Goal: Communication & Community: Answer question/provide support

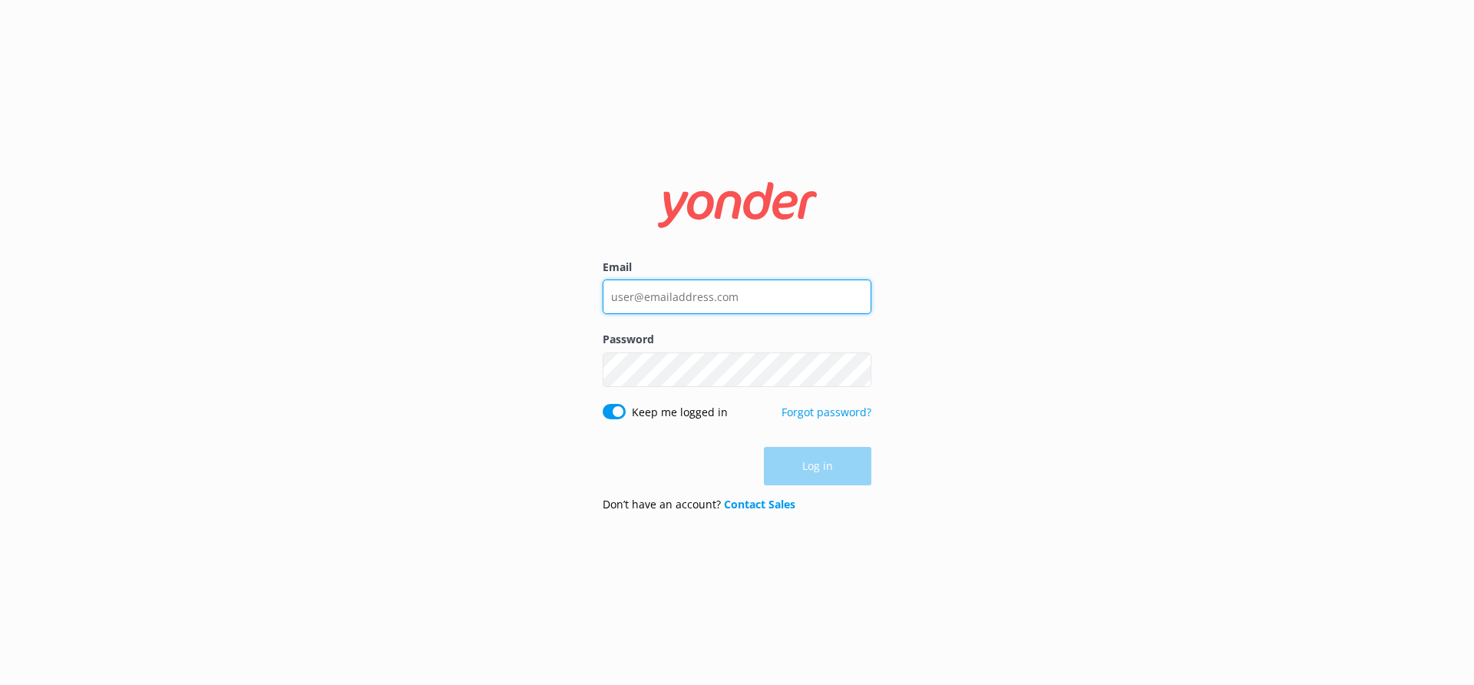
type input "madison.arntsen@gagemarine.com"
click at [840, 454] on div "Log in" at bounding box center [737, 466] width 269 height 38
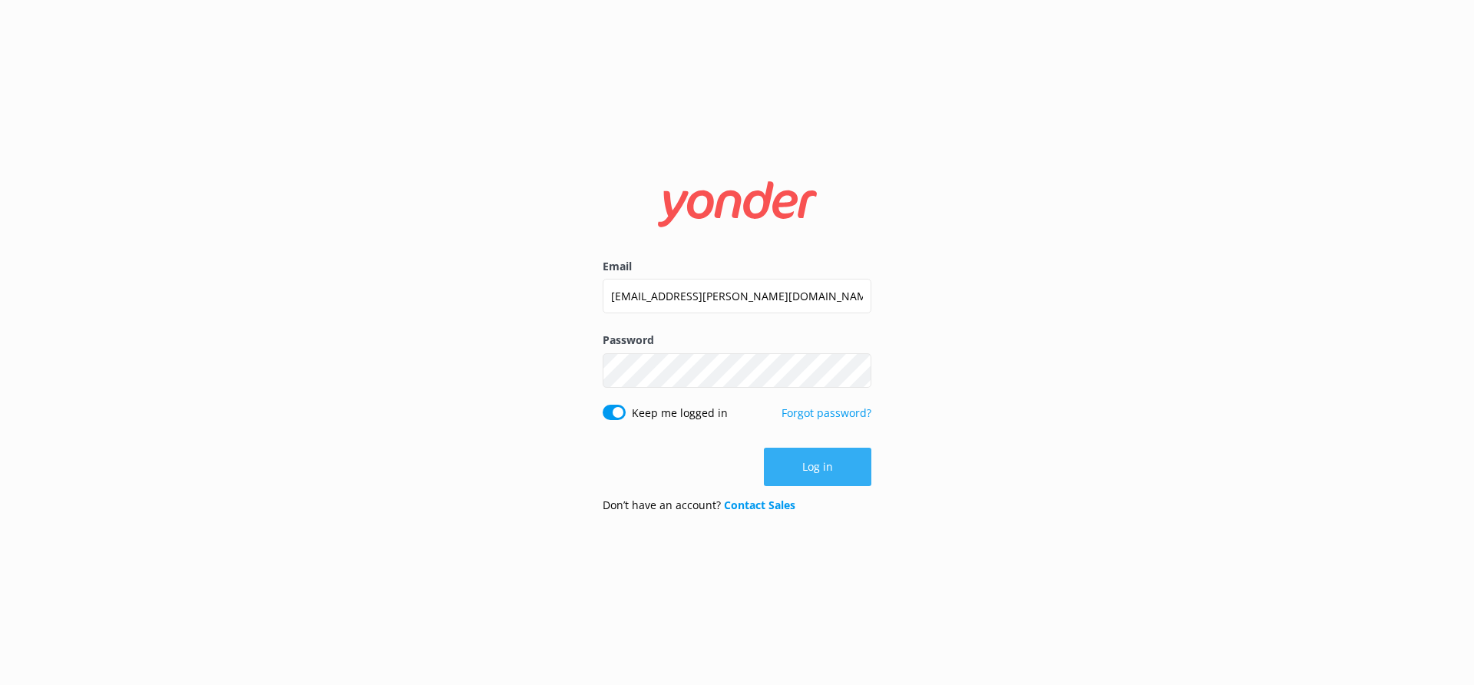
click at [840, 453] on button "Log in" at bounding box center [817, 467] width 107 height 38
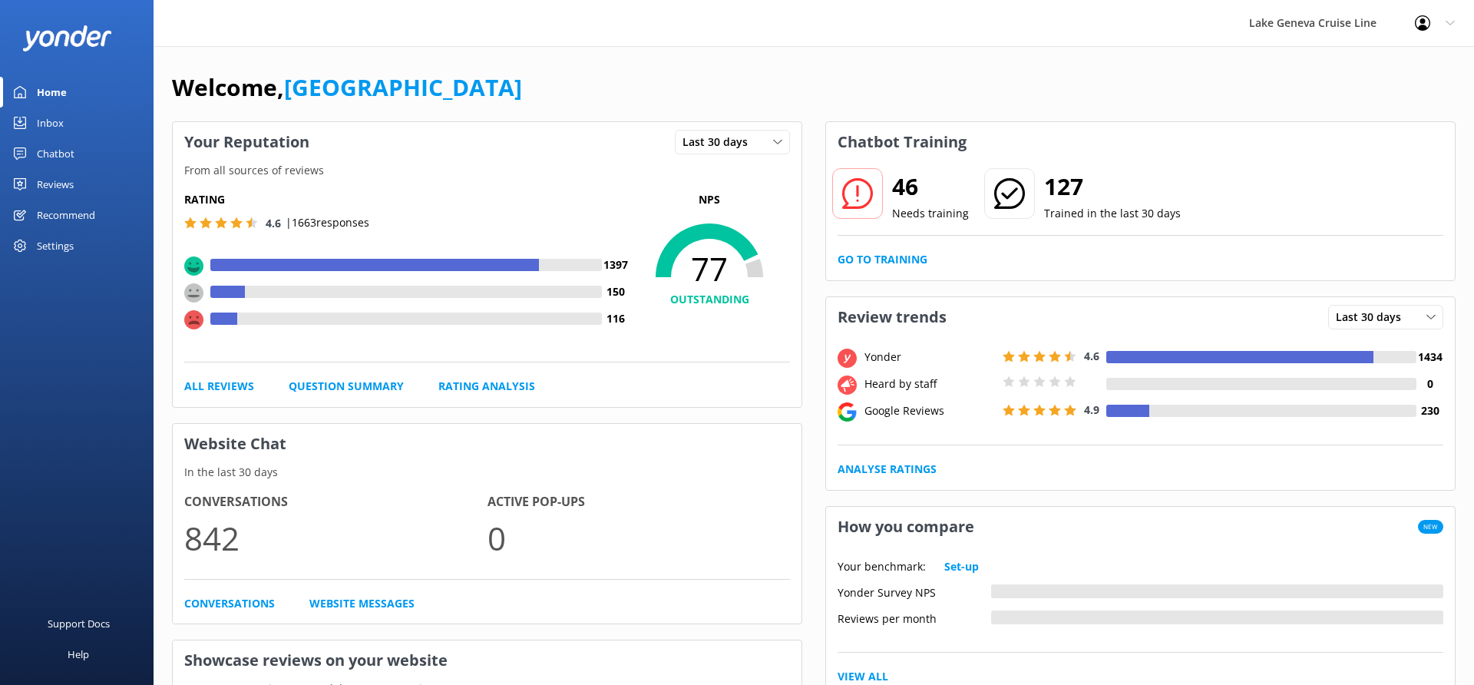
click at [62, 153] on div "Chatbot" at bounding box center [56, 153] width 38 height 31
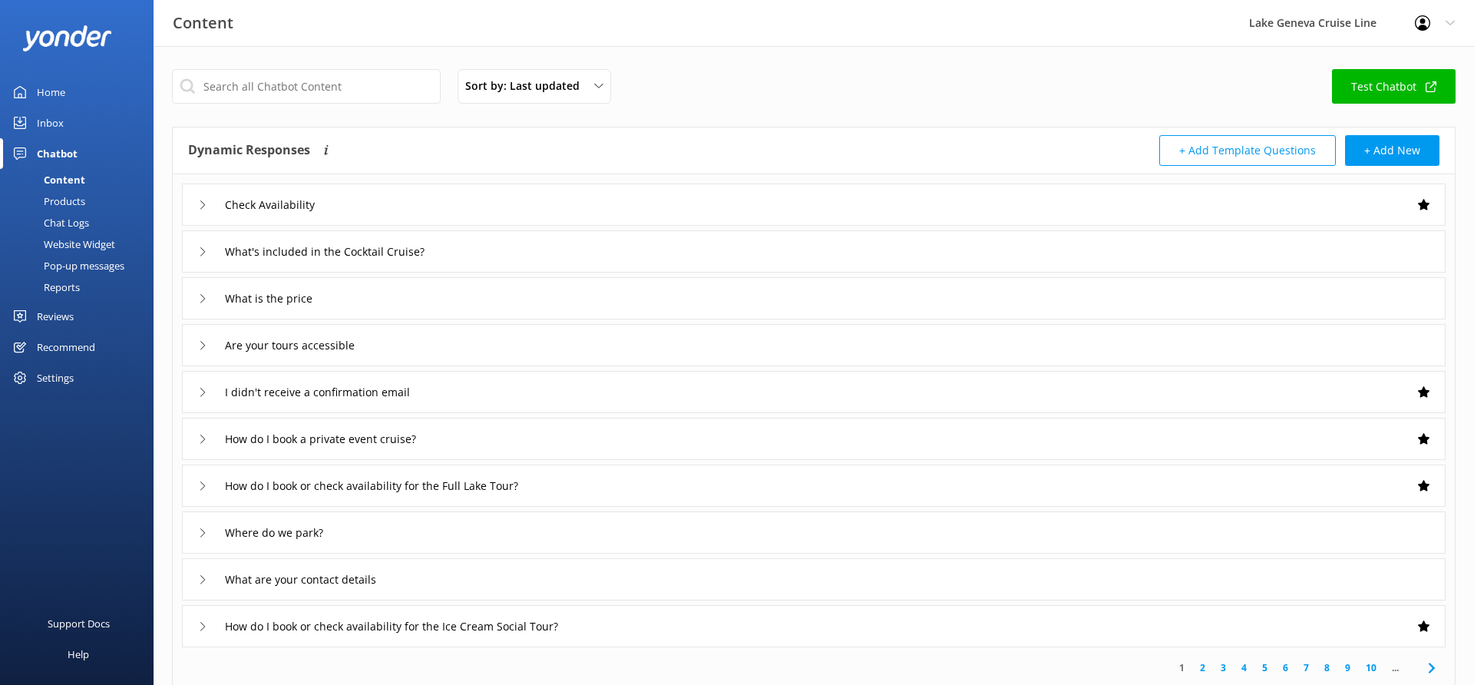
click at [99, 223] on link "Chat Logs" at bounding box center [81, 222] width 144 height 21
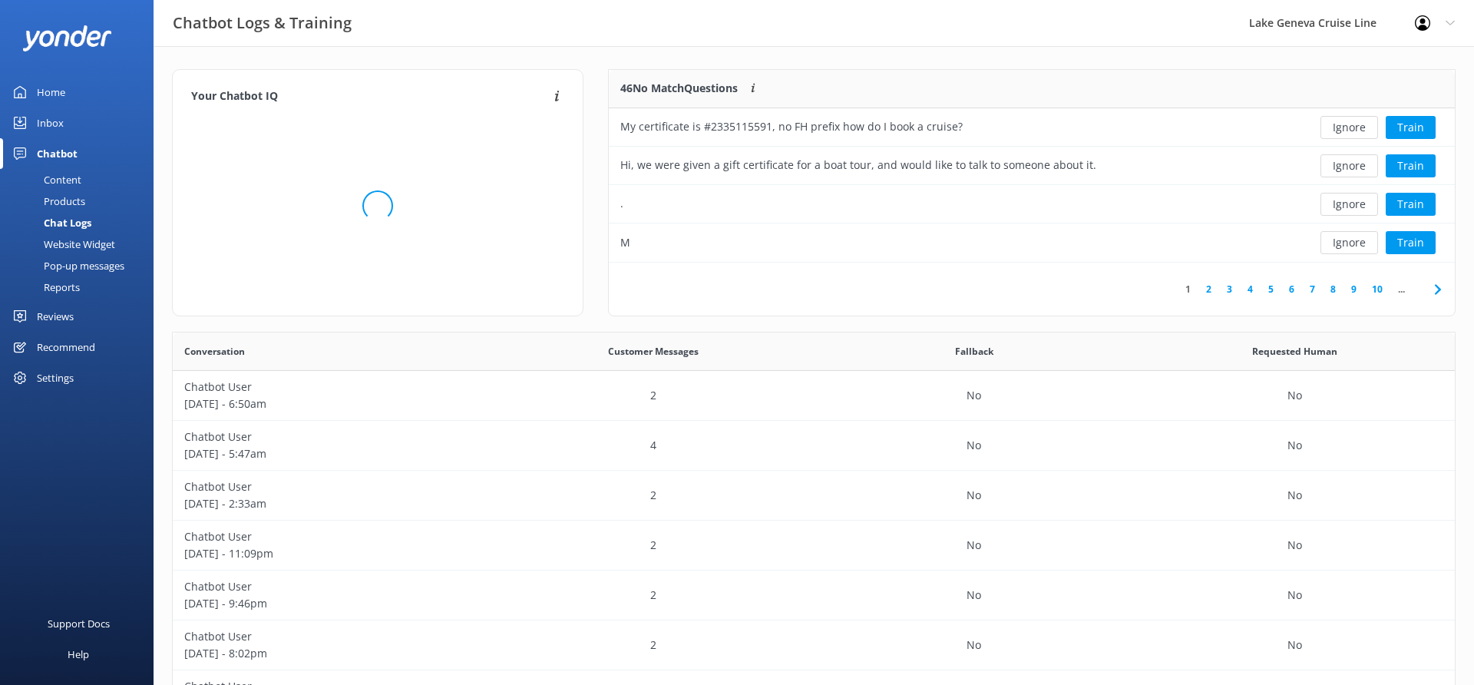
scroll to position [193, 846]
click at [1331, 200] on button "Ignore" at bounding box center [1349, 204] width 58 height 23
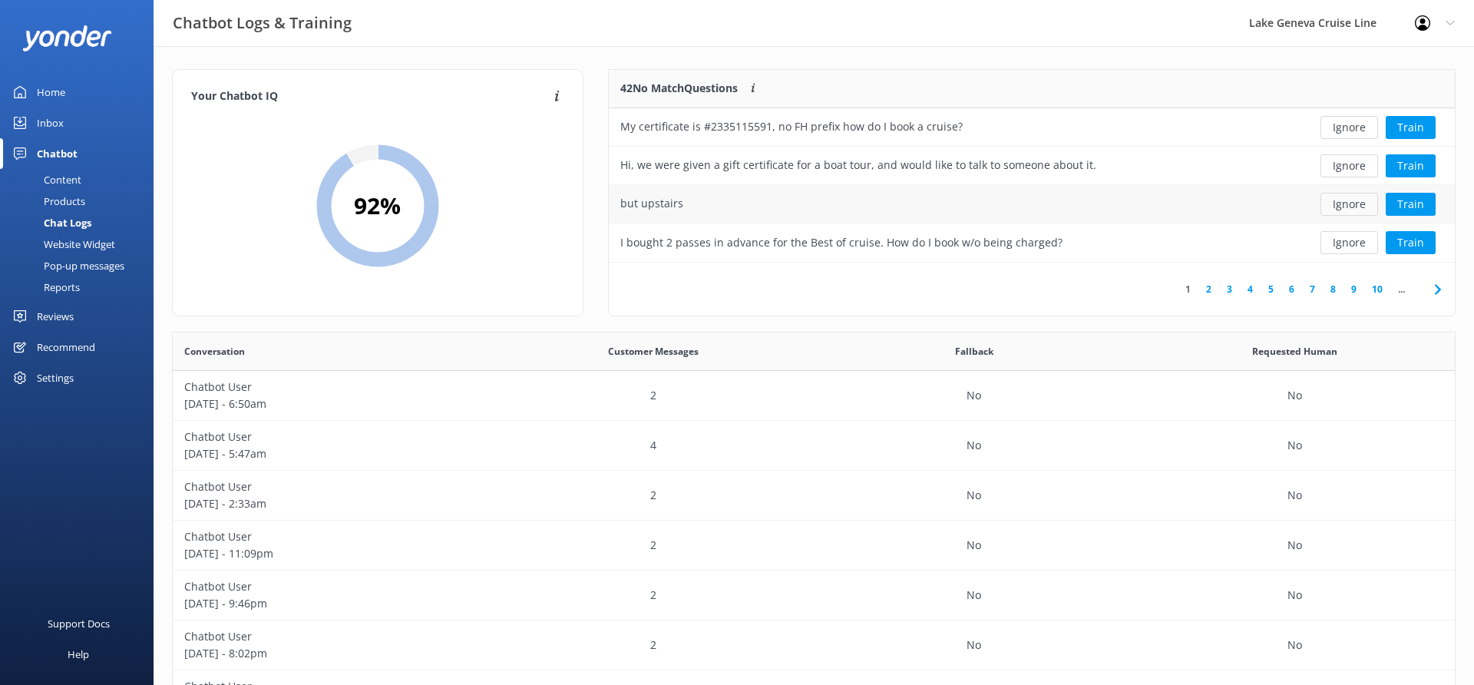
click at [1331, 200] on button "Ignore" at bounding box center [1349, 204] width 58 height 23
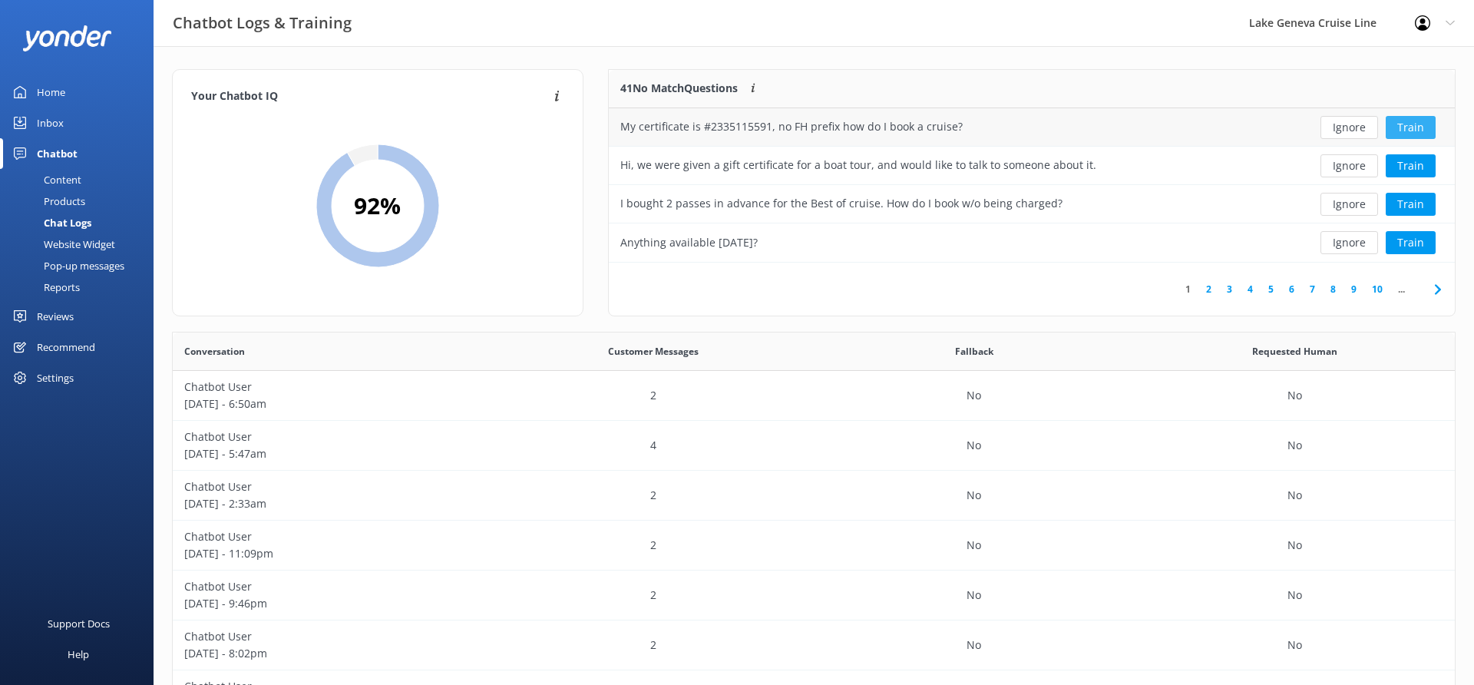
click at [1410, 125] on button "Train" at bounding box center [1410, 127] width 50 height 23
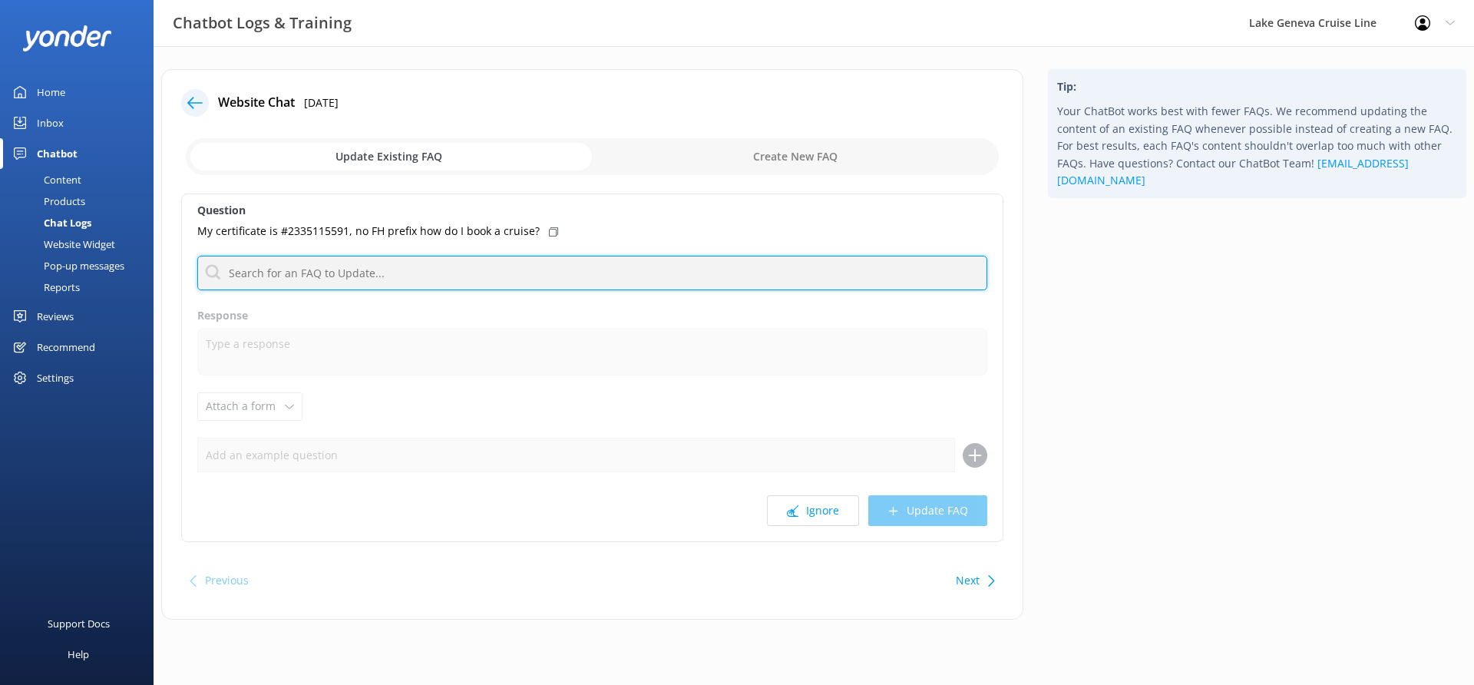
click at [411, 265] on input "text" at bounding box center [592, 273] width 790 height 35
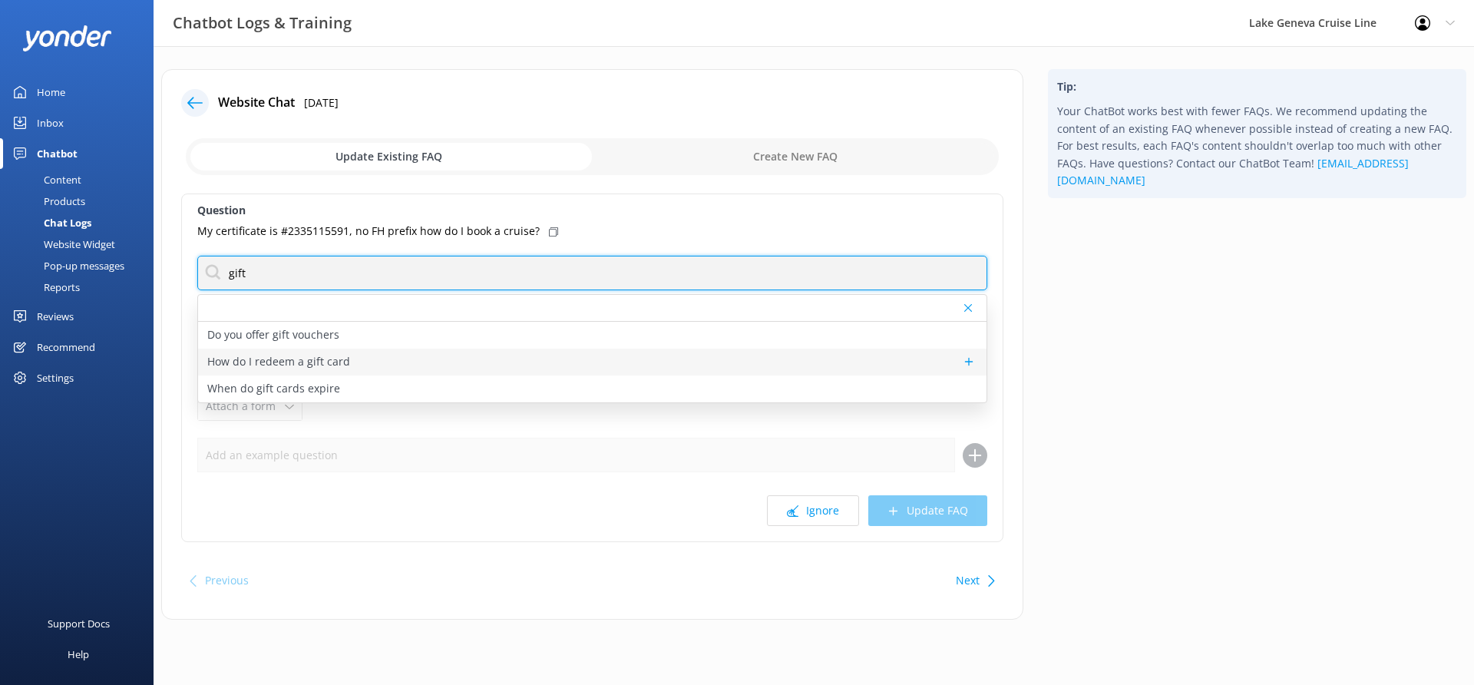
type input "gift"
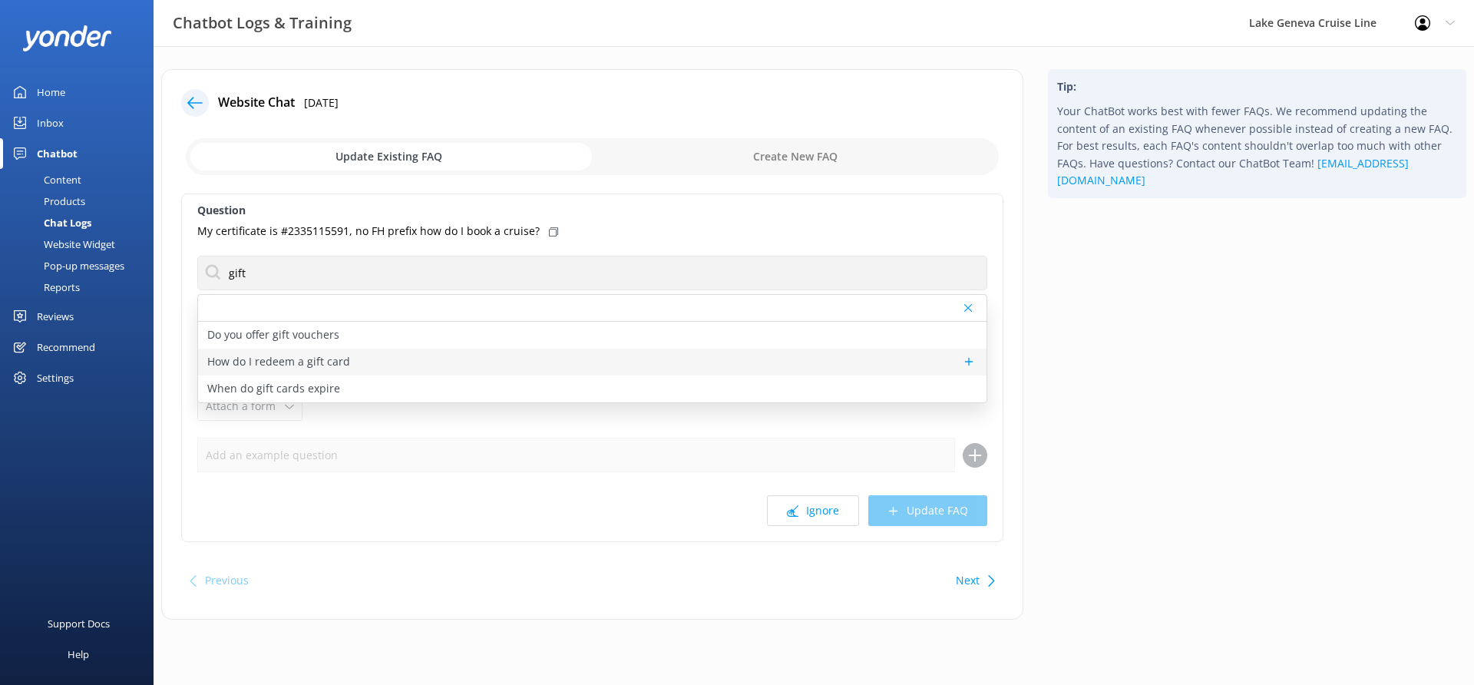
click at [335, 367] on p "How do I redeem a gift card" at bounding box center [278, 361] width 143 height 17
type textarea "If you have a 20-digit Gift Card with a dollar value, click on "Apply a Gift Ca…"
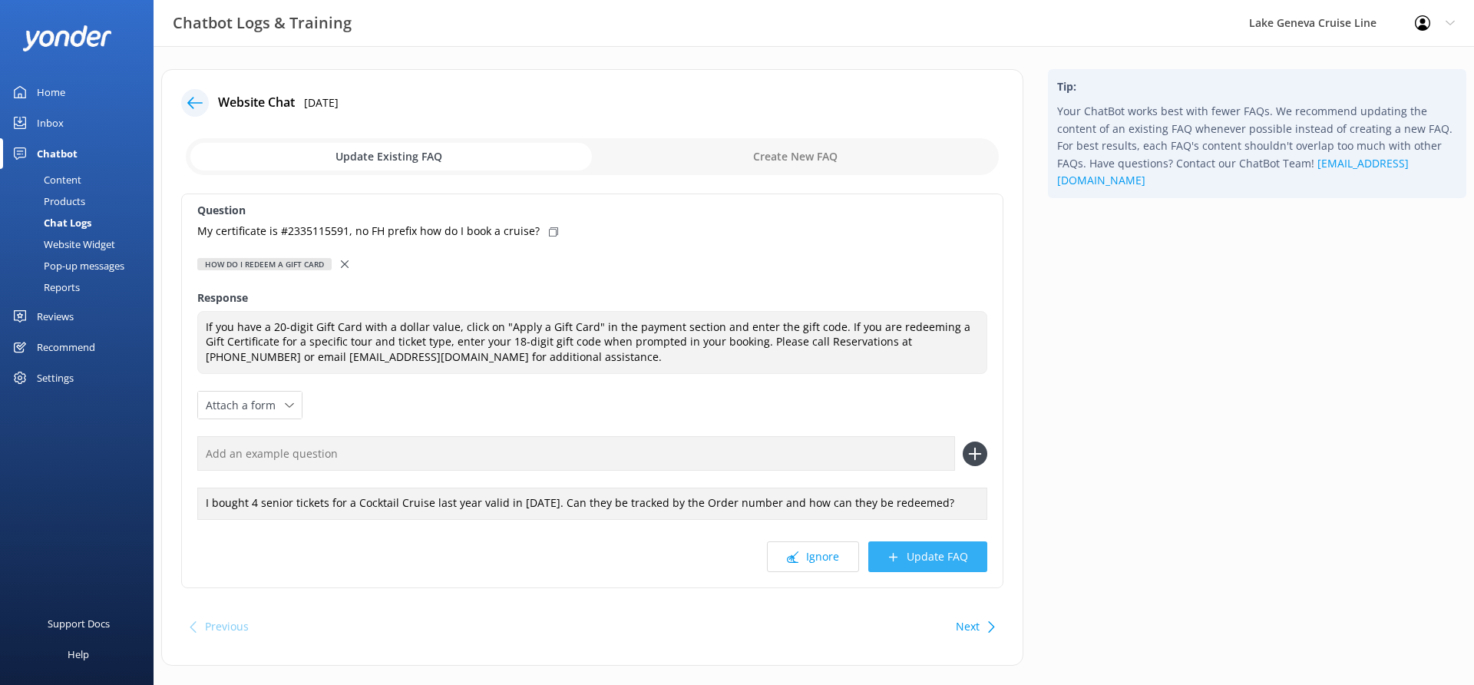
click at [881, 544] on button "Update FAQ" at bounding box center [927, 556] width 119 height 31
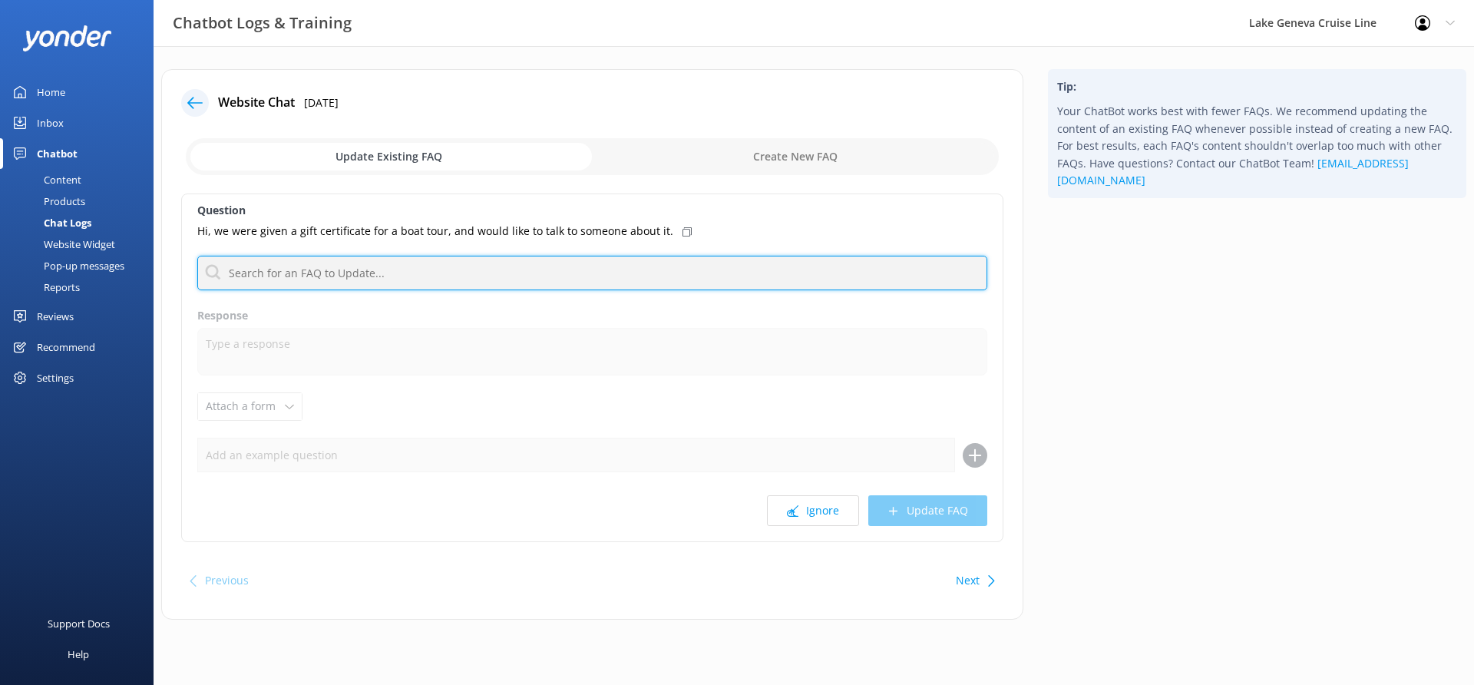
click at [414, 266] on input "text" at bounding box center [592, 273] width 790 height 35
type input "contact"
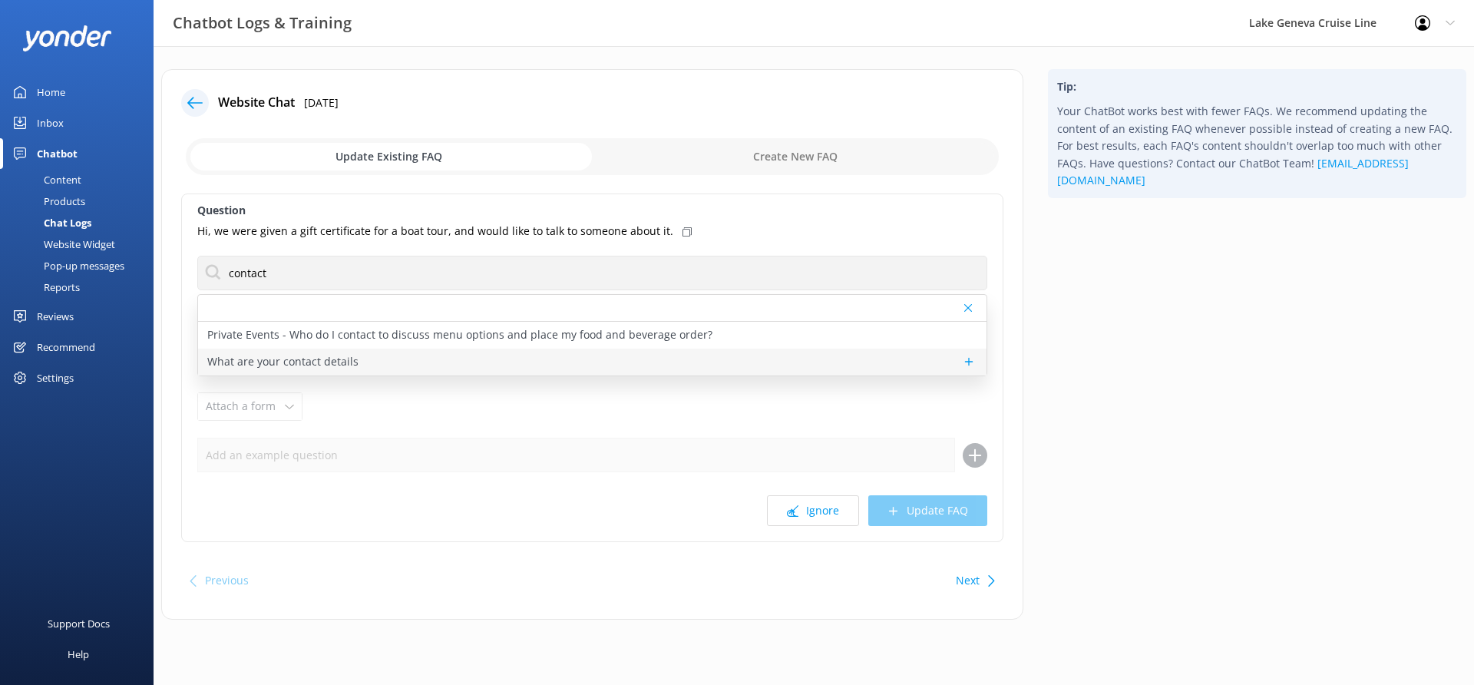
click at [296, 354] on p "What are your contact details" at bounding box center [282, 361] width 151 height 17
type textarea "You can contact the Lake Geneva Cruise Line team at 262-248-6206 or reservation…"
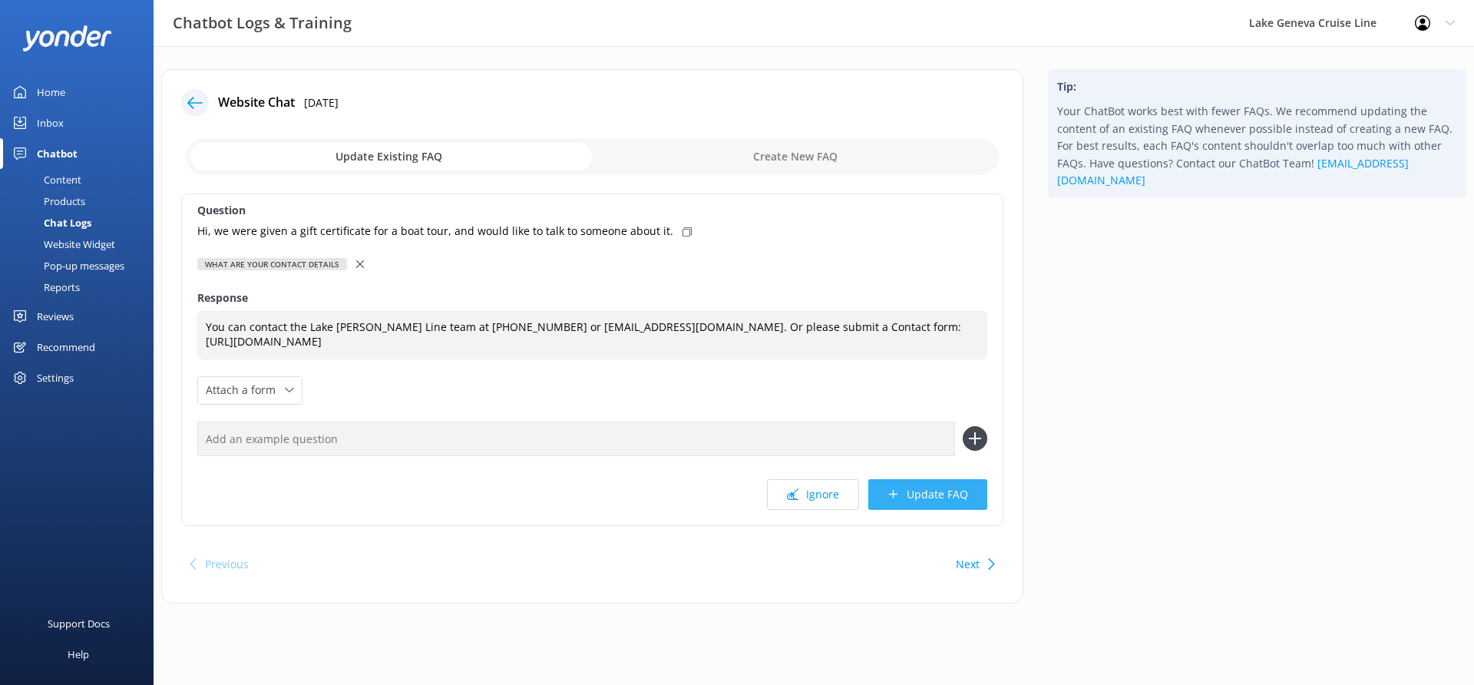
click at [926, 487] on button "Update FAQ" at bounding box center [927, 494] width 119 height 31
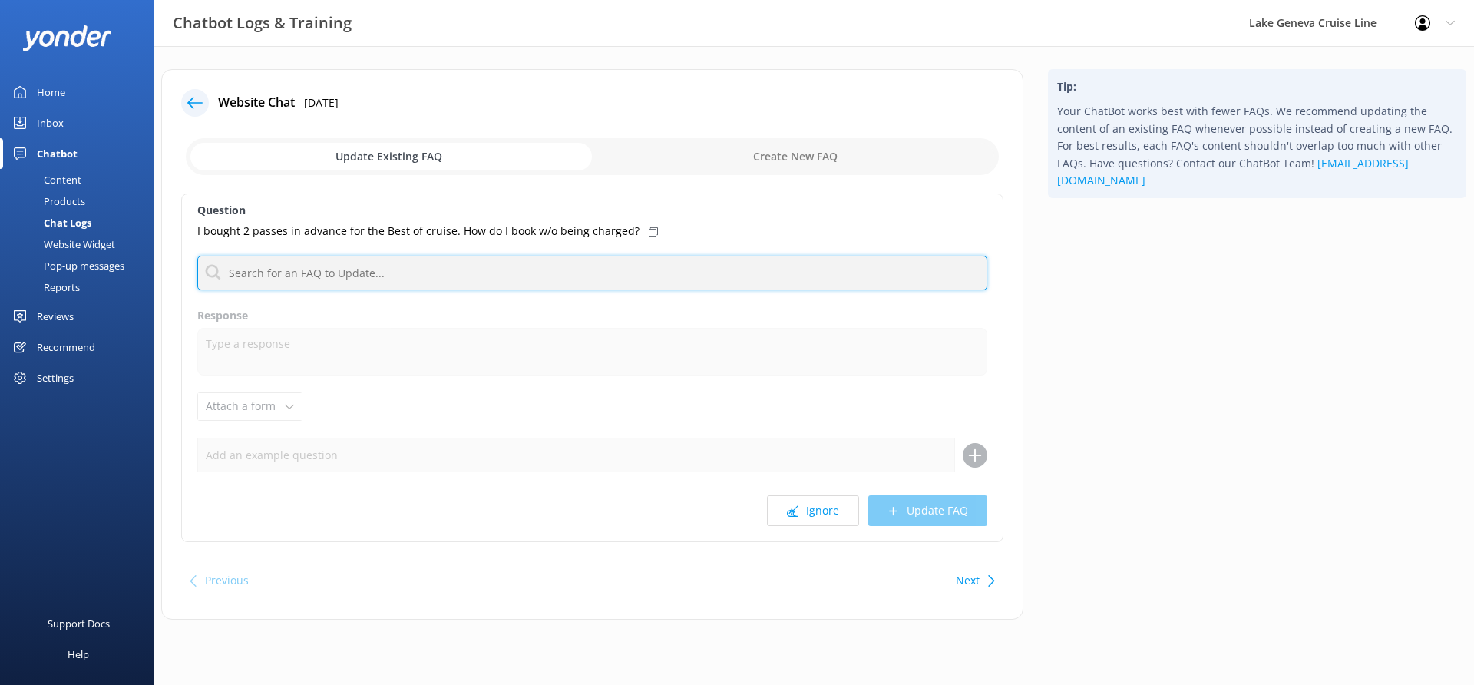
click at [381, 272] on input "text" at bounding box center [592, 273] width 790 height 35
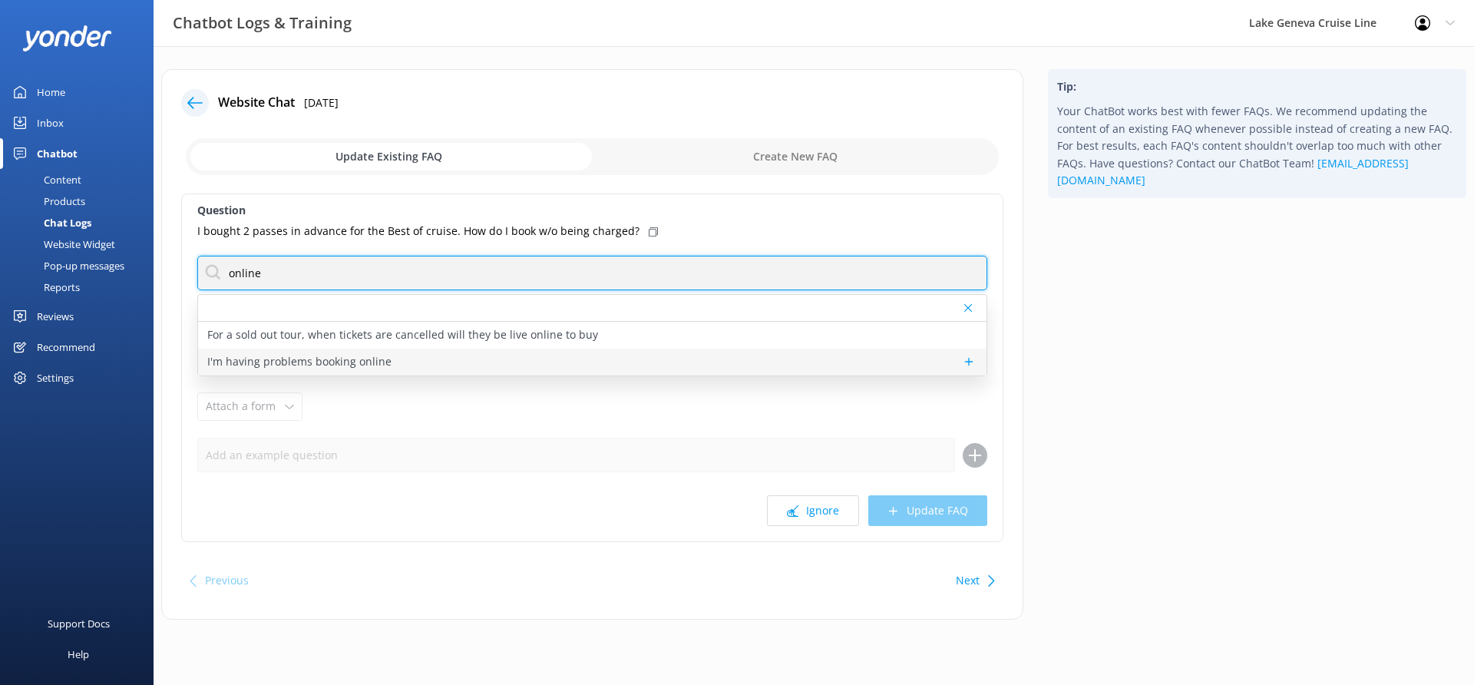
type input "online"
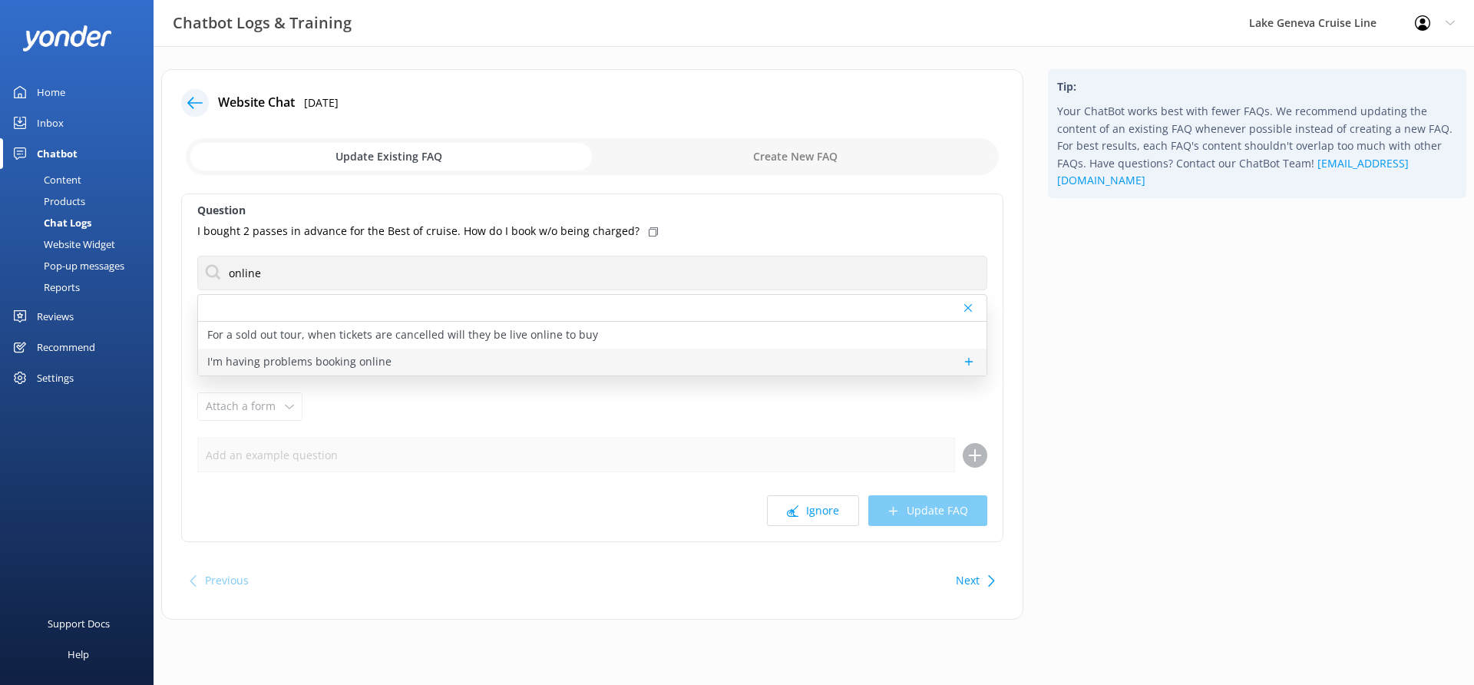
click at [379, 355] on p "I'm having problems booking online" at bounding box center [299, 361] width 184 height 17
type textarea "If you're having trouble booking online, please contact our office at 262.248.6…"
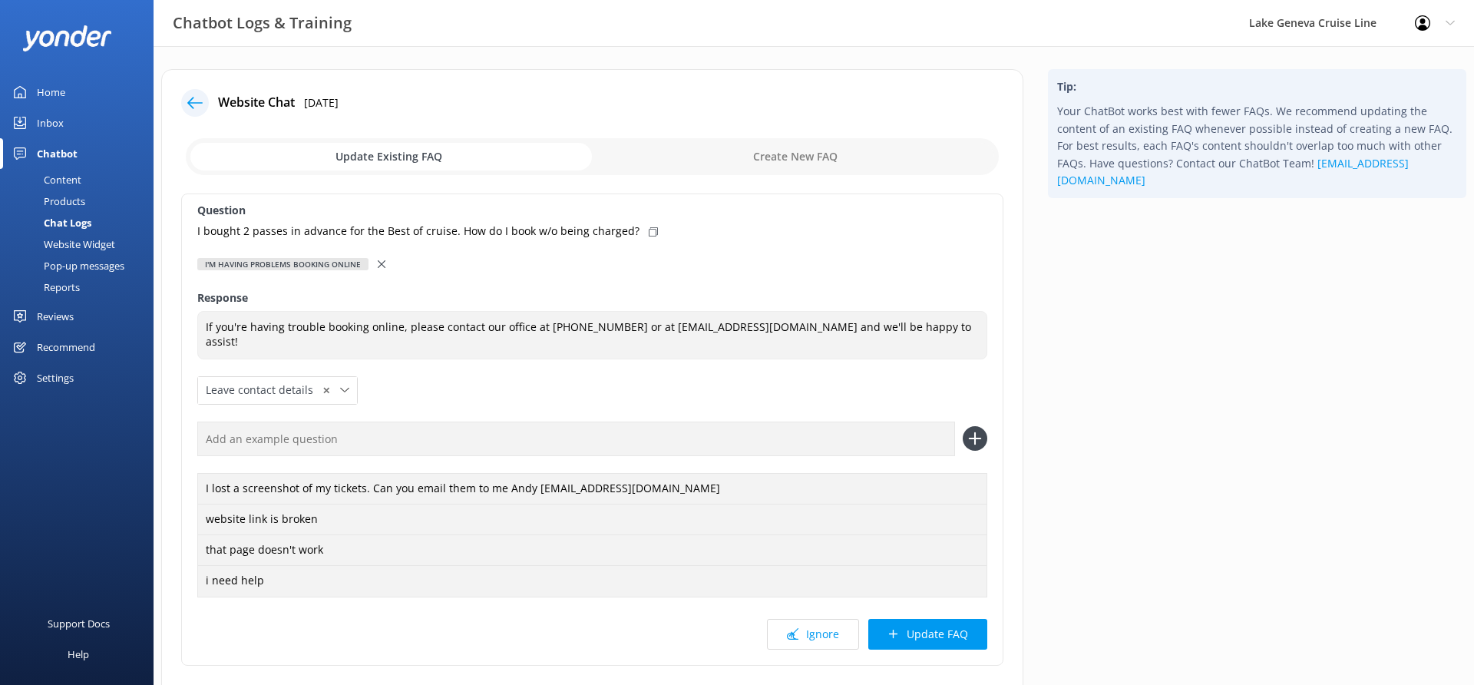
click at [896, 613] on div "Question I bought 2 passes in advance for the Best of cruise. How do I book w/o…" at bounding box center [592, 429] width 822 height 472
click at [900, 619] on button "Update FAQ" at bounding box center [927, 634] width 119 height 31
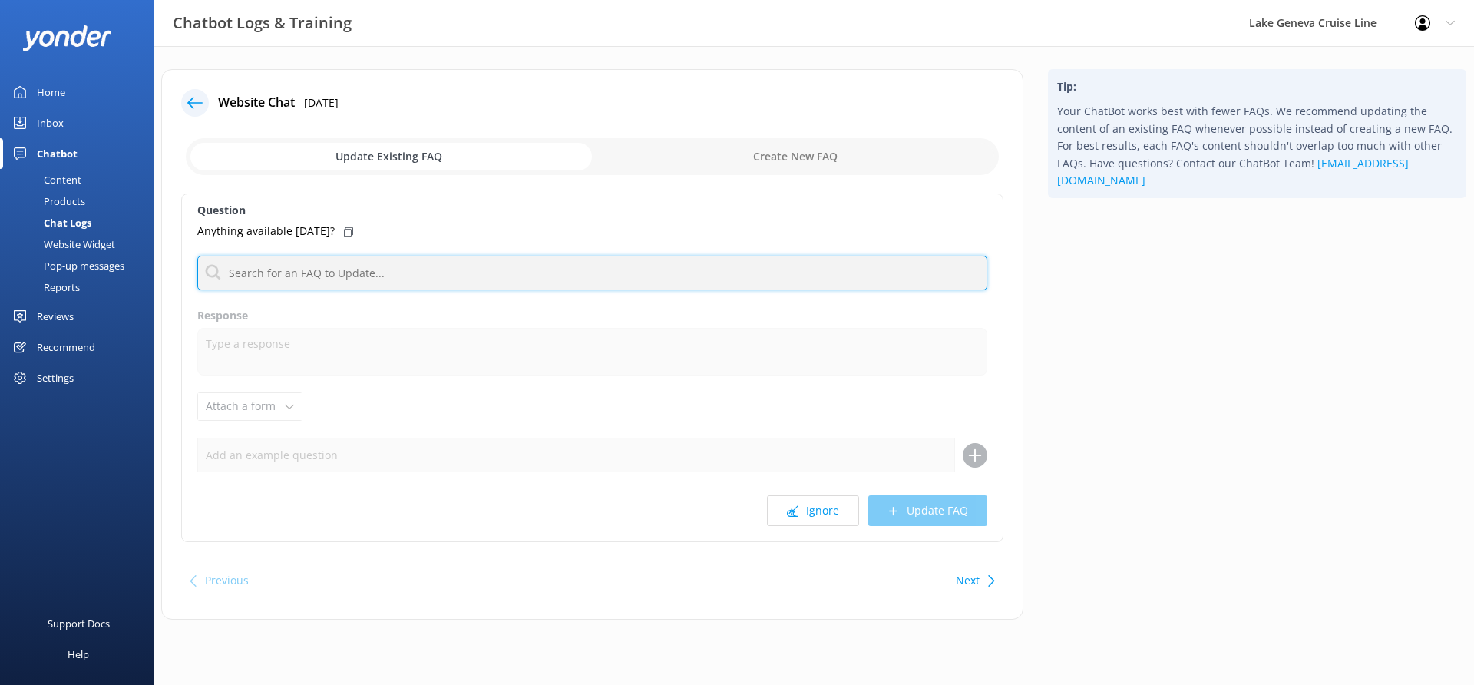
click at [463, 276] on input "text" at bounding box center [592, 273] width 790 height 35
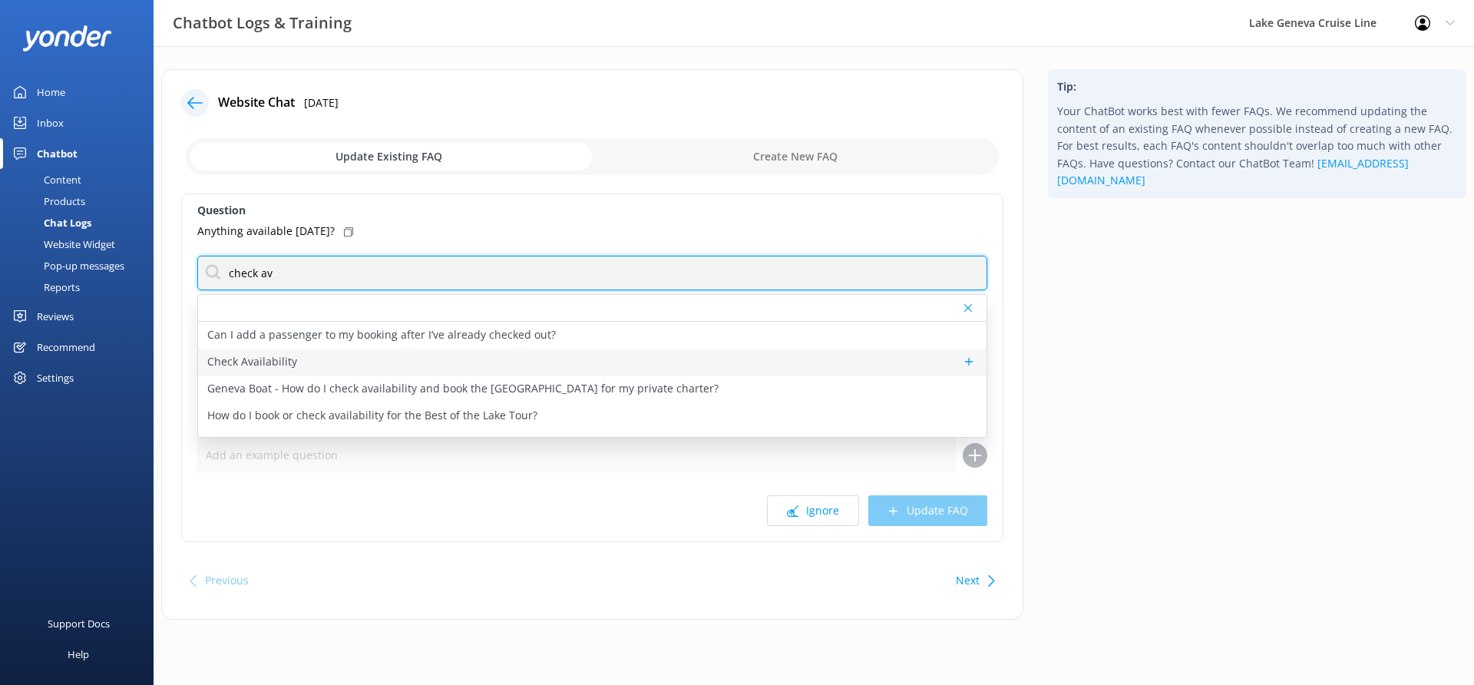
type input "check av"
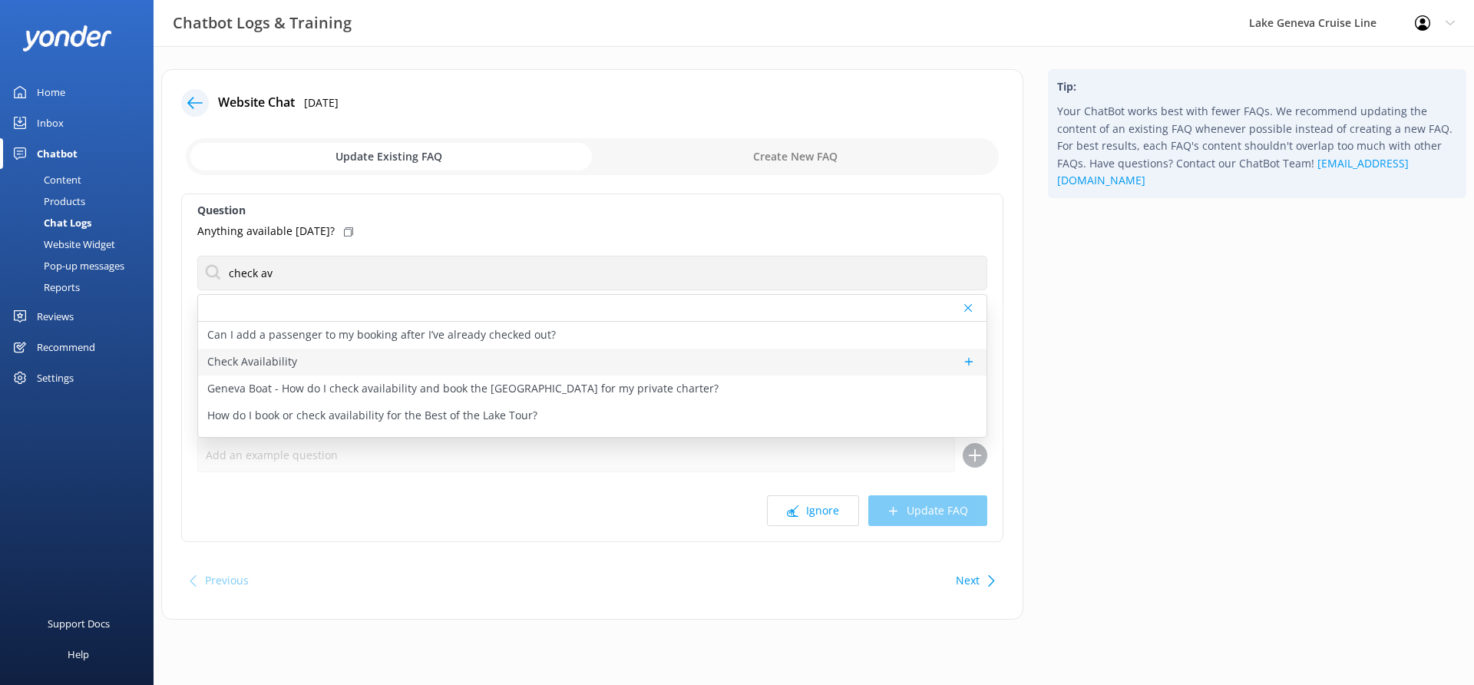
click at [326, 360] on div "Check Availability" at bounding box center [592, 361] width 788 height 27
type textarea "You can check the availability of a tour using the tool below."
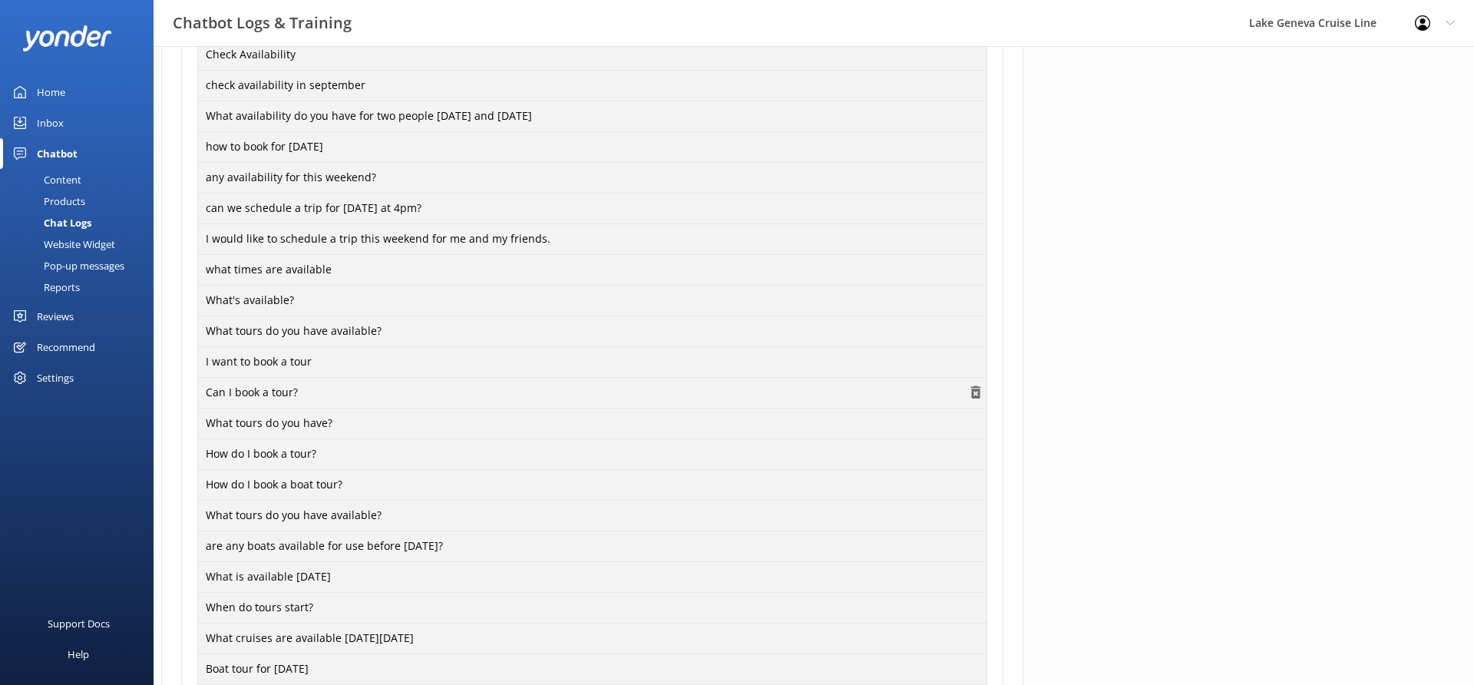
scroll to position [1178, 0]
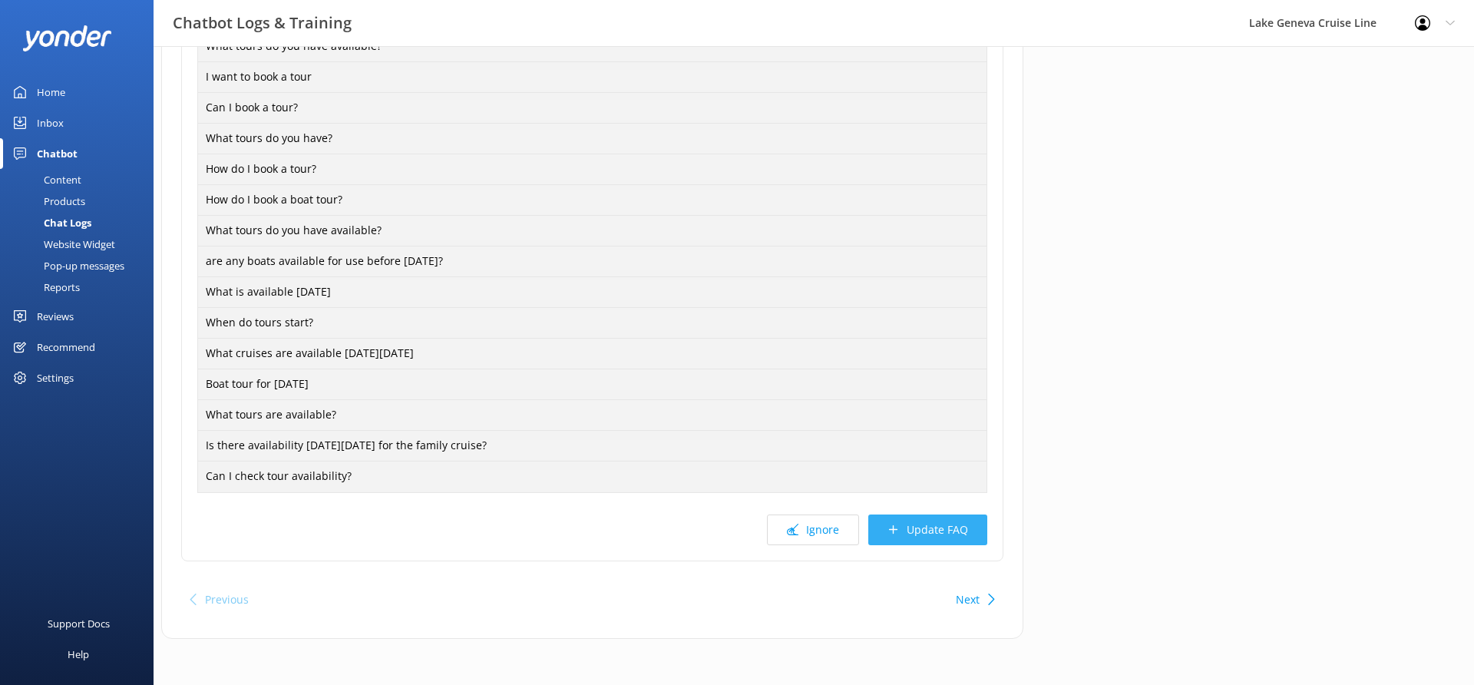
click at [955, 523] on button "Update FAQ" at bounding box center [927, 529] width 119 height 31
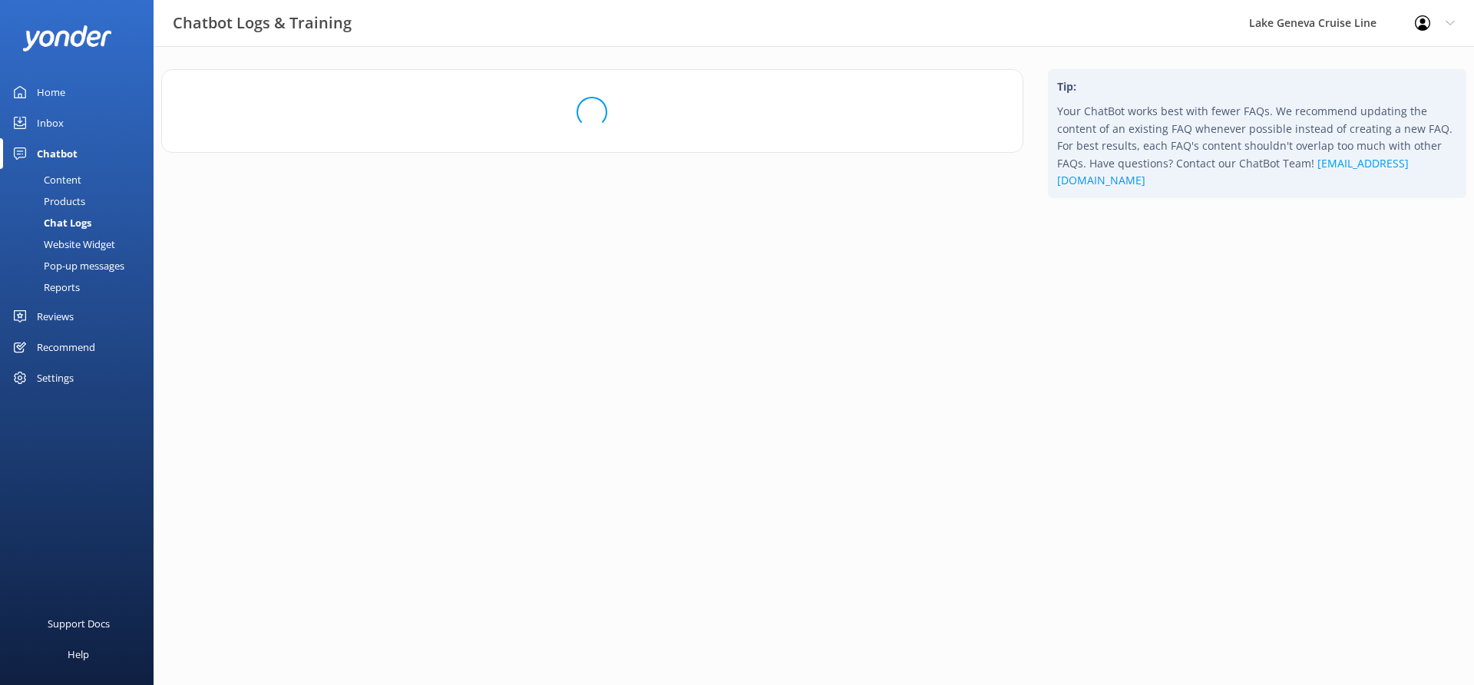
scroll to position [0, 0]
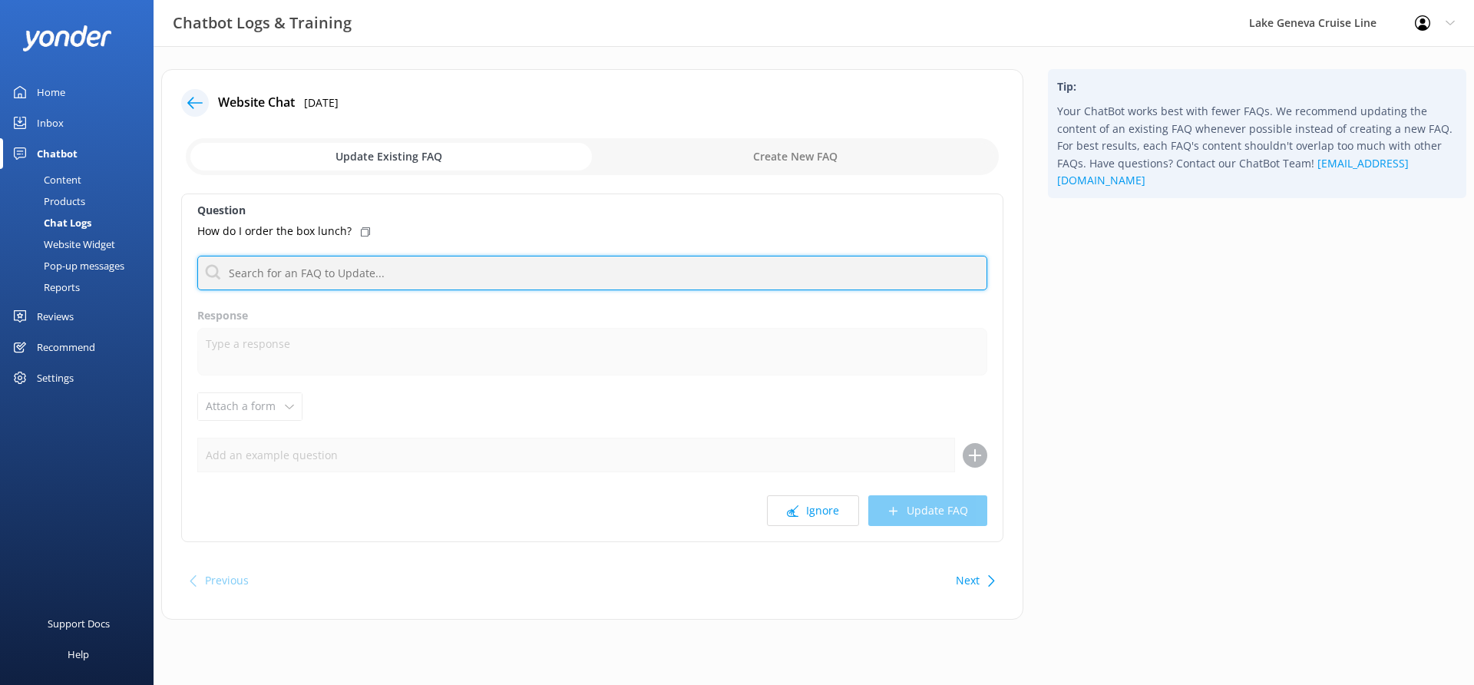
click at [489, 269] on input "text" at bounding box center [592, 273] width 790 height 35
type input "box"
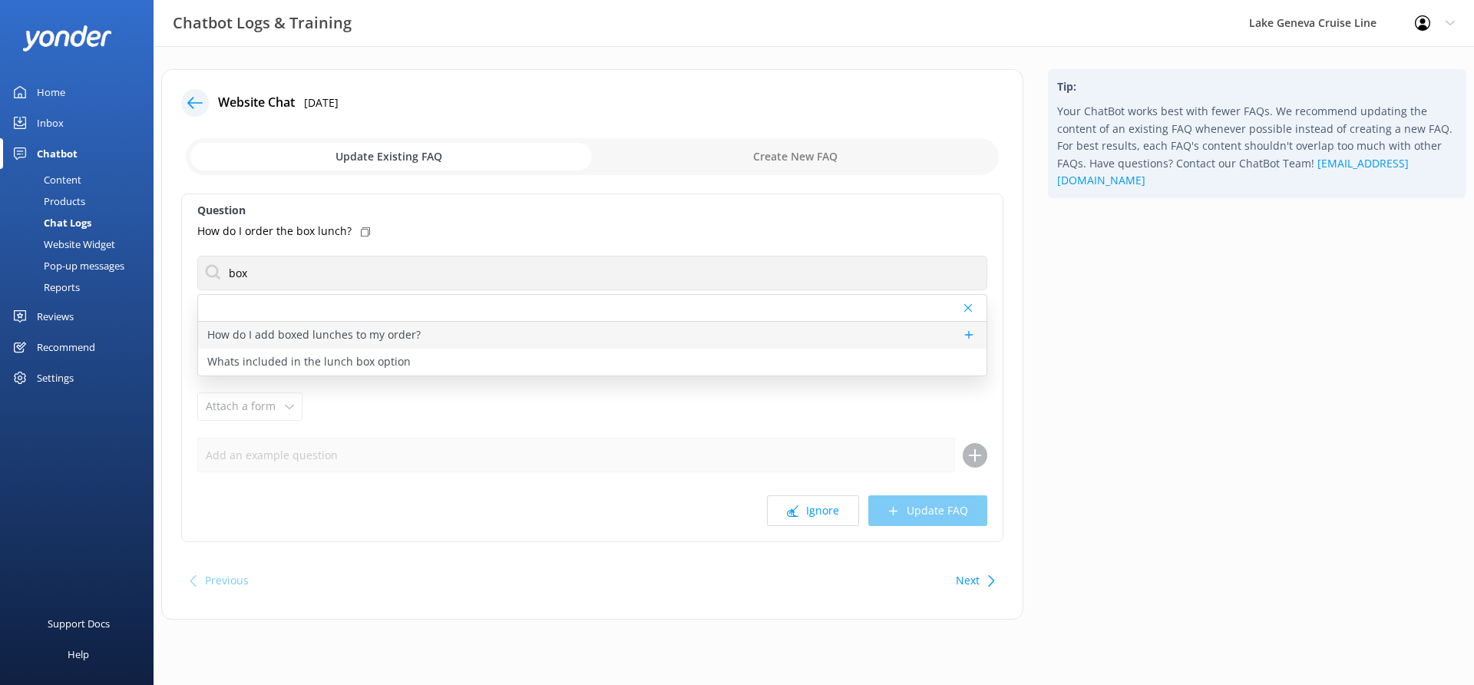
click at [336, 327] on p "How do I add boxed lunches to my order?" at bounding box center [313, 334] width 213 height 17
type textarea "Box lunches must be ordered by 9:30 am on the day of the tour. No orders accept…"
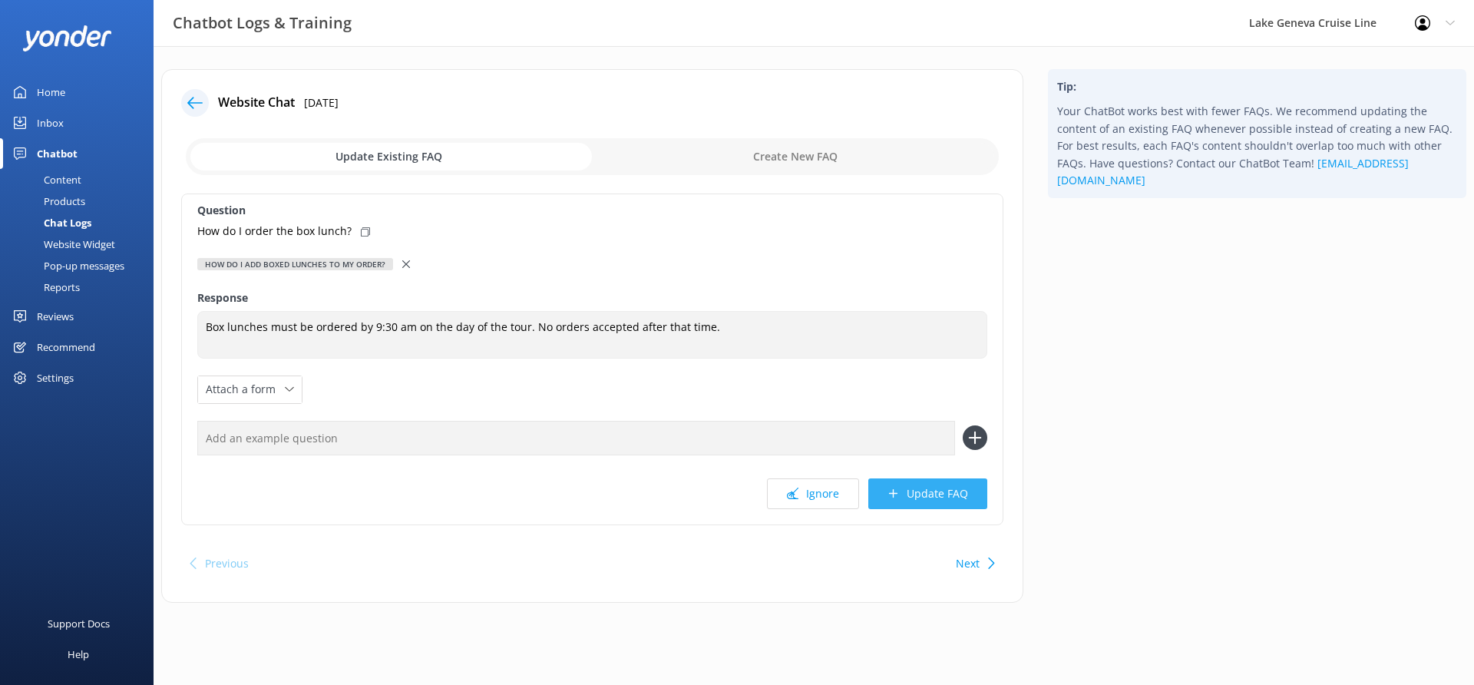
click at [939, 489] on button "Update FAQ" at bounding box center [927, 493] width 119 height 31
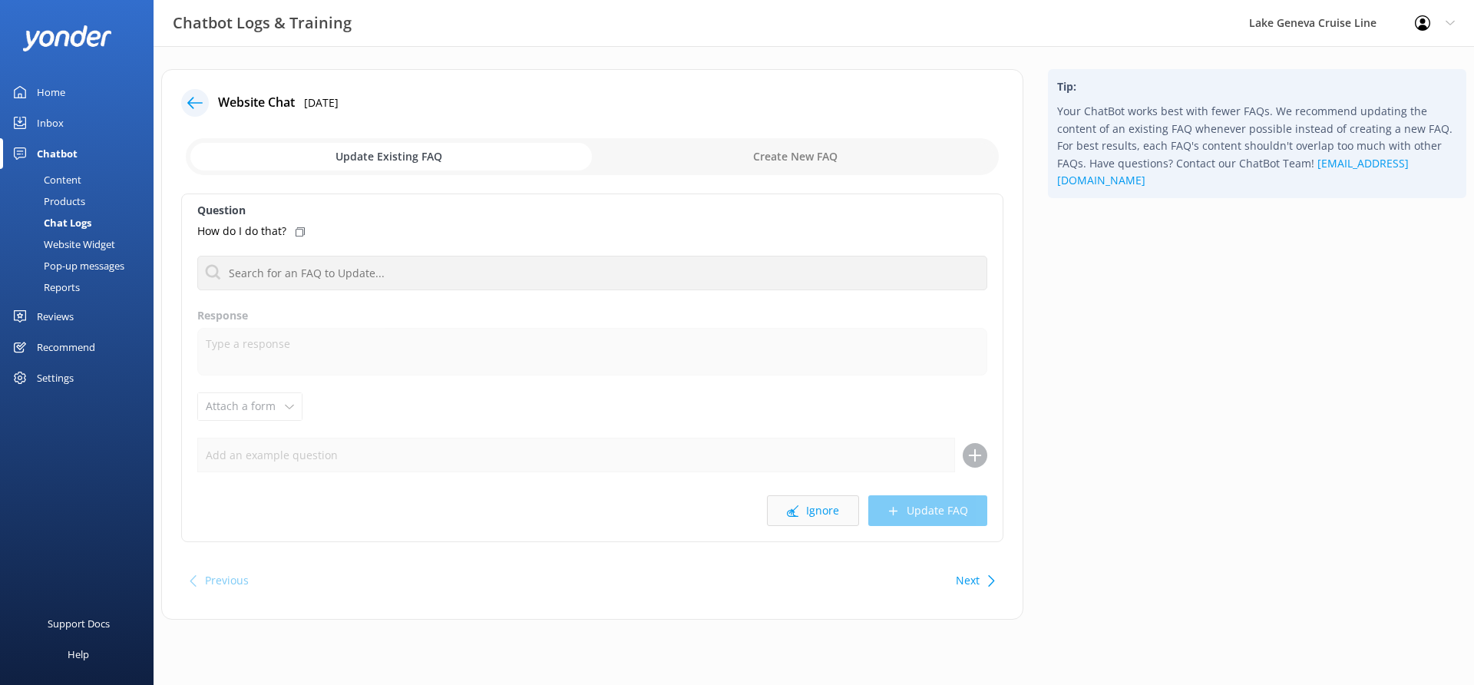
click at [829, 523] on button "Ignore" at bounding box center [813, 510] width 92 height 31
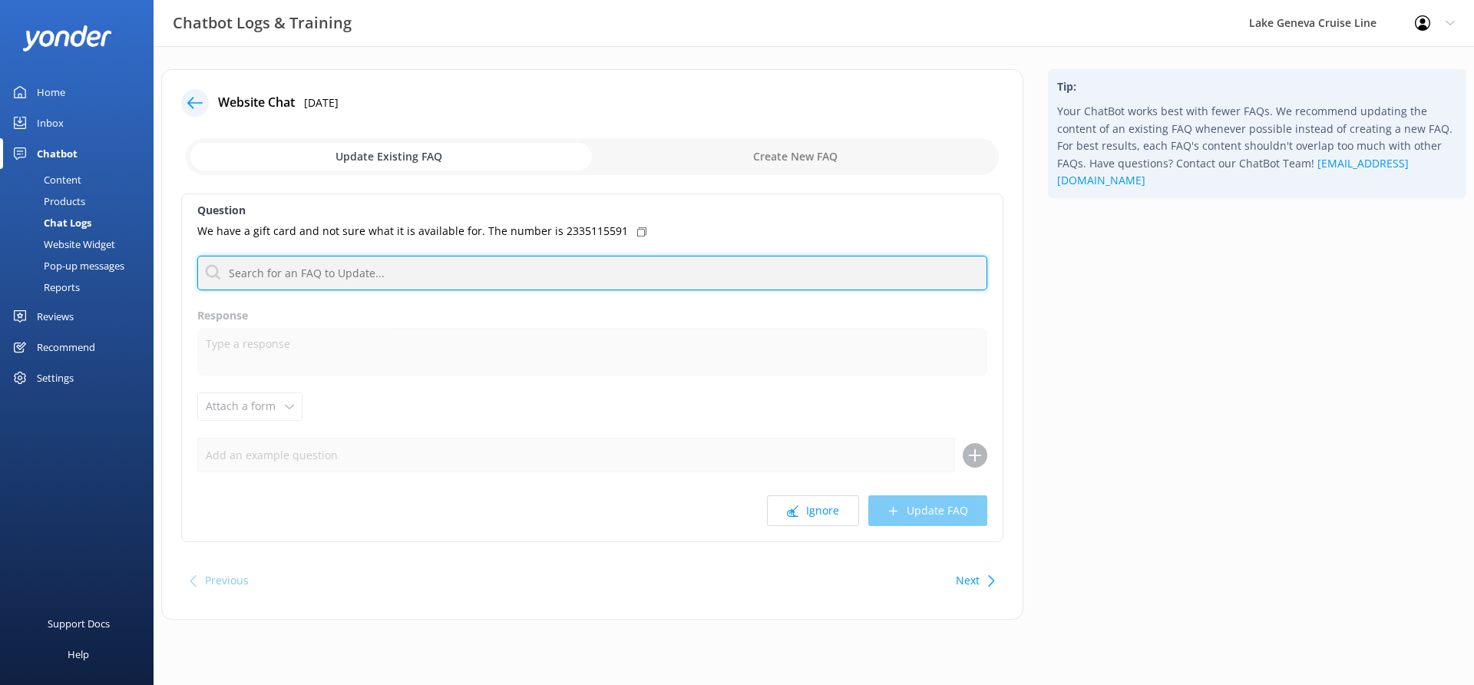
click at [712, 269] on input "text" at bounding box center [592, 273] width 790 height 35
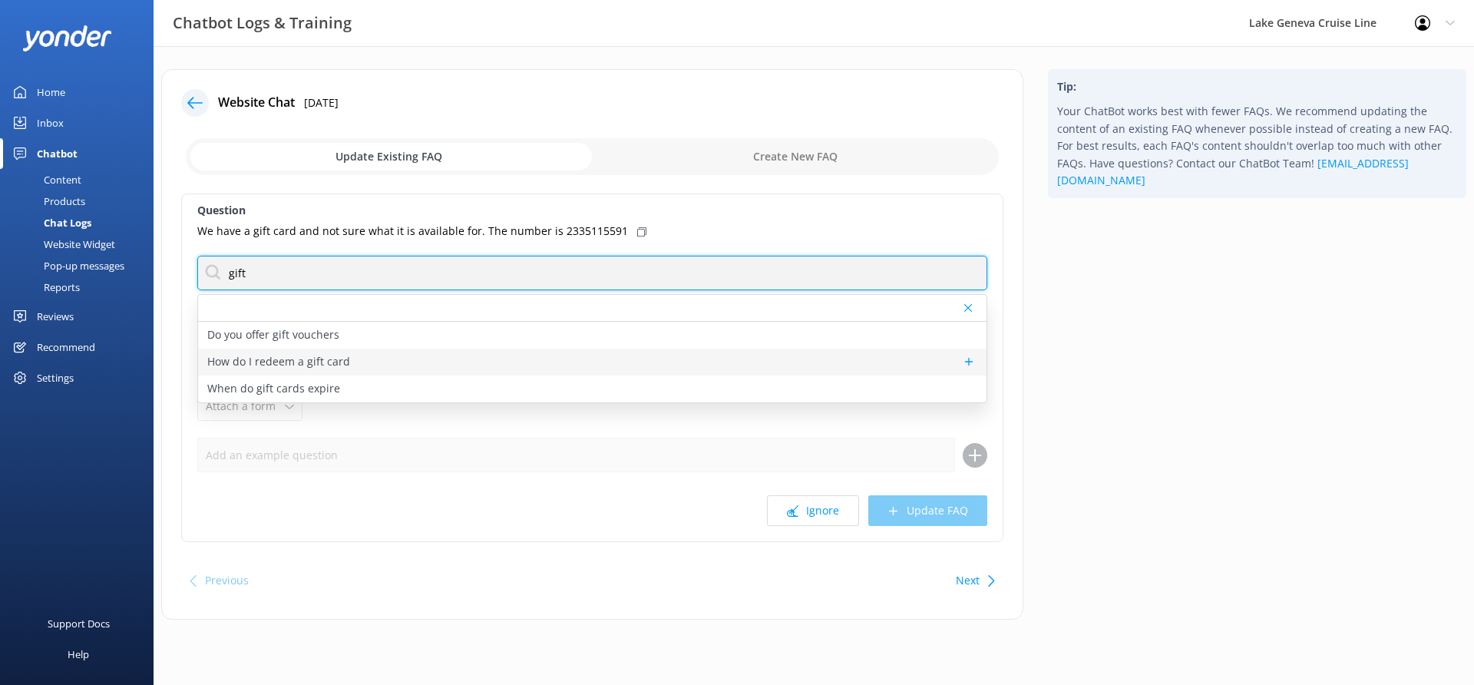
type input "gift"
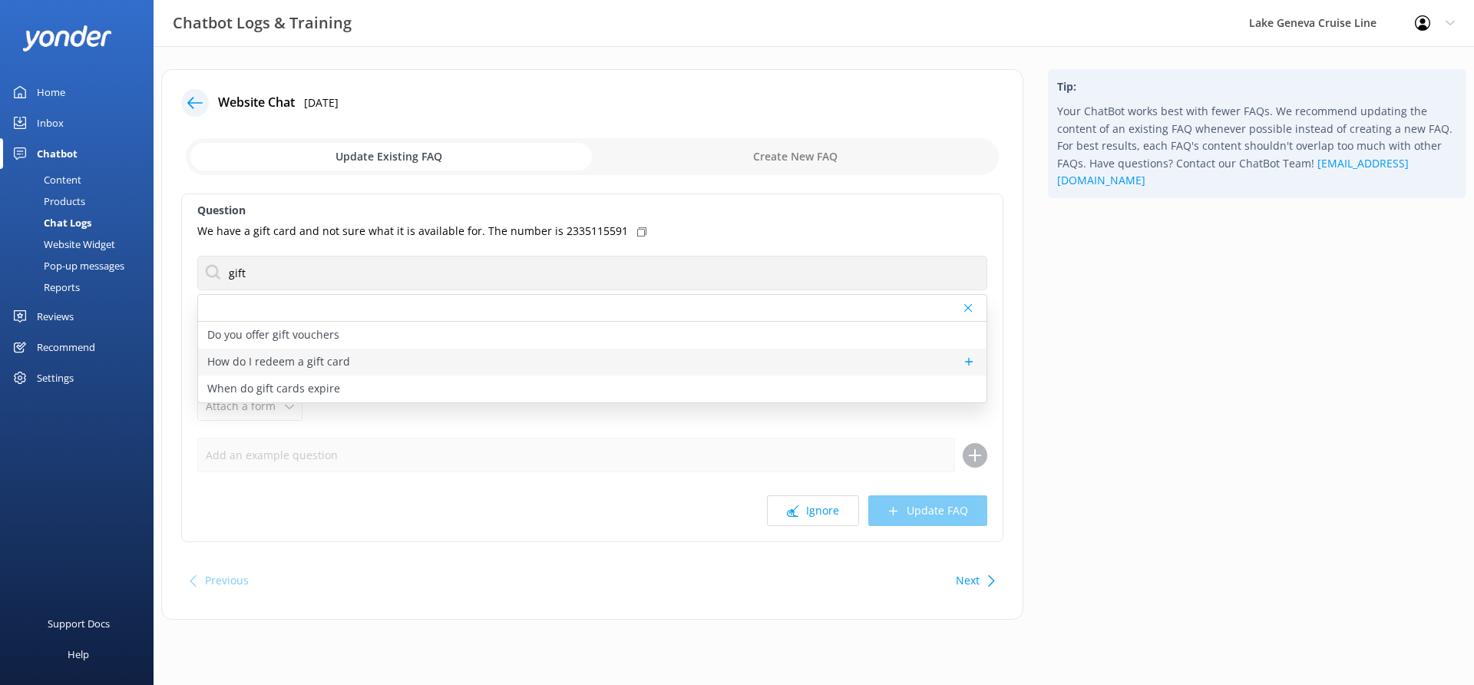
click at [326, 362] on p "How do I redeem a gift card" at bounding box center [278, 361] width 143 height 17
type textarea "If you have a 20-digit Gift Card with a dollar value, click on "Apply a Gift Ca…"
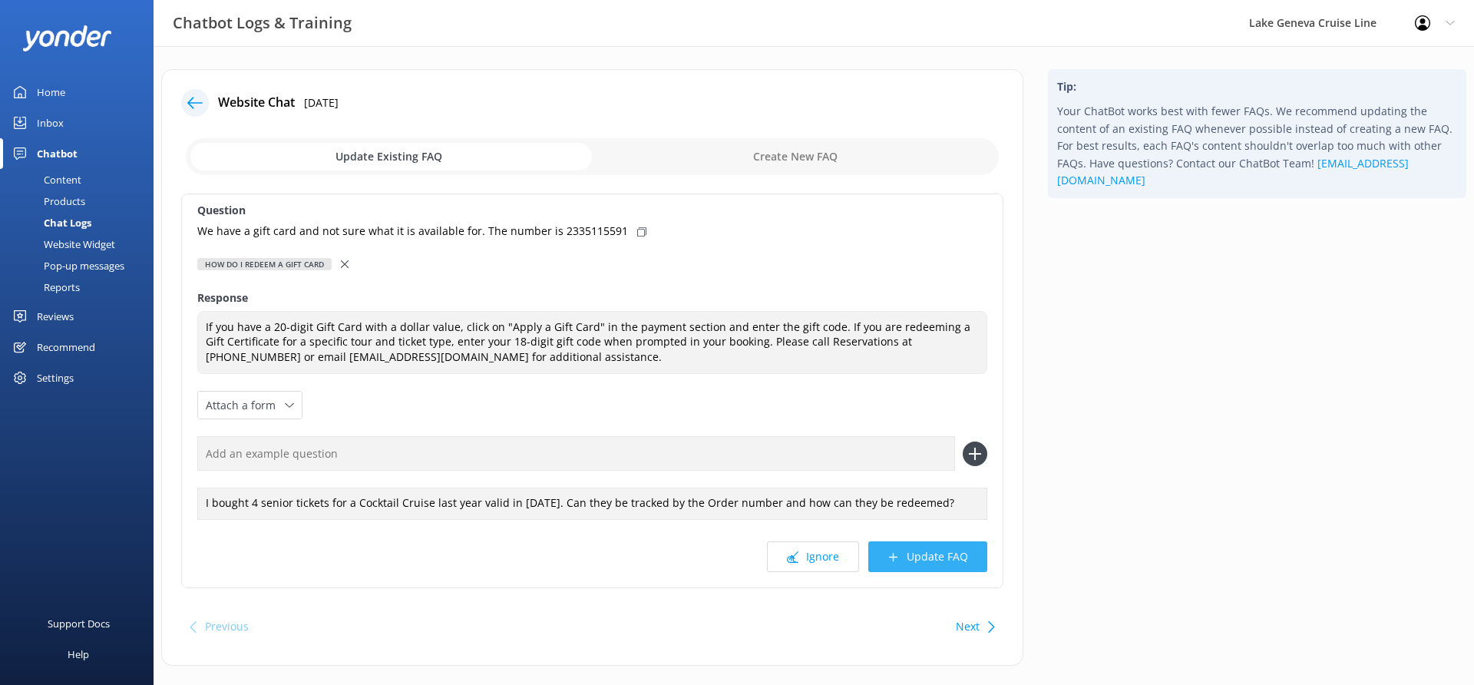
click at [923, 560] on button "Update FAQ" at bounding box center [927, 556] width 119 height 31
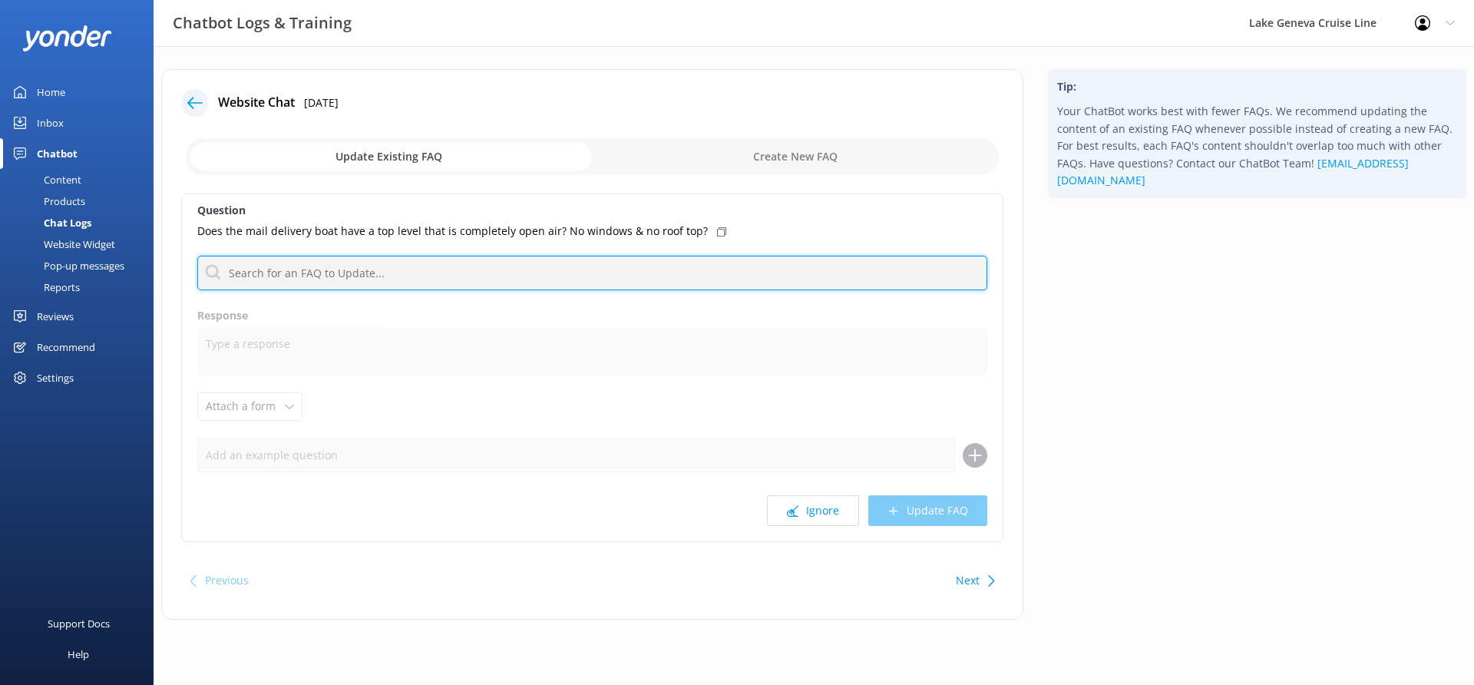
click at [376, 266] on input "text" at bounding box center [592, 273] width 790 height 35
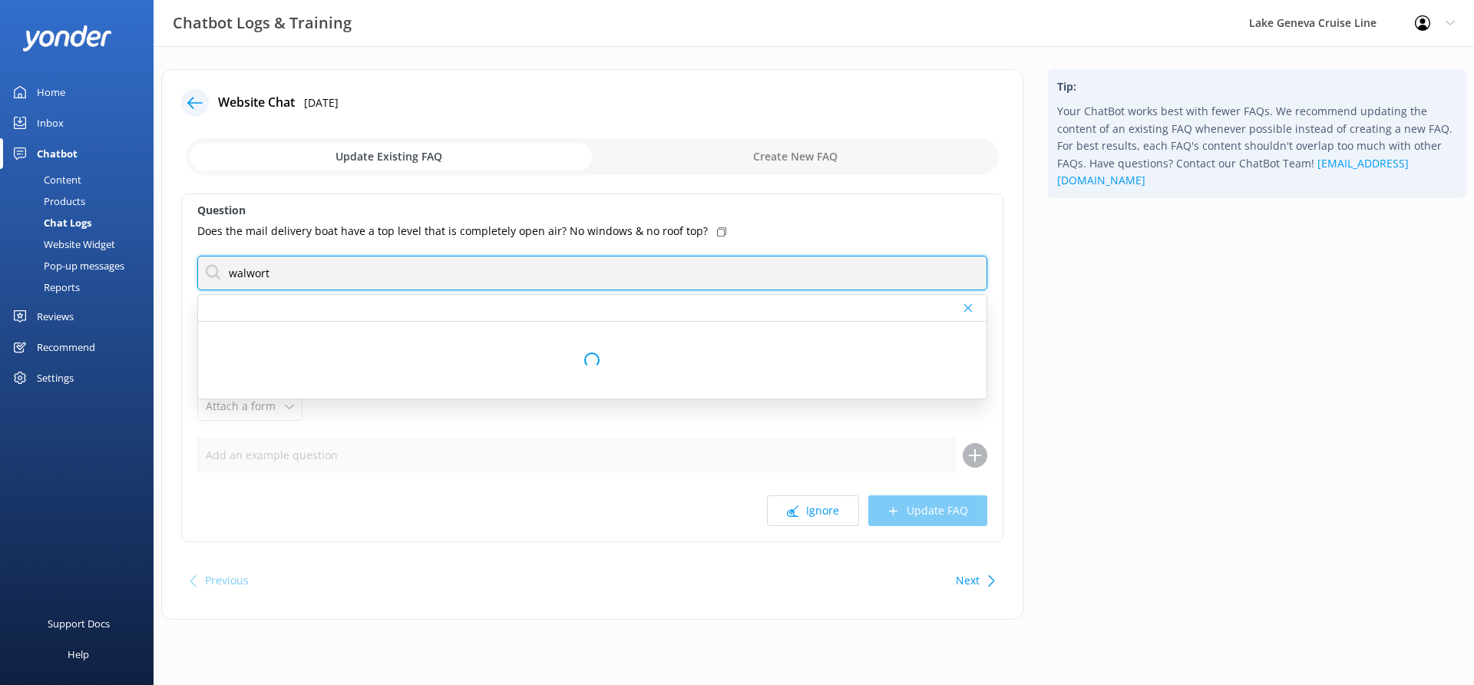
type input "walworth"
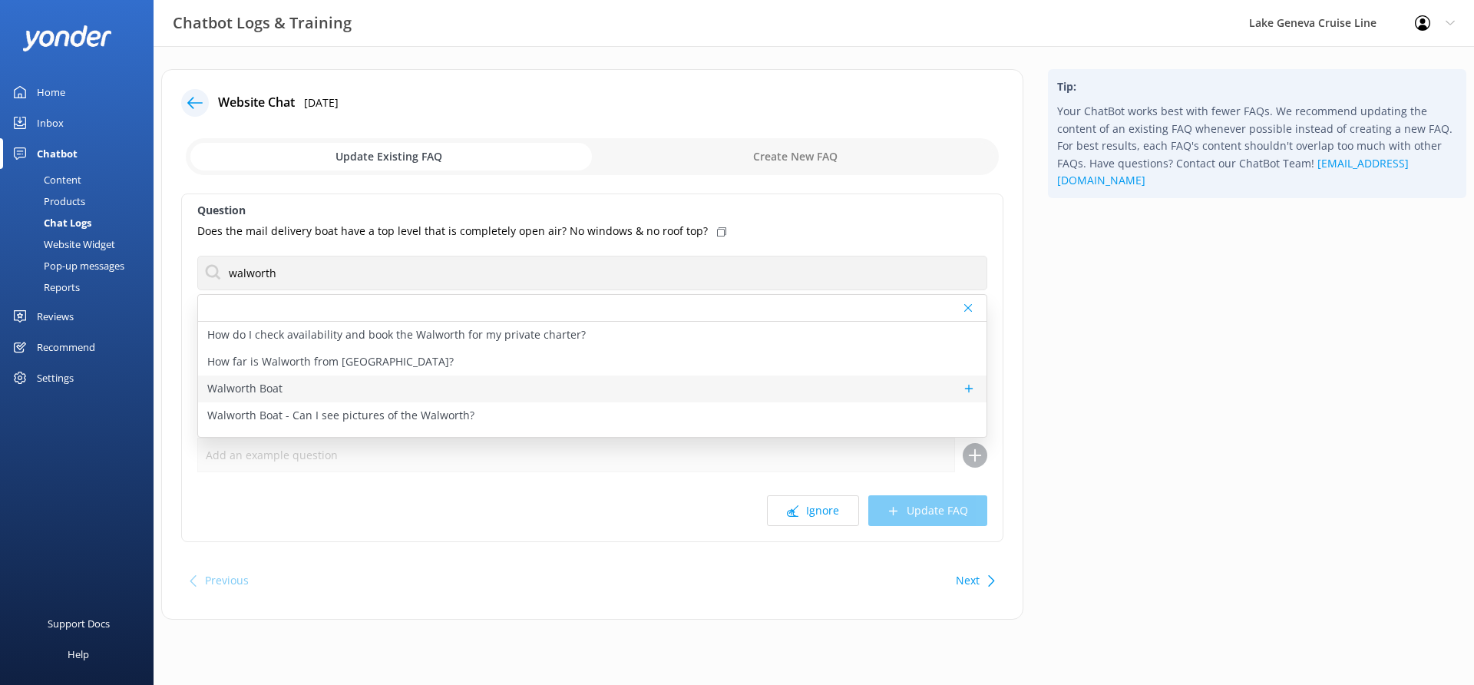
click at [349, 391] on div "Walworth Boat" at bounding box center [592, 388] width 788 height 27
type textarea "The Walworth is also known also as the U.S. Mailboat. The main and aft decks ar…"
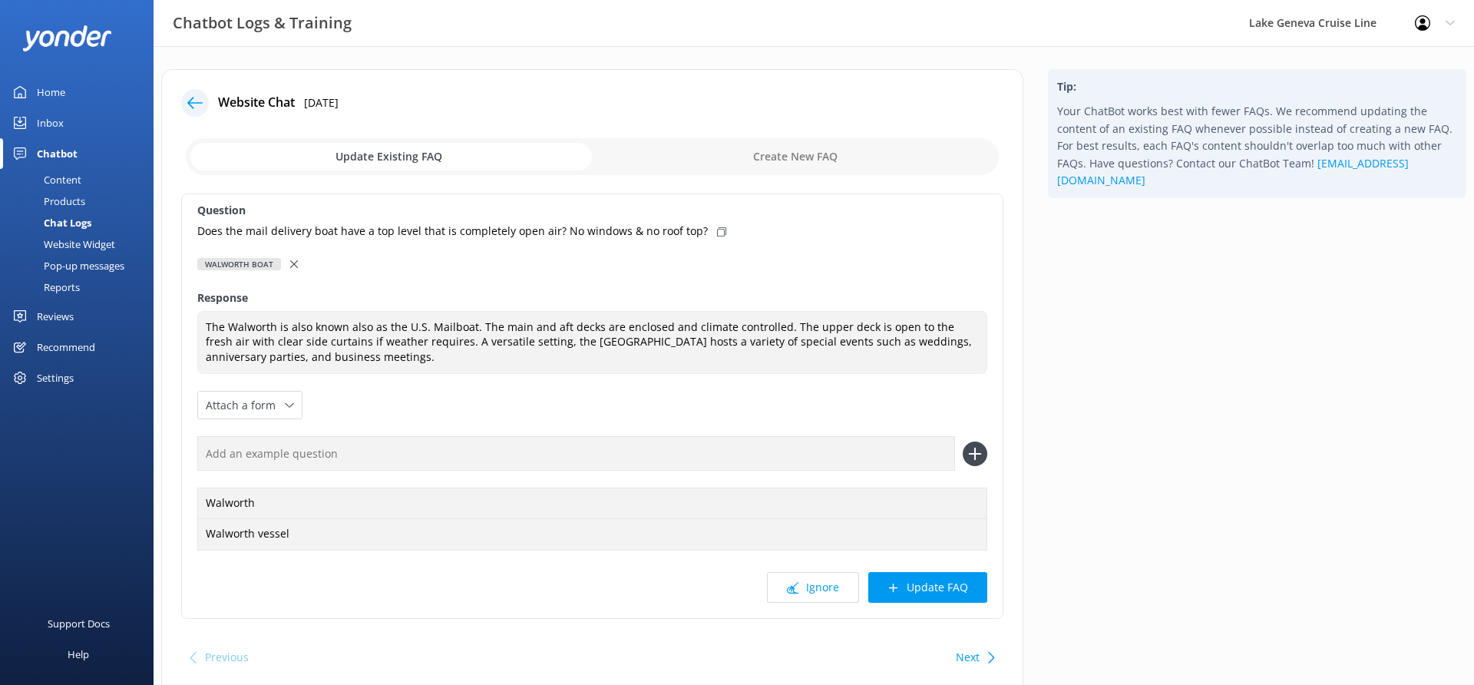
click at [917, 582] on button "Update FAQ" at bounding box center [927, 587] width 119 height 31
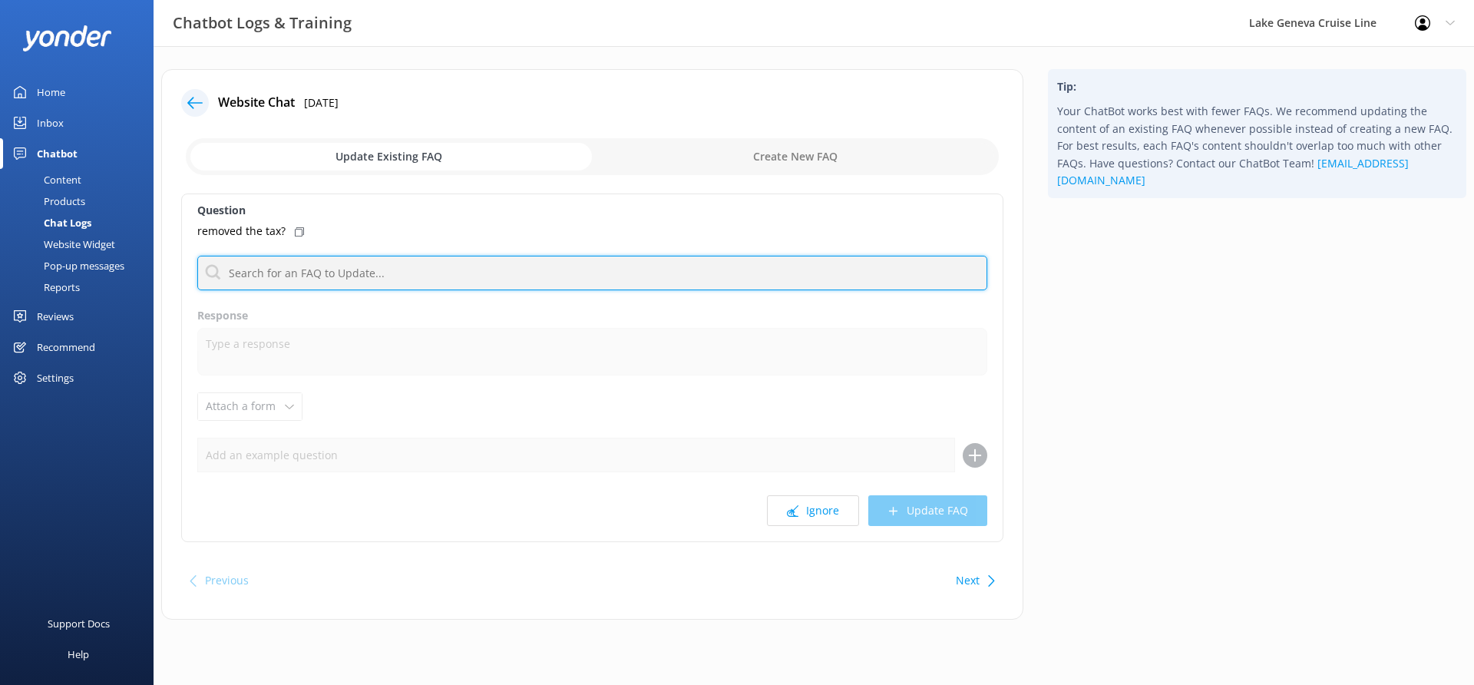
click at [599, 272] on input "text" at bounding box center [592, 273] width 790 height 35
type input "tax"
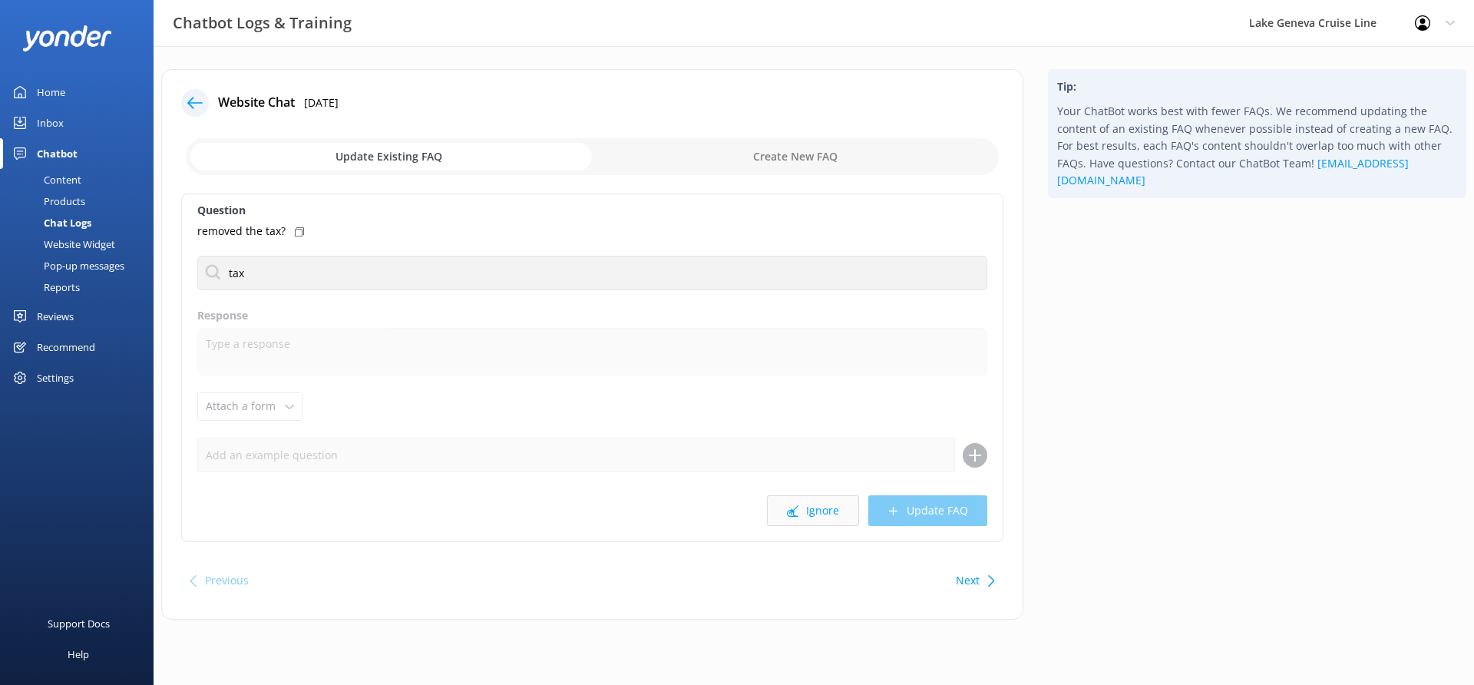
click at [813, 519] on button "Ignore" at bounding box center [813, 510] width 92 height 31
click at [826, 497] on button "Ignore" at bounding box center [813, 510] width 92 height 31
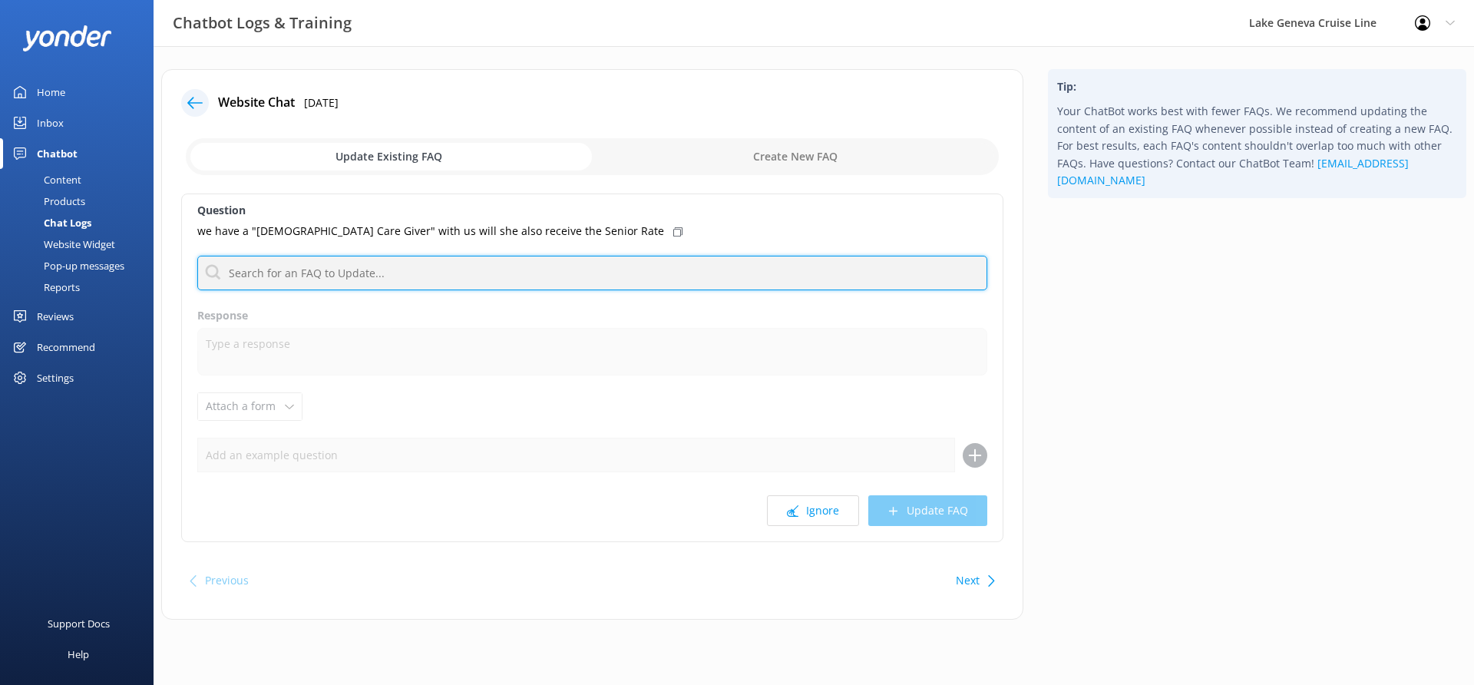
click at [666, 273] on input "text" at bounding box center [592, 273] width 790 height 35
type input "senior"
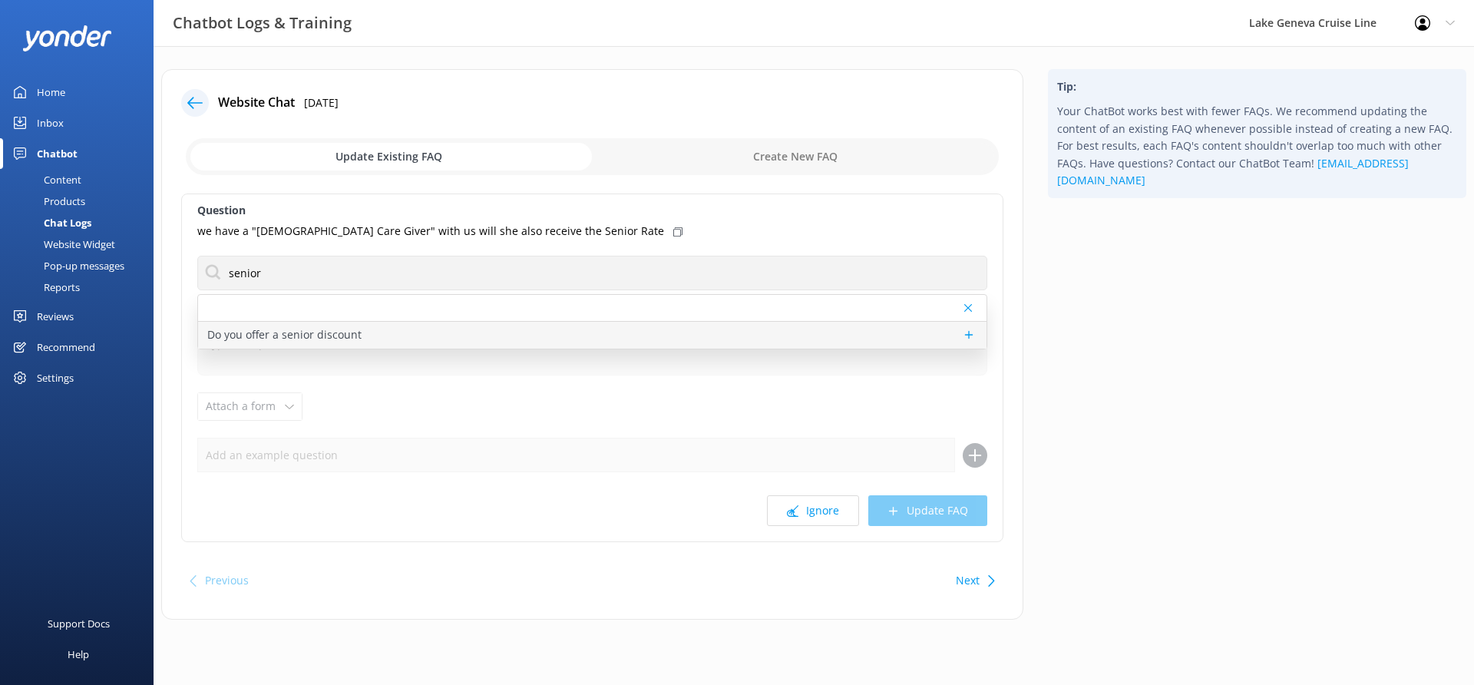
click at [329, 326] on p "Do you offer a senior discount" at bounding box center [284, 334] width 154 height 17
type textarea "We offer a senior discount on all tours every day, but on Tuesdays the discount…"
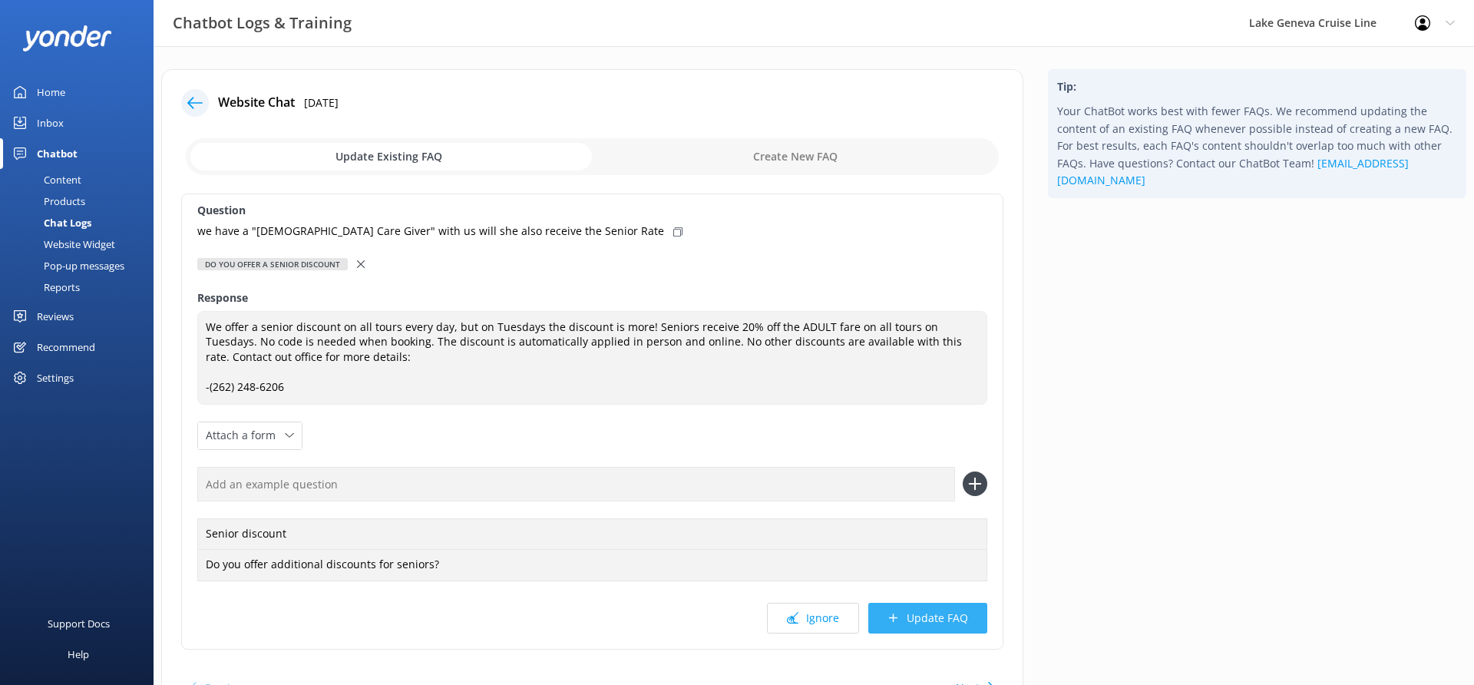
click at [906, 619] on button "Update FAQ" at bounding box center [927, 618] width 119 height 31
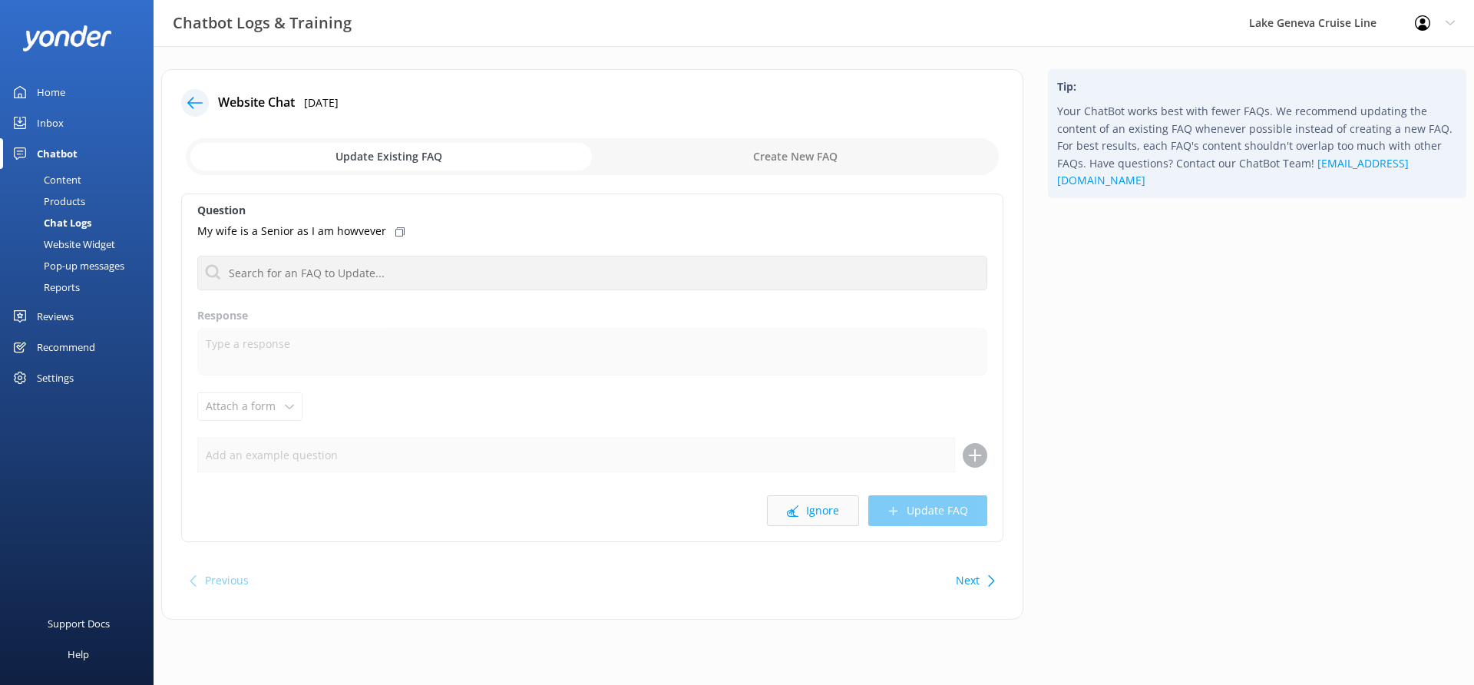
click at [833, 518] on button "Ignore" at bounding box center [813, 510] width 92 height 31
click at [814, 507] on button "Ignore" at bounding box center [813, 510] width 92 height 31
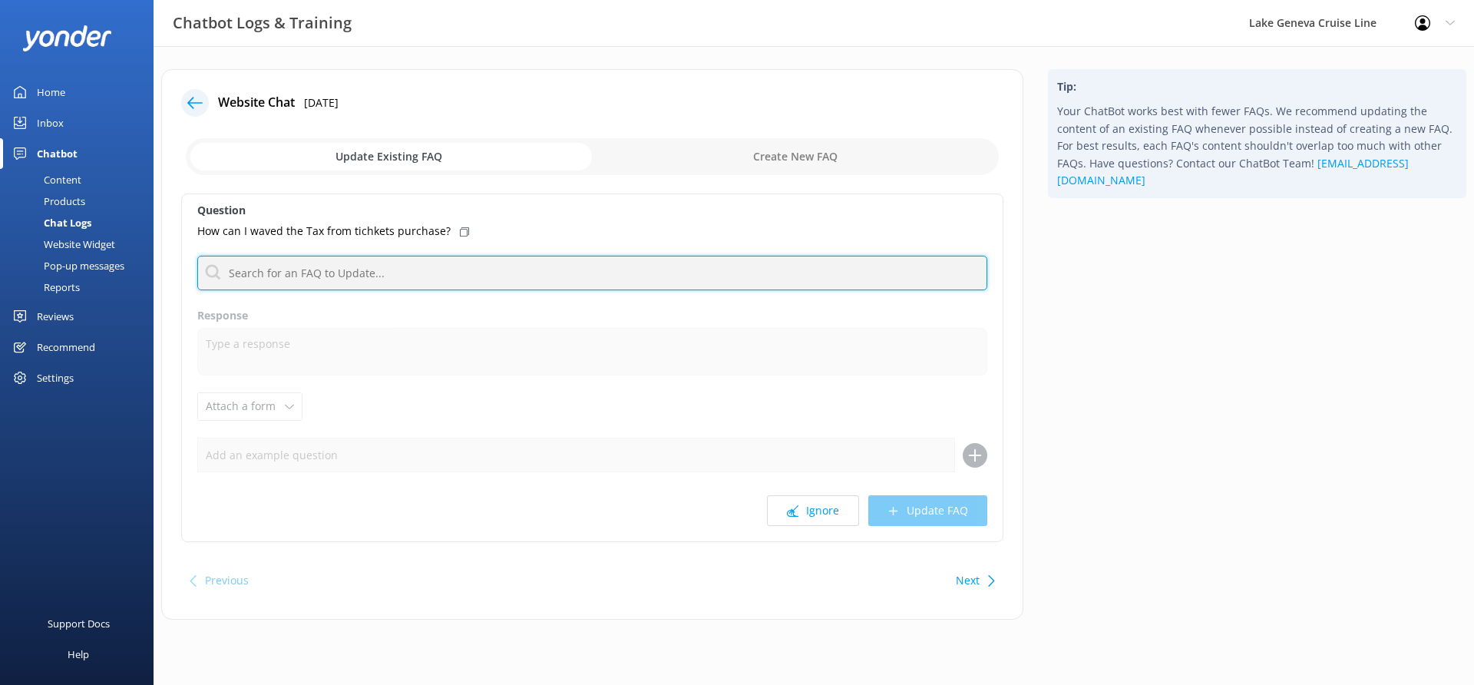
click at [653, 269] on input "text" at bounding box center [592, 273] width 790 height 35
type input "tax"
click at [604, 265] on input "tax" at bounding box center [592, 273] width 790 height 35
click at [601, 276] on input "tax" at bounding box center [592, 273] width 790 height 35
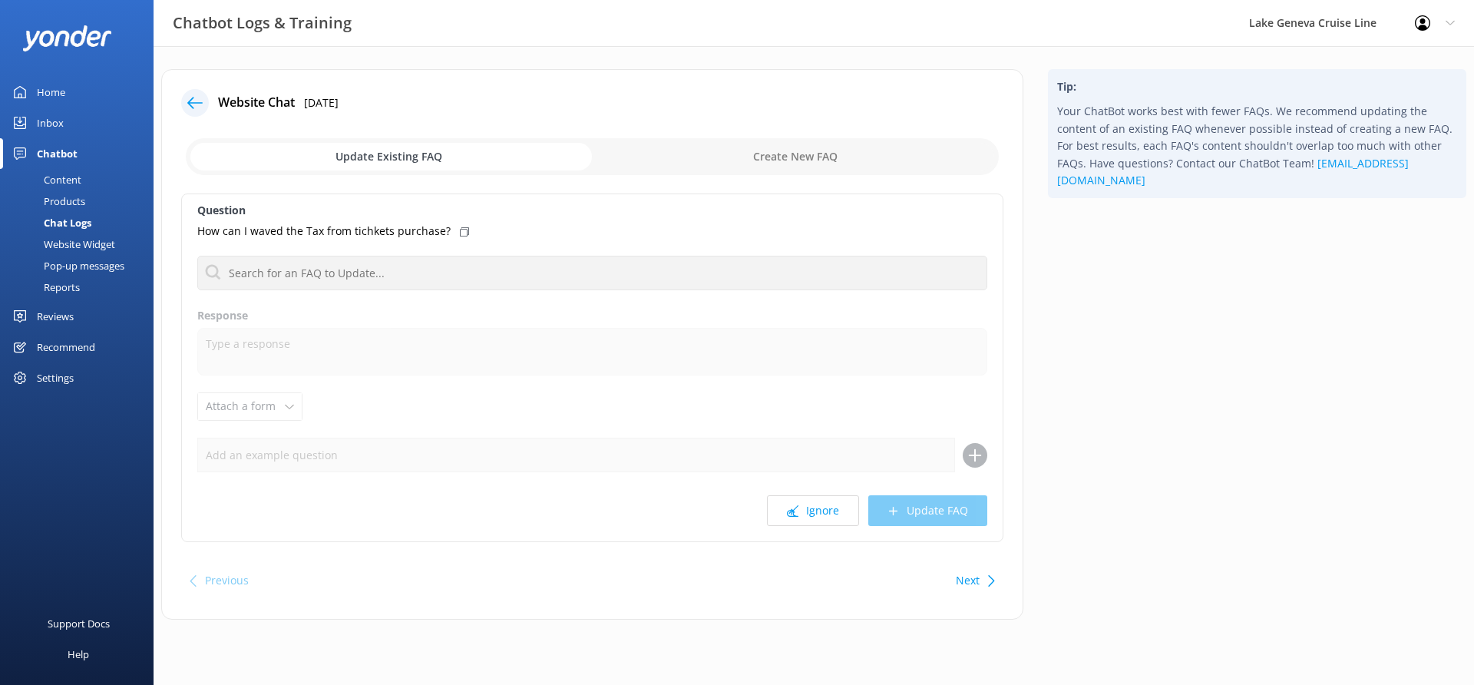
click at [807, 164] on input "checkbox" at bounding box center [592, 156] width 813 height 37
checkbox input "true"
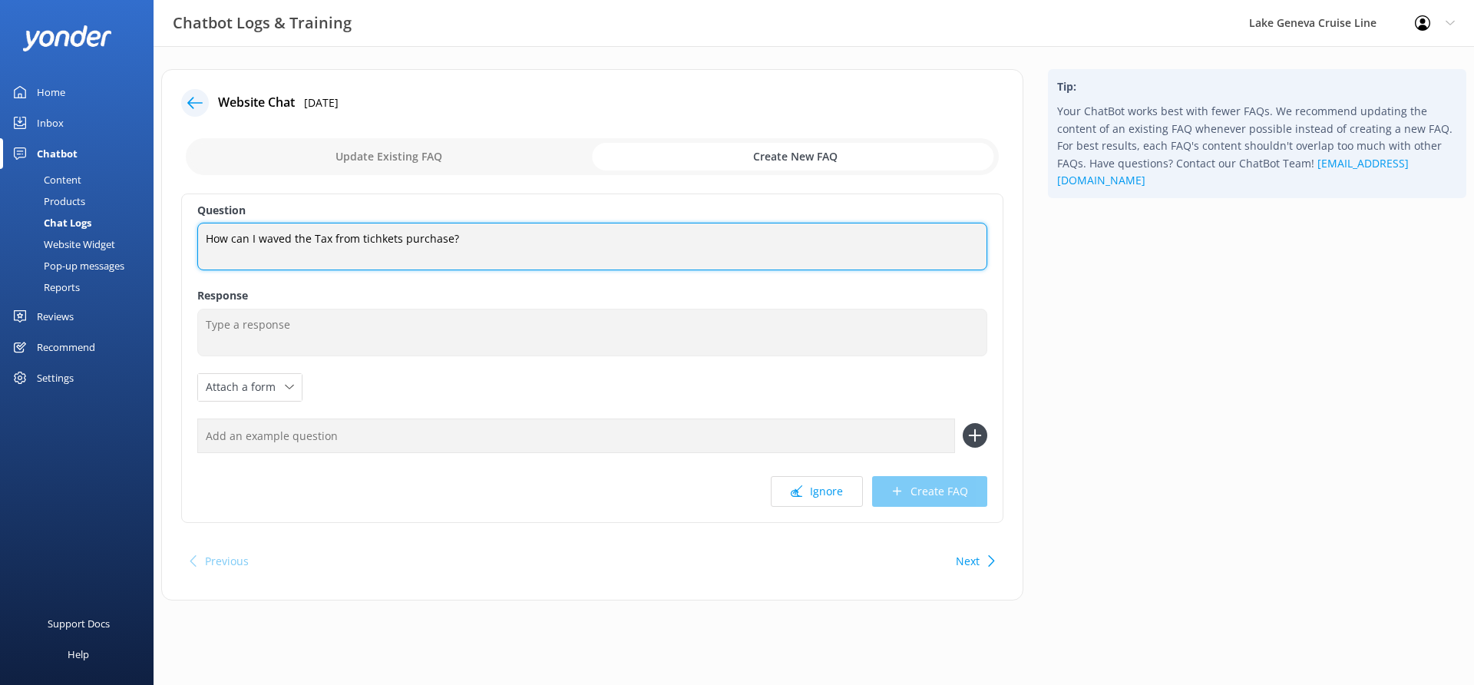
click at [286, 246] on textarea "How can I waved the Tax from tichkets purchase?" at bounding box center [592, 247] width 790 height 48
click at [314, 242] on textarea "How can I waive the Tax from tichkets purchase?" at bounding box center [592, 247] width 790 height 48
click at [415, 239] on textarea "How can I waive the tax on ticket purchase?" at bounding box center [592, 247] width 790 height 48
click at [441, 239] on textarea "How can I waive the tax on ticket purchases?" at bounding box center [592, 247] width 790 height 48
type textarea "How can I waive the tax on ticket purchases?"
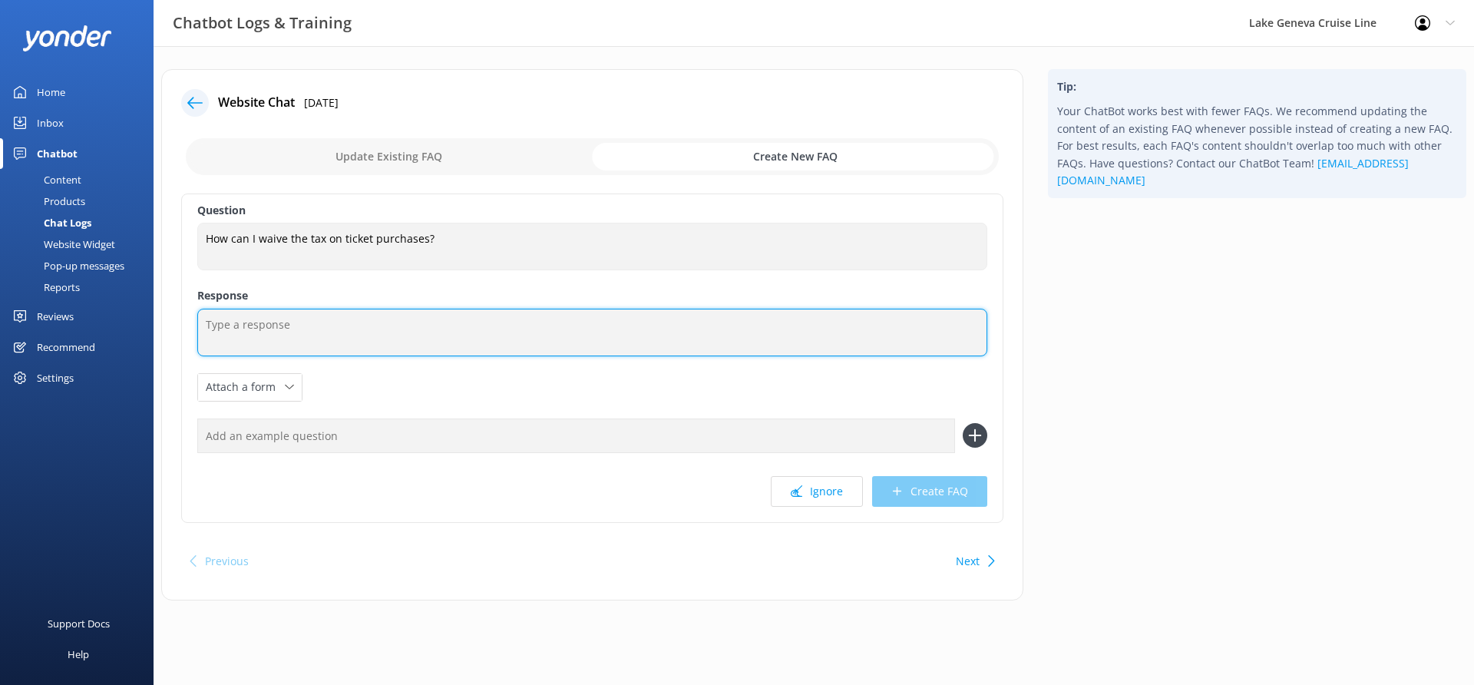
click at [404, 332] on textarea at bounding box center [592, 333] width 790 height 48
type textarea "Tax cannot be waived from purchases."
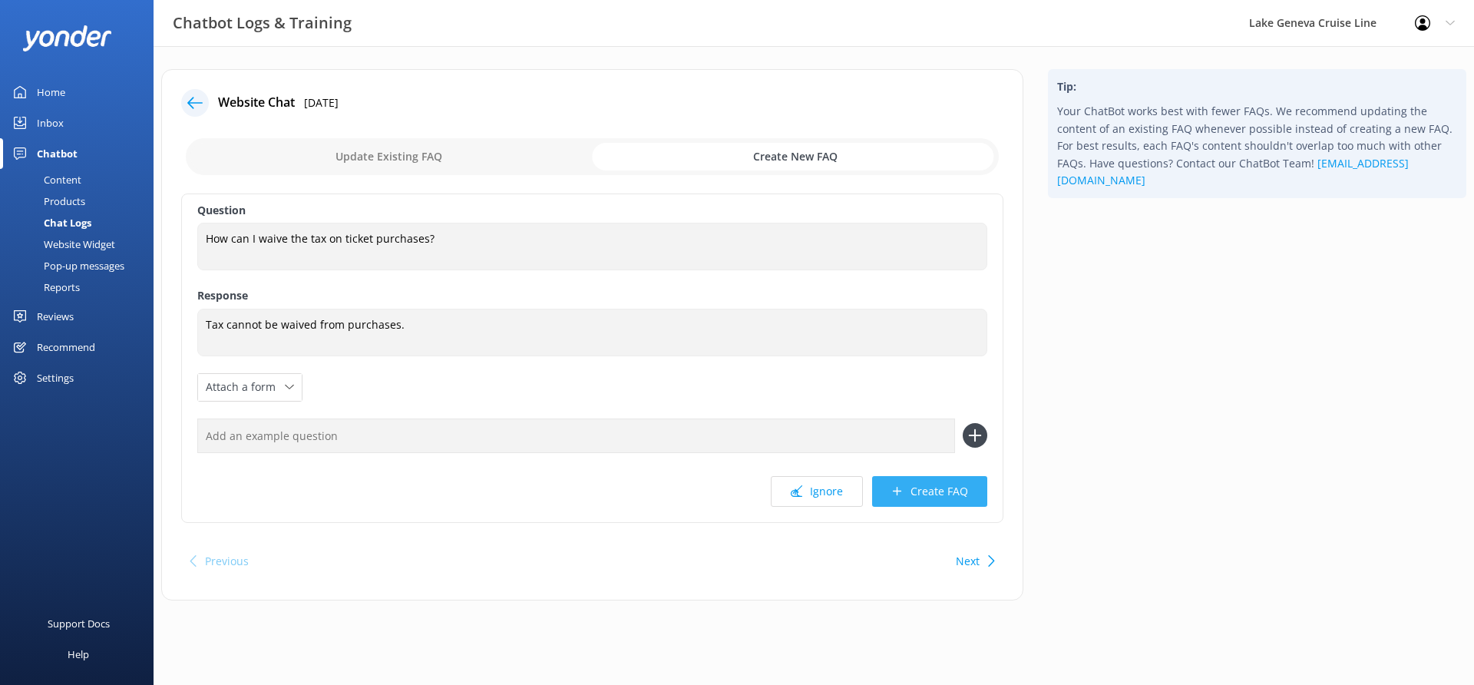
click at [923, 487] on button "Create FAQ" at bounding box center [929, 491] width 115 height 31
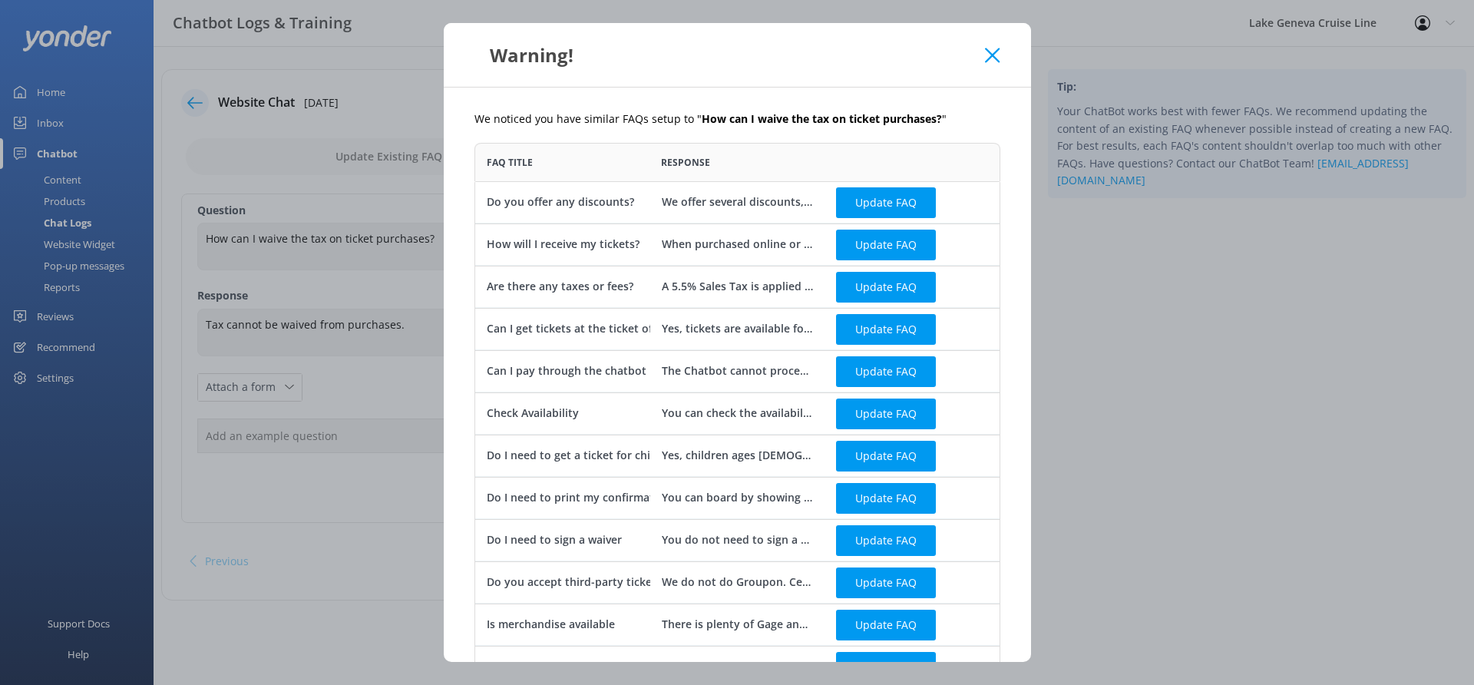
scroll to position [156, 0]
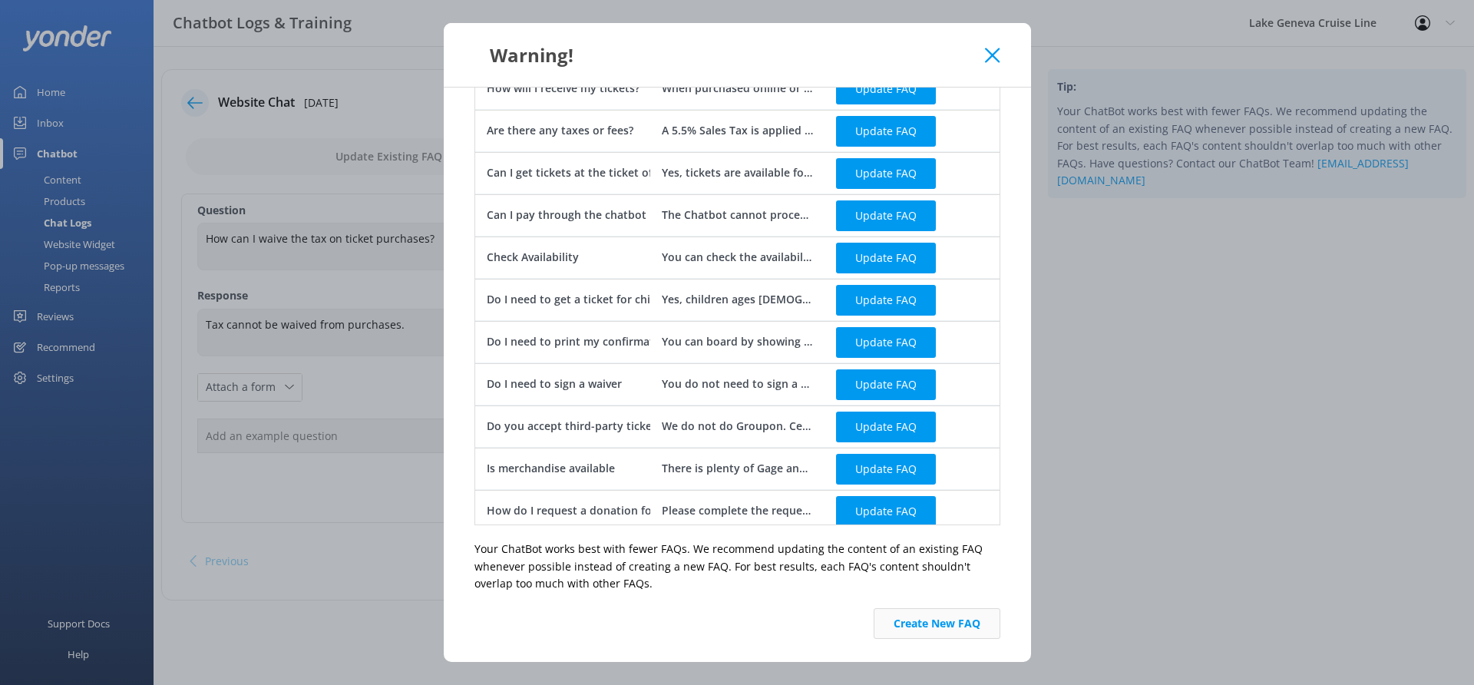
click at [978, 617] on button "Create New FAQ" at bounding box center [937, 623] width 127 height 31
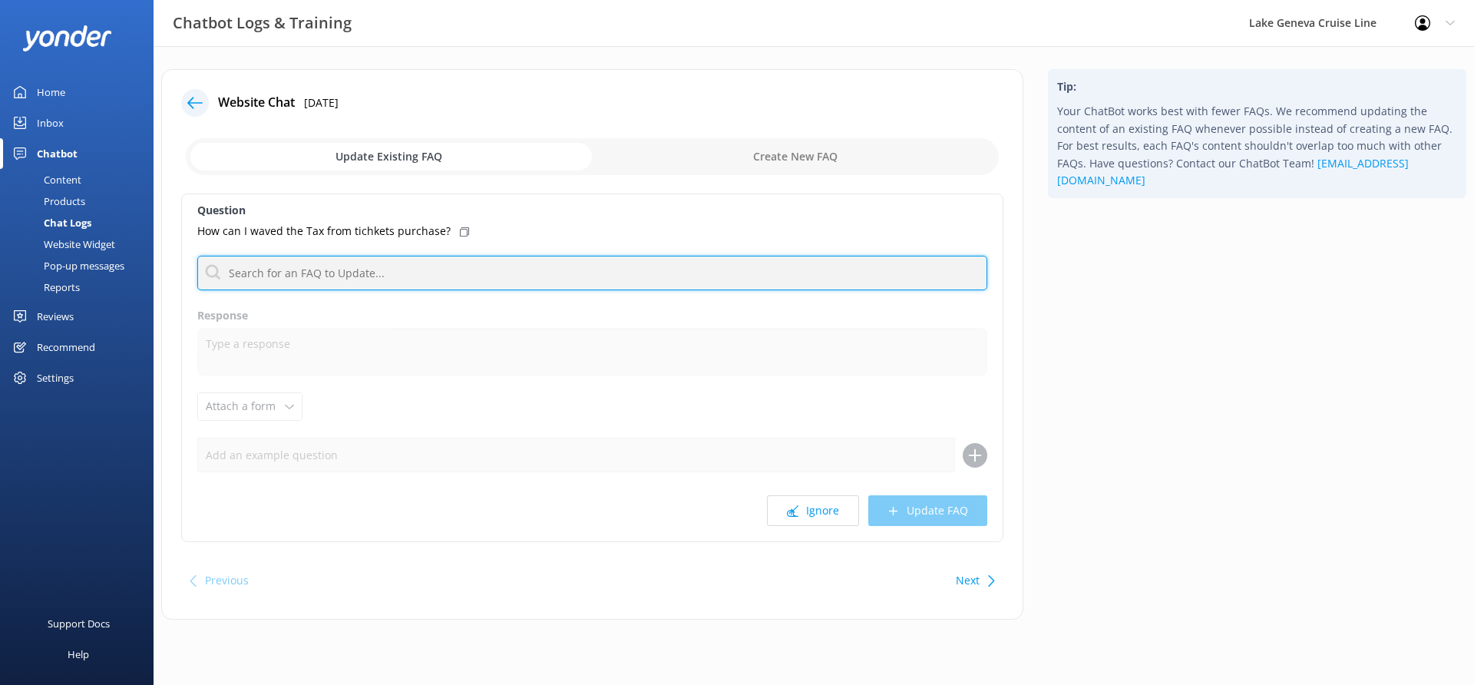
click at [569, 271] on input "text" at bounding box center [592, 273] width 790 height 35
click at [292, 279] on input "tax" at bounding box center [592, 273] width 790 height 35
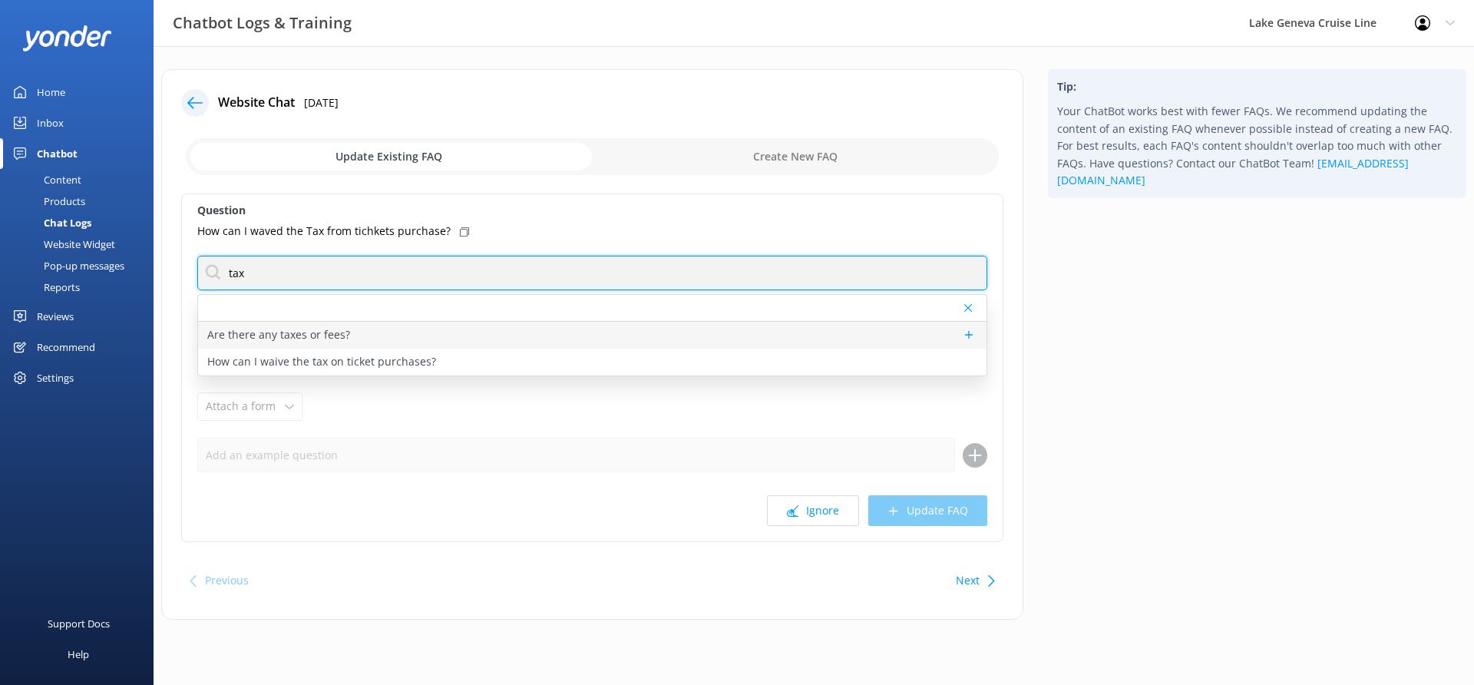
type input "tax"
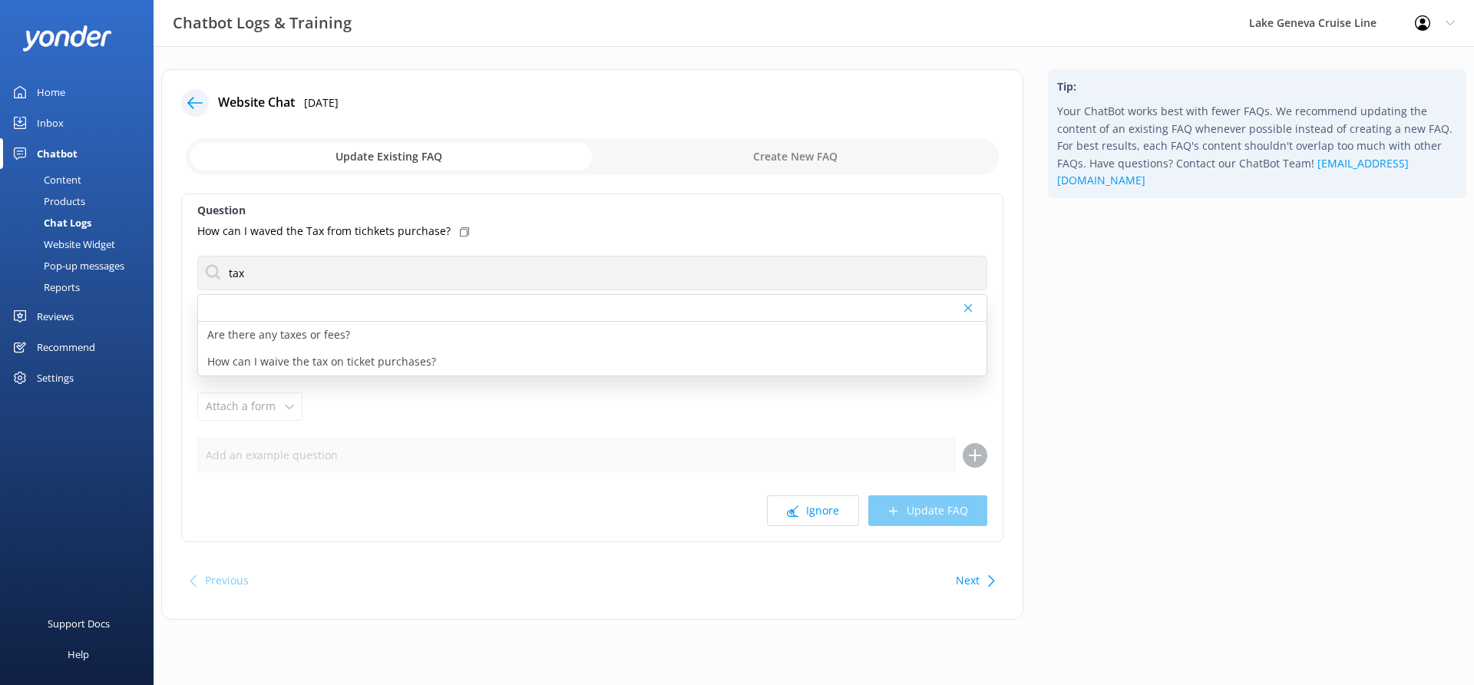
click at [358, 329] on div "Are there any taxes or fees?" at bounding box center [592, 335] width 788 height 27
type textarea "A 5.5% Sales Tax is applied to all tours. All meal cruise rates are PLUS an 18%…"
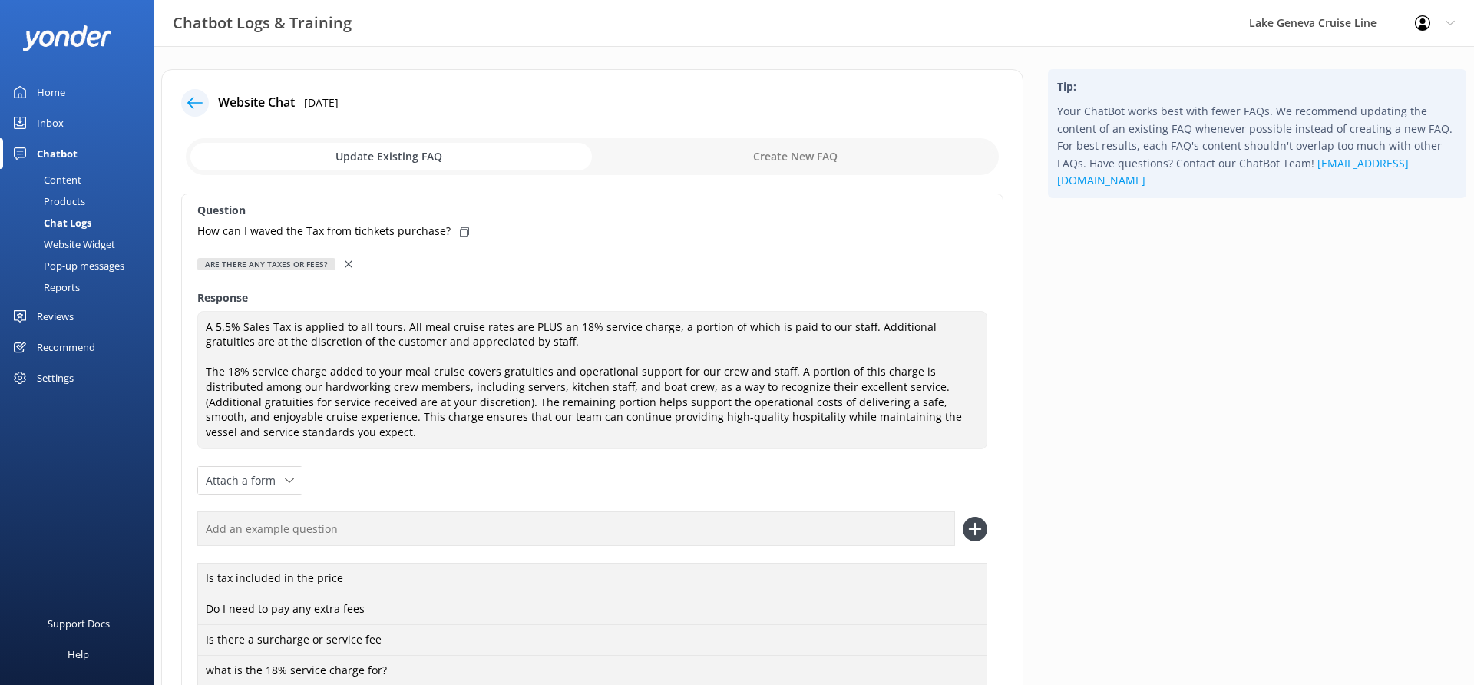
click at [345, 263] on icon at bounding box center [349, 264] width 8 height 8
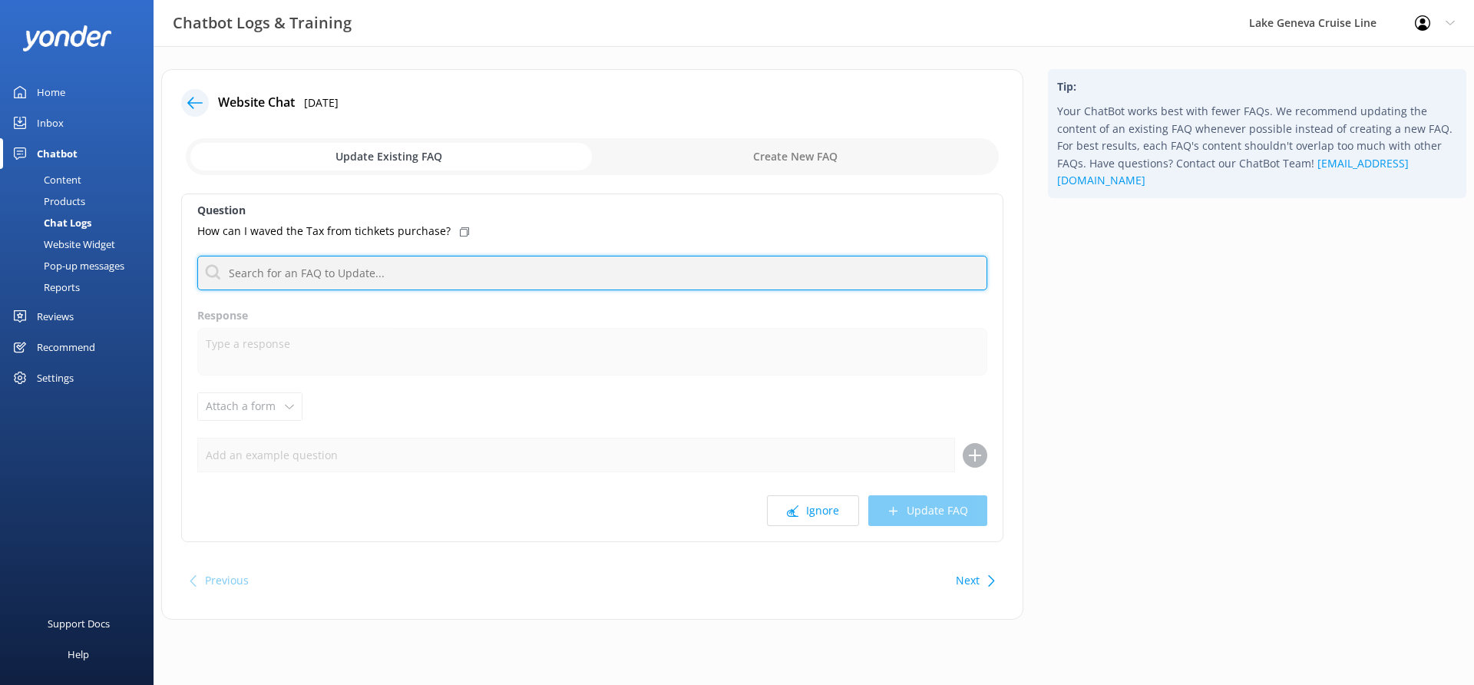
click at [334, 288] on input "text" at bounding box center [592, 273] width 790 height 35
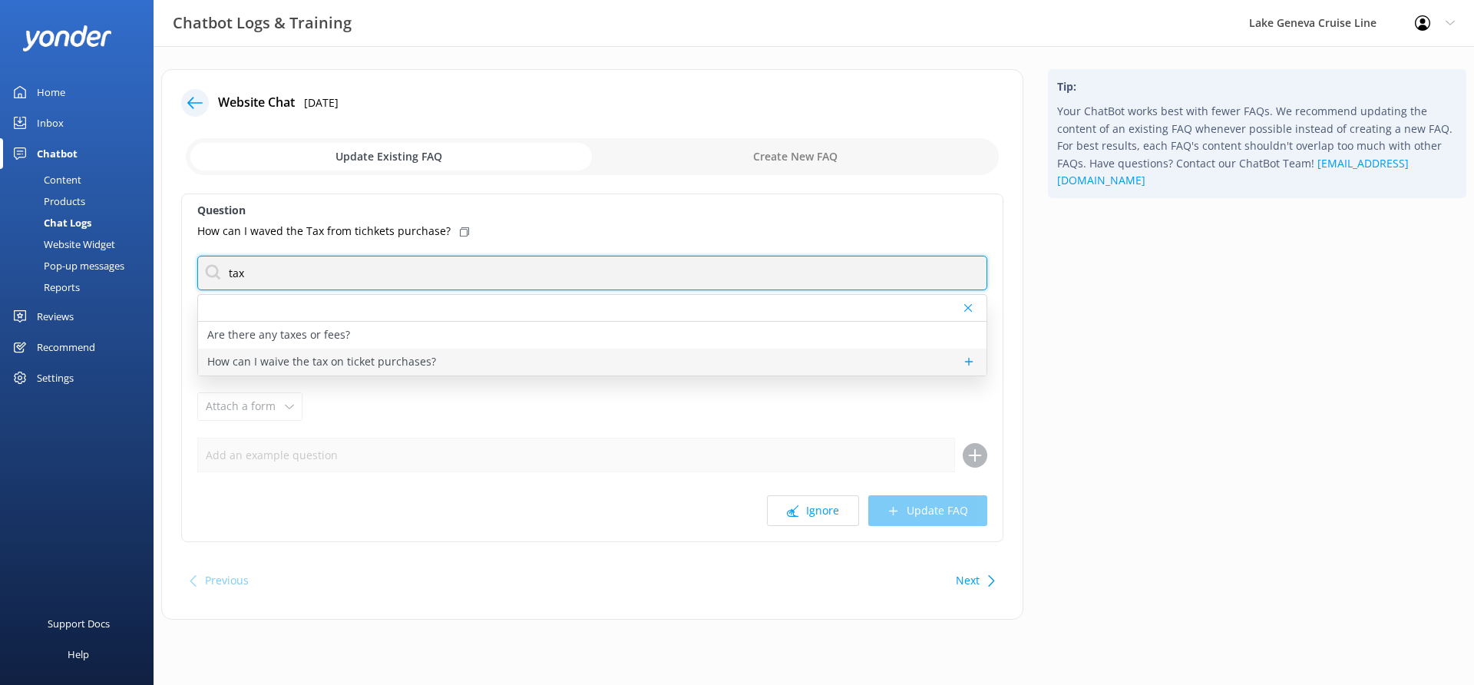
type input "tax"
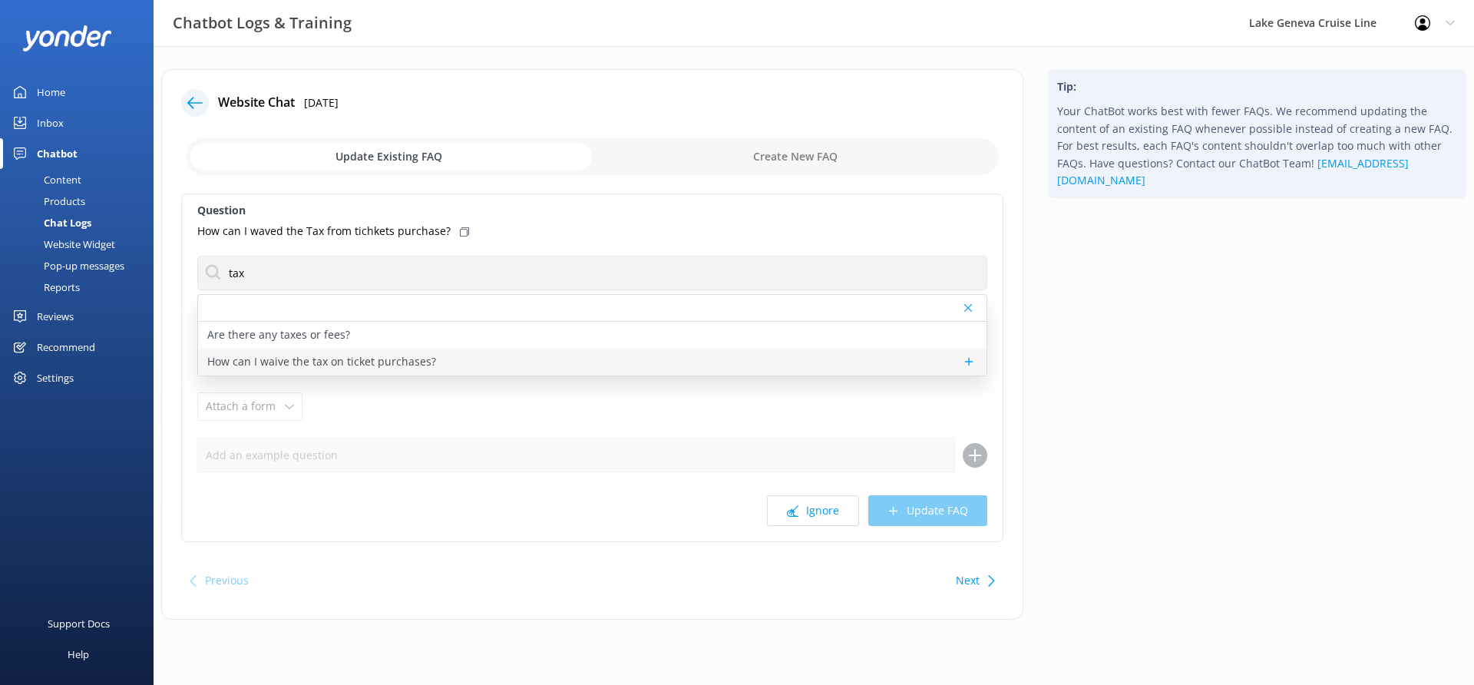
click at [286, 365] on p "How can I waive the tax on ticket purchases?" at bounding box center [321, 361] width 229 height 17
type textarea "Tax cannot be waived from purchases."
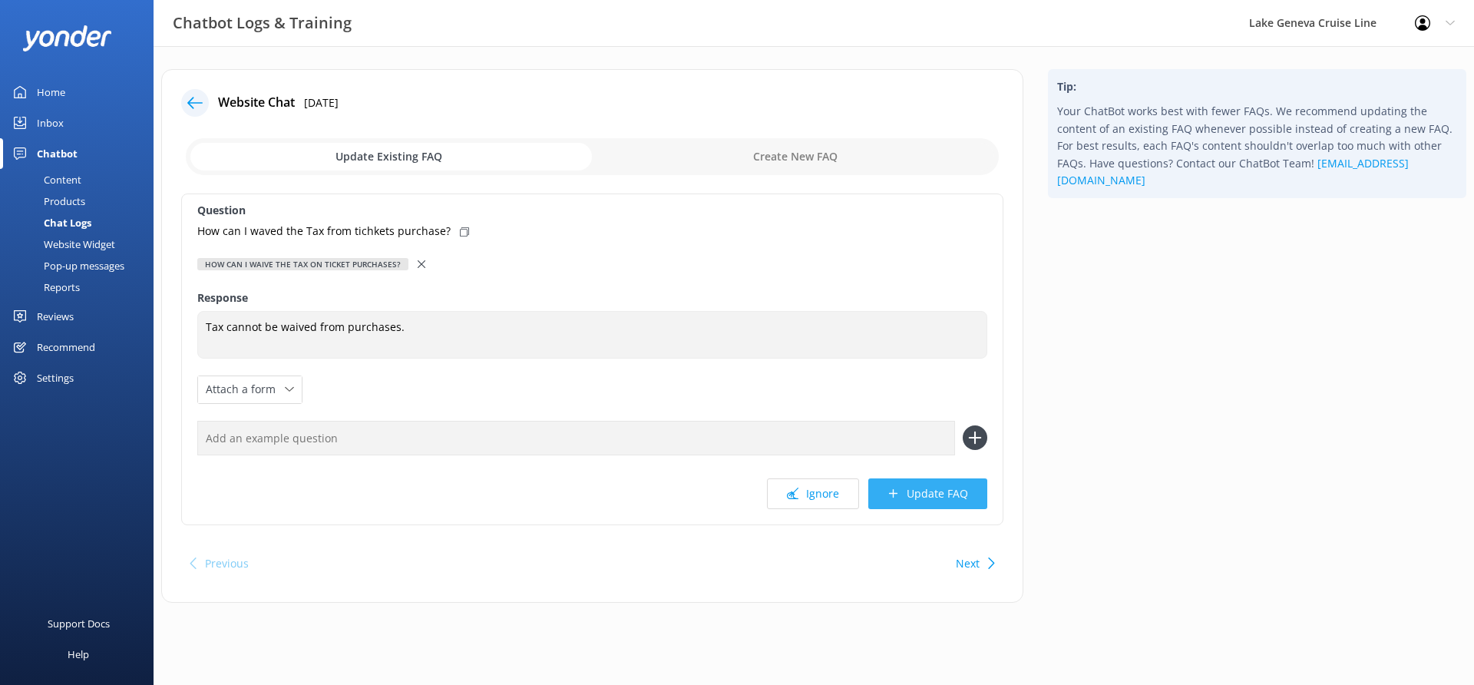
click at [938, 485] on button "Update FAQ" at bounding box center [927, 493] width 119 height 31
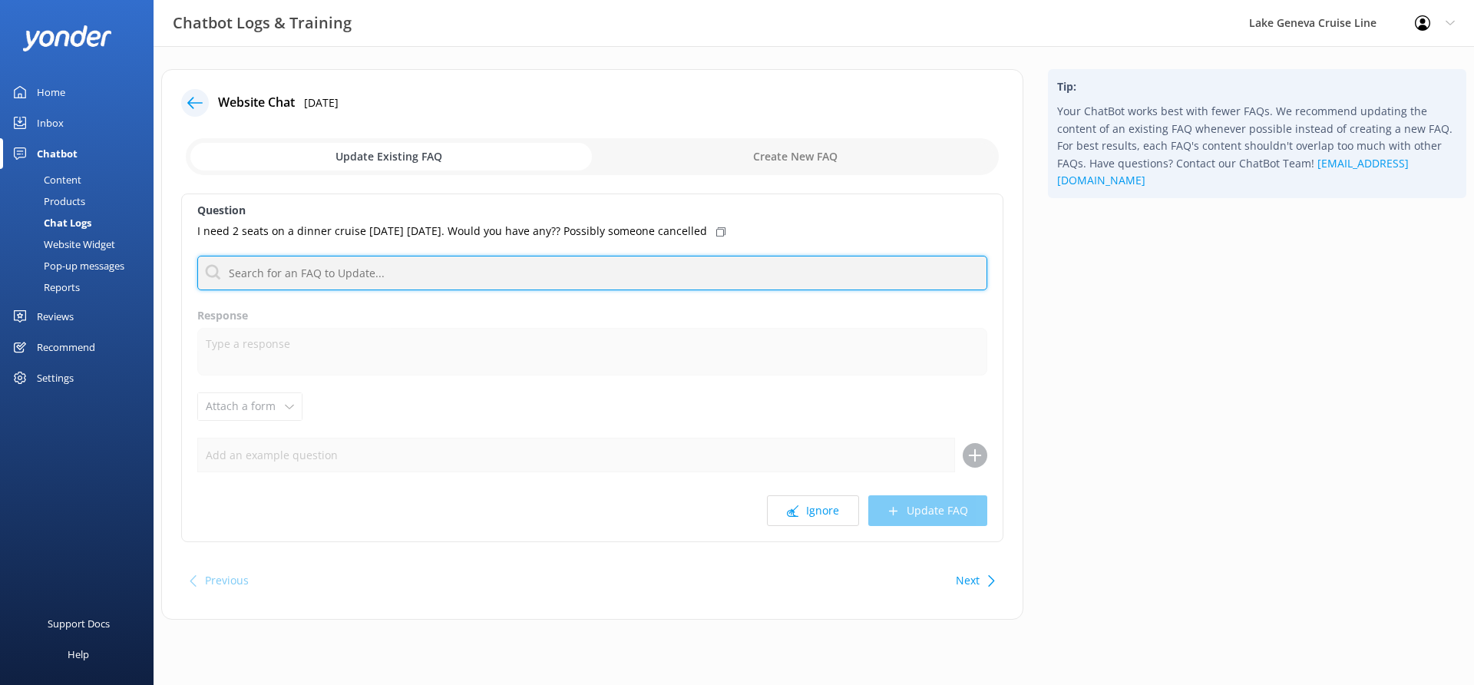
click at [603, 271] on input "text" at bounding box center [592, 273] width 790 height 35
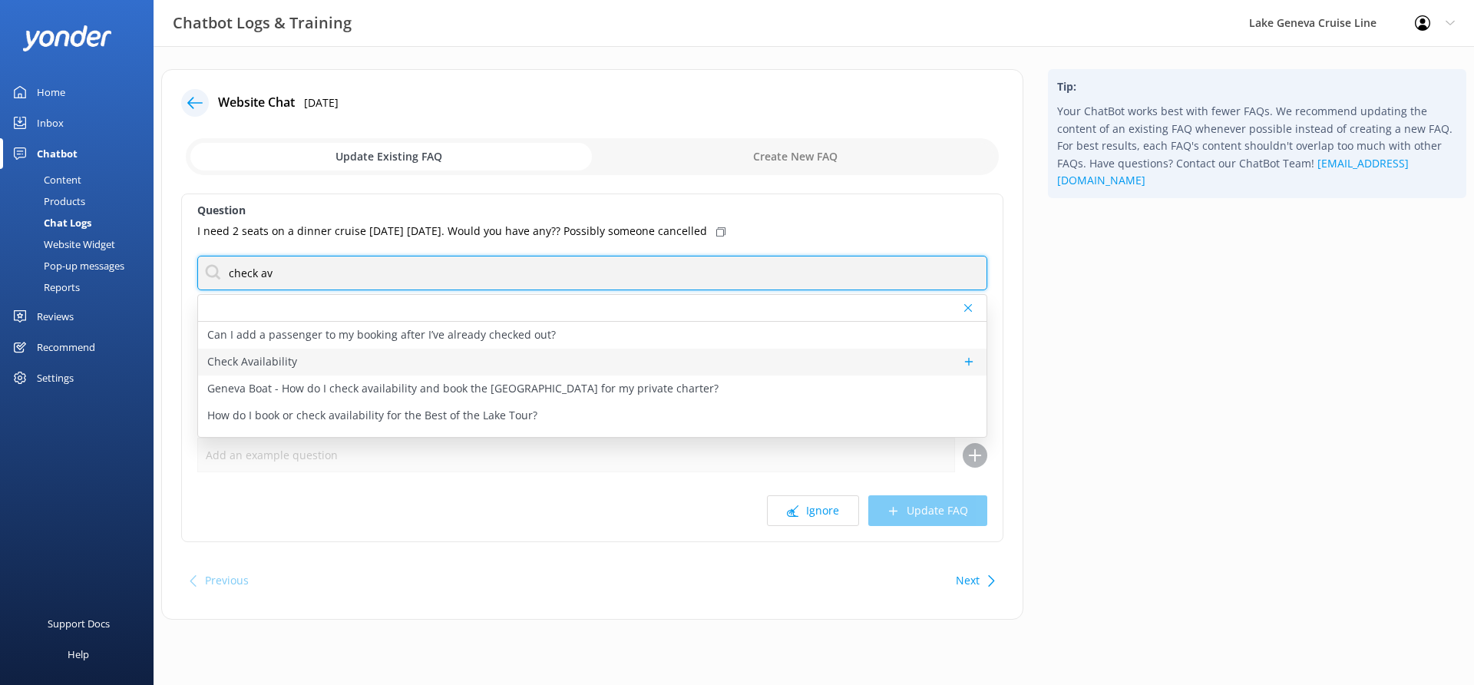
type input "check av"
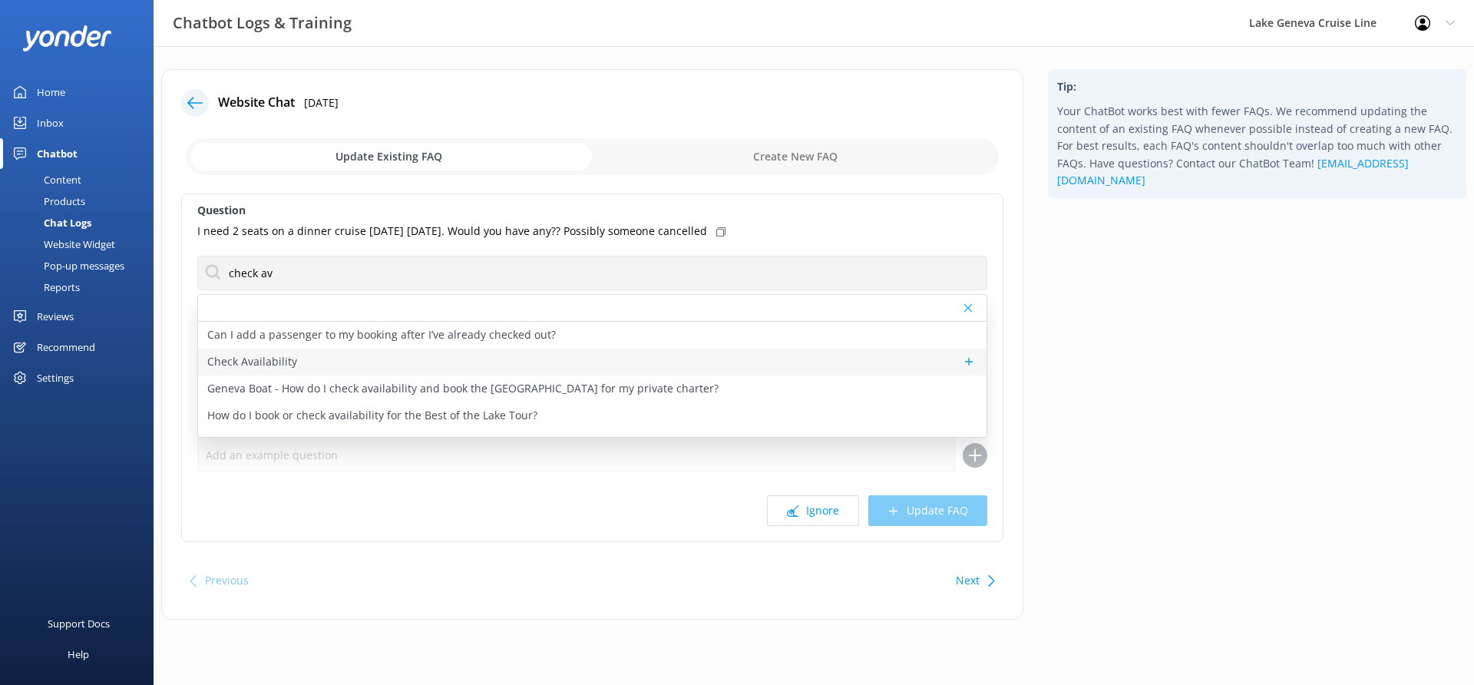
click at [317, 356] on div "Check Availability" at bounding box center [592, 361] width 788 height 27
type textarea "You can check the availability of a tour using the tool below."
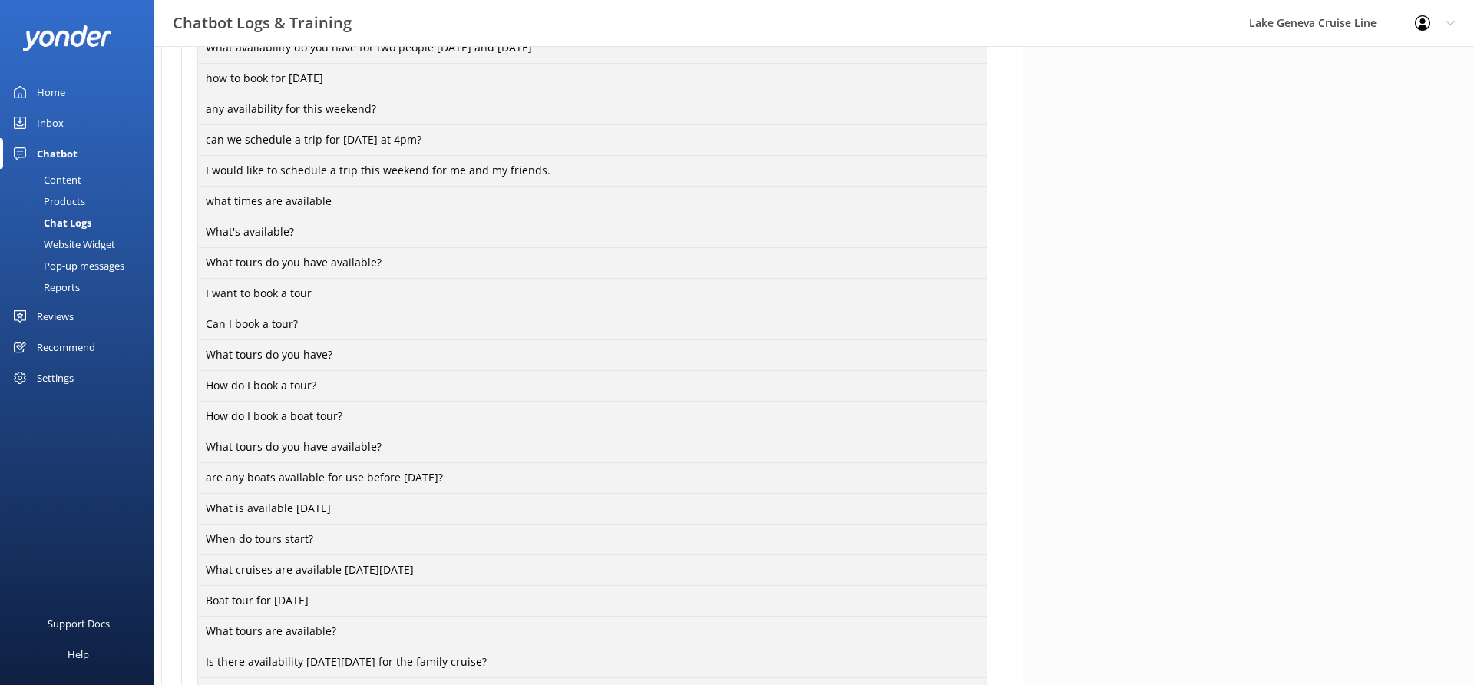
scroll to position [1178, 0]
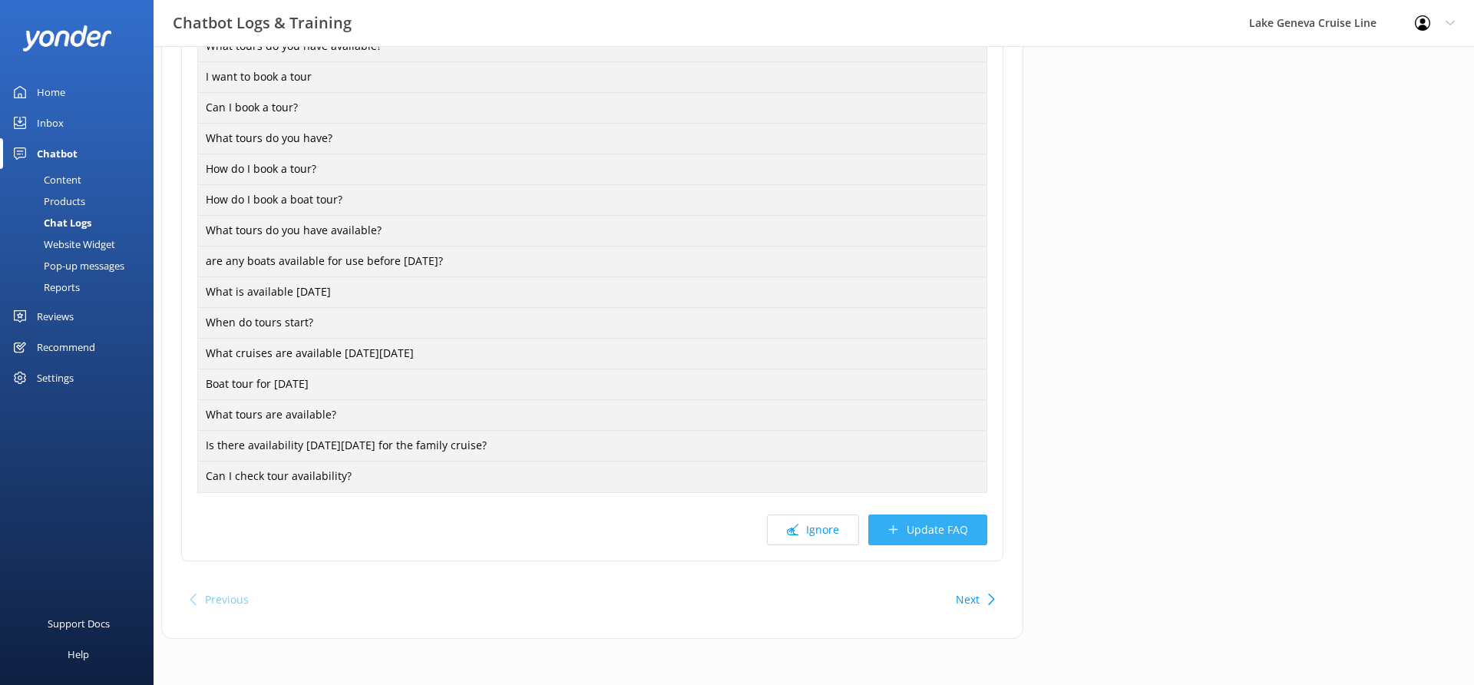
click at [958, 530] on button "Update FAQ" at bounding box center [927, 529] width 119 height 31
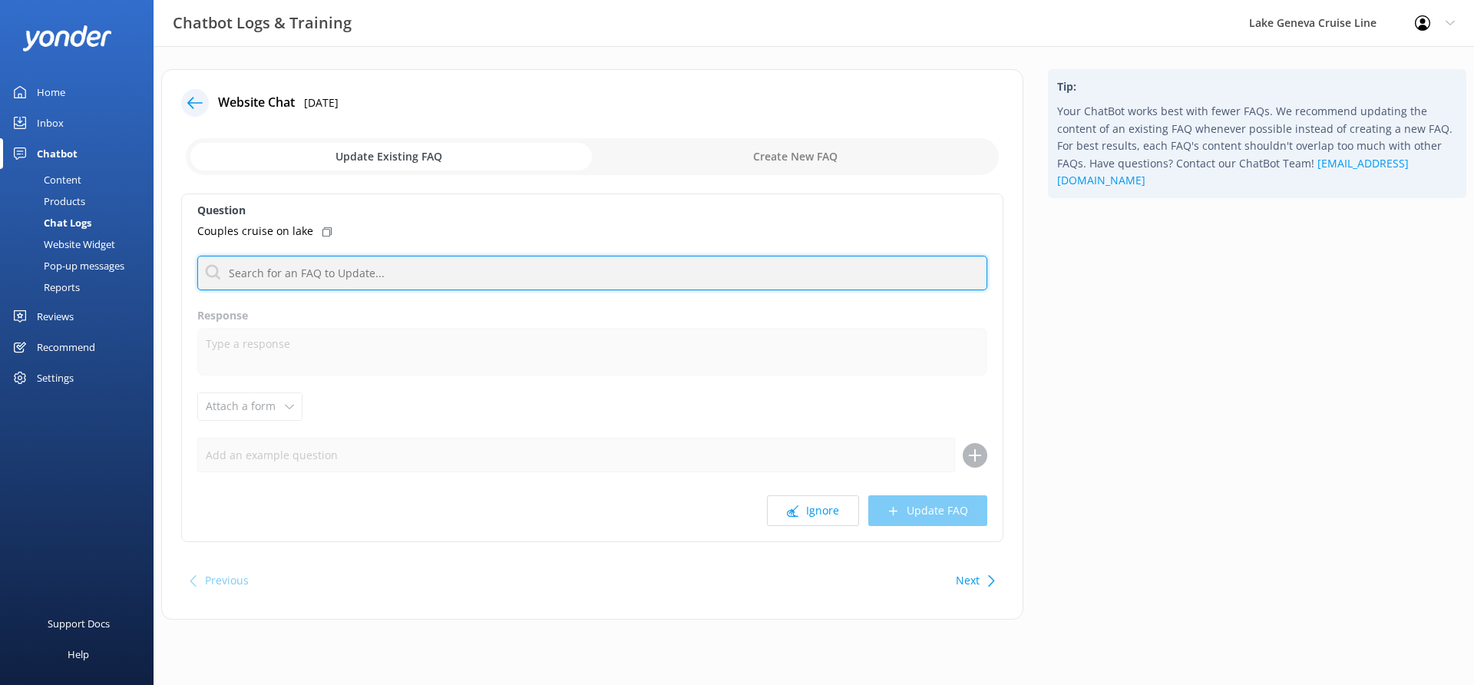
click at [448, 282] on input "text" at bounding box center [592, 273] width 790 height 35
type input "Cocktail"
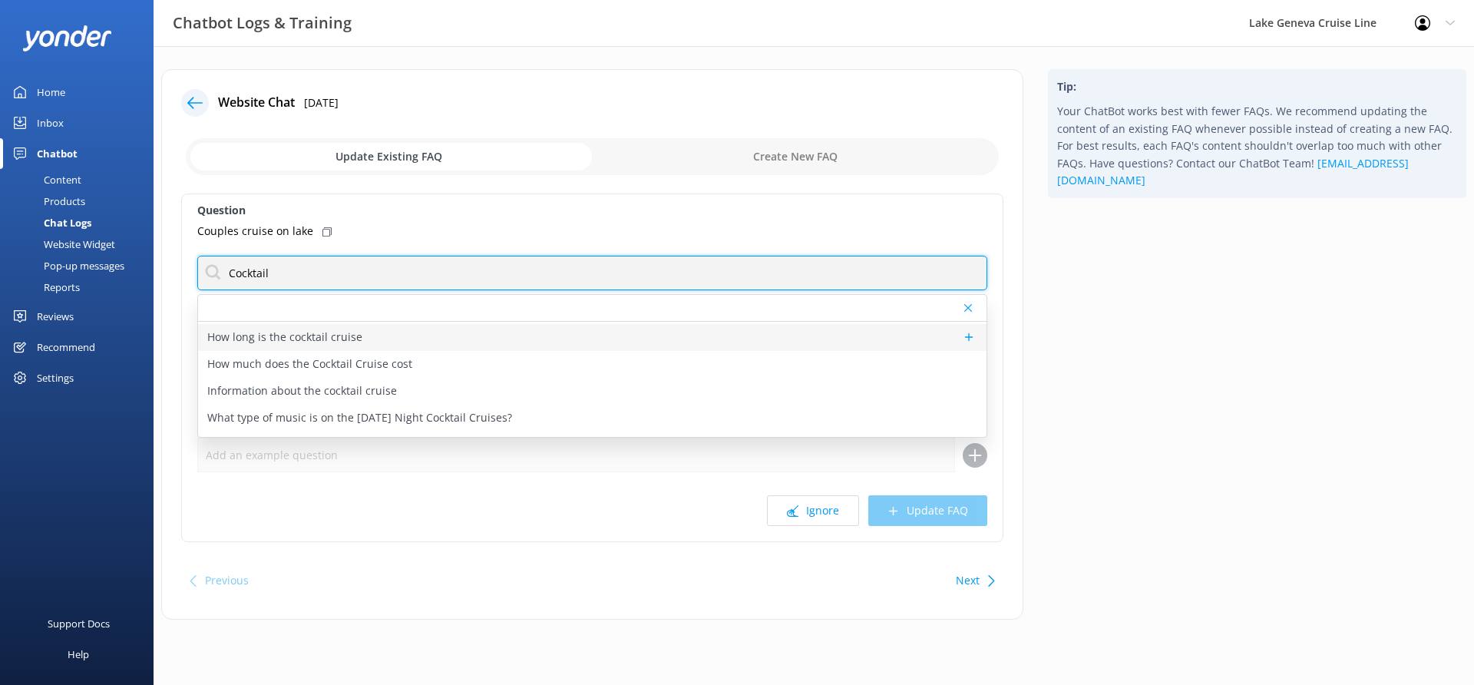
scroll to position [52, 0]
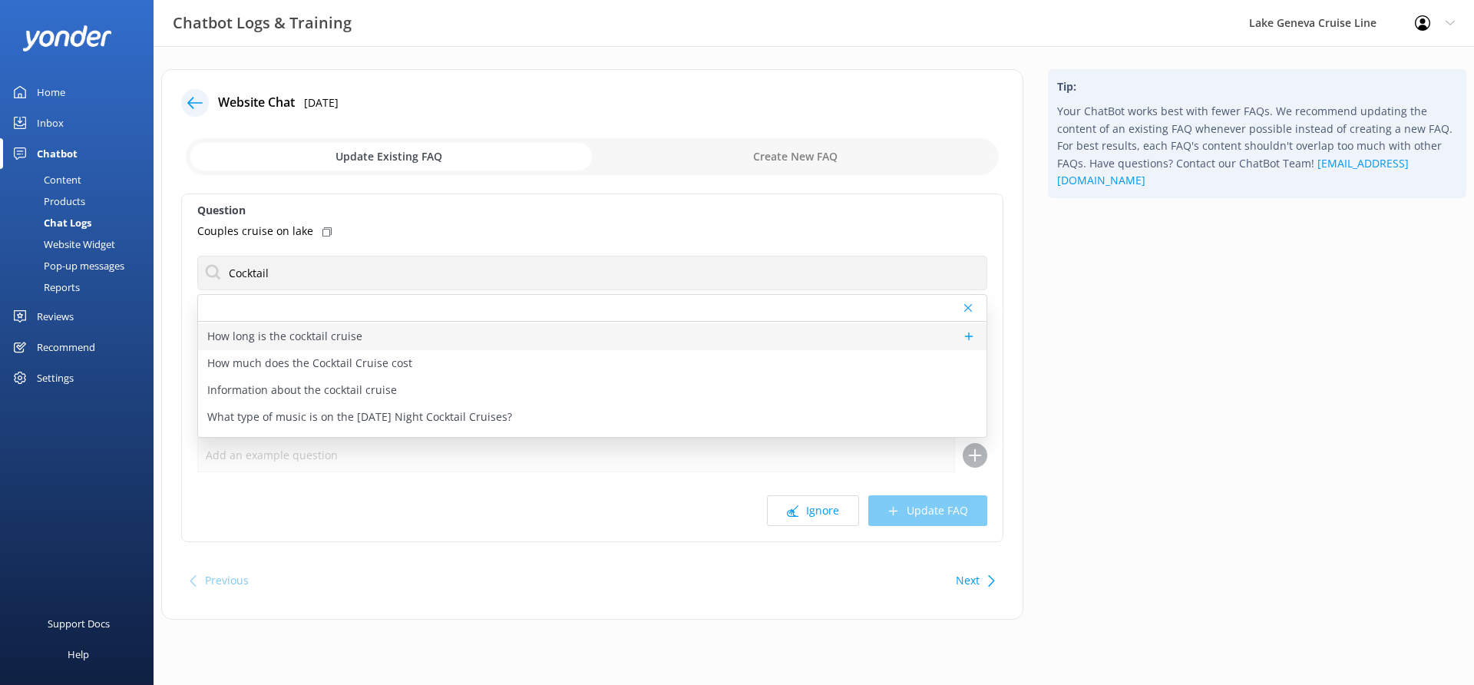
click at [299, 385] on p "Information about the cocktail cruise" at bounding box center [302, 389] width 190 height 17
type textarea "Say farewell to the weekend with a splash of live music, great drinks, and a go…"
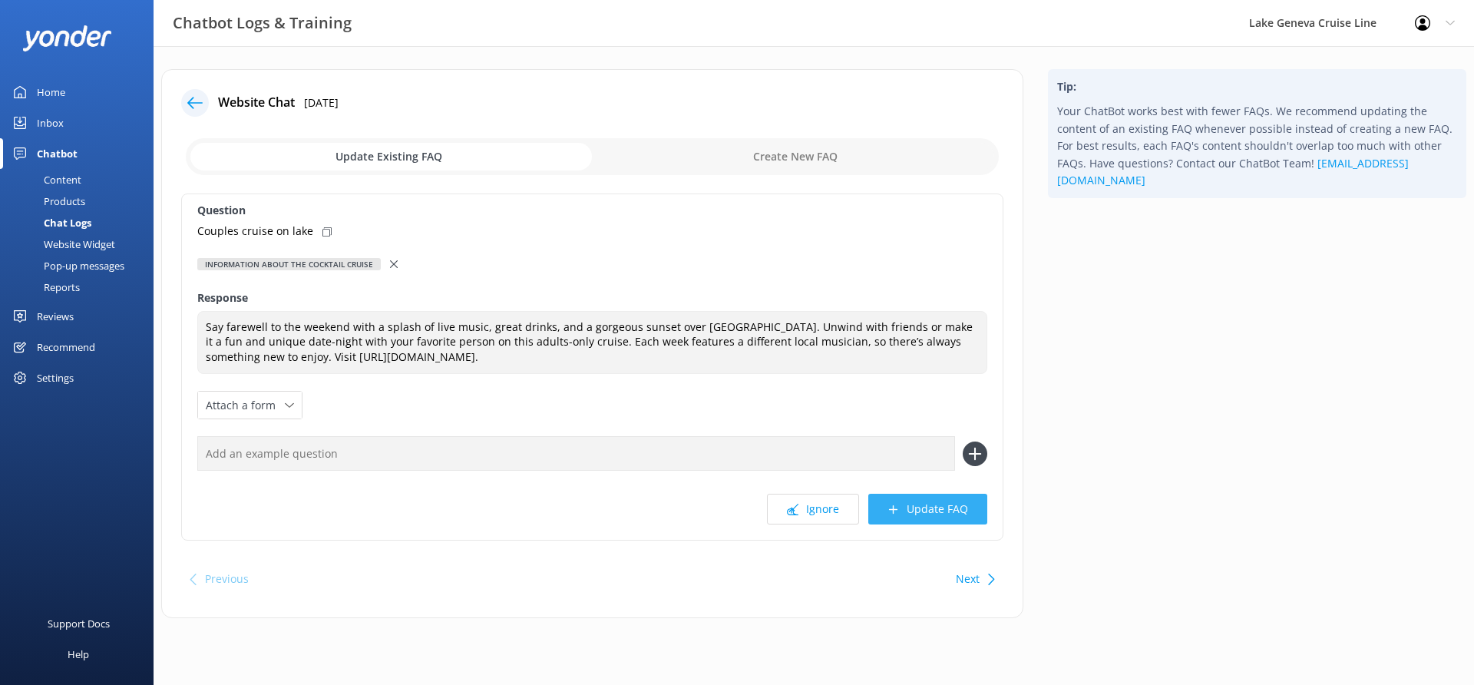
click at [949, 511] on button "Update FAQ" at bounding box center [927, 509] width 119 height 31
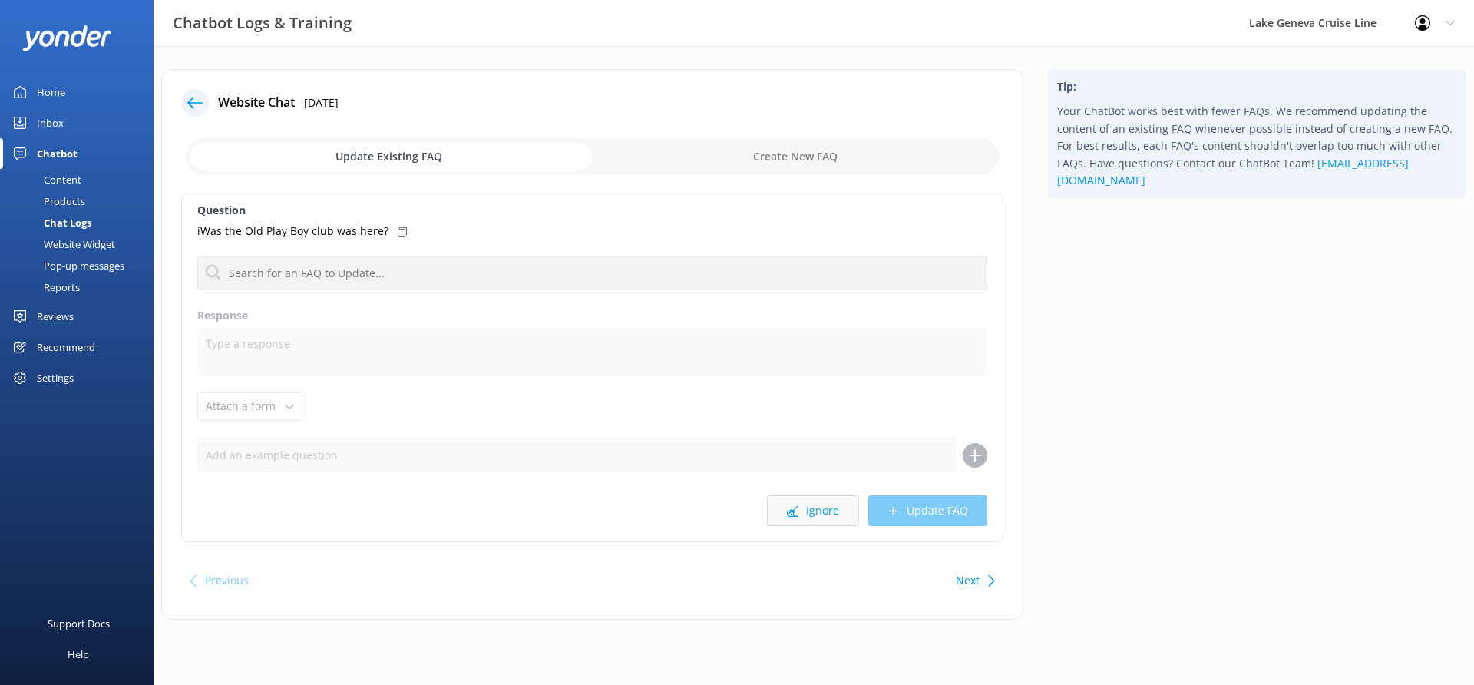
click at [801, 519] on button "Ignore" at bounding box center [813, 510] width 92 height 31
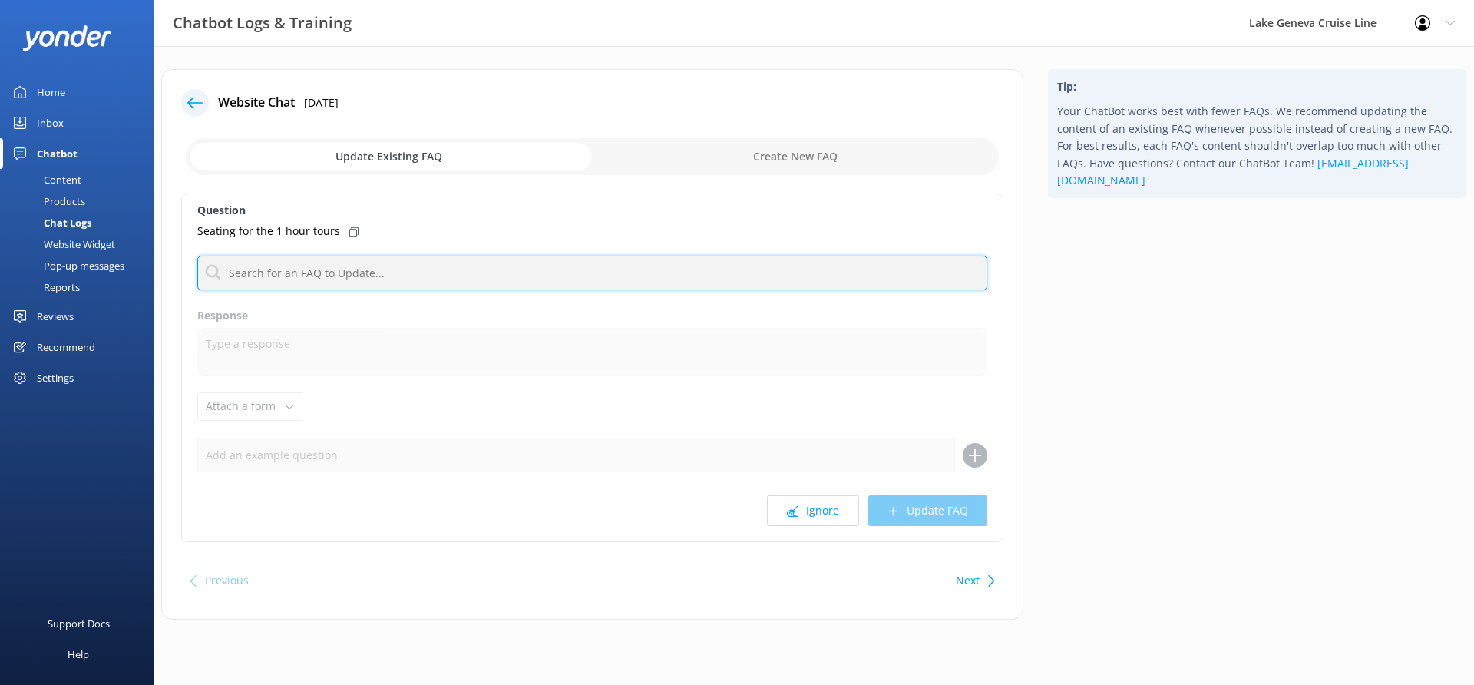
click at [550, 282] on input "text" at bounding box center [592, 273] width 790 height 35
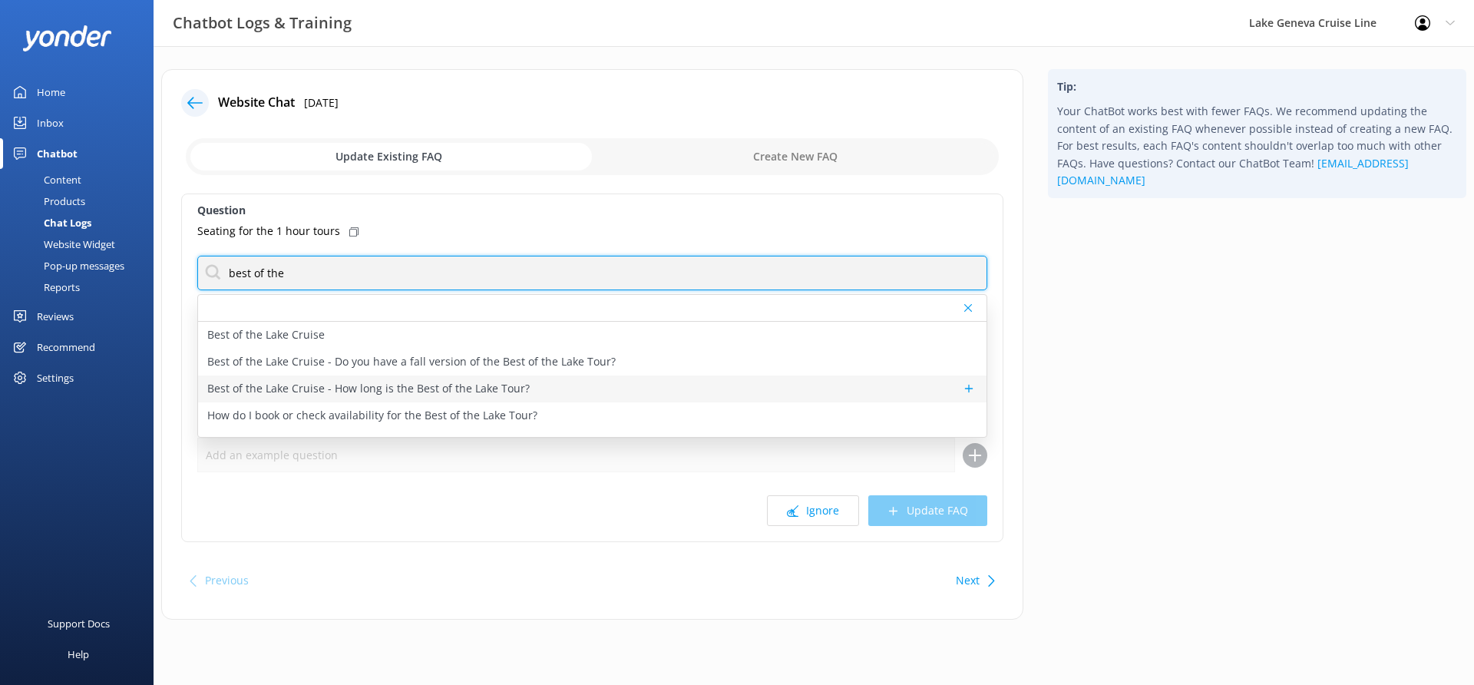
type input "best of the"
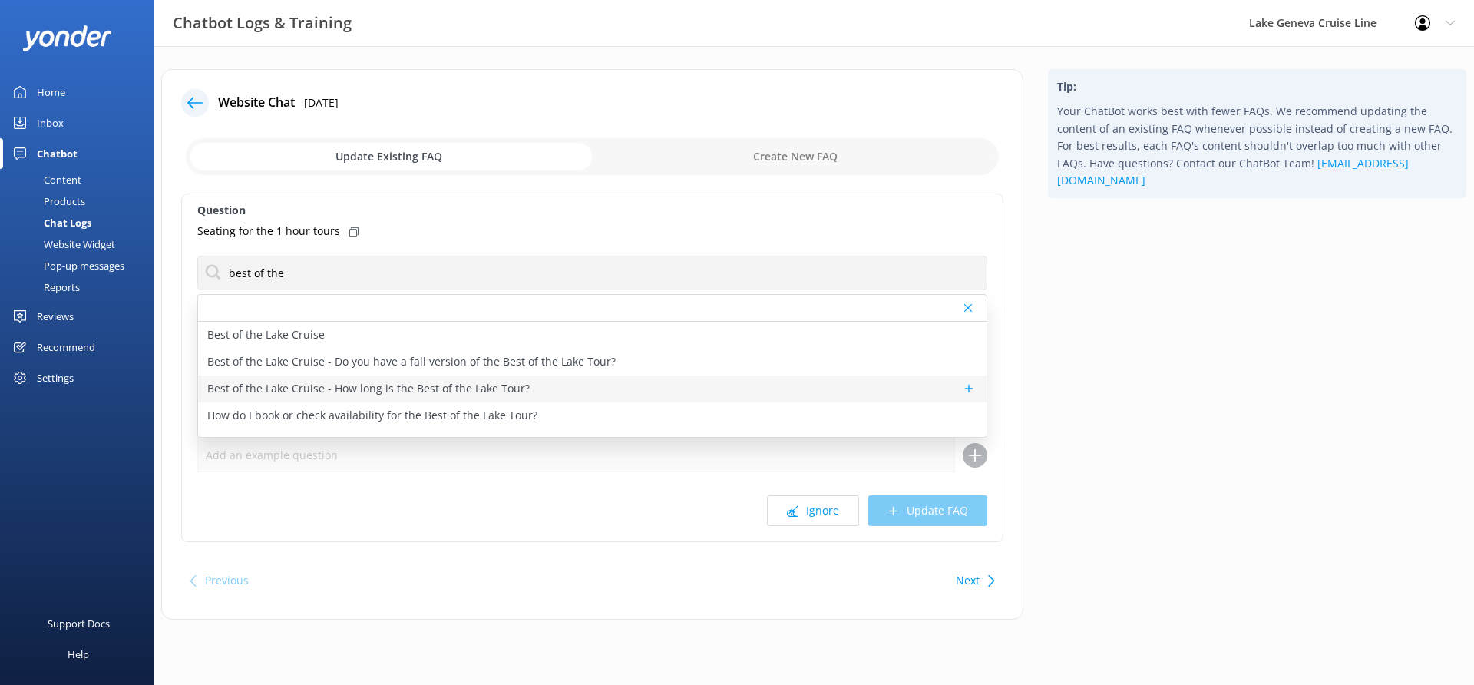
click at [388, 391] on p "Best of the Lake Cruise - How long is the Best of the Lake Tour?" at bounding box center [368, 388] width 322 height 17
type textarea "The Best of the Lake Cruise is 1 hour long."
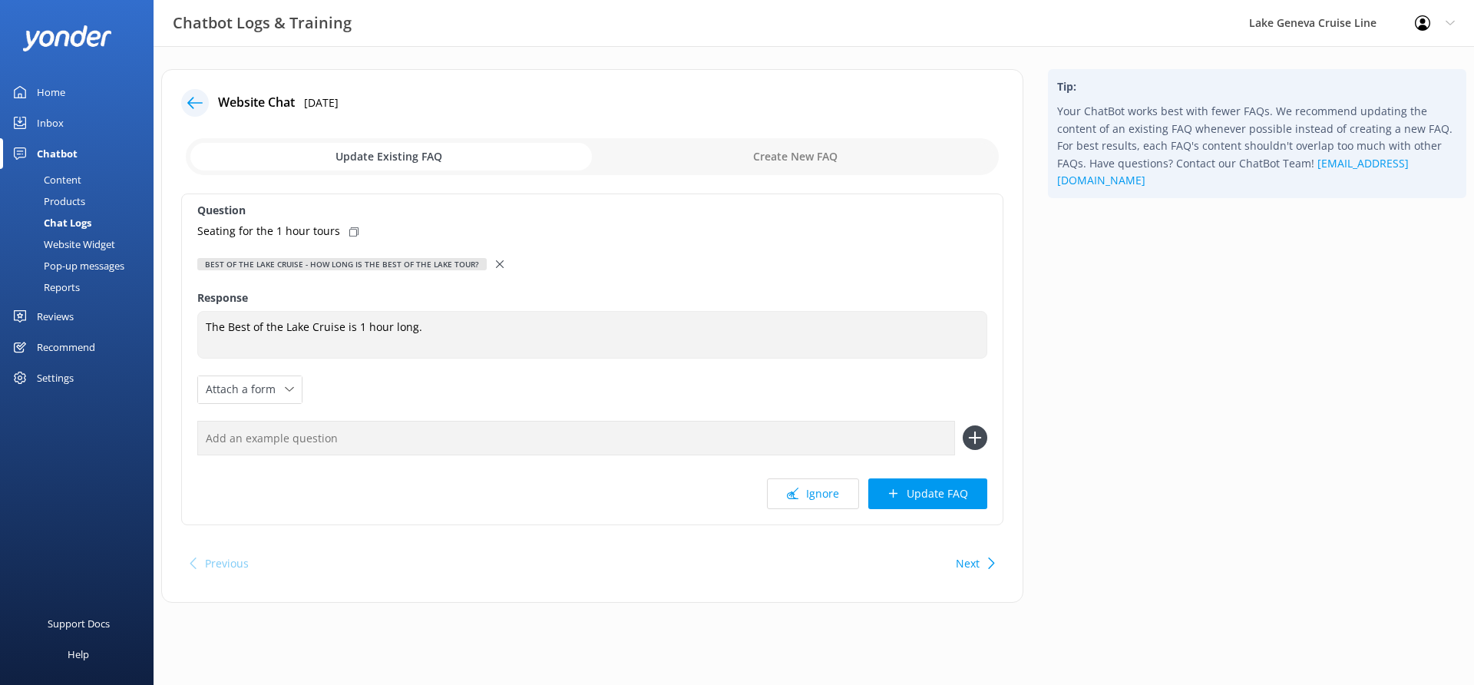
click at [496, 266] on icon at bounding box center [500, 264] width 8 height 8
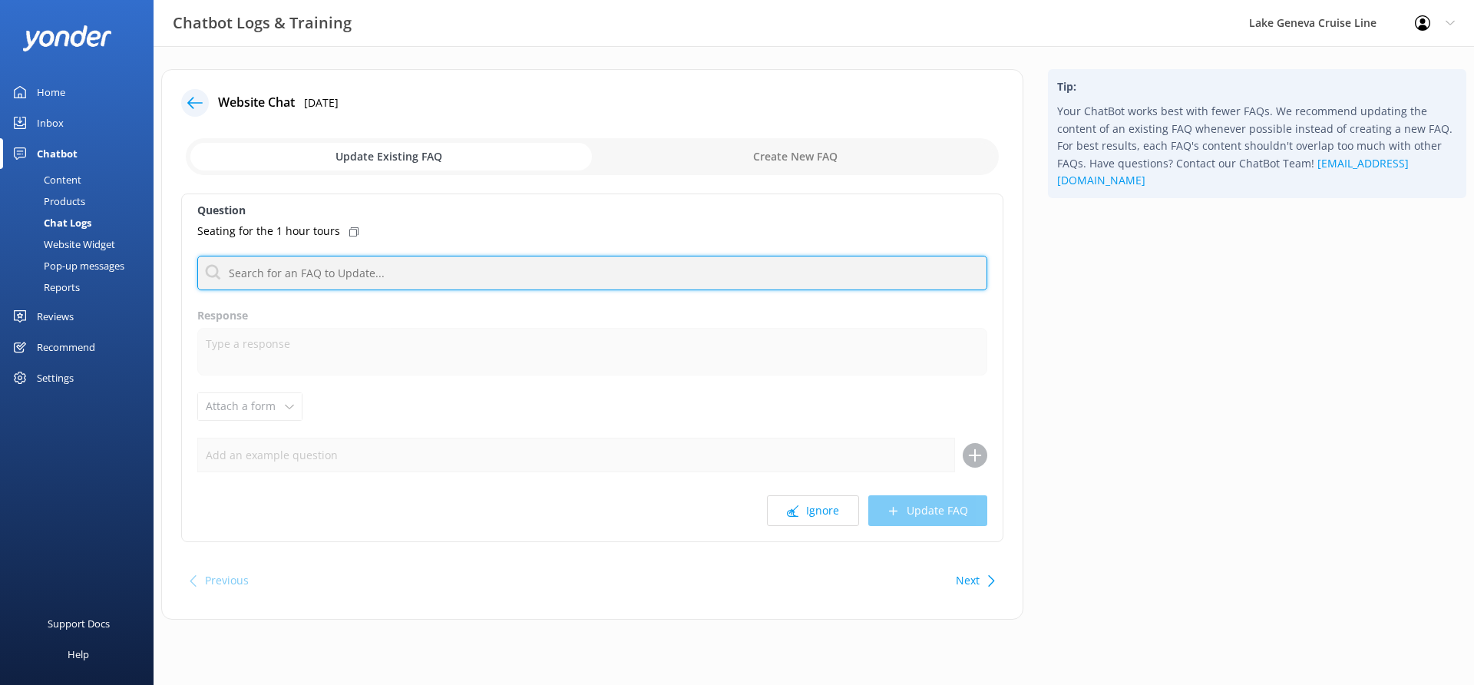
click at [327, 279] on input "text" at bounding box center [592, 273] width 790 height 35
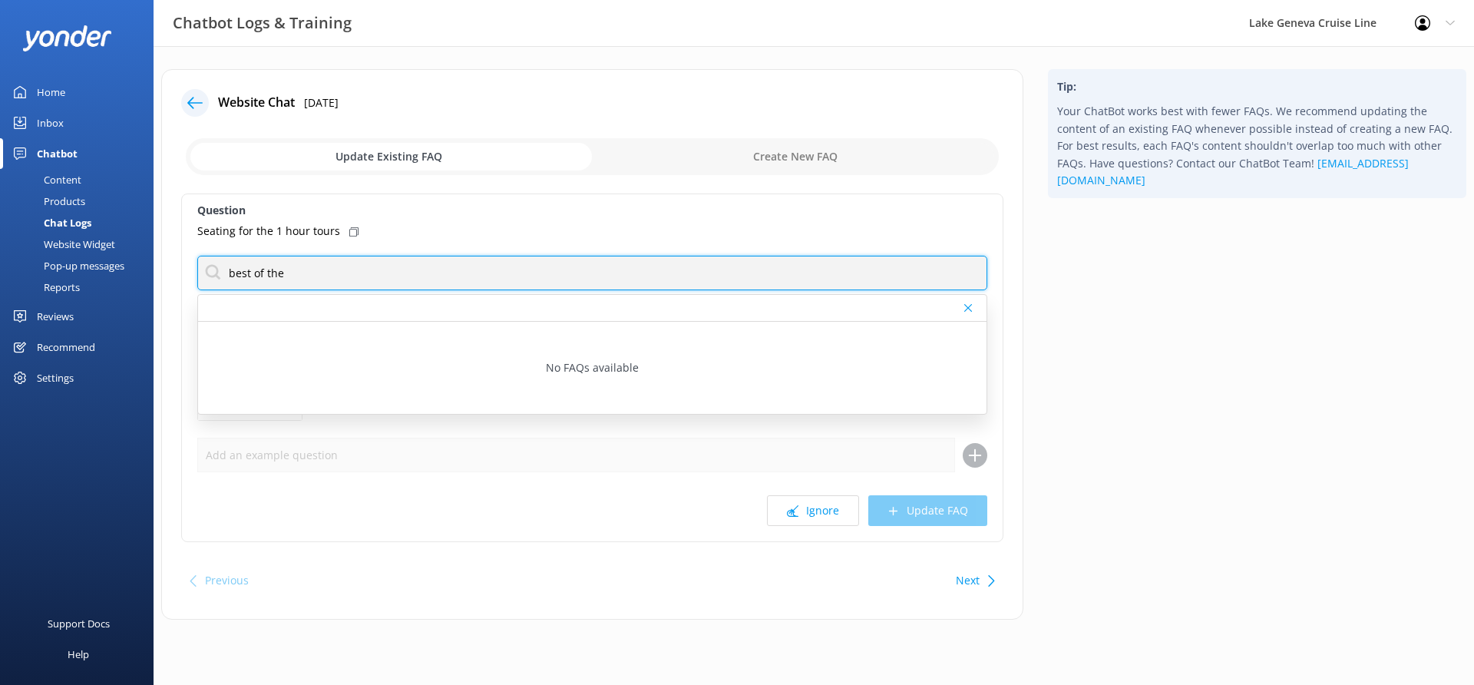
click at [325, 281] on input "best of the" at bounding box center [592, 273] width 790 height 35
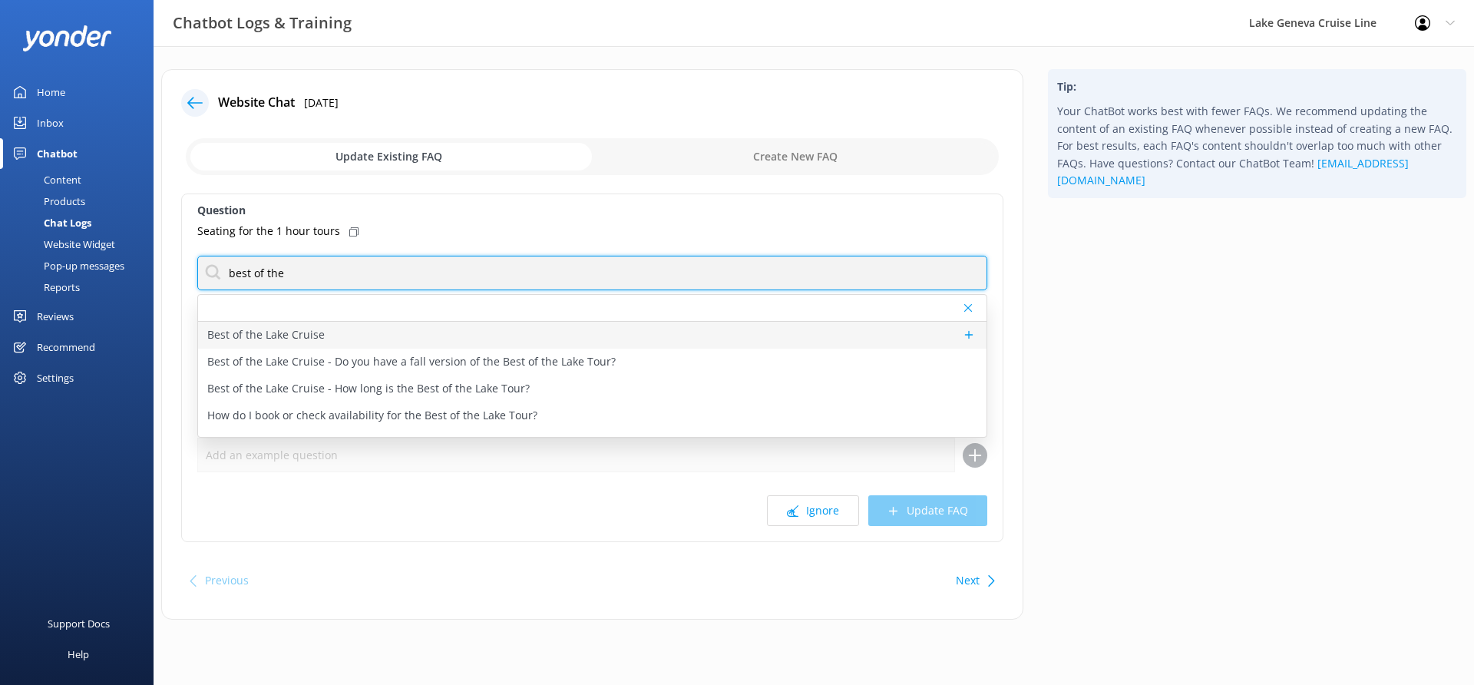
type input "best of the"
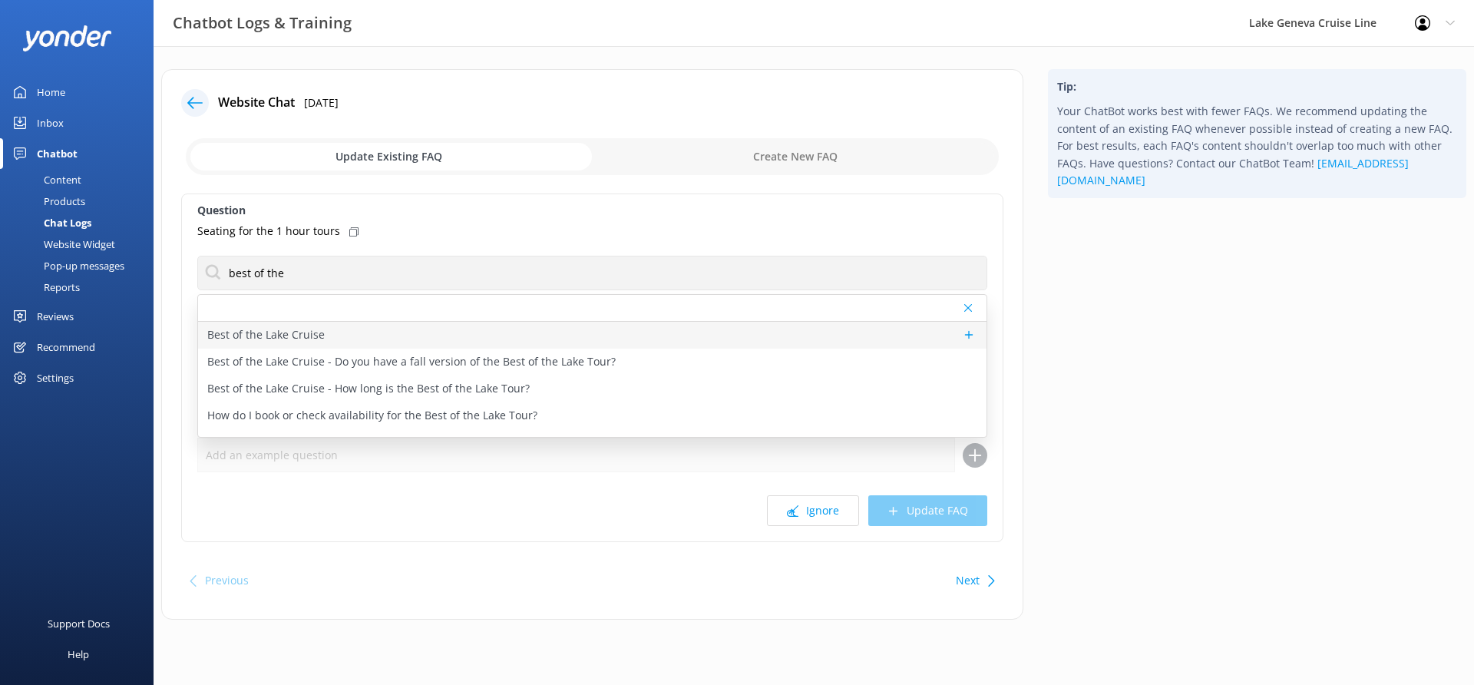
click at [325, 339] on div "Best of the Lake Cruise" at bounding box center [592, 335] width 788 height 27
type textarea "Come aboard our Best of the Lake Cruise for a fun, fully narrated tour of the m…"
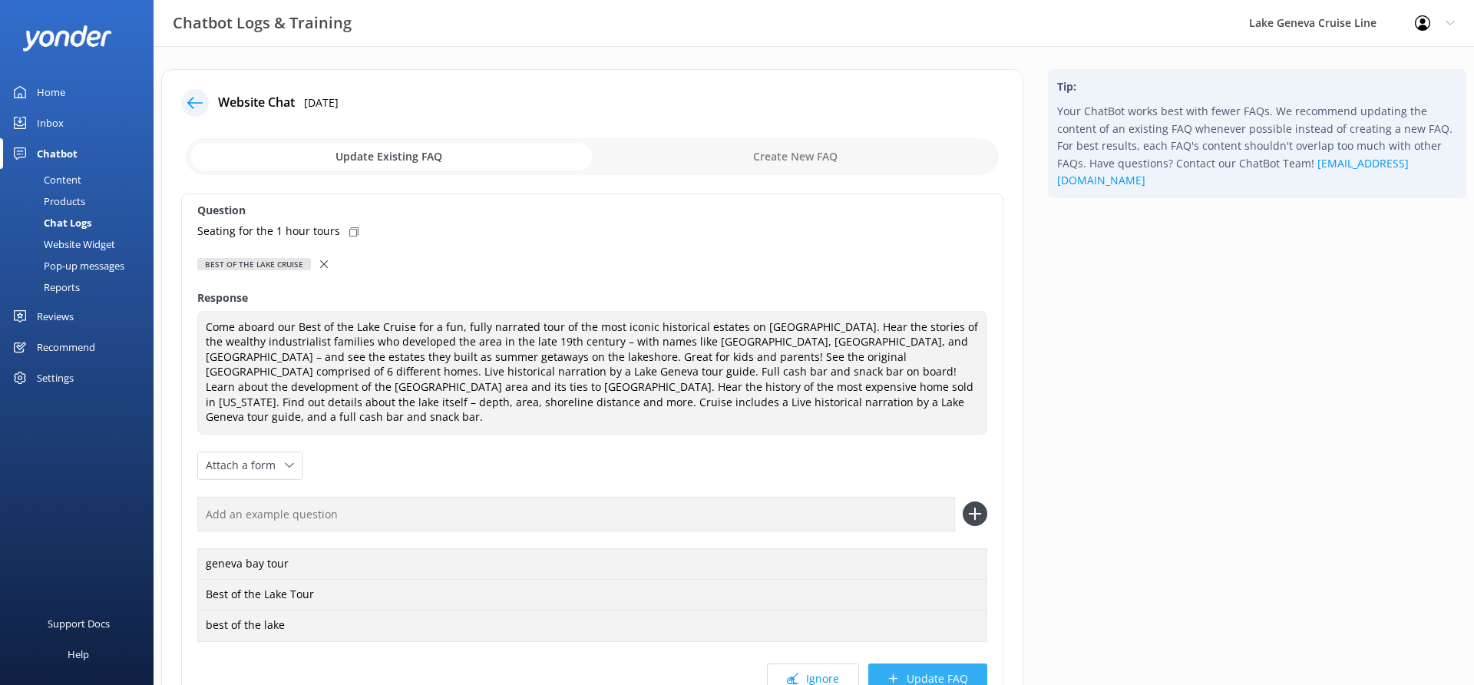
click at [909, 663] on button "Update FAQ" at bounding box center [927, 678] width 119 height 31
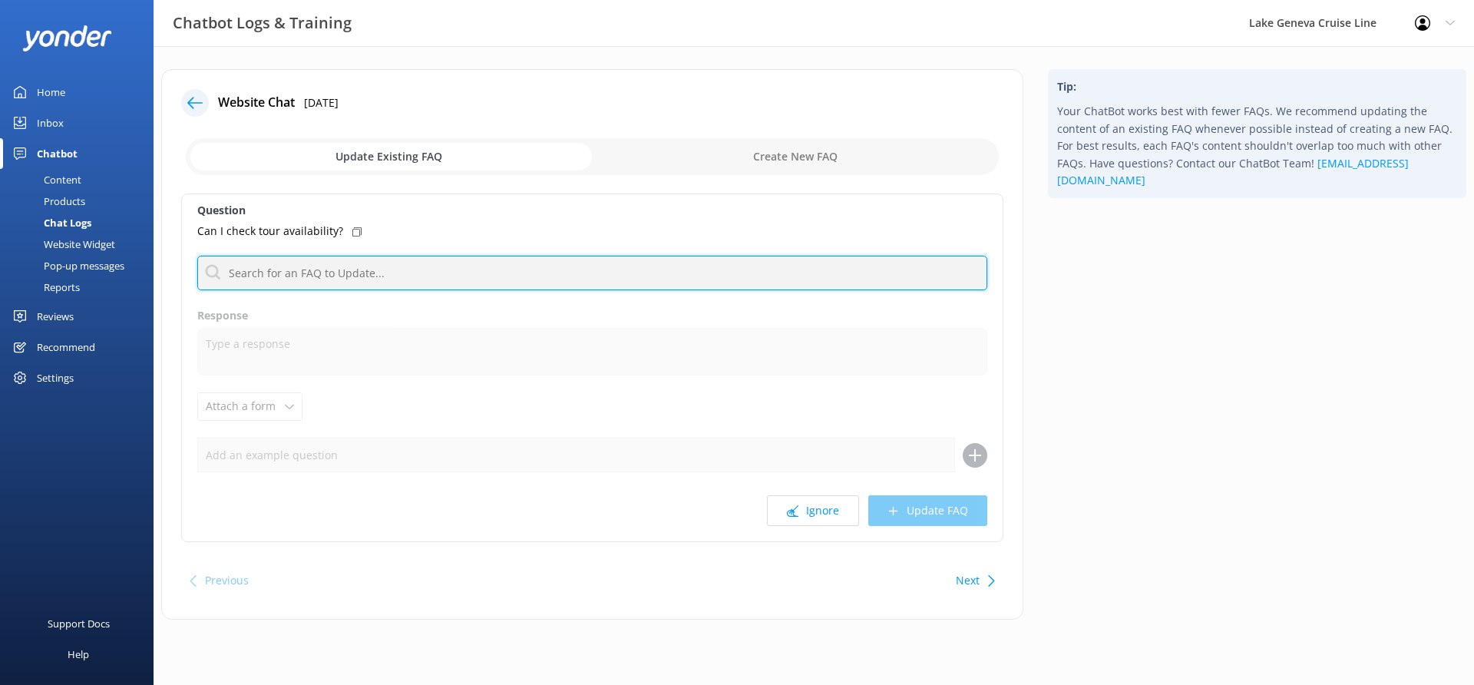
click at [427, 281] on input "text" at bounding box center [592, 273] width 790 height 35
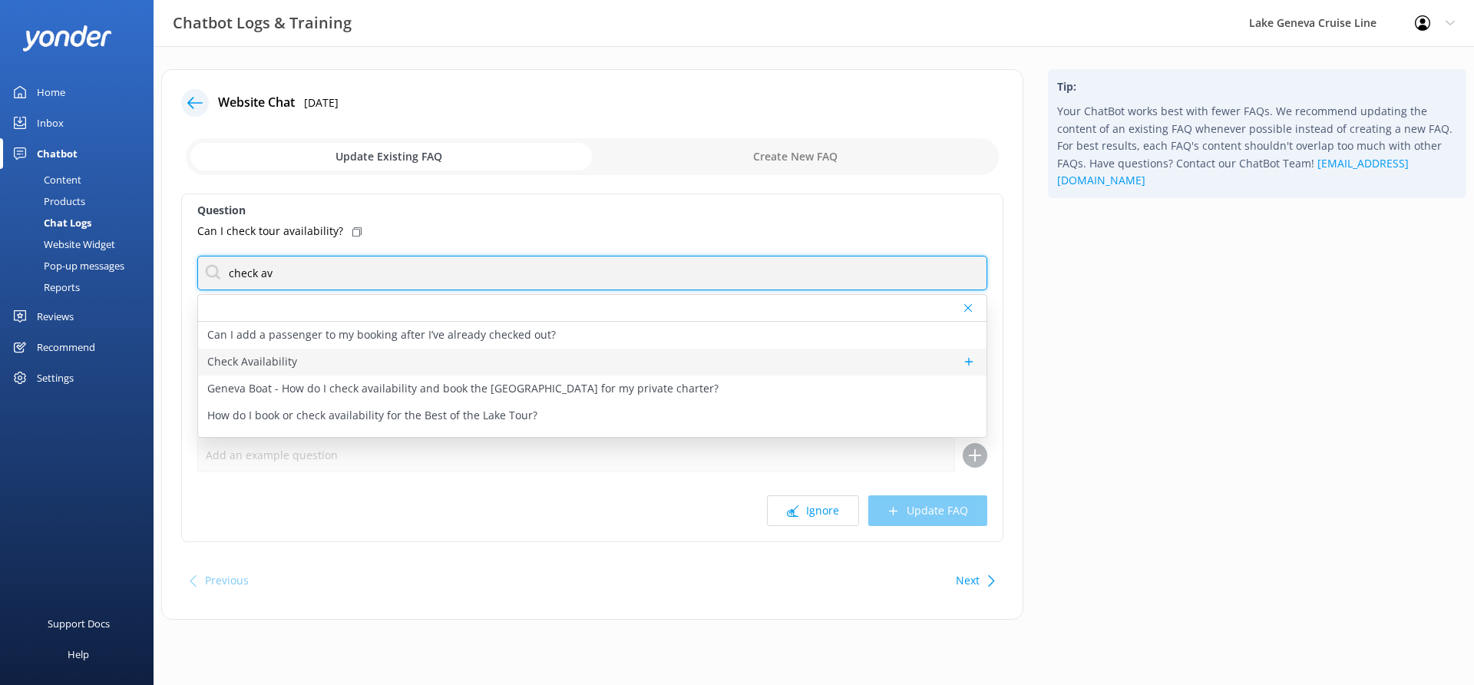
type input "check av"
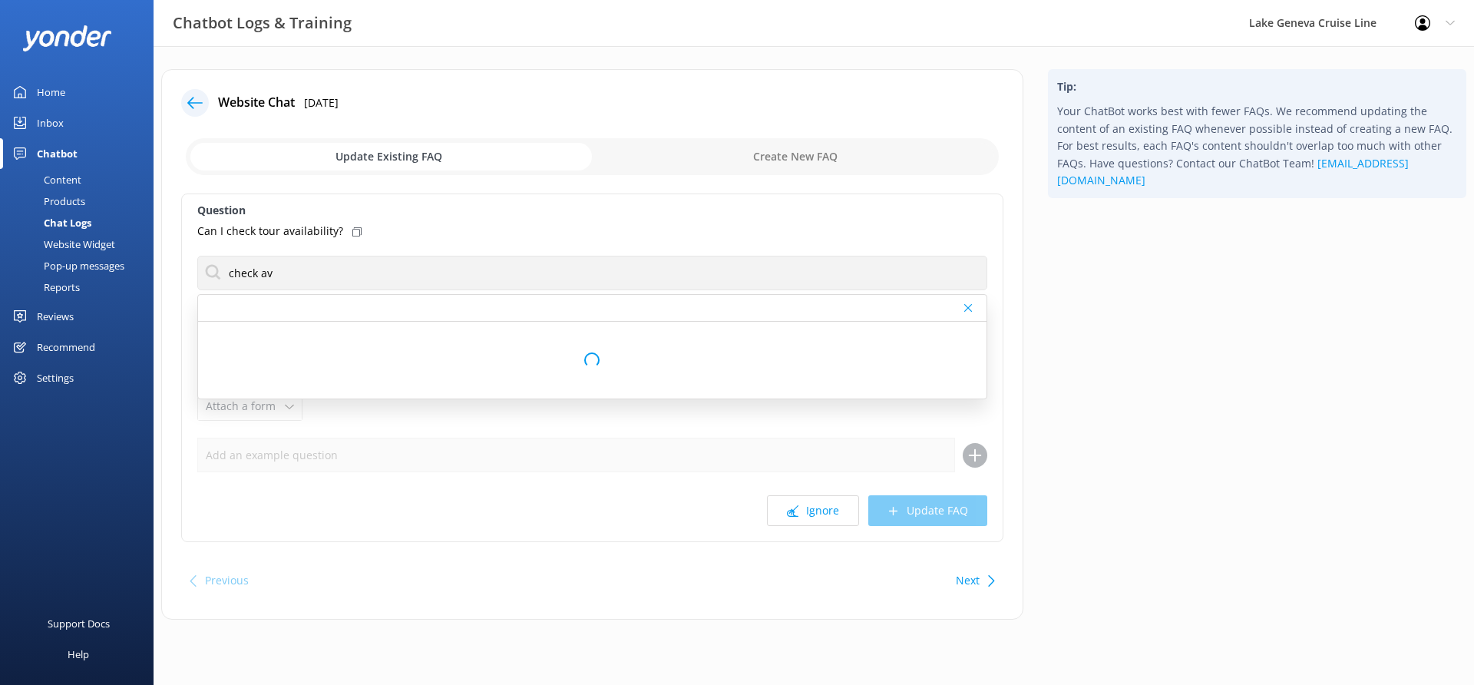
click at [280, 359] on div "Loading.." at bounding box center [592, 360] width 788 height 77
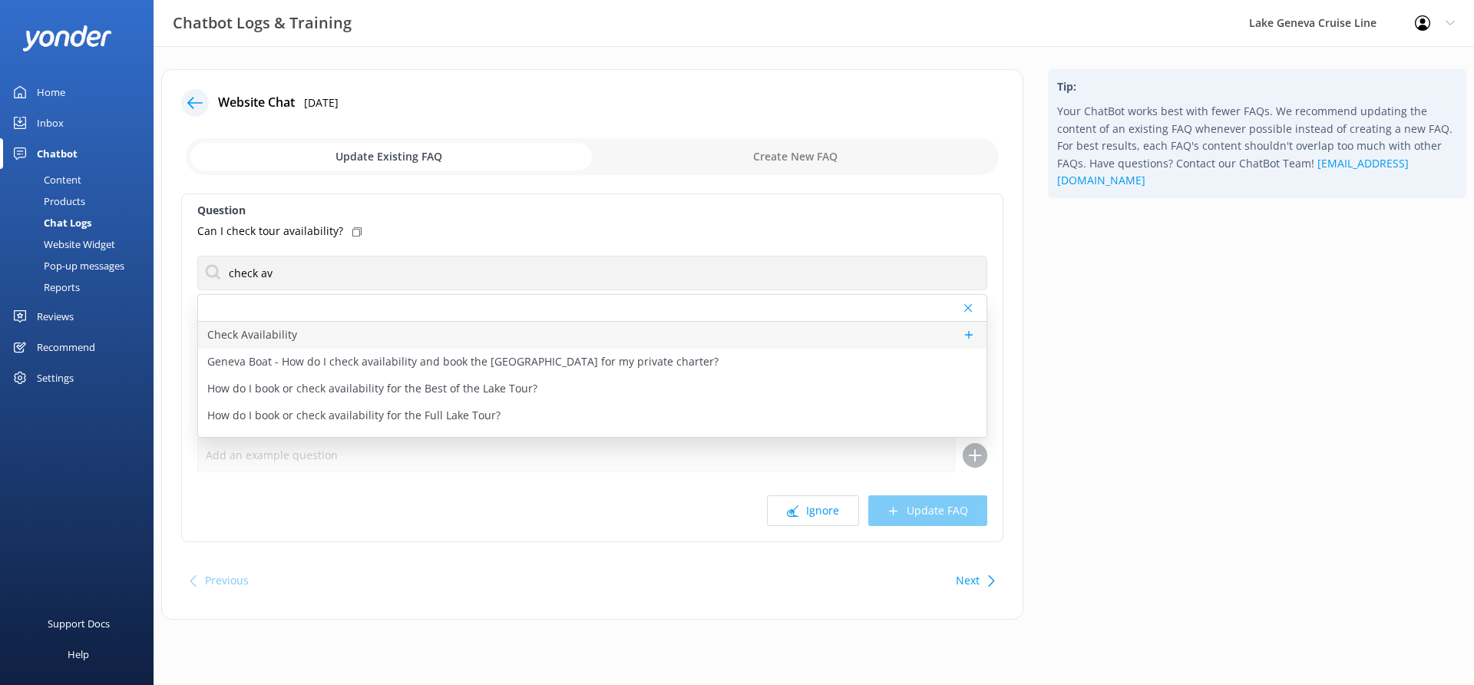
click at [277, 342] on p "Check Availability" at bounding box center [252, 334] width 90 height 17
type textarea "You can check the availability of a tour using the tool below."
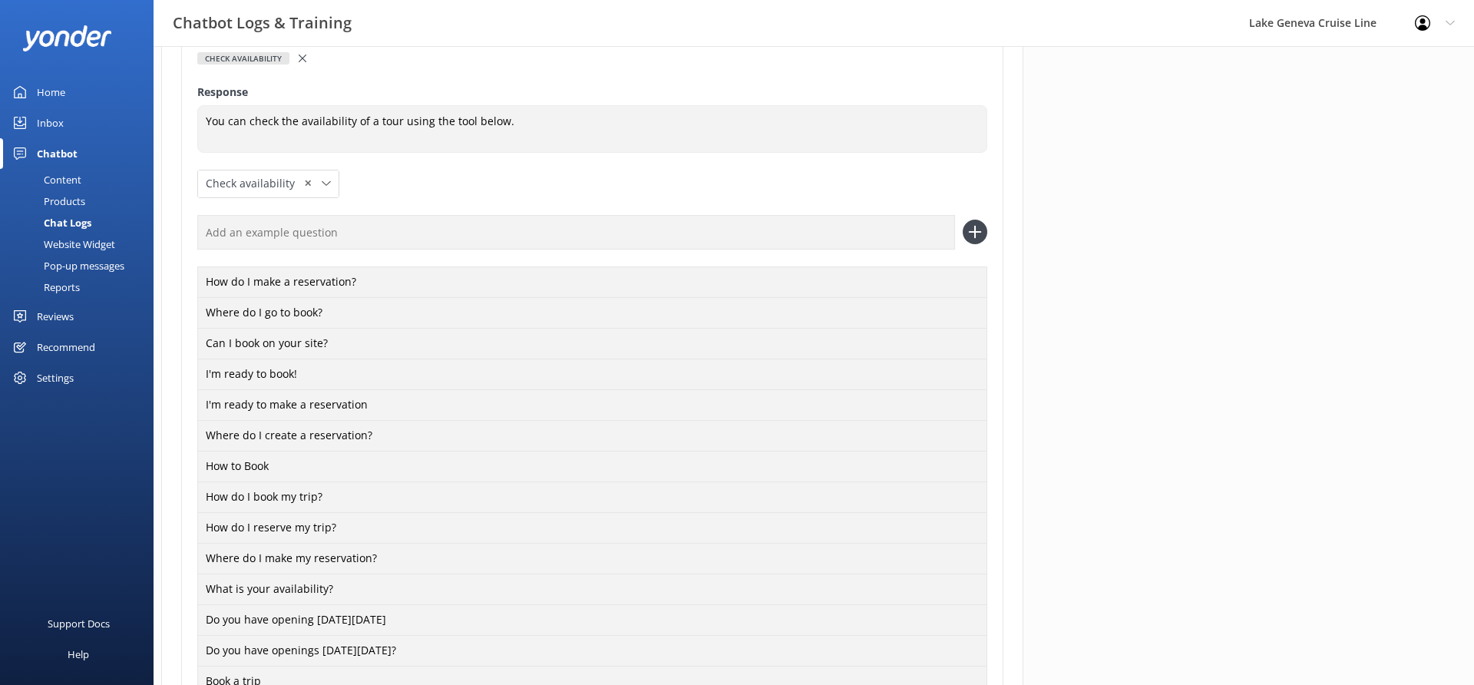
scroll to position [1178, 0]
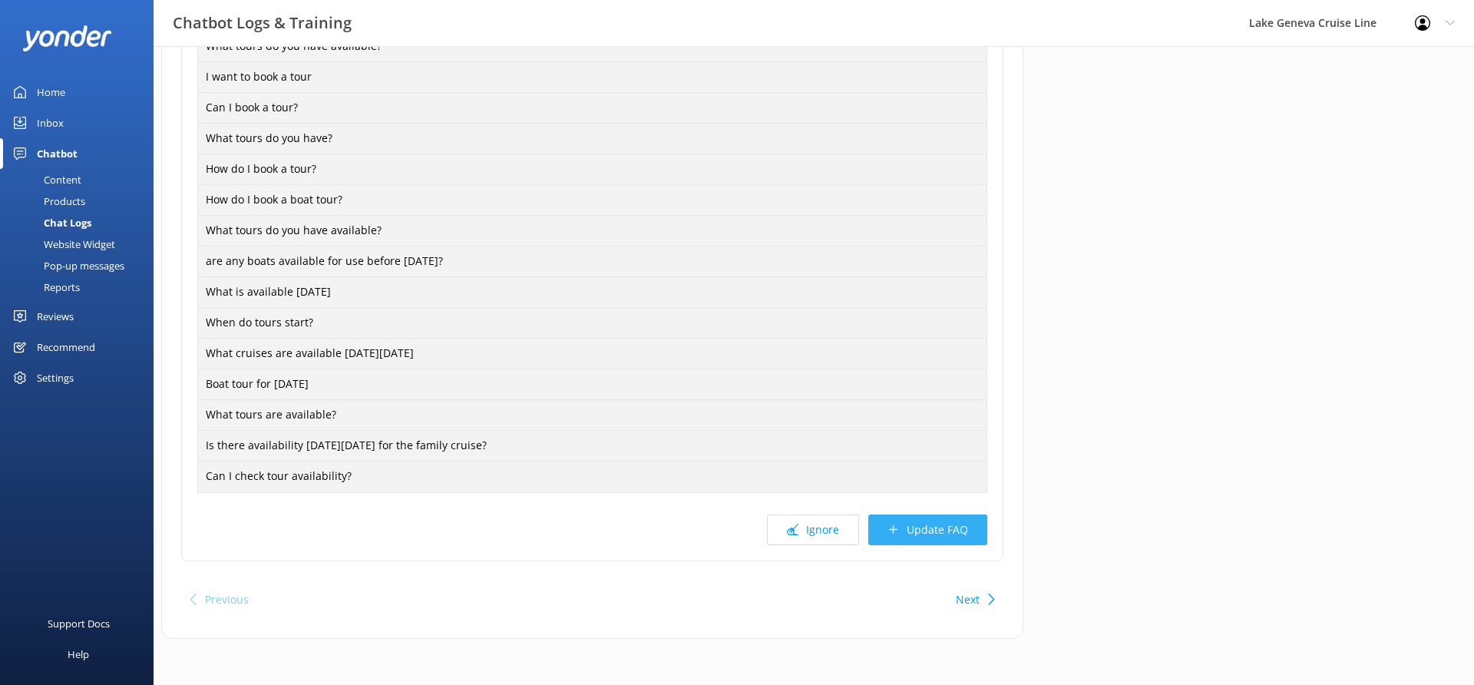
click at [930, 516] on button "Update FAQ" at bounding box center [927, 529] width 119 height 31
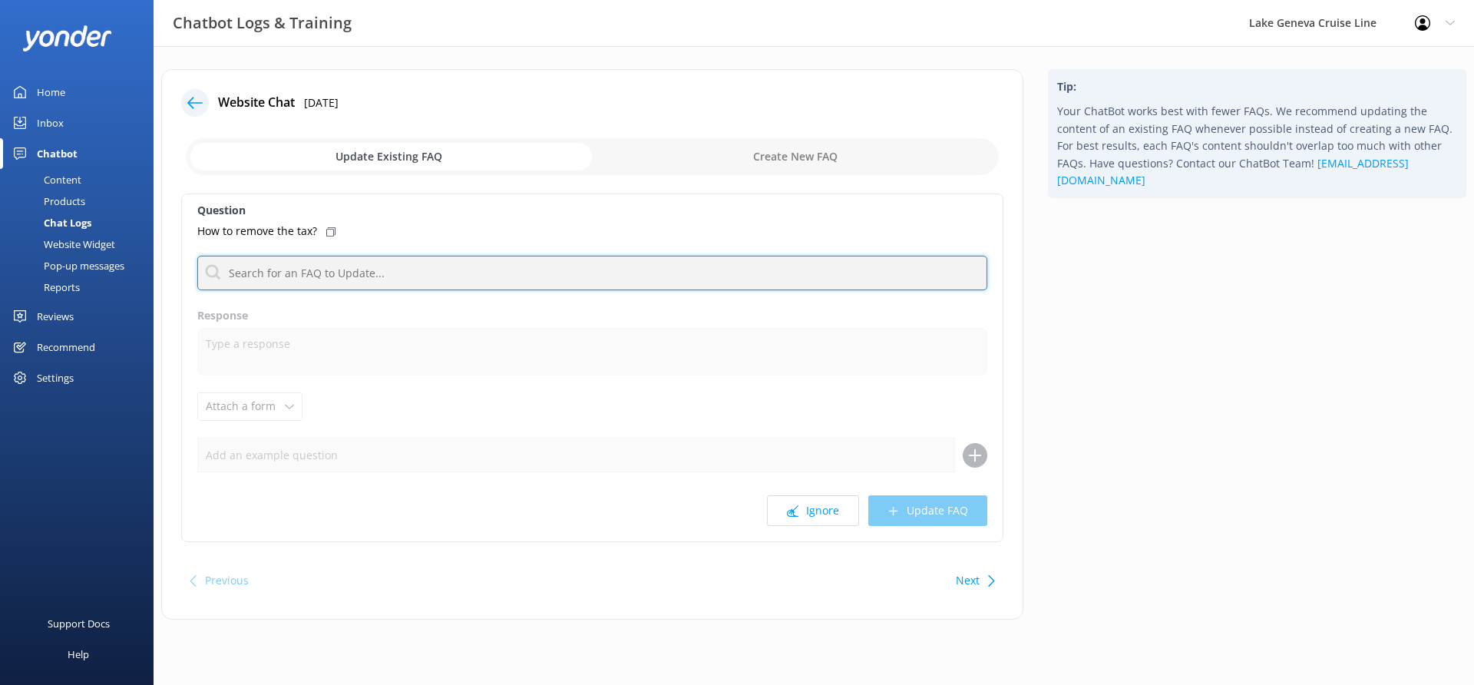
click at [619, 289] on input "text" at bounding box center [592, 273] width 790 height 35
type input "tax"
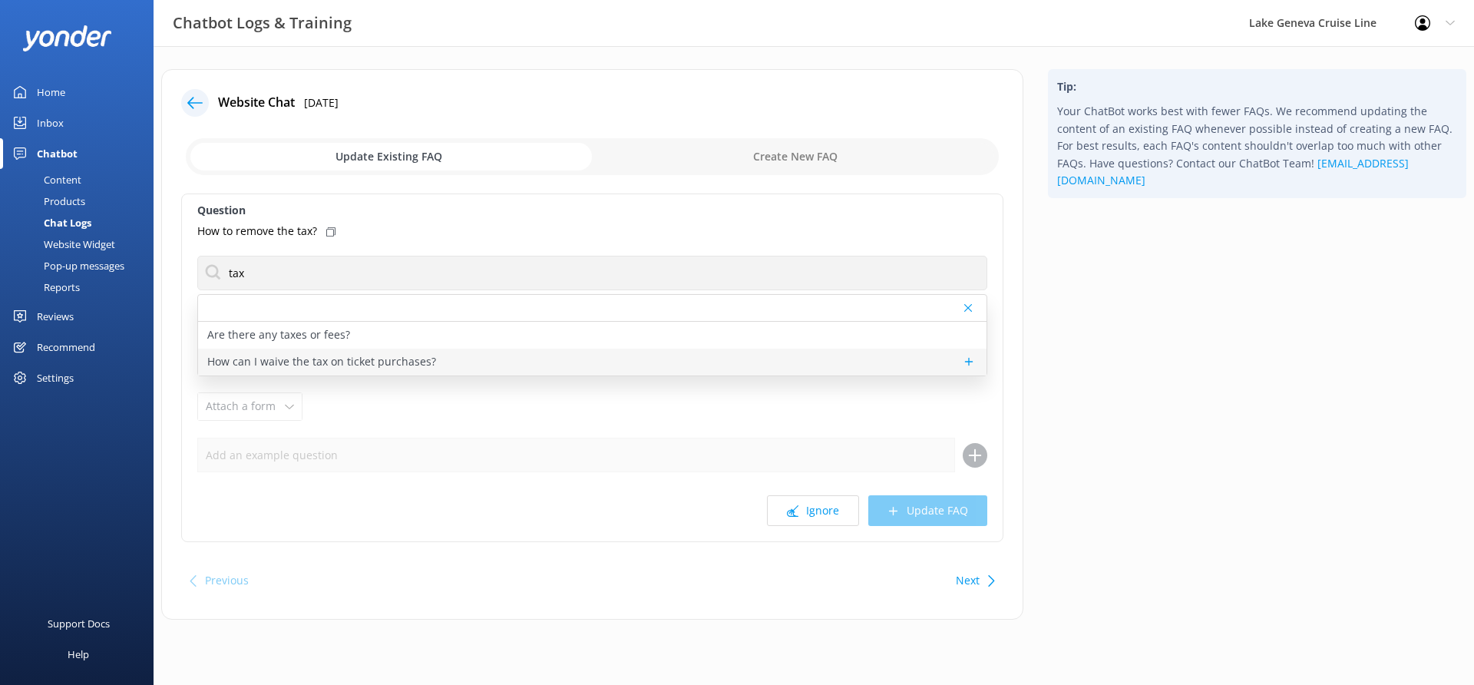
click at [307, 364] on p "How can I waive the tax on ticket purchases?" at bounding box center [321, 361] width 229 height 17
type textarea "Tax cannot be waived from purchases."
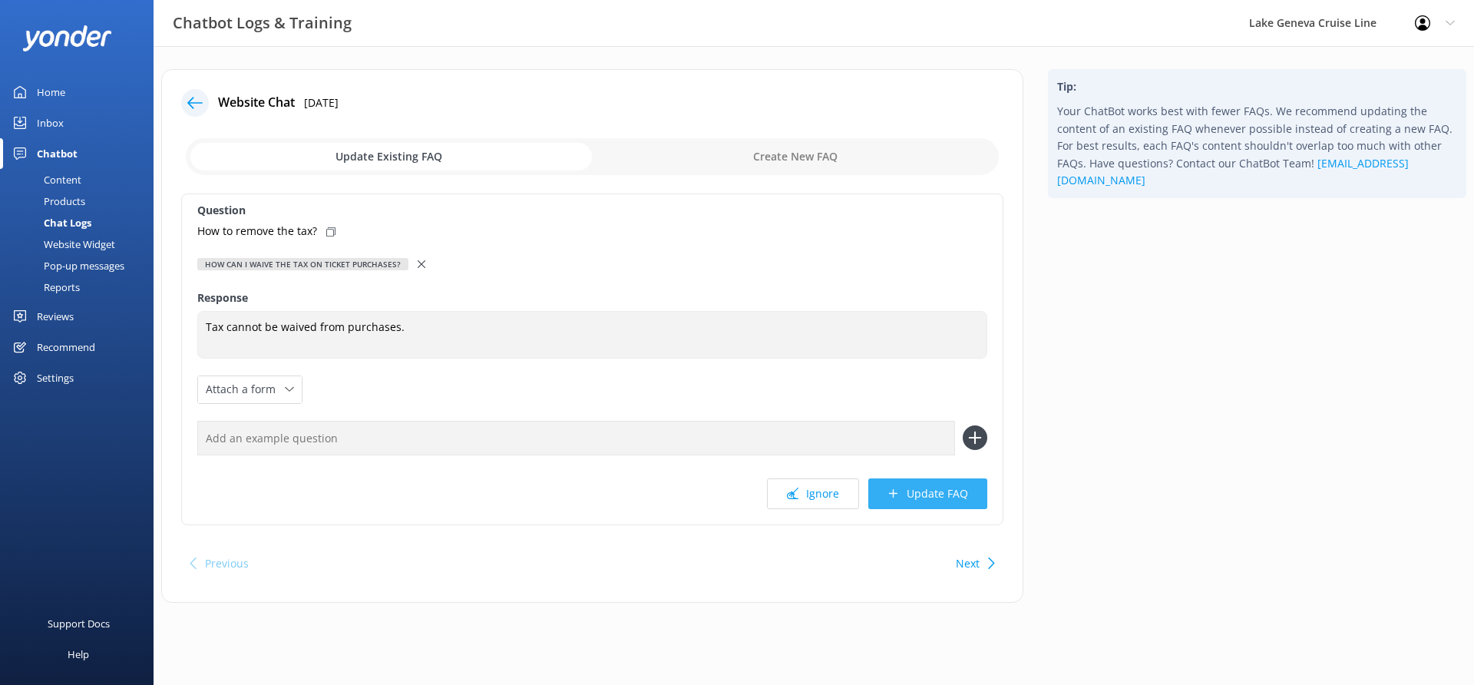
click at [920, 488] on button "Update FAQ" at bounding box center [927, 493] width 119 height 31
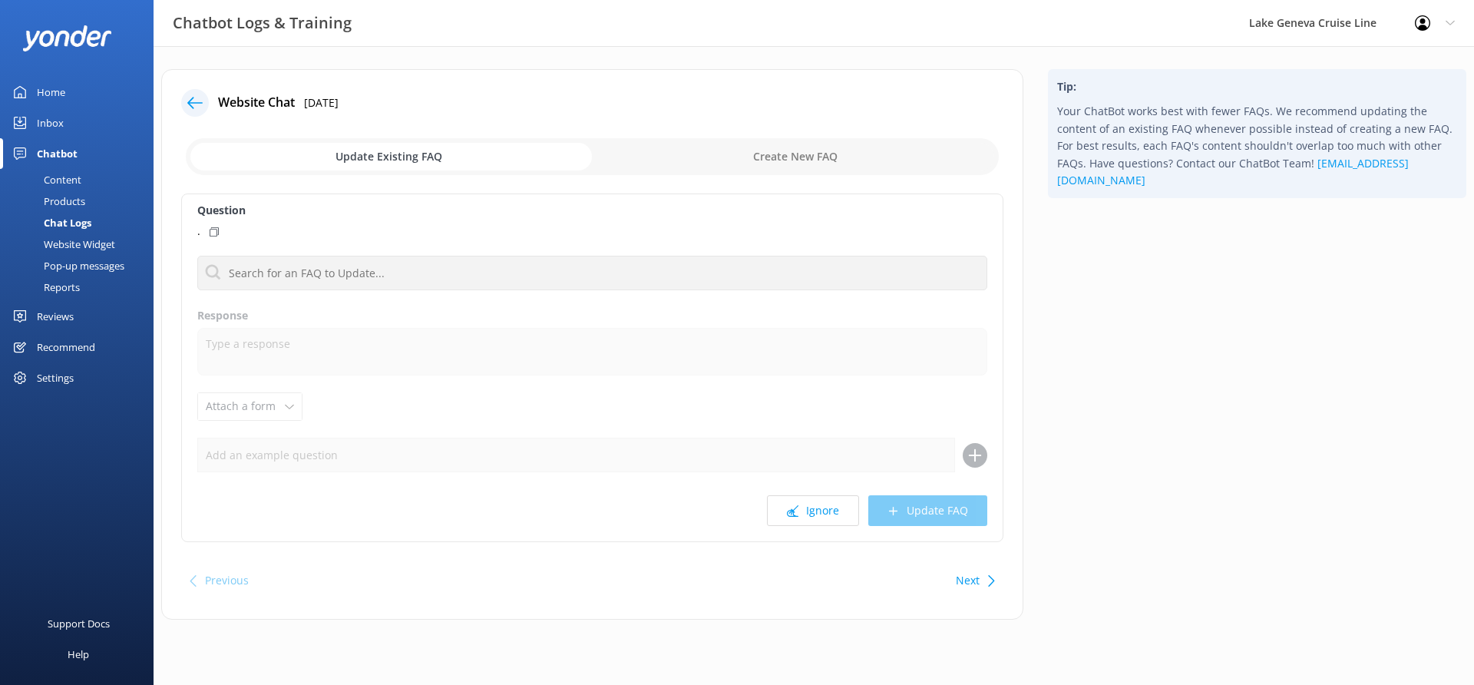
click at [810, 529] on div "Question . Are there any taxes or fees? How can I waive the tax on ticket purch…" at bounding box center [592, 367] width 822 height 348
click at [810, 517] on button "Ignore" at bounding box center [813, 510] width 92 height 31
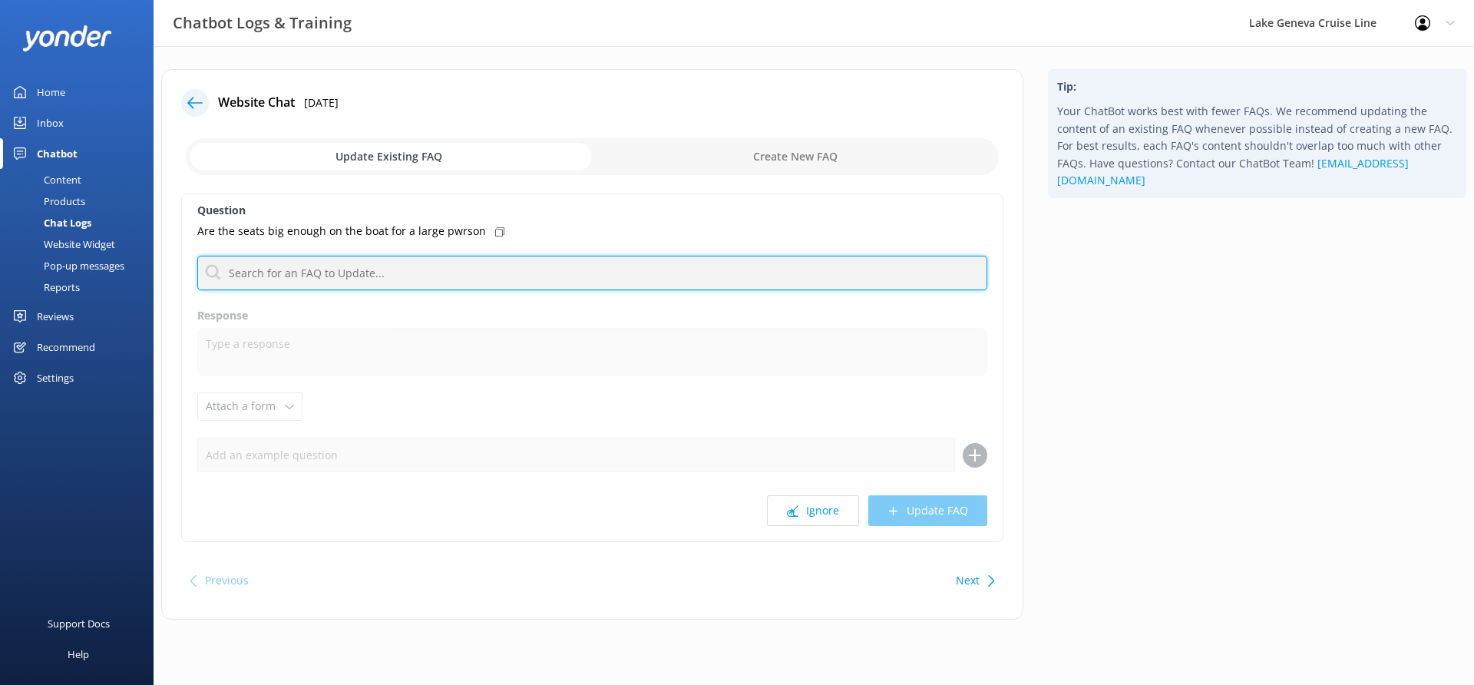
click at [655, 284] on input "text" at bounding box center [592, 273] width 790 height 35
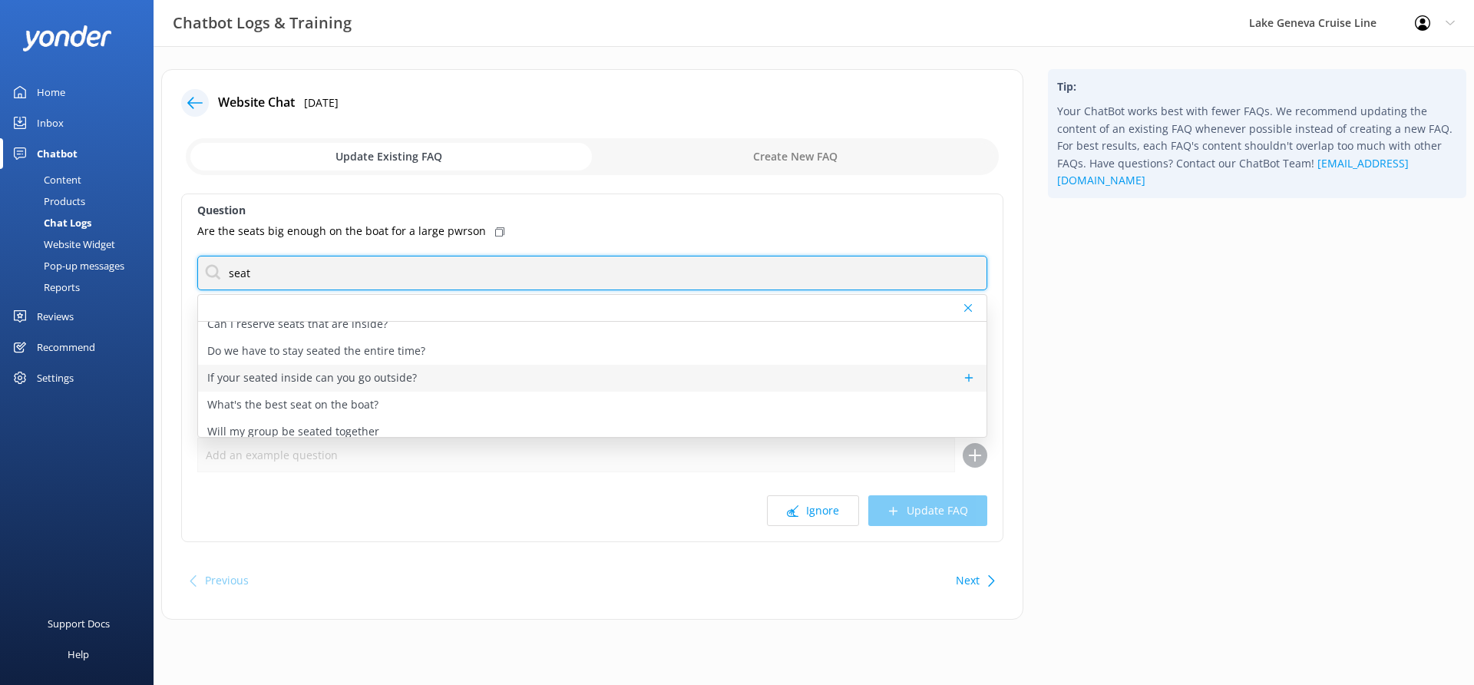
scroll to position [19, 0]
type input "seat"
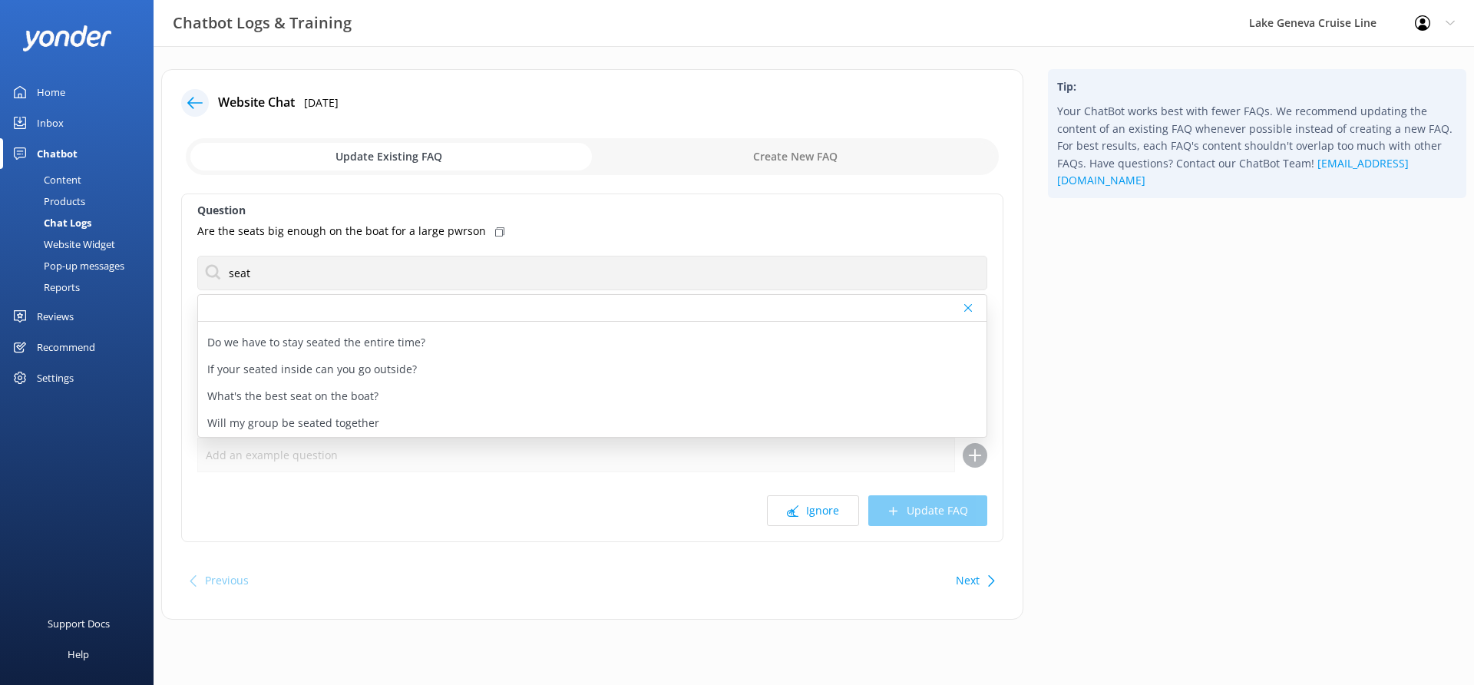
click at [616, 239] on div "Question Are the seats big enough on the boat for a large pwrson seat Can I res…" at bounding box center [592, 367] width 822 height 348
click at [783, 499] on button "Ignore" at bounding box center [813, 510] width 92 height 31
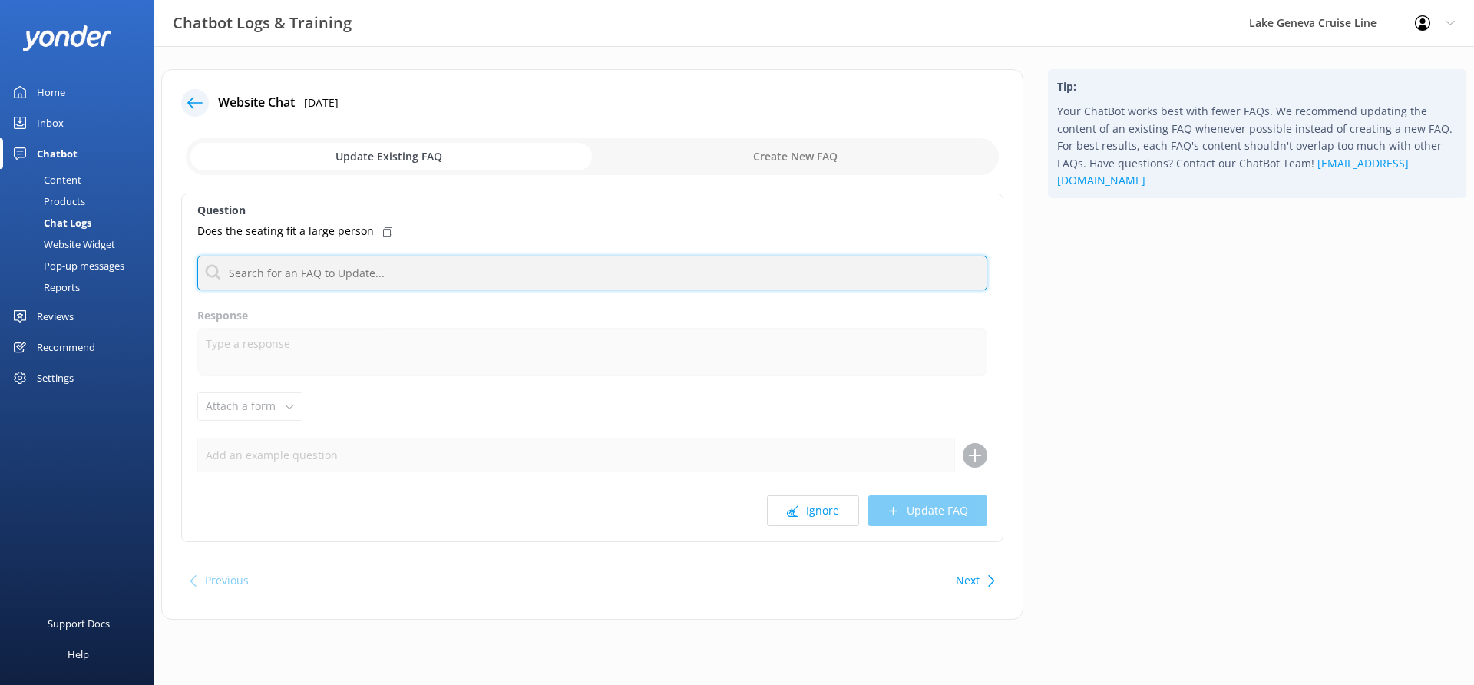
click at [532, 269] on input "text" at bounding box center [592, 273] width 790 height 35
type input "contact"
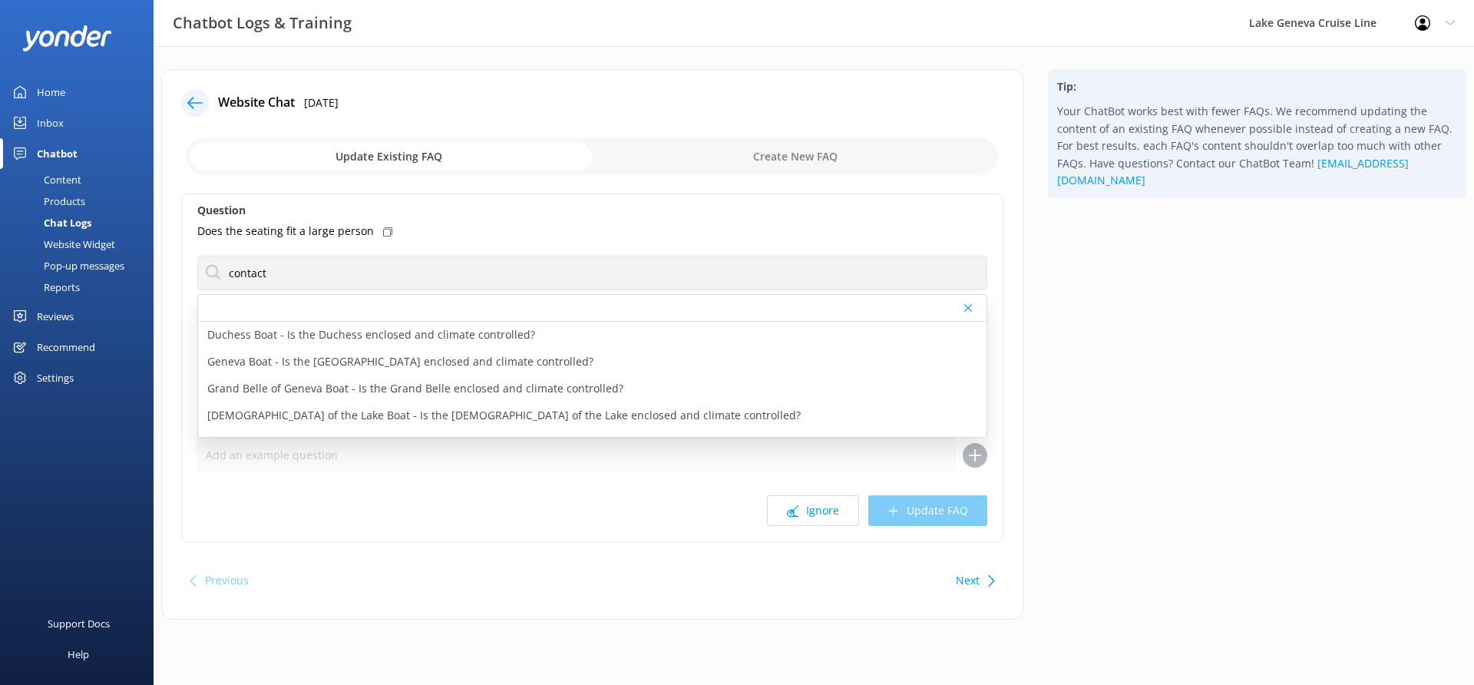
click at [383, 233] on icon at bounding box center [387, 231] width 9 height 9
click at [423, 228] on div "Does the seating fit a large person" at bounding box center [592, 231] width 790 height 17
click at [718, 149] on input "checkbox" at bounding box center [592, 156] width 813 height 37
checkbox input "true"
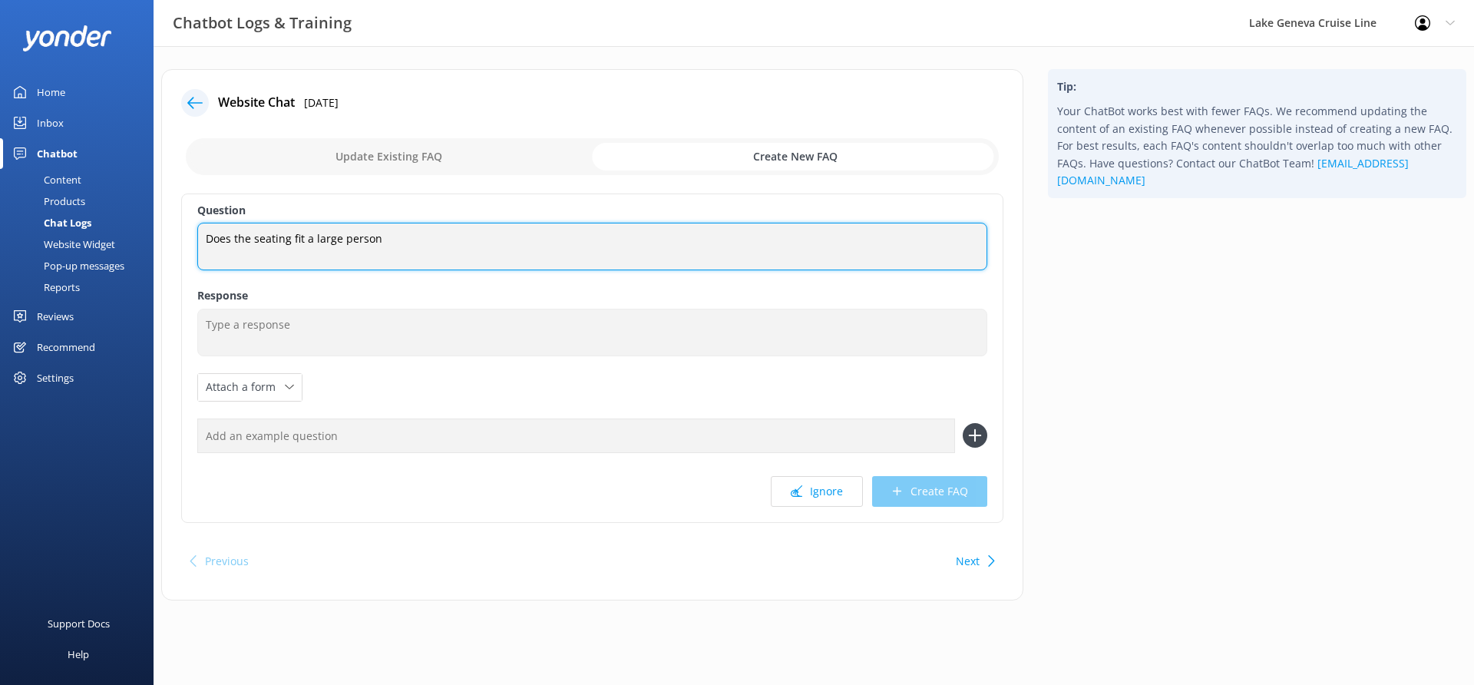
click at [230, 241] on textarea "Does the seating fit a large person" at bounding box center [592, 247] width 790 height 48
click at [266, 242] on textarea "Do the seating fit a large person" at bounding box center [592, 247] width 790 height 48
click at [370, 242] on textarea "Do the seats fit a large person" at bounding box center [592, 247] width 790 height 48
type textarea "Do the seats fit a large person?"
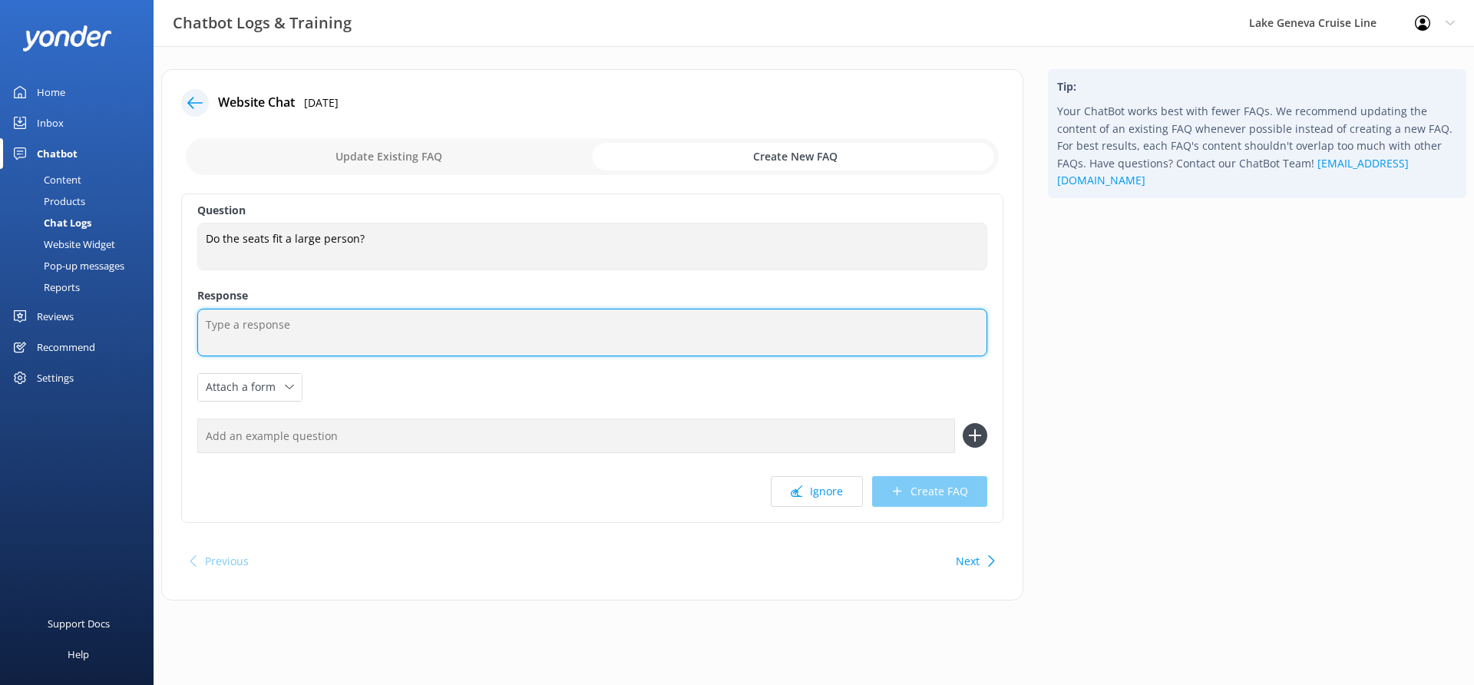
click at [444, 319] on textarea at bounding box center [592, 333] width 790 height 48
type textarea "F"
click at [697, 320] on textarea "Each boat has different types of chairs. Please contact us with your questions …" at bounding box center [592, 333] width 790 height 48
type textarea "Each boat has different types of chairs. Please contact us with your questions …"
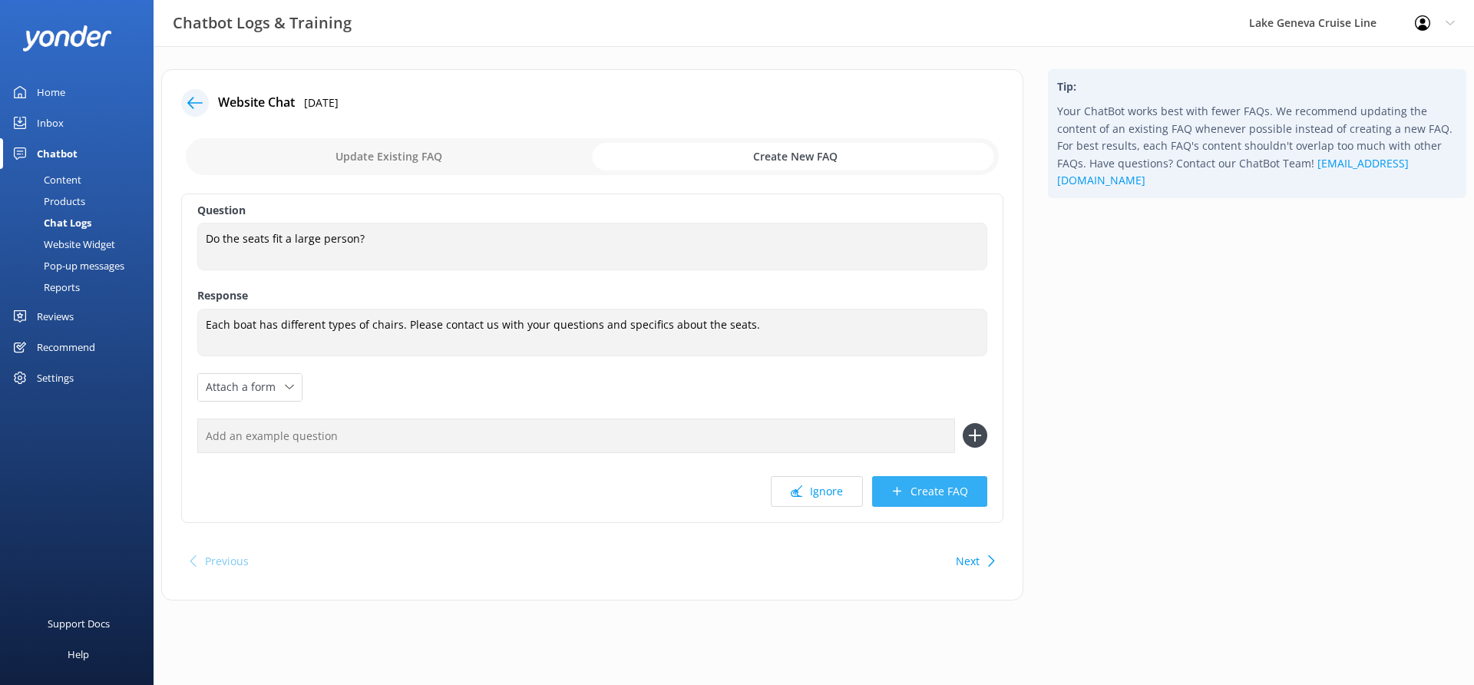
click at [935, 500] on button "Create FAQ" at bounding box center [929, 491] width 115 height 31
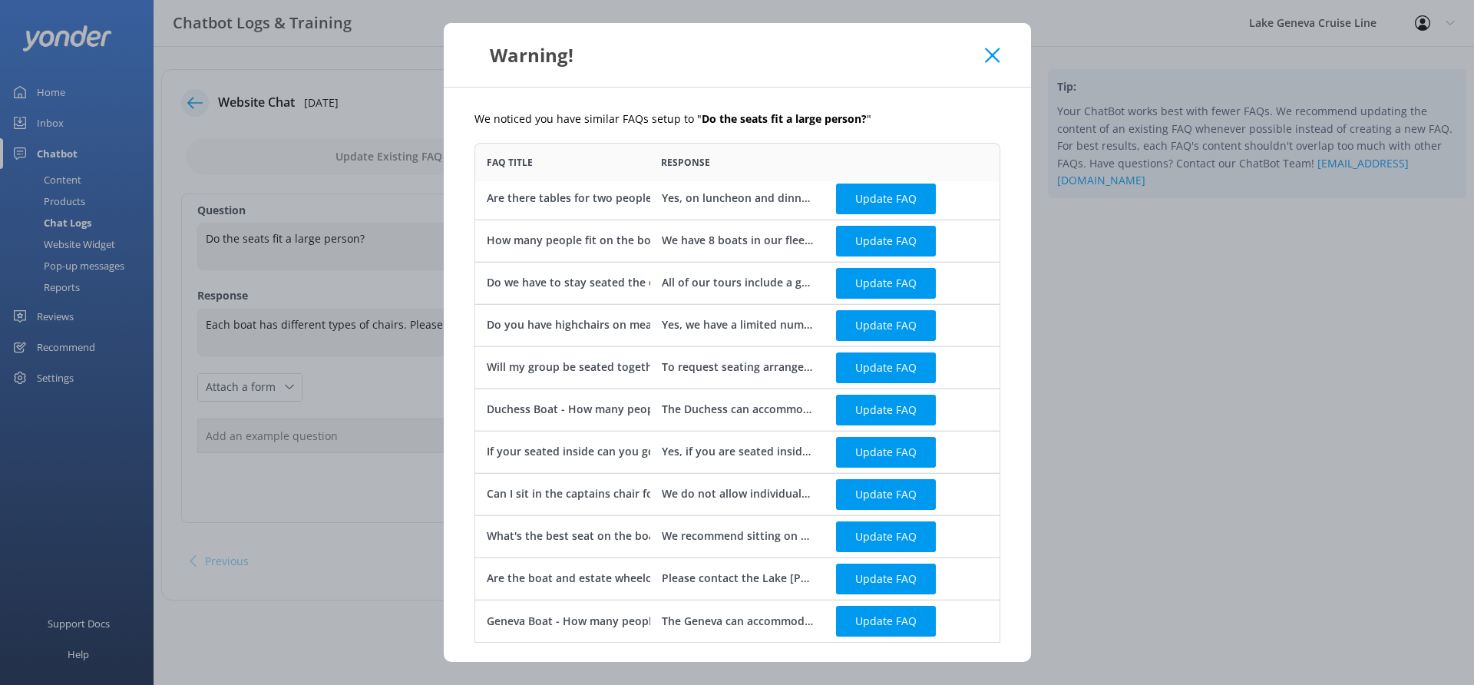
scroll to position [117, 0]
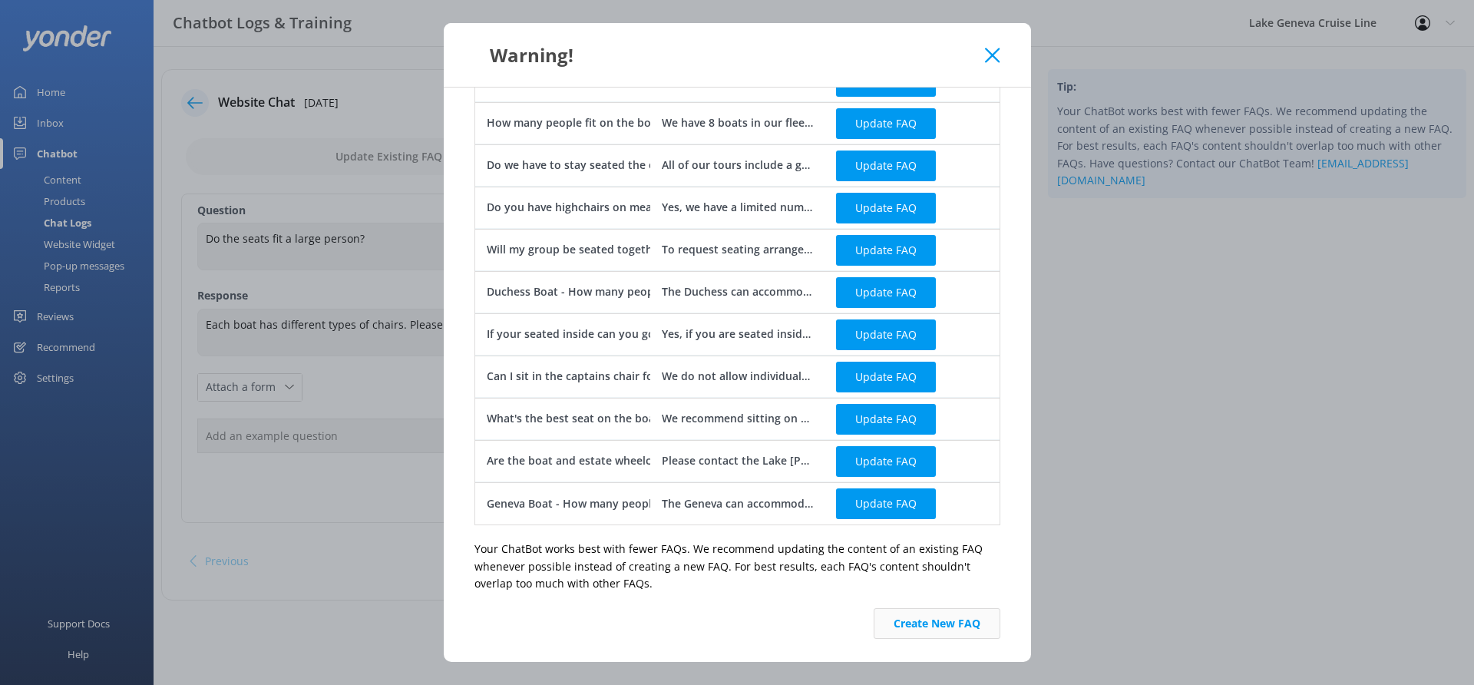
click at [892, 625] on button "Create New FAQ" at bounding box center [937, 623] width 127 height 31
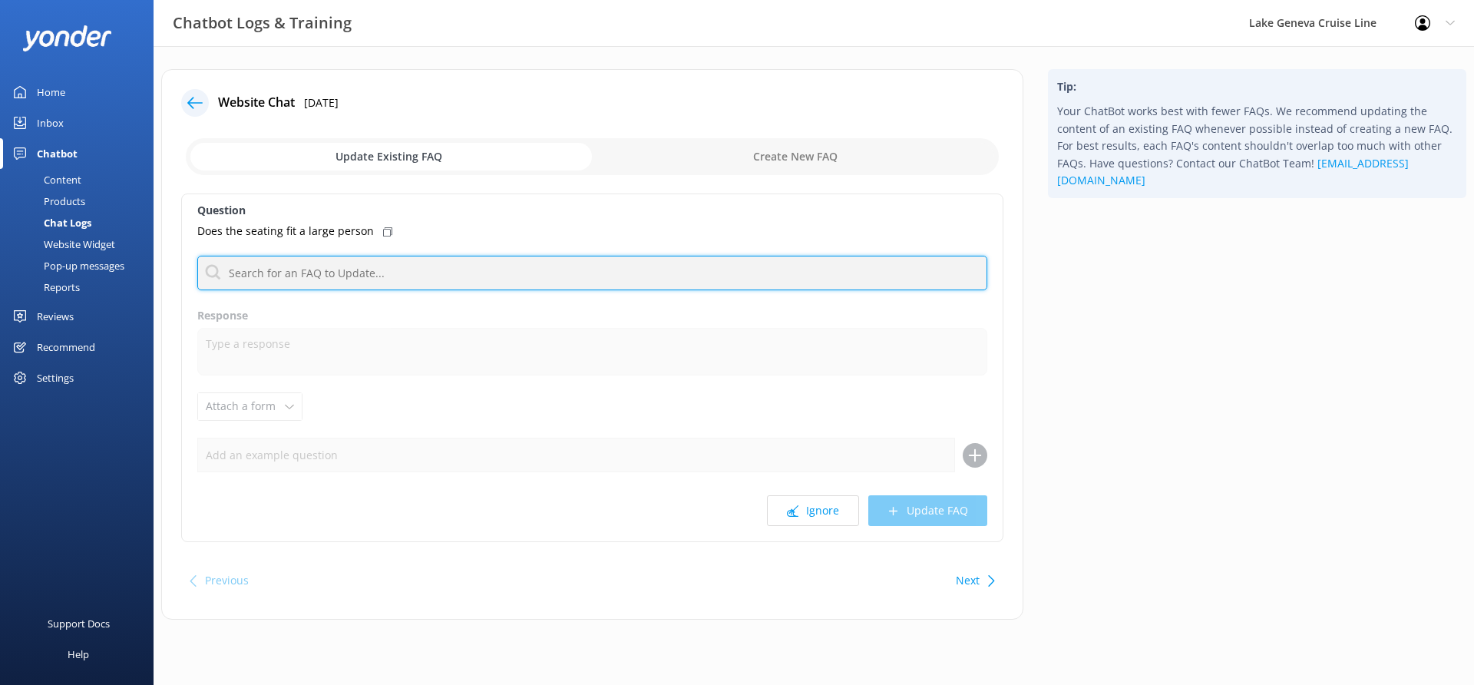
click at [378, 267] on input "text" at bounding box center [592, 273] width 790 height 35
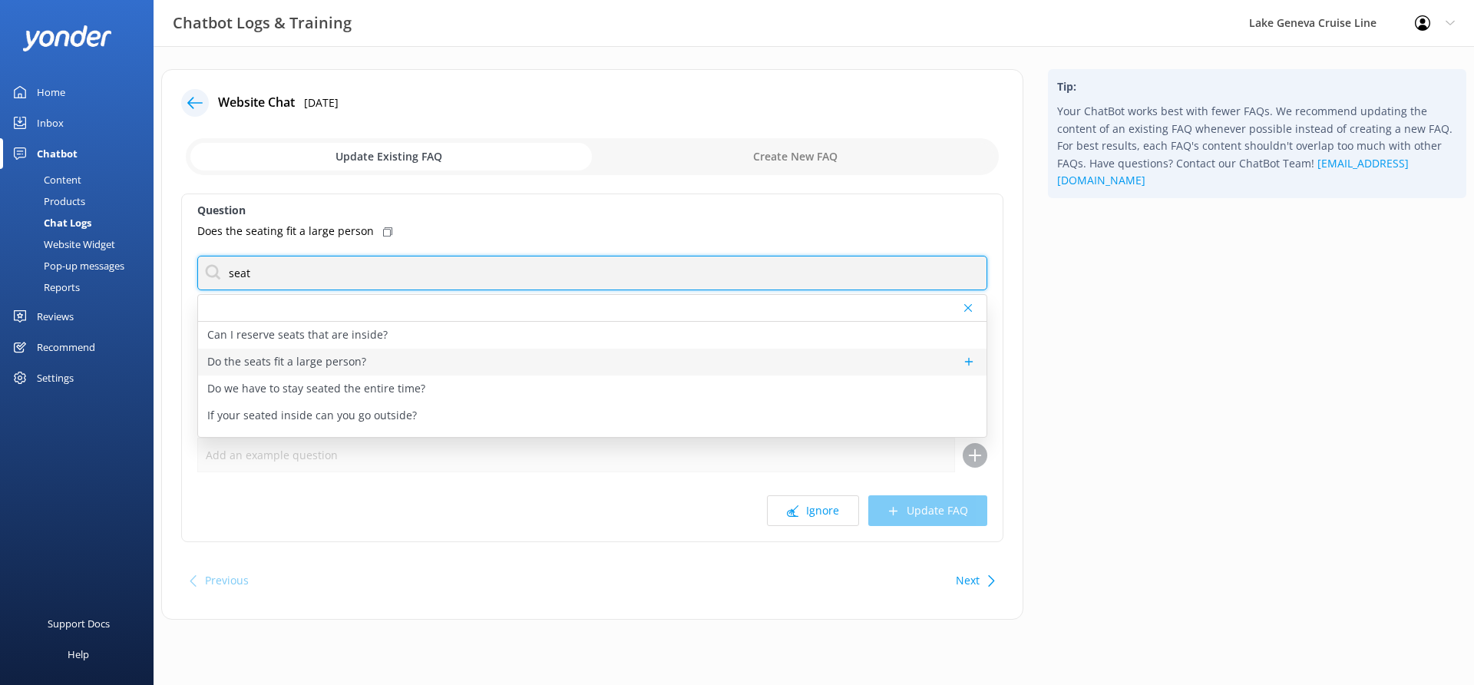
type input "seat"
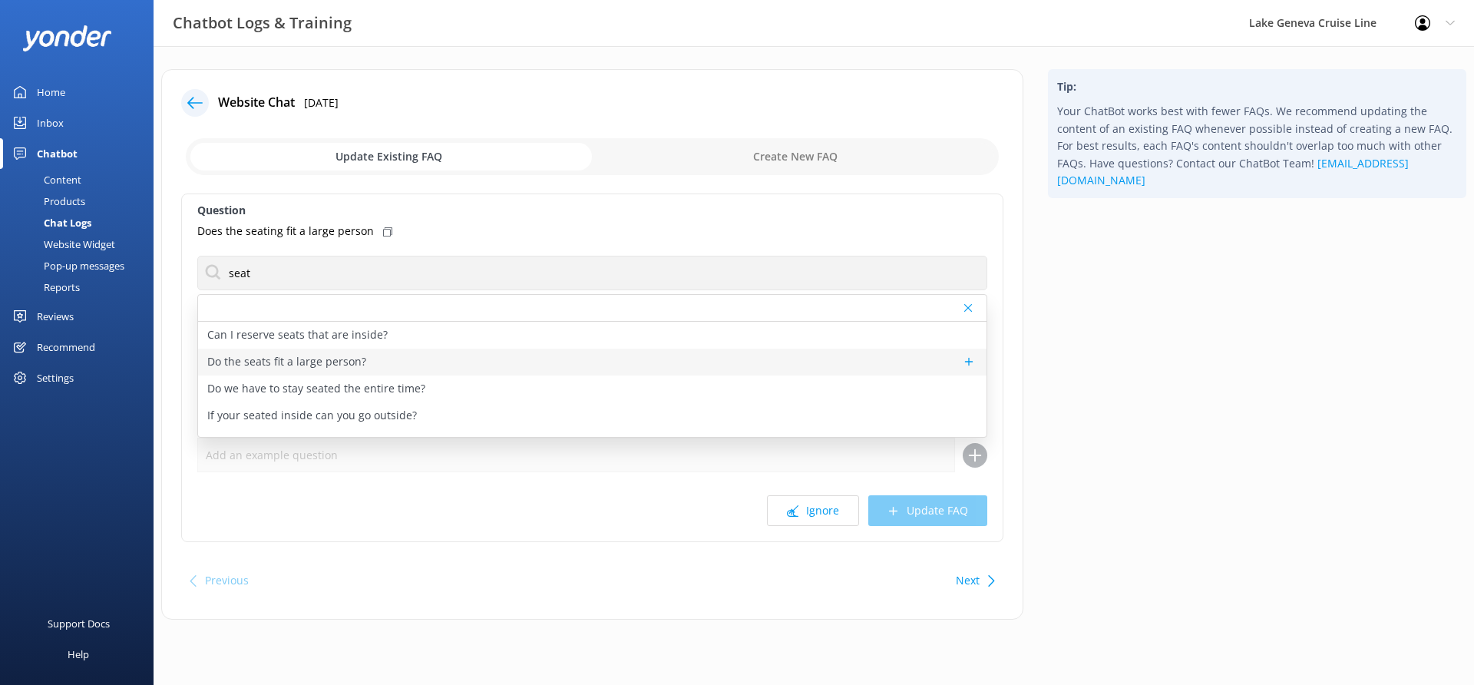
click at [361, 361] on p "Do the seats fit a large person?" at bounding box center [286, 361] width 159 height 17
type textarea "Each boat has different types of chairs. Please contact us with your questions …"
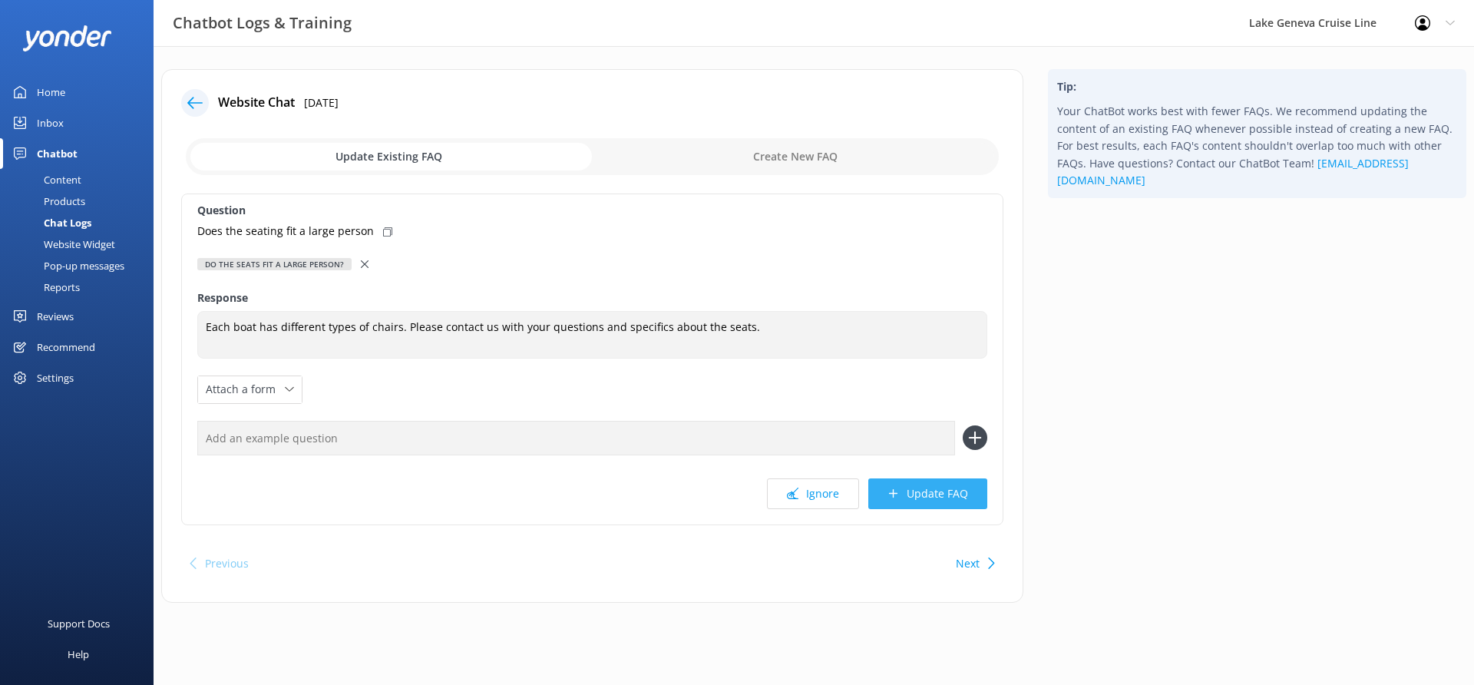
click at [963, 495] on button "Update FAQ" at bounding box center [927, 493] width 119 height 31
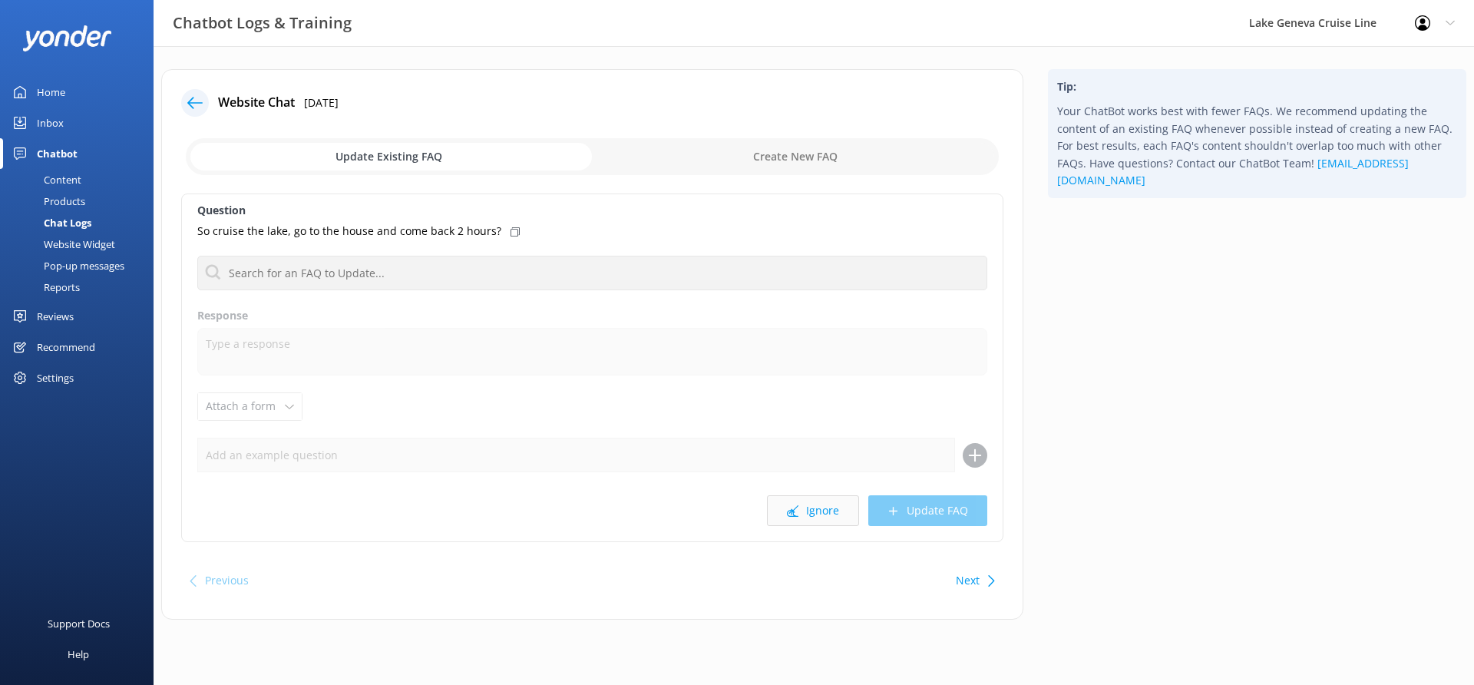
click at [818, 511] on button "Ignore" at bounding box center [813, 510] width 92 height 31
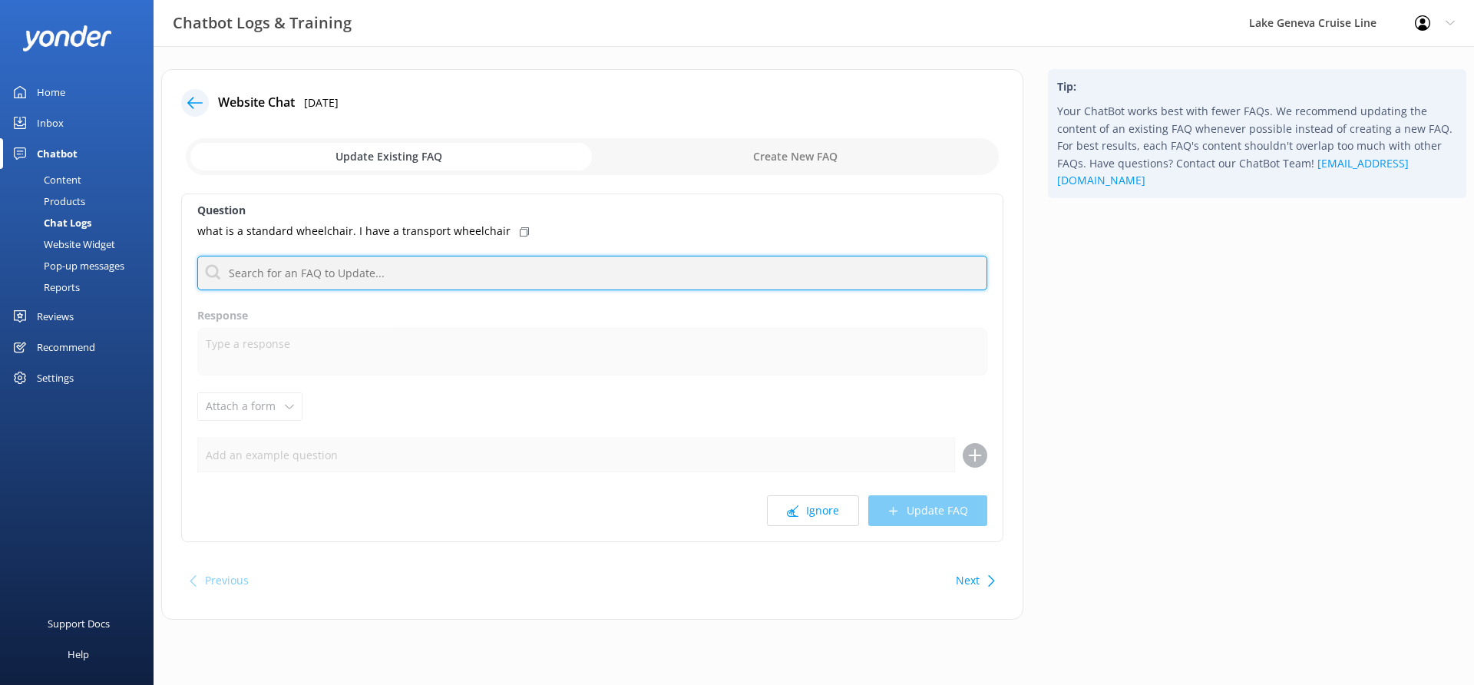
click at [675, 269] on input "text" at bounding box center [592, 273] width 790 height 35
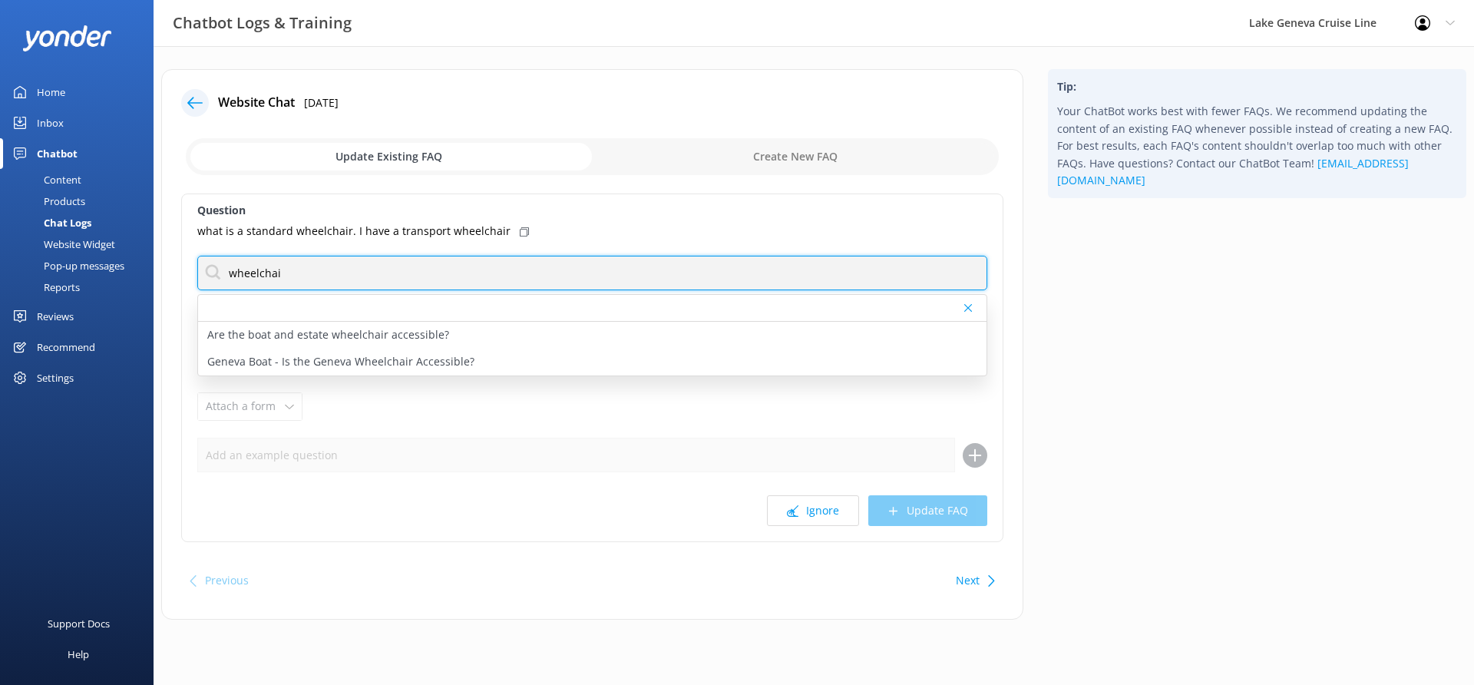
click at [405, 277] on input "wheelchai" at bounding box center [592, 273] width 790 height 35
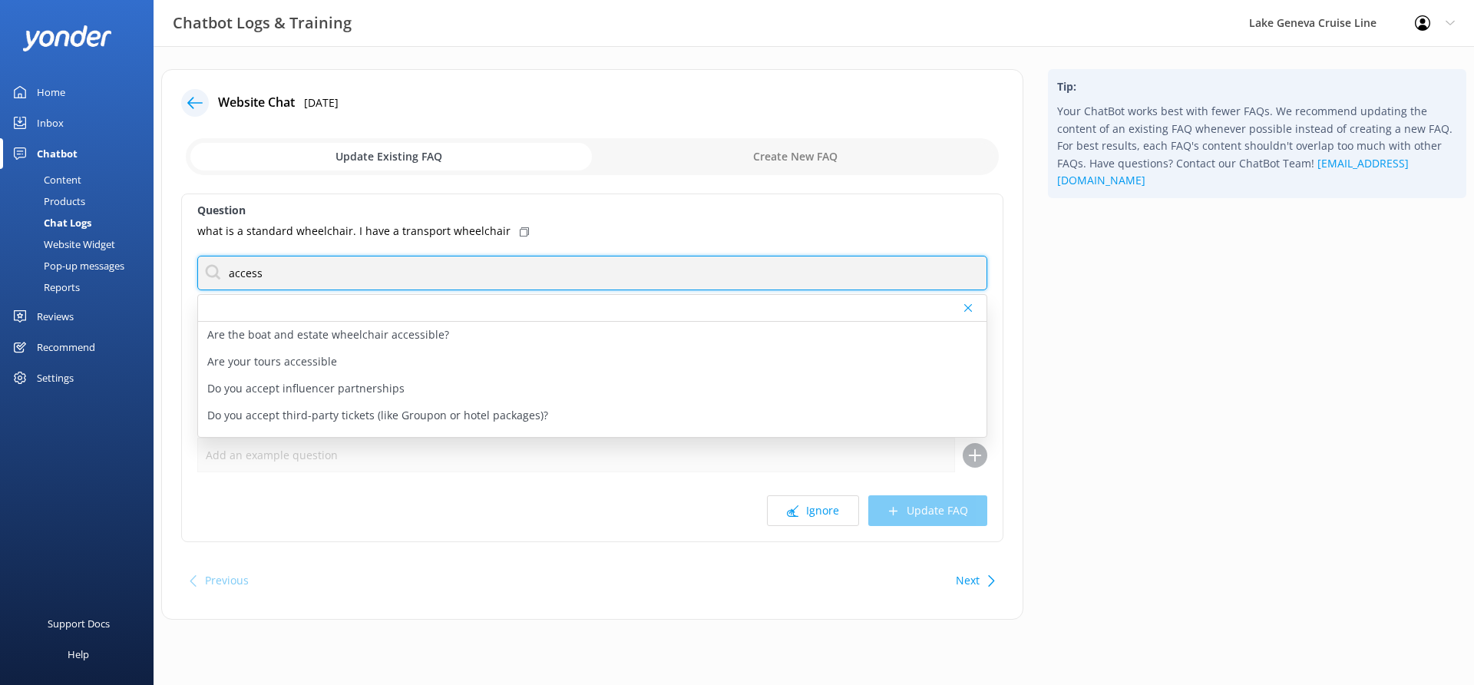
type input "accessi"
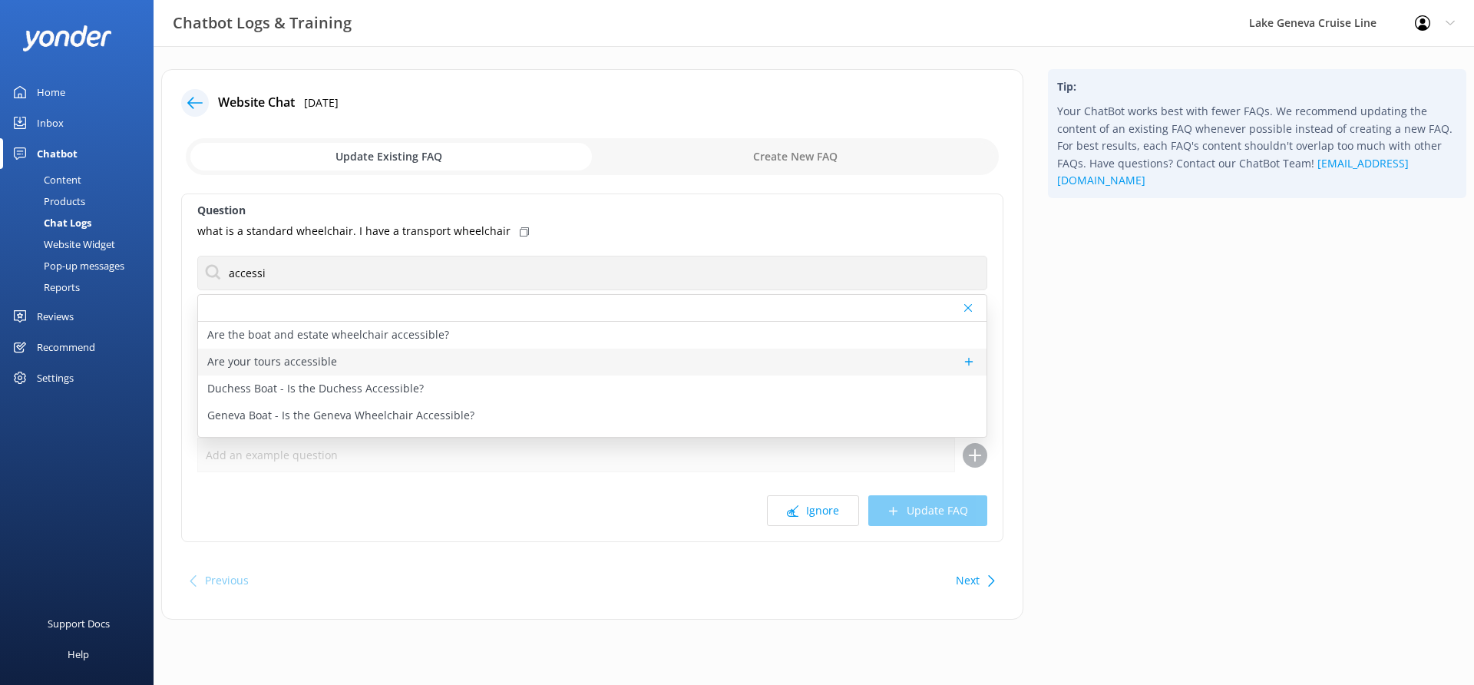
click at [306, 357] on p "Are your tours accessible" at bounding box center [272, 361] width 130 height 17
type textarea "The two larger boats that we use for the public tours – the Lady of the Lake an…"
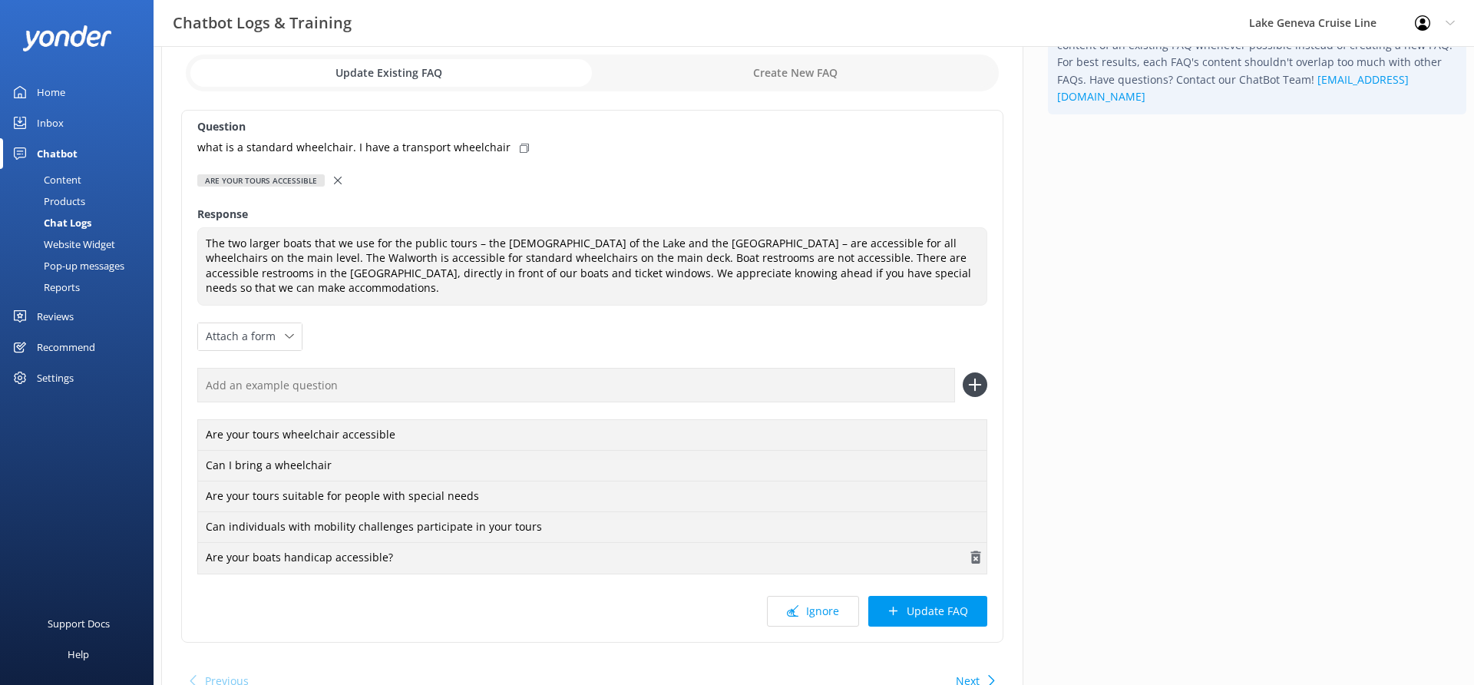
scroll to position [97, 0]
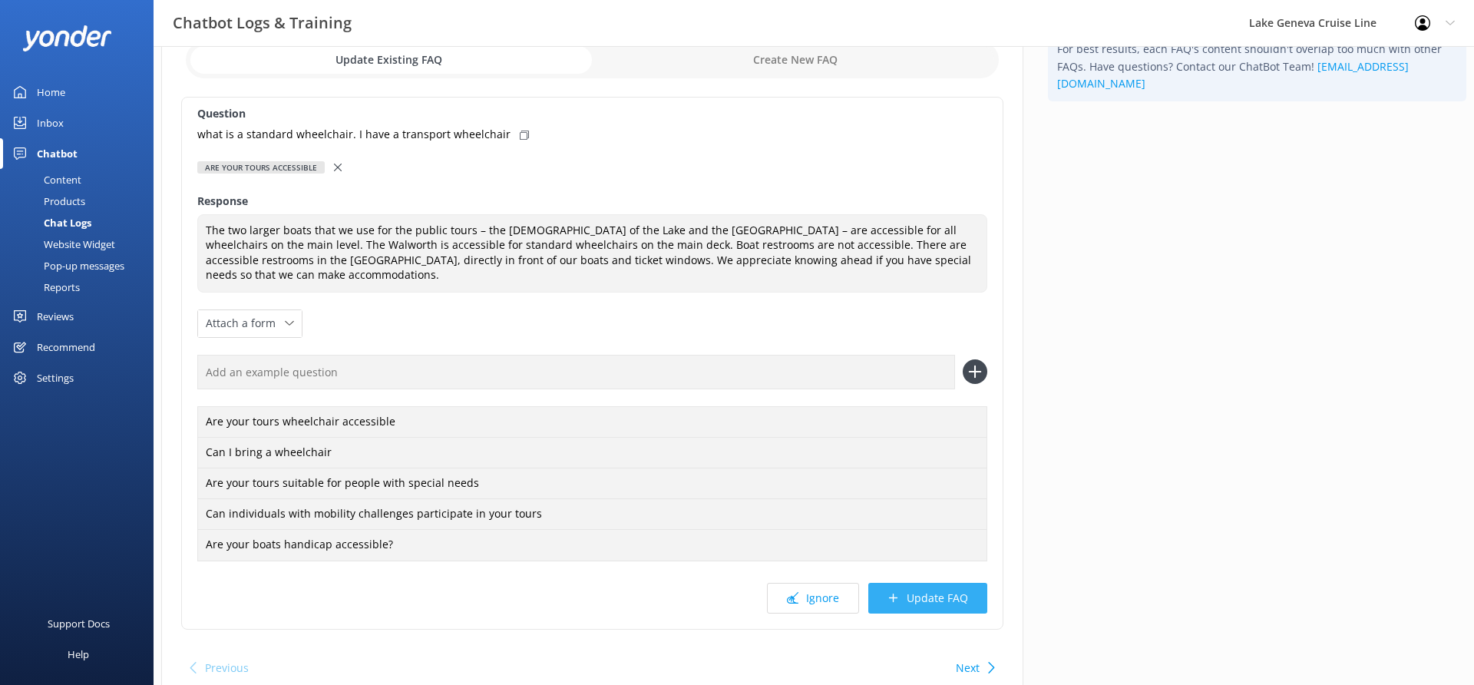
click at [929, 583] on button "Update FAQ" at bounding box center [927, 598] width 119 height 31
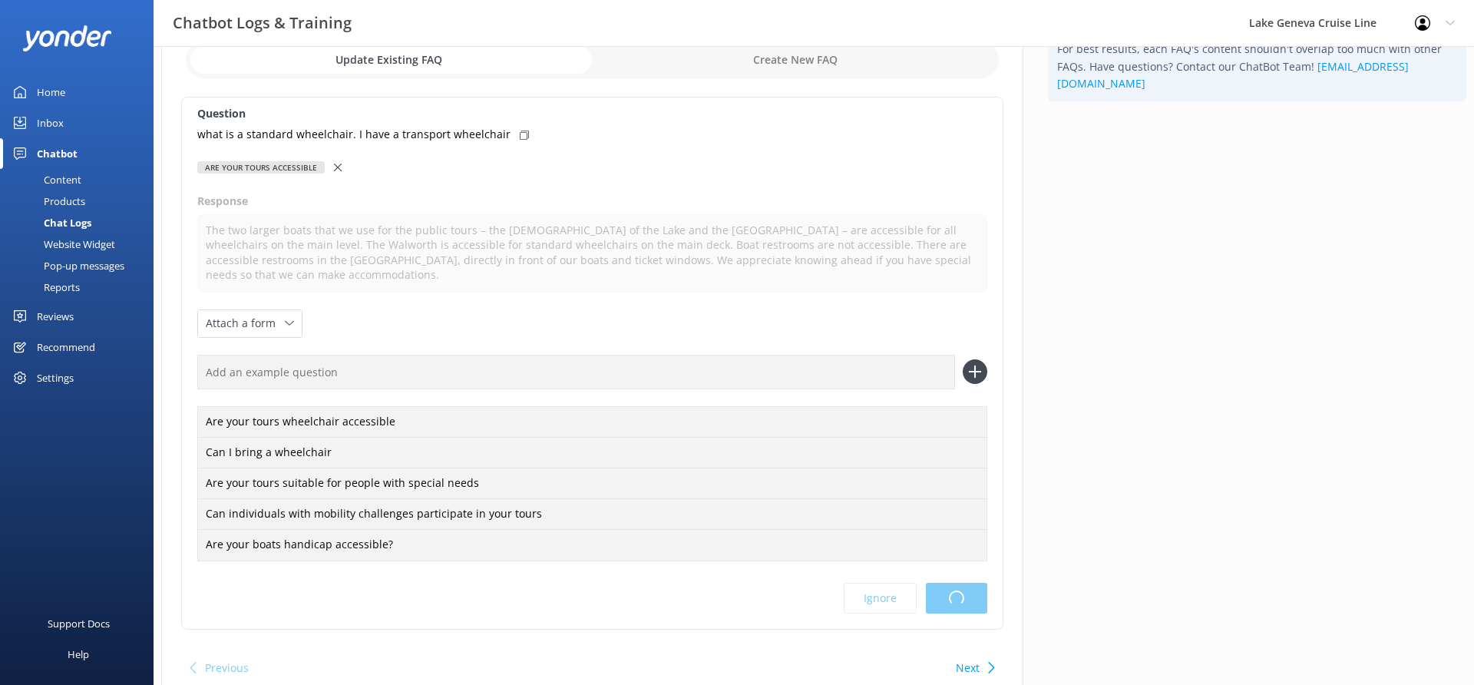
scroll to position [0, 0]
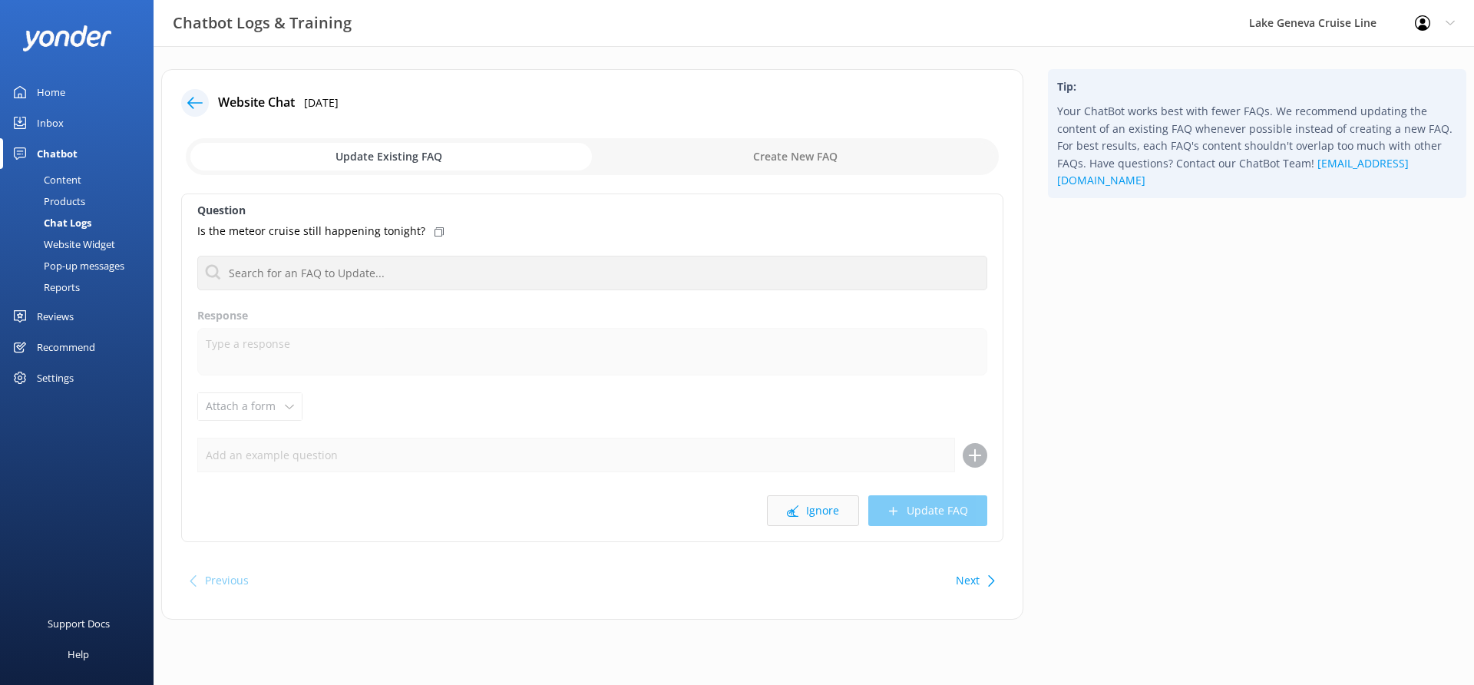
click at [837, 519] on button "Ignore" at bounding box center [813, 510] width 92 height 31
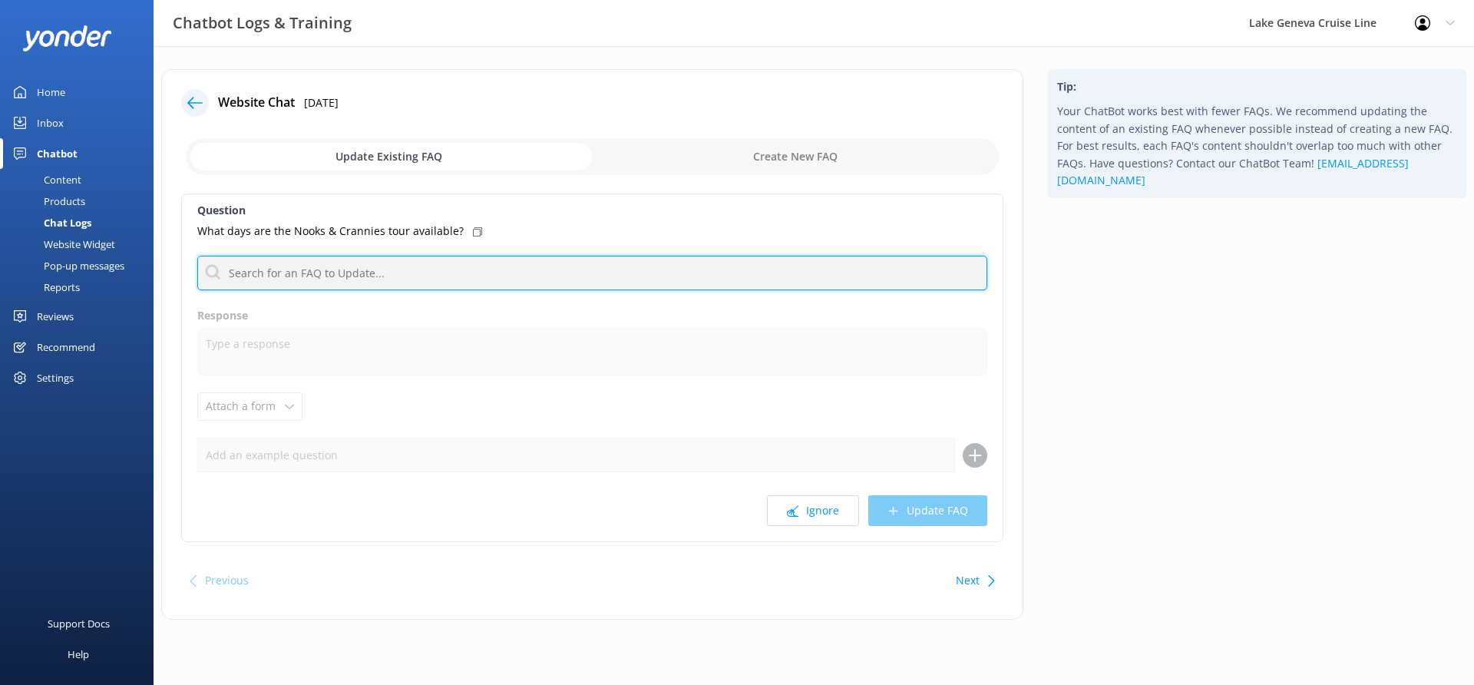
click at [514, 266] on input "text" at bounding box center [592, 273] width 790 height 35
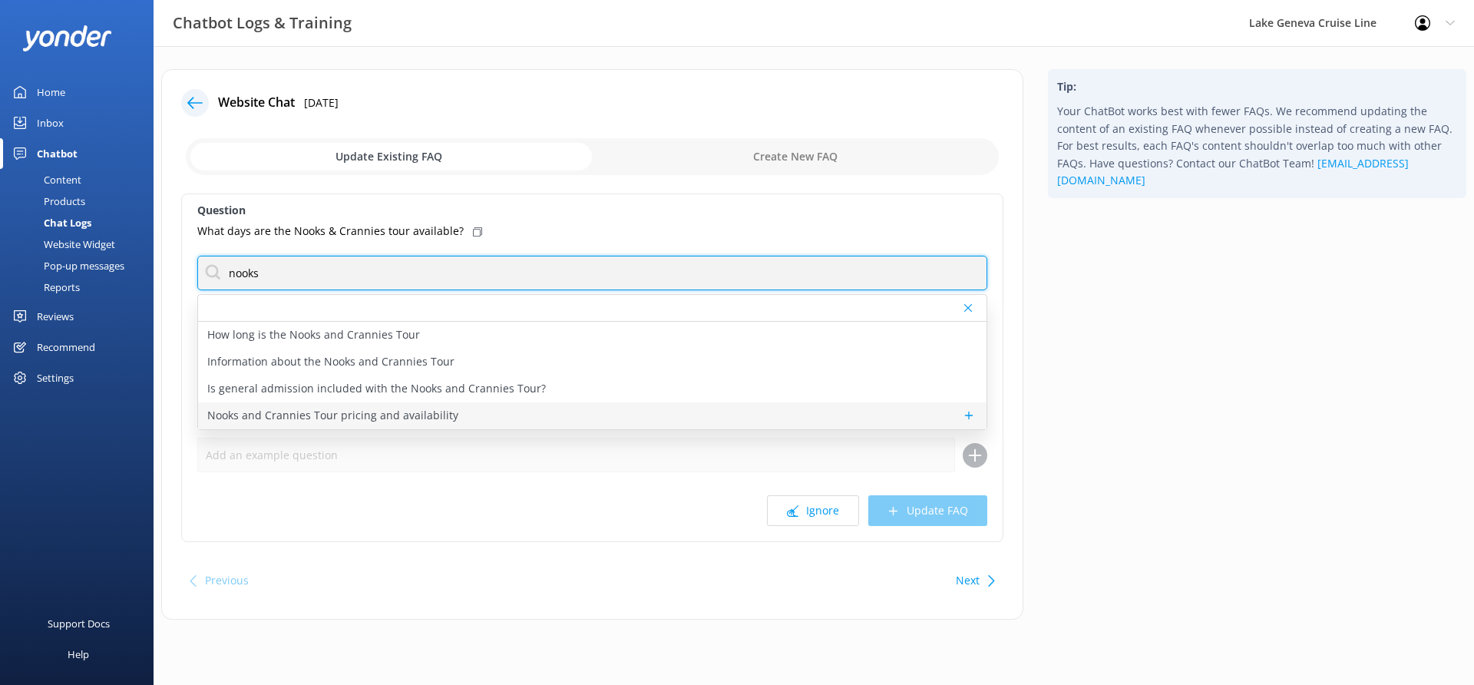
type input "nooks"
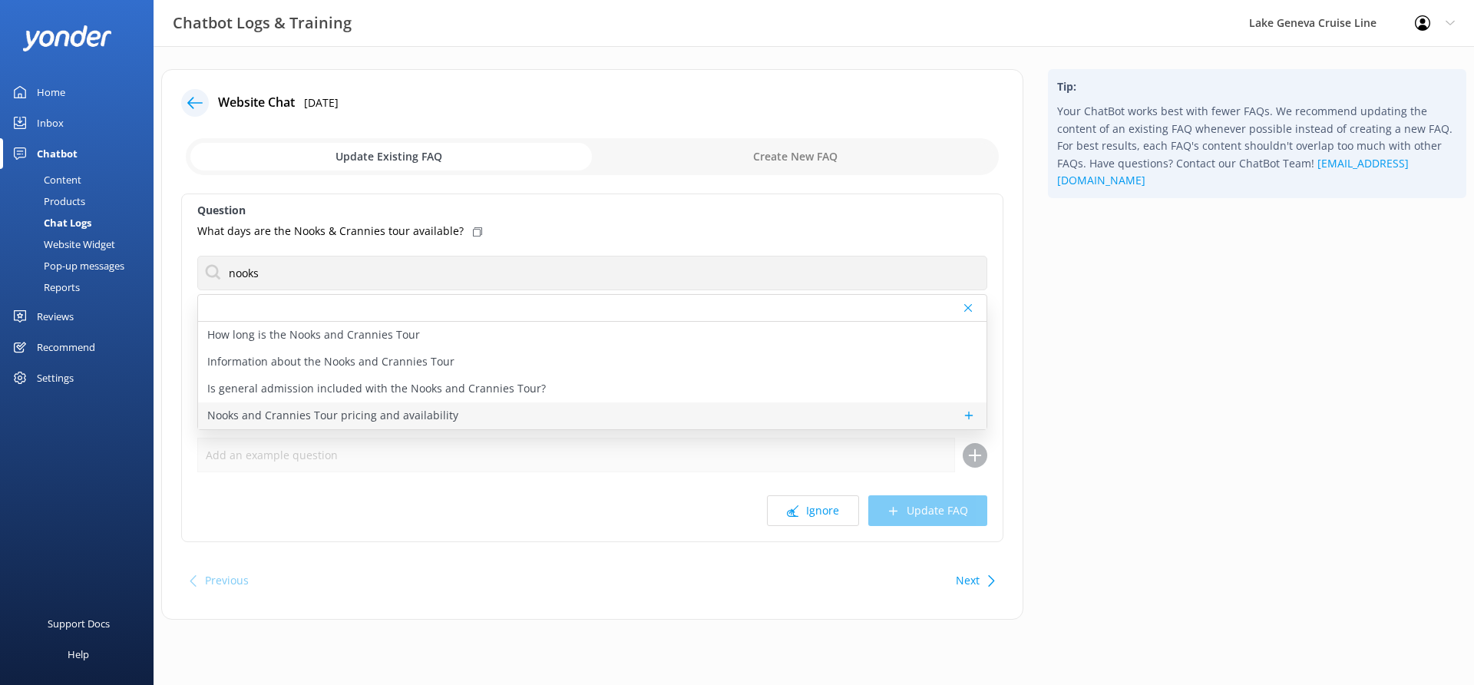
click at [379, 411] on p "Nooks and Crannies Tour pricing and availability" at bounding box center [332, 415] width 251 height 17
type textarea "Nooks and Crannies Tour prices start from $58 per adult. For accurate pricing i…"
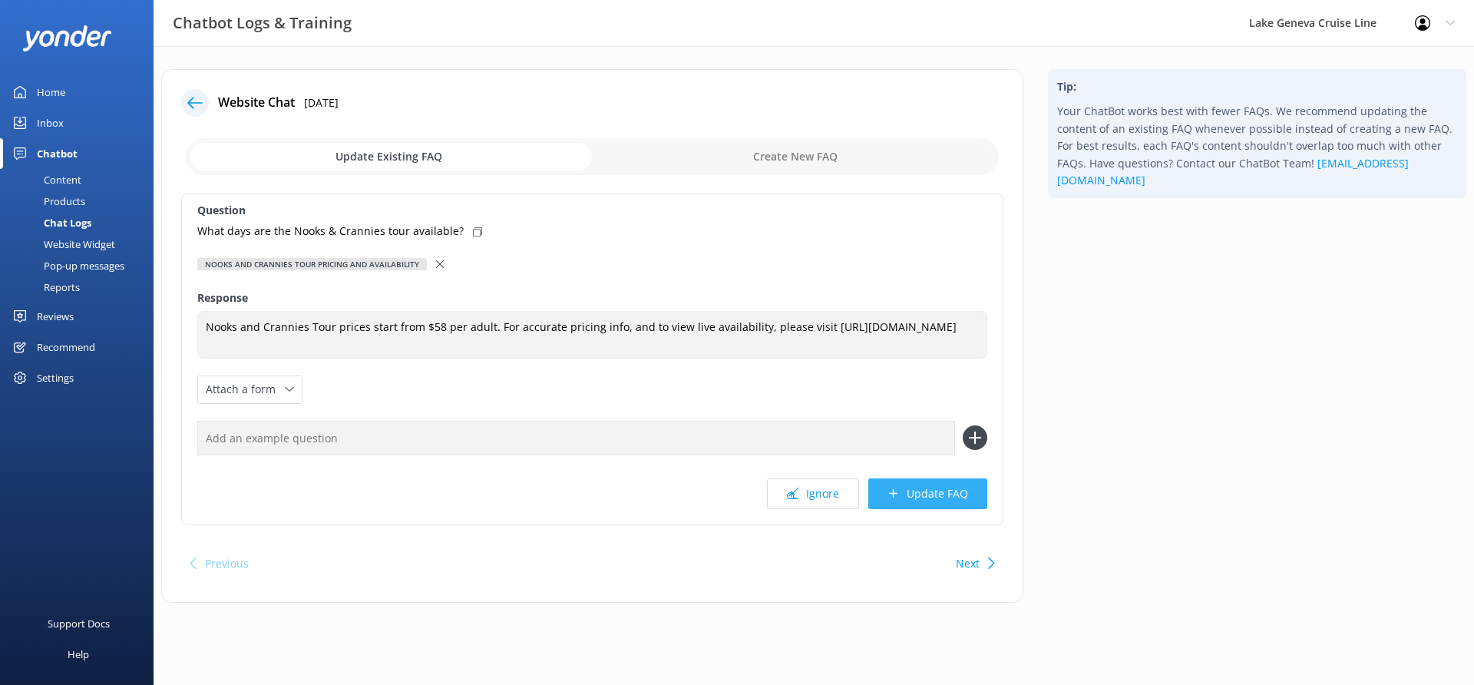
click at [913, 498] on button "Update FAQ" at bounding box center [927, 493] width 119 height 31
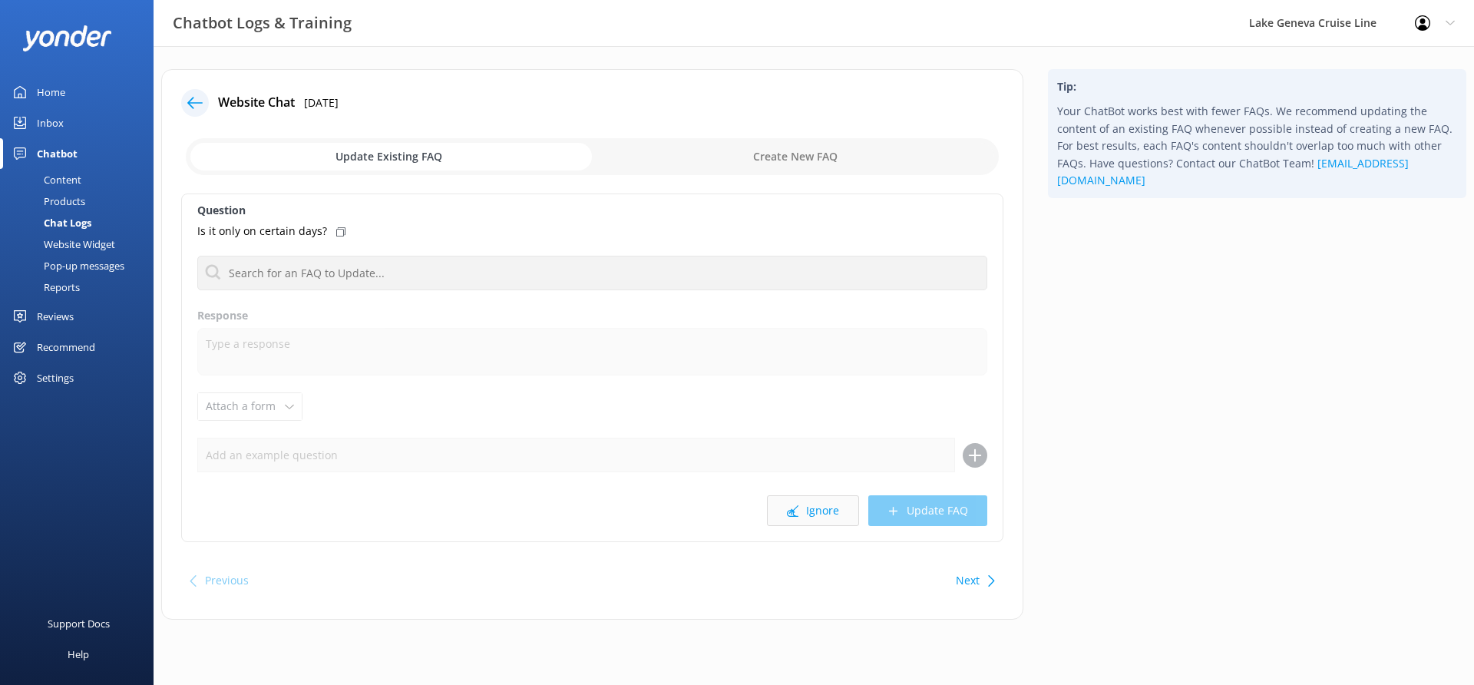
click at [838, 517] on button "Ignore" at bounding box center [813, 510] width 92 height 31
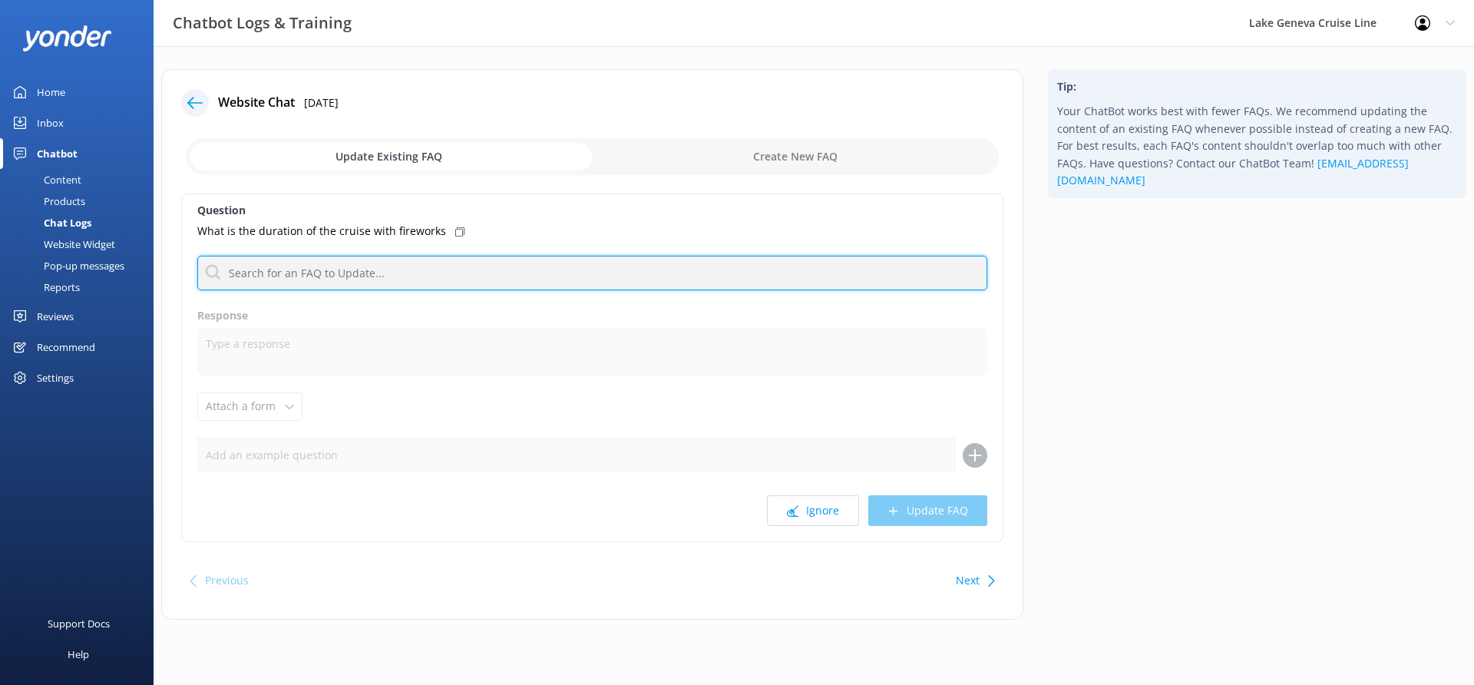
click at [661, 272] on input "text" at bounding box center [592, 273] width 790 height 35
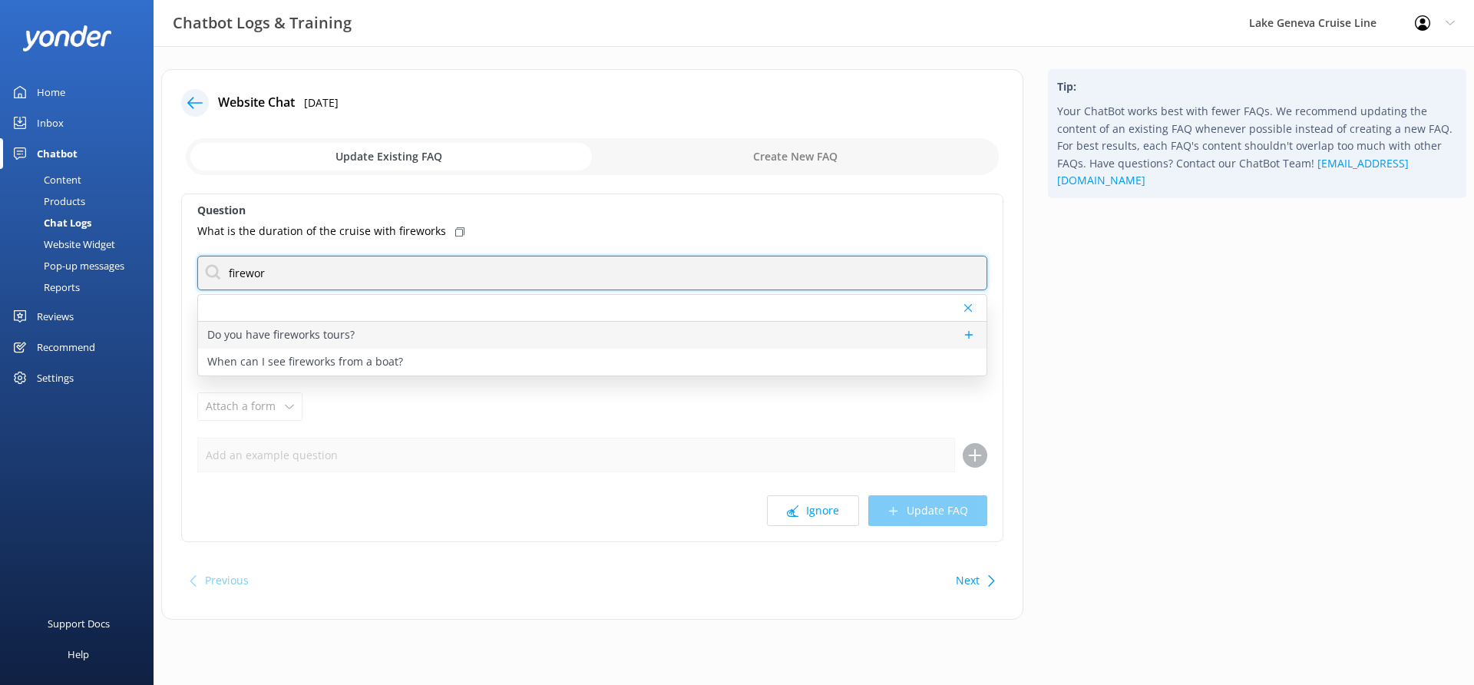
type input "firewor"
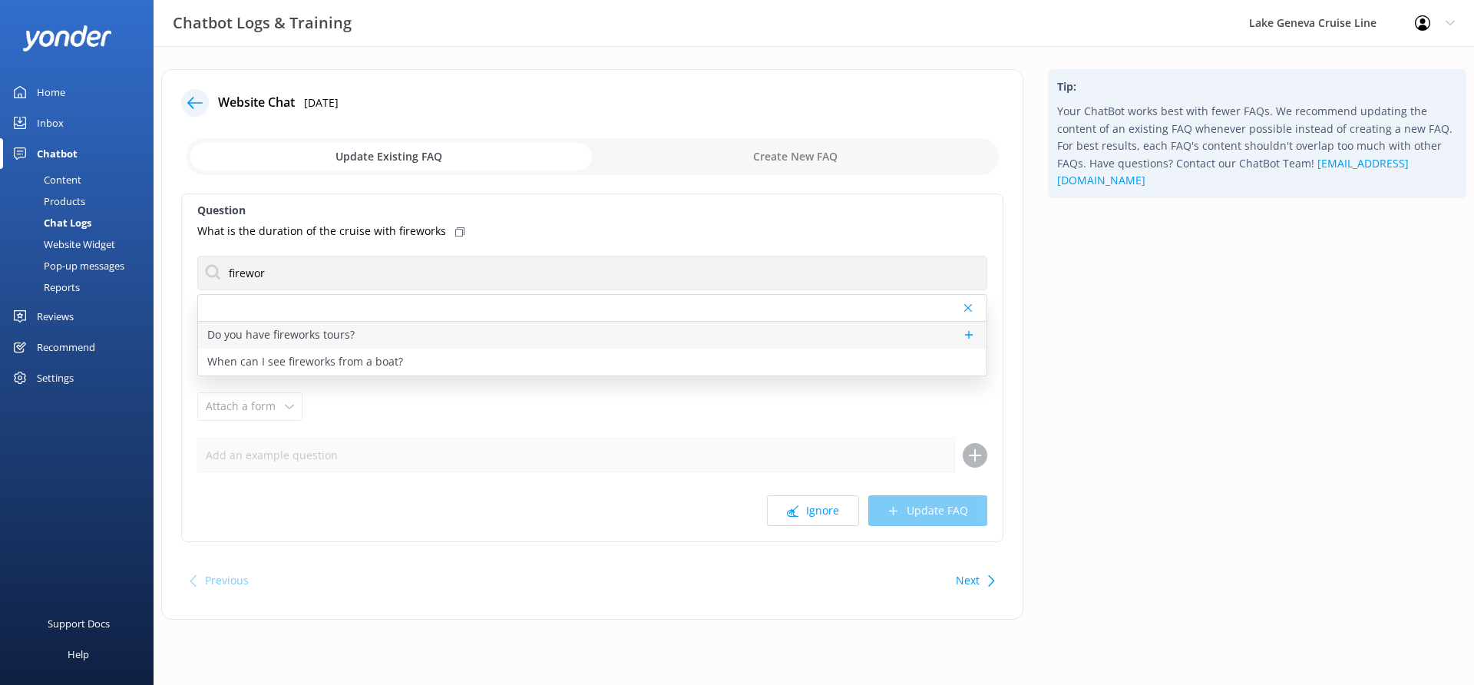
click at [570, 337] on div "Do you have fireworks tours?" at bounding box center [592, 335] width 788 height 27
type textarea "We have Fireworks Tours on August 9 and 17 and a Fireworks Cocktail Cruise on A…"
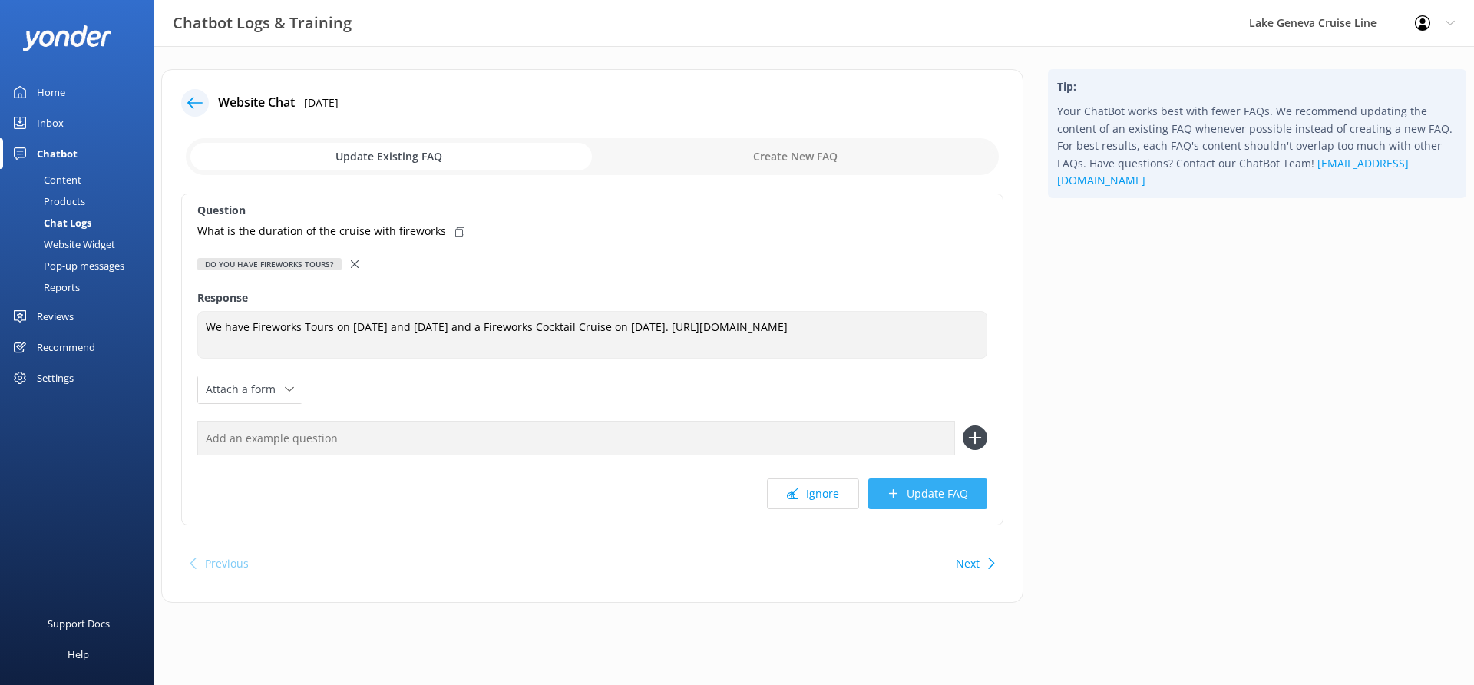
click at [897, 490] on icon at bounding box center [893, 493] width 12 height 12
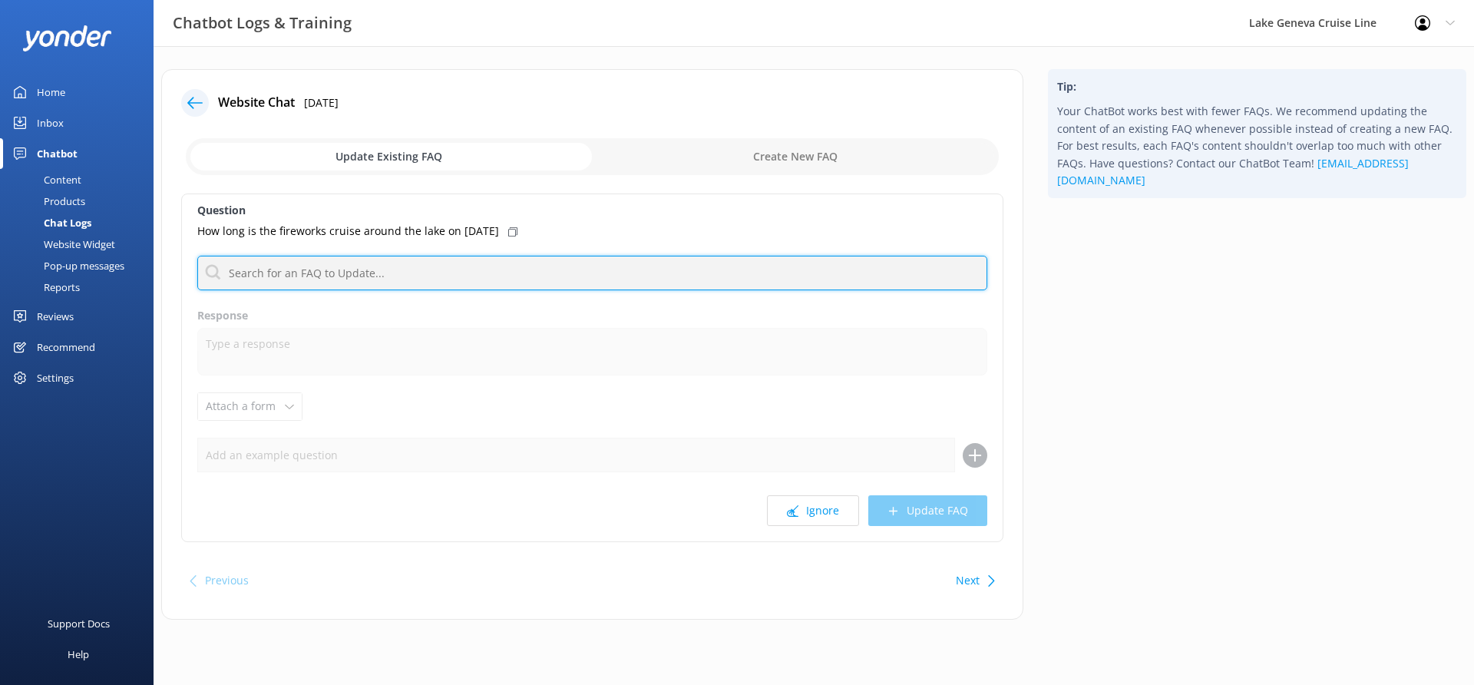
click at [467, 274] on input "text" at bounding box center [592, 273] width 790 height 35
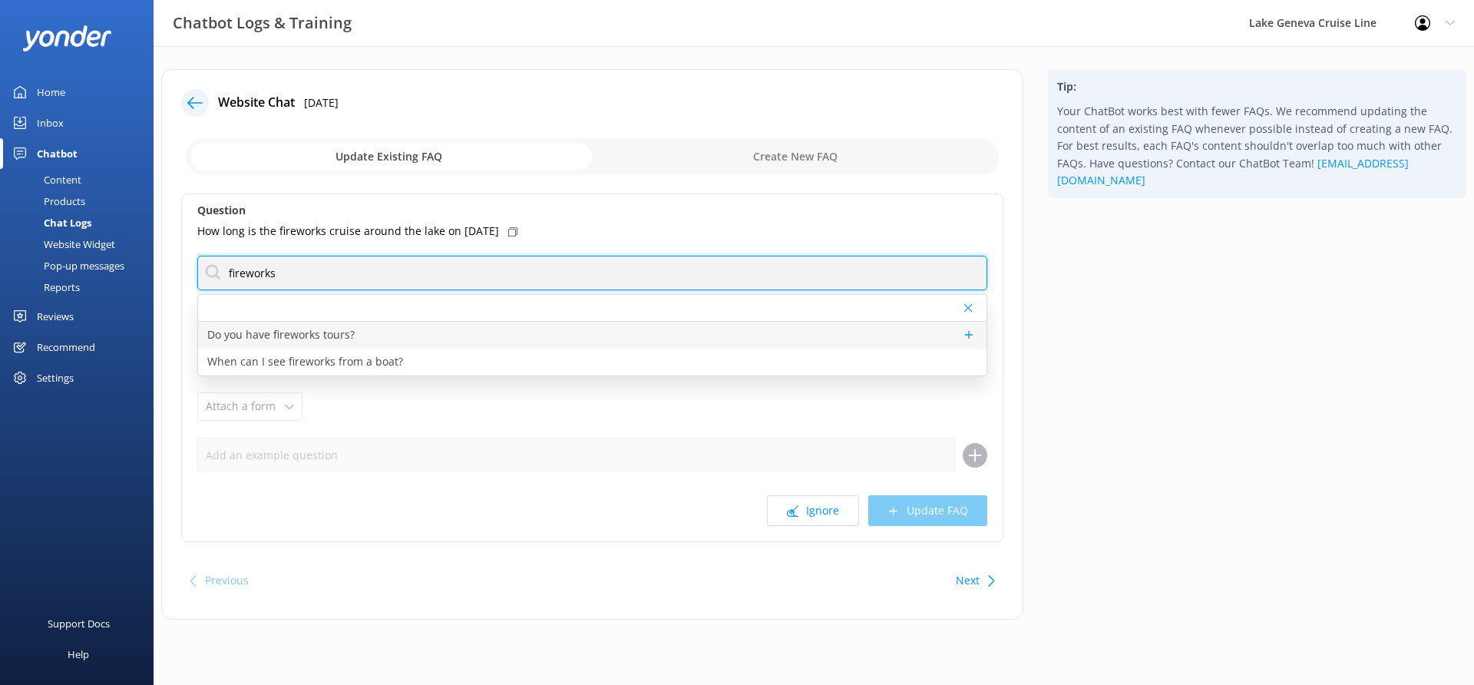
type input "fireworks"
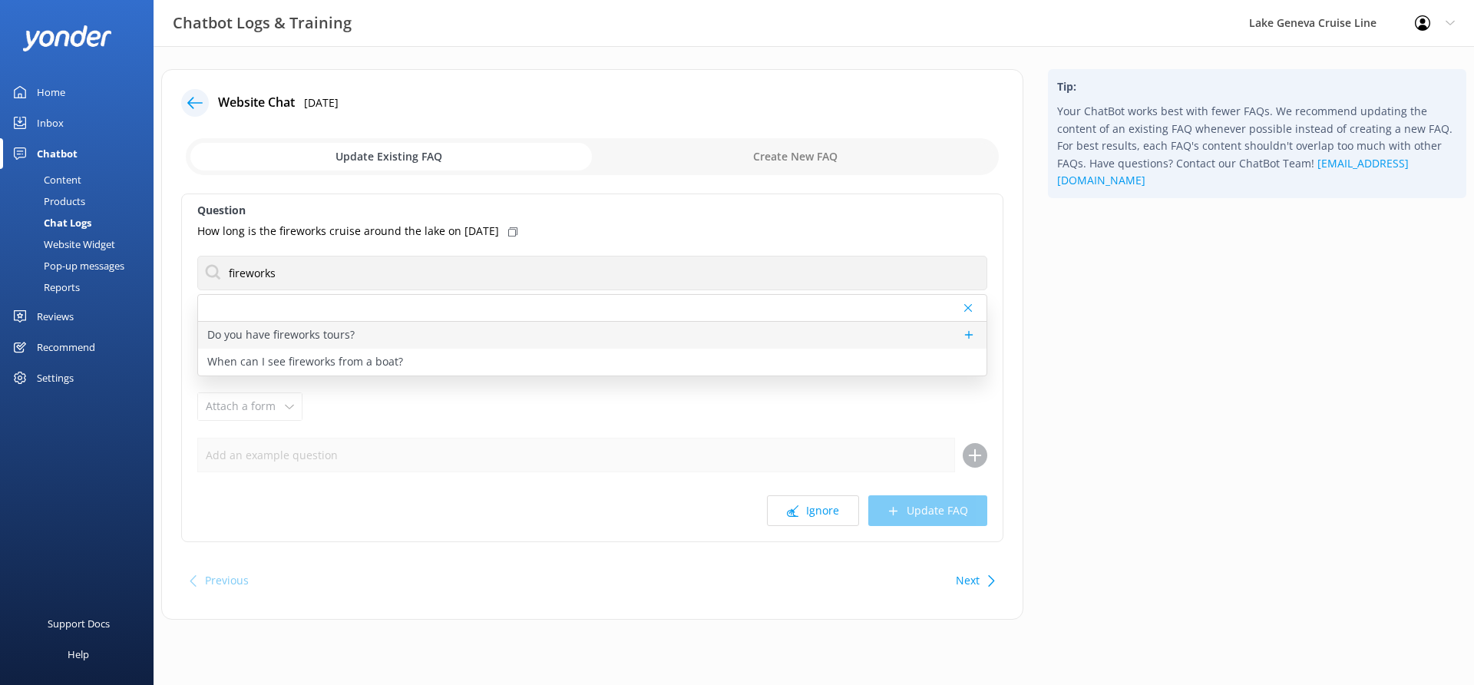
click at [390, 322] on div "Do you have fireworks tours?" at bounding box center [592, 335] width 788 height 27
type textarea "We have Fireworks Tours on August 9 and 17 and a Fireworks Cocktail Cruise on A…"
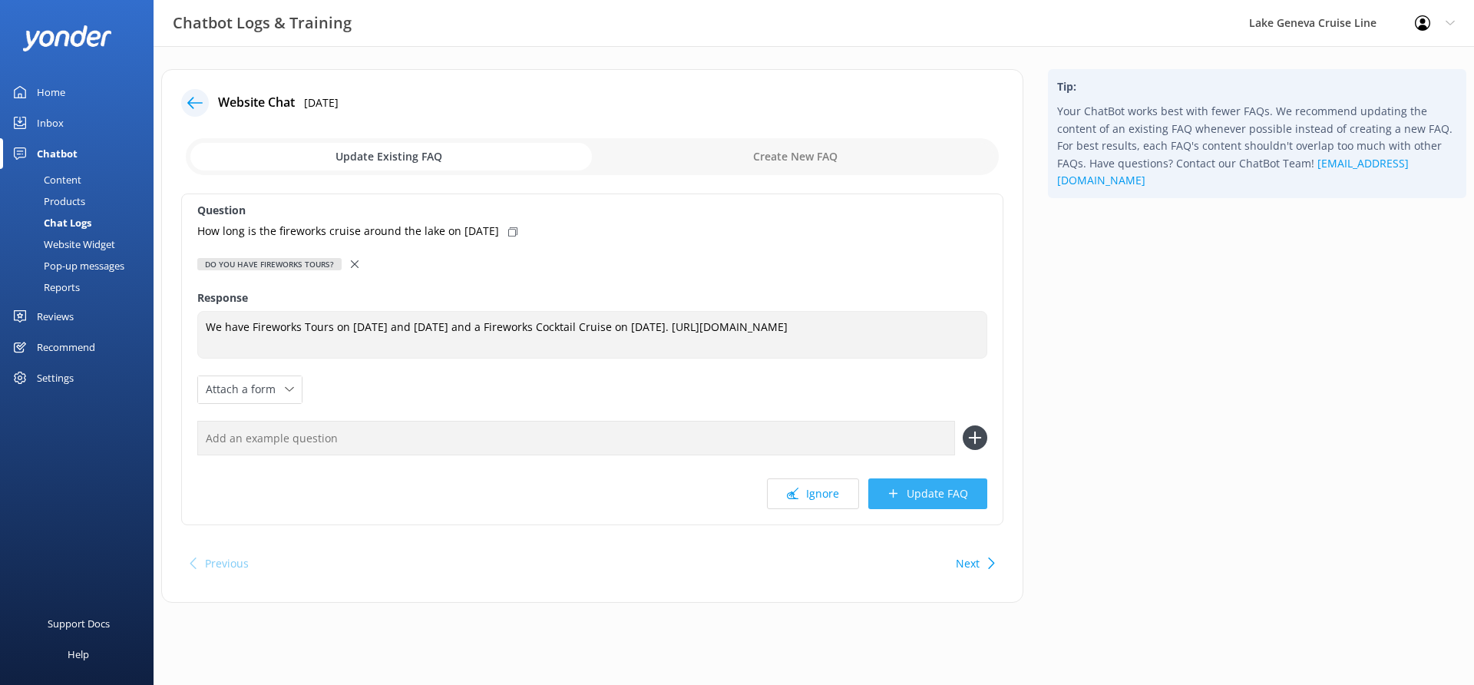
click at [919, 490] on button "Update FAQ" at bounding box center [927, 493] width 119 height 31
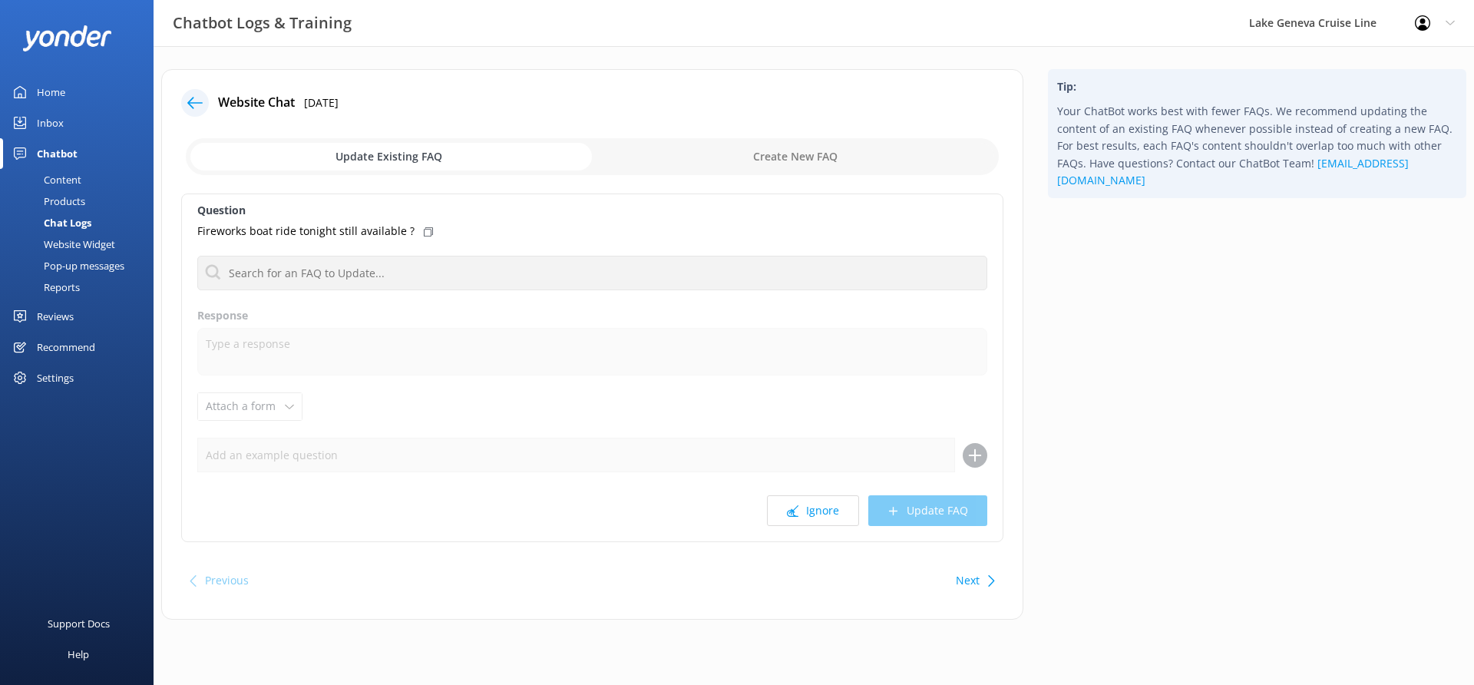
click at [825, 493] on div "Question Fireworks boat ride tonight still available ? Do you have fireworks to…" at bounding box center [592, 367] width 822 height 348
click at [825, 495] on button "Ignore" at bounding box center [813, 510] width 92 height 31
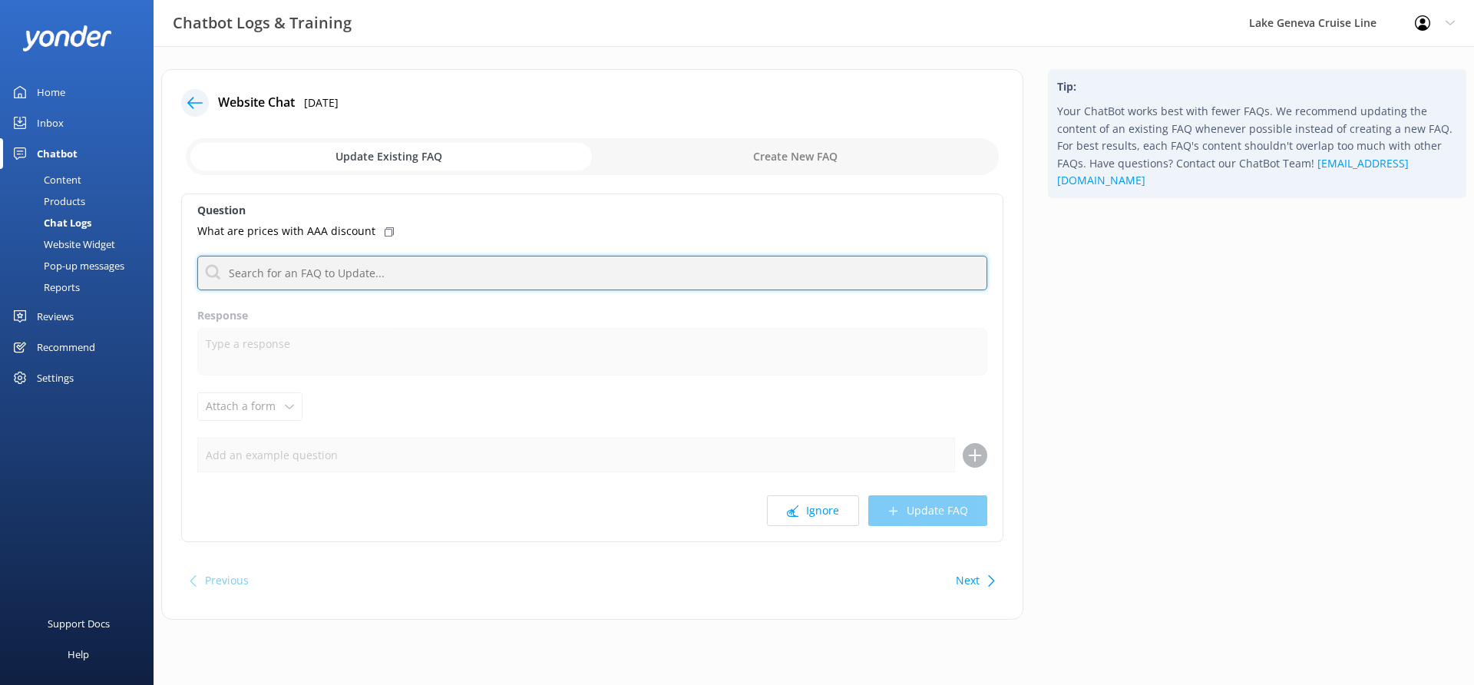
click at [508, 278] on input "text" at bounding box center [592, 273] width 790 height 35
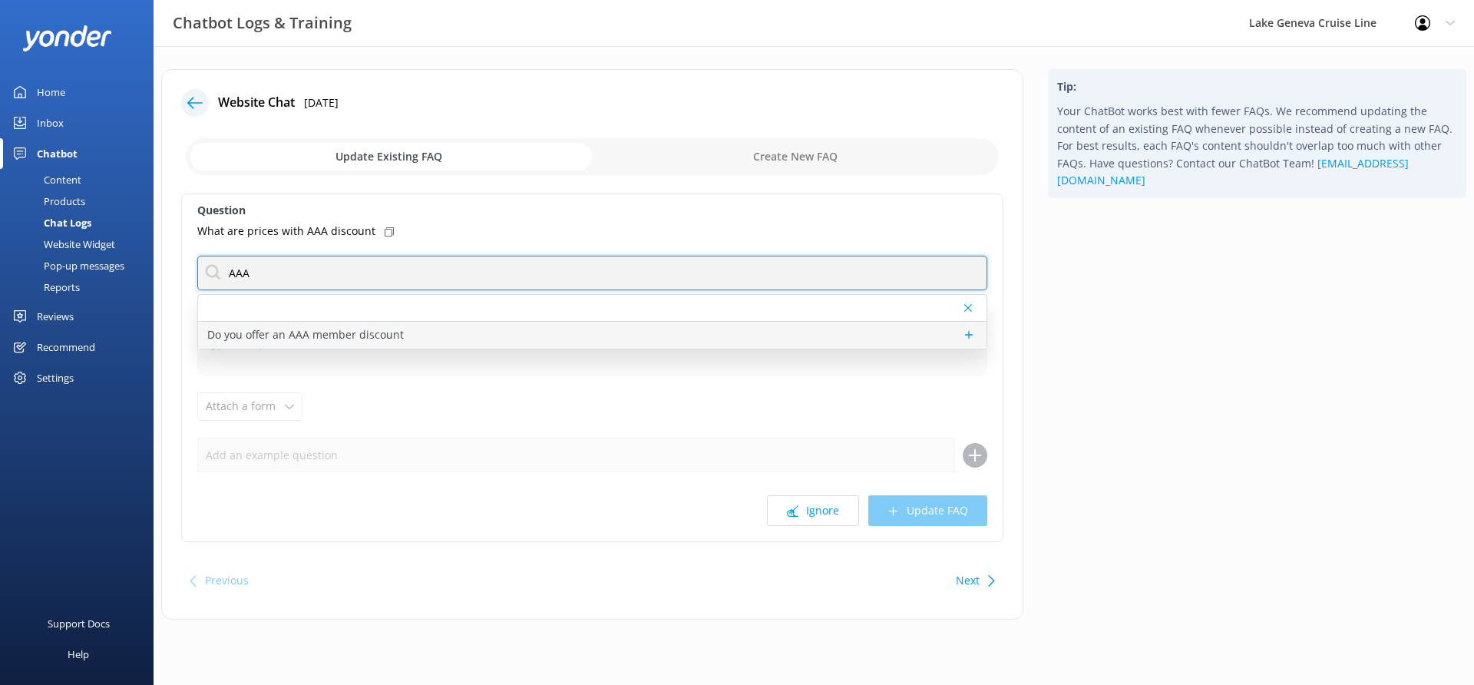
type input "AAA"
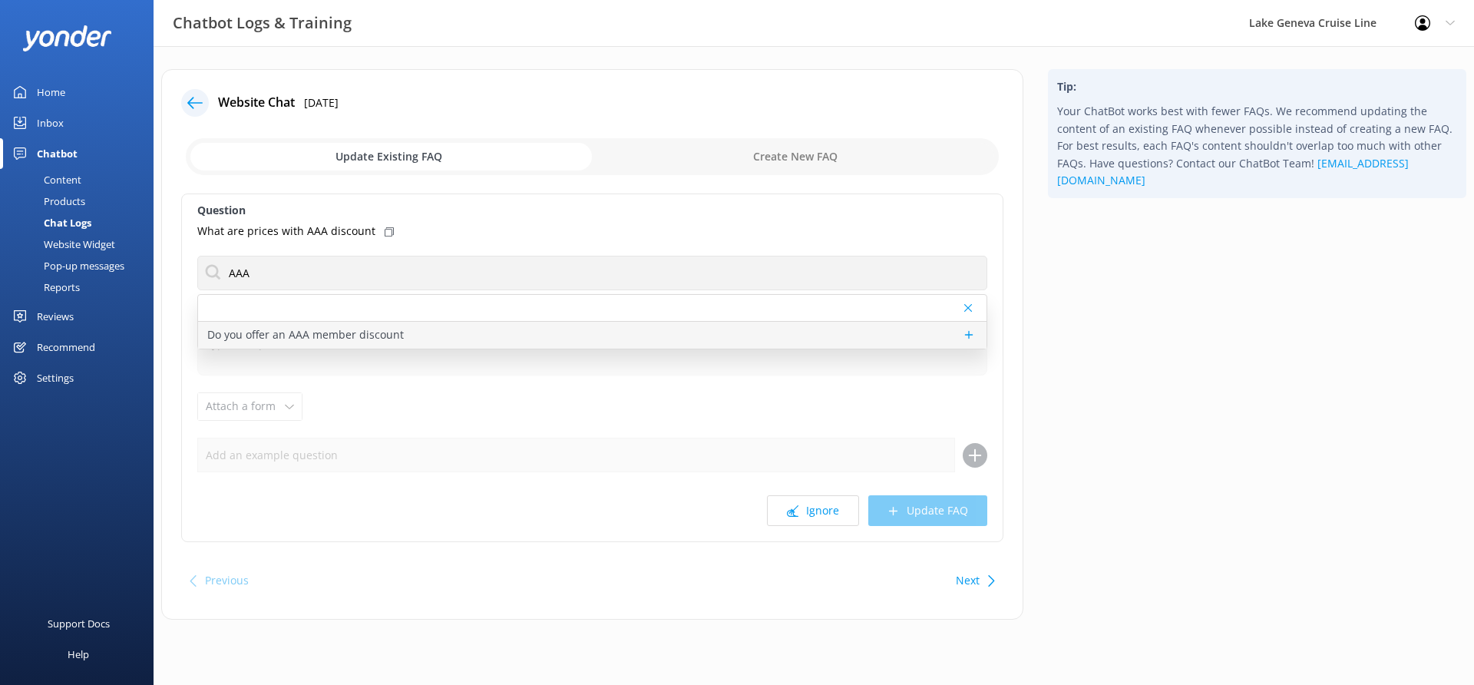
click at [368, 345] on div "Do you offer an AAA member discount" at bounding box center [592, 335] width 788 height 27
type textarea "Receive $2 off per ticket with current AAA membership! Must show membership car…"
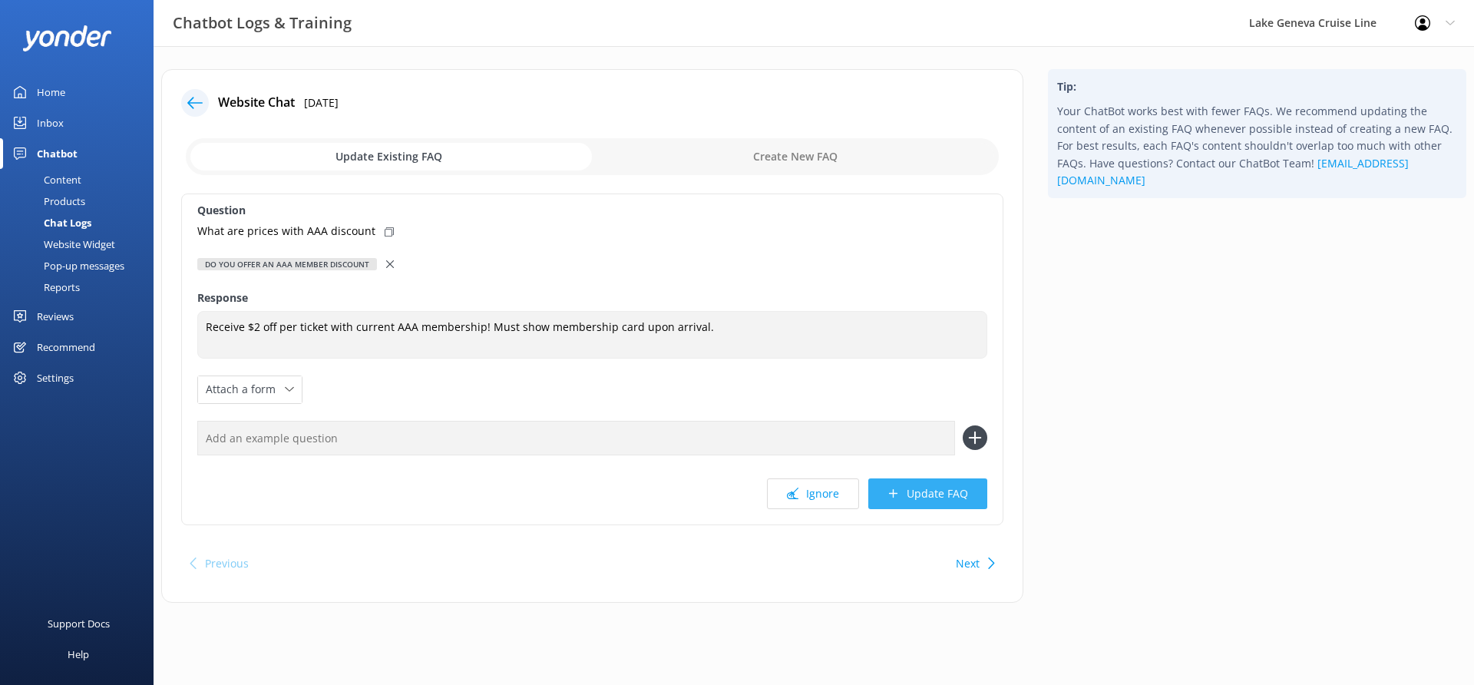
click at [969, 497] on button "Update FAQ" at bounding box center [927, 493] width 119 height 31
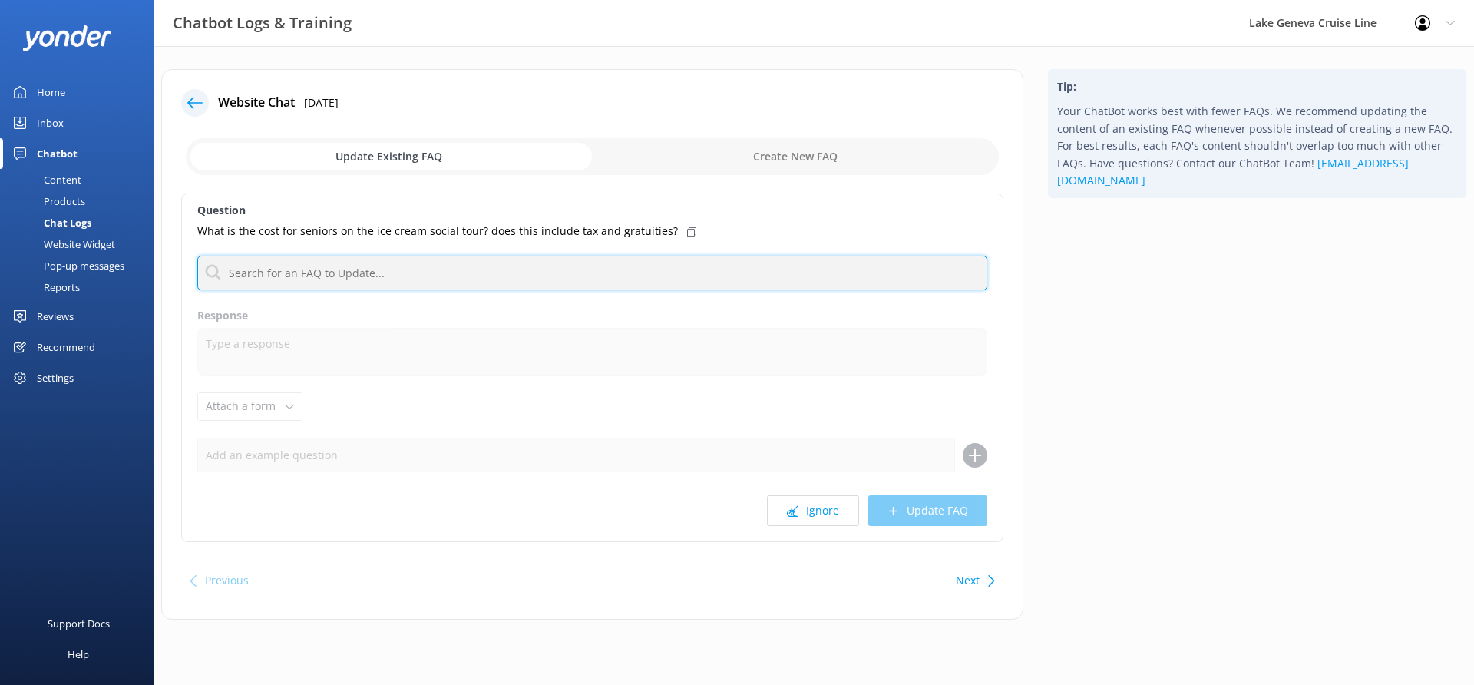
click at [621, 267] on input "text" at bounding box center [592, 273] width 790 height 35
type input "senior"
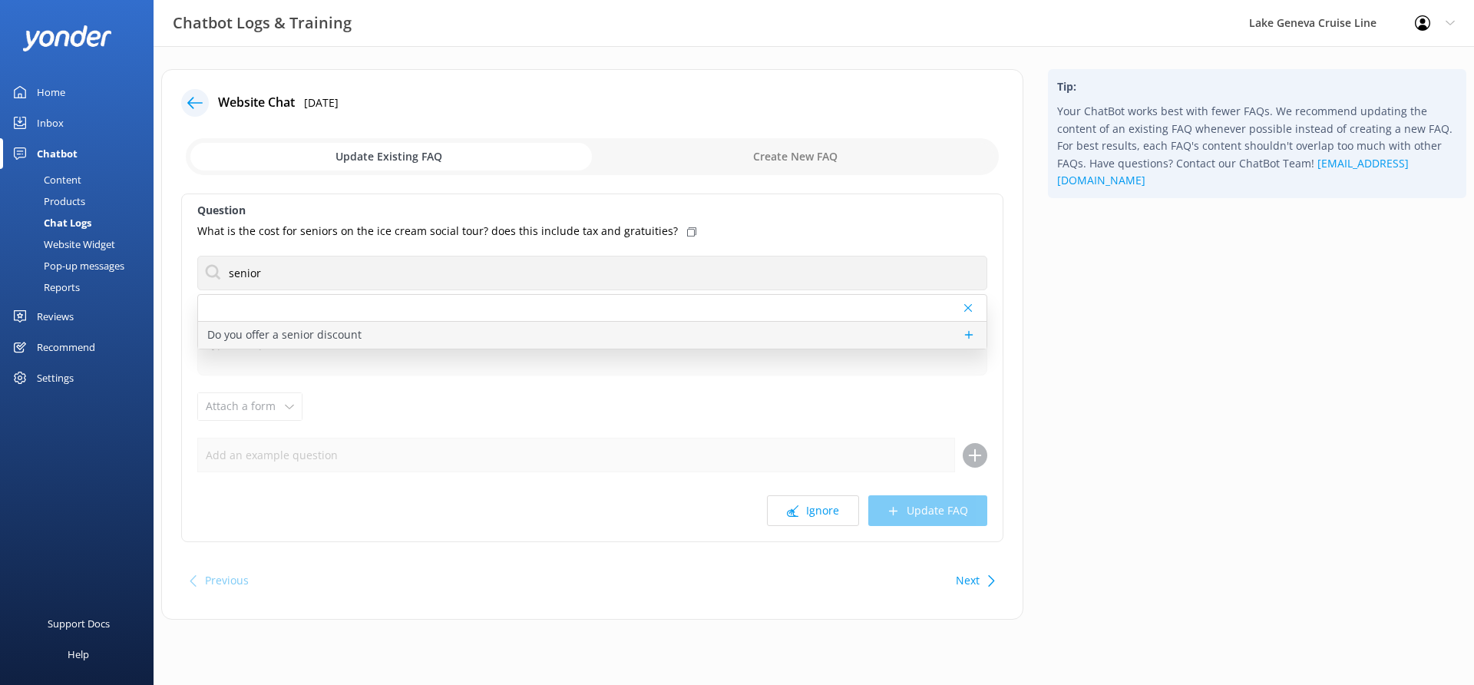
click at [457, 322] on div "Do you offer a senior discount" at bounding box center [592, 335] width 788 height 27
type textarea "We offer a senior discount on all tours every day, but on Tuesdays the discount…"
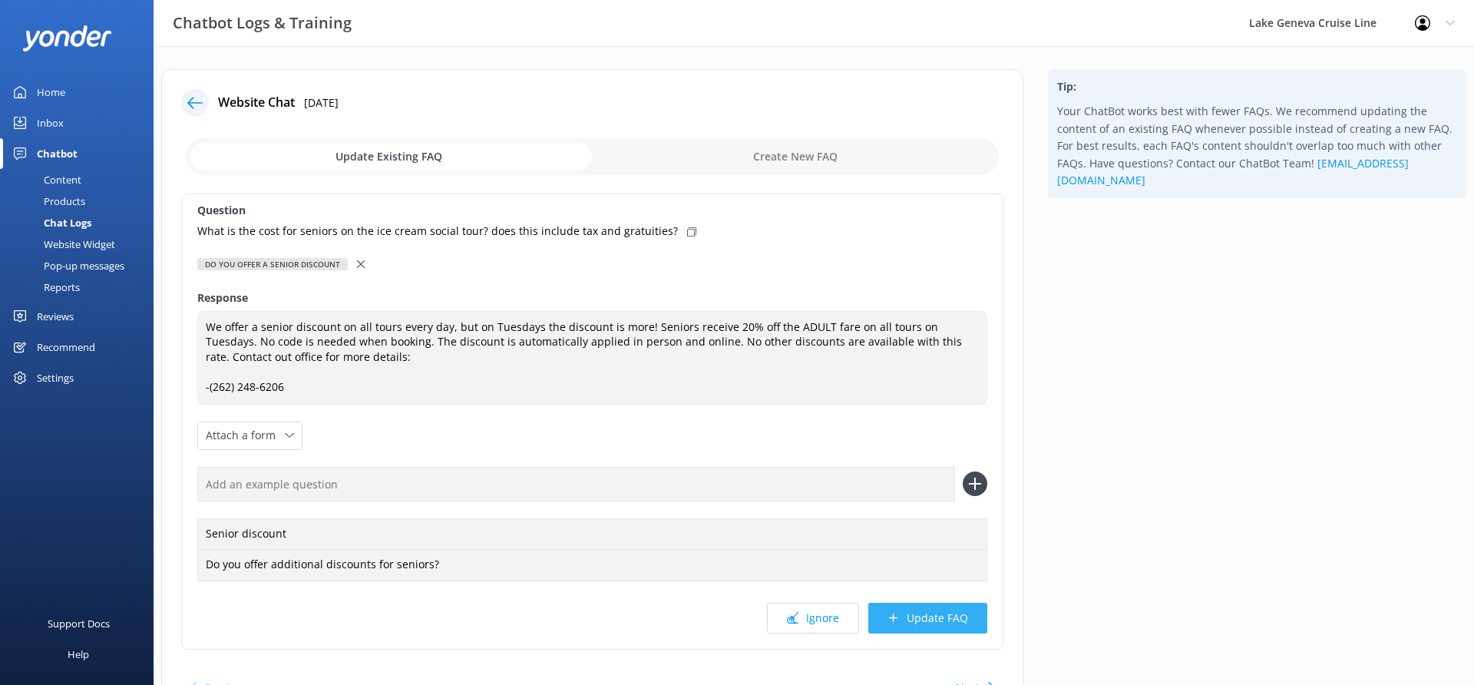
click at [923, 619] on button "Update FAQ" at bounding box center [927, 618] width 119 height 31
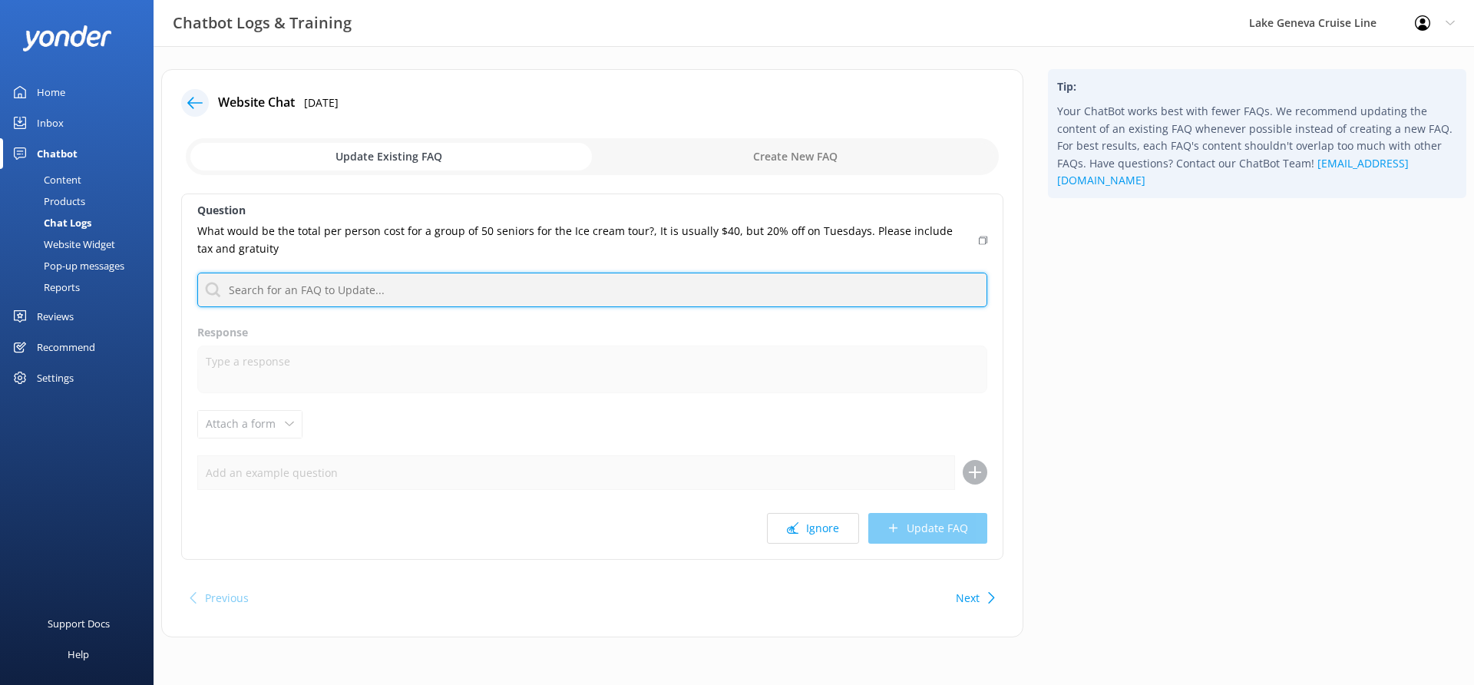
click at [543, 283] on input "text" at bounding box center [592, 289] width 790 height 35
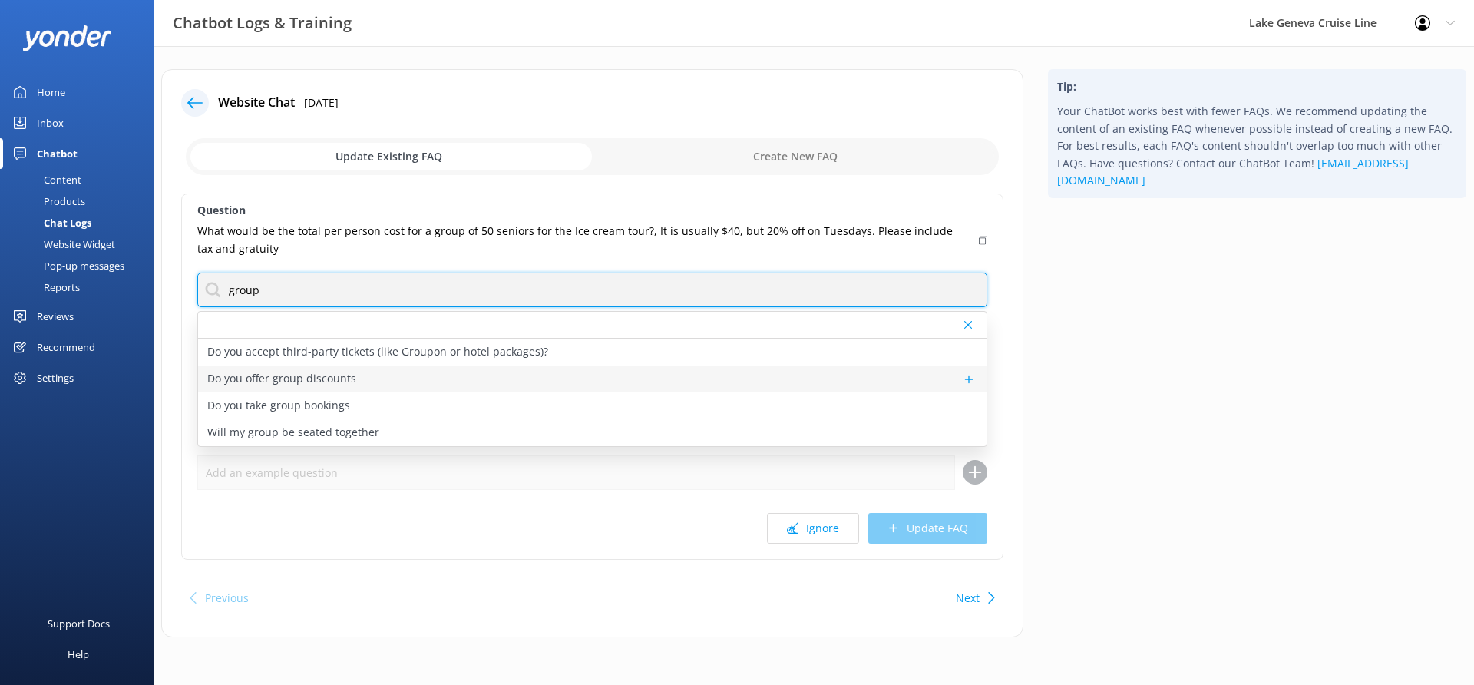
type input "group"
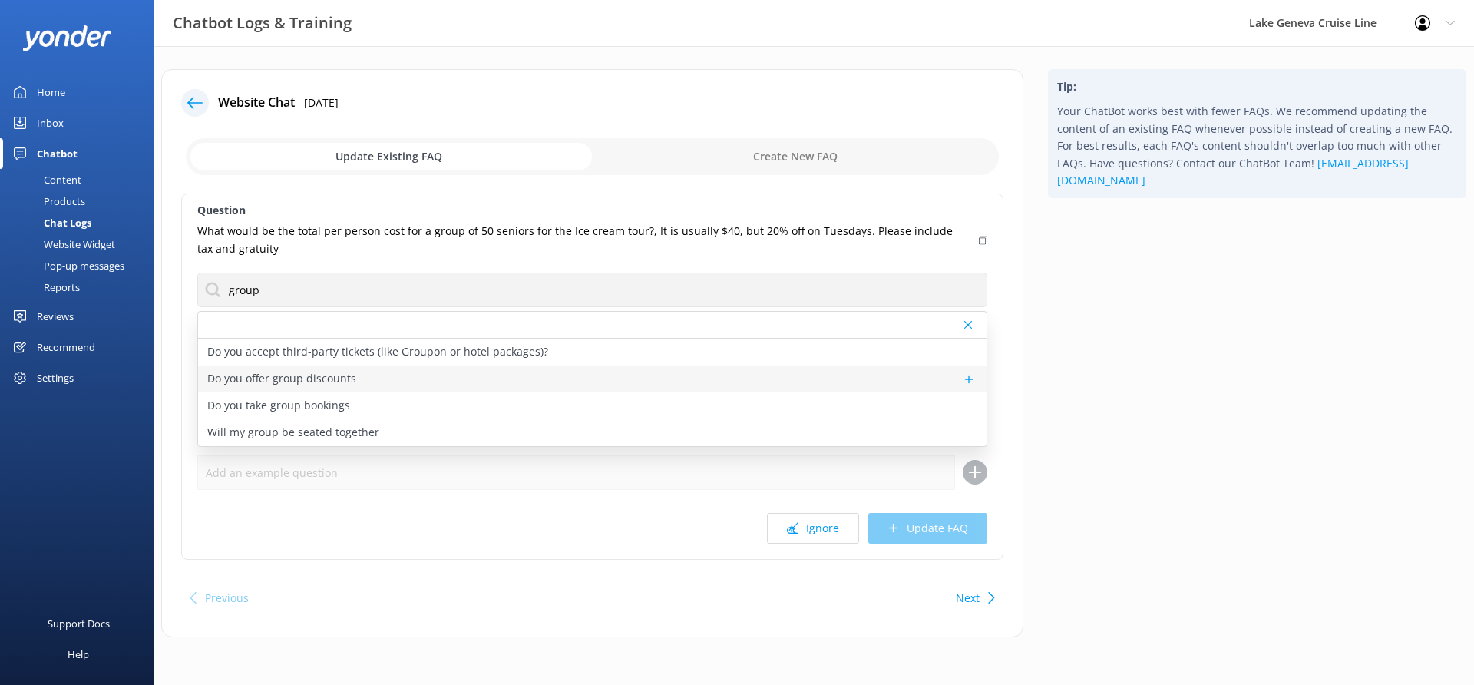
click at [442, 386] on div "Do you offer group discounts" at bounding box center [592, 378] width 788 height 27
type textarea "We offer group rates for groups of 20 or more. Contact our group sales office a…"
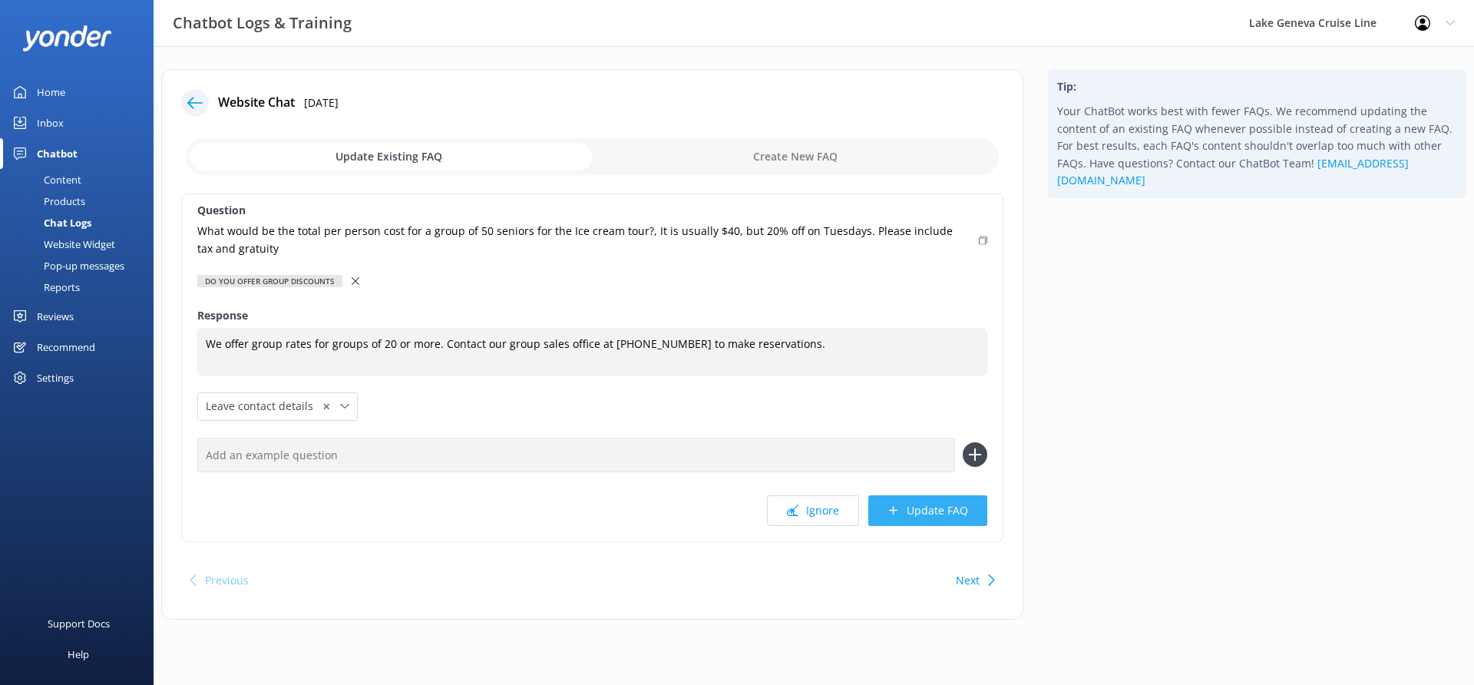
click at [905, 510] on button "Update FAQ" at bounding box center [927, 510] width 119 height 31
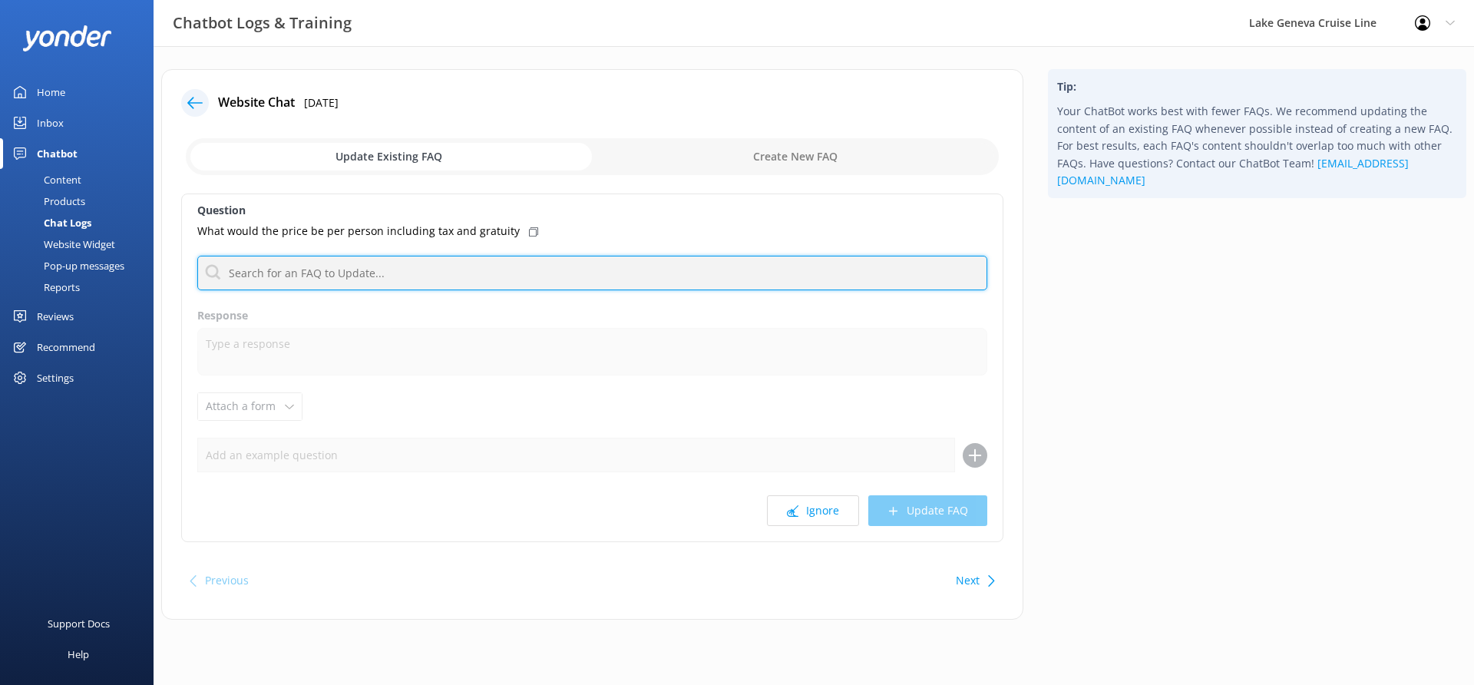
click at [567, 262] on input "text" at bounding box center [592, 273] width 790 height 35
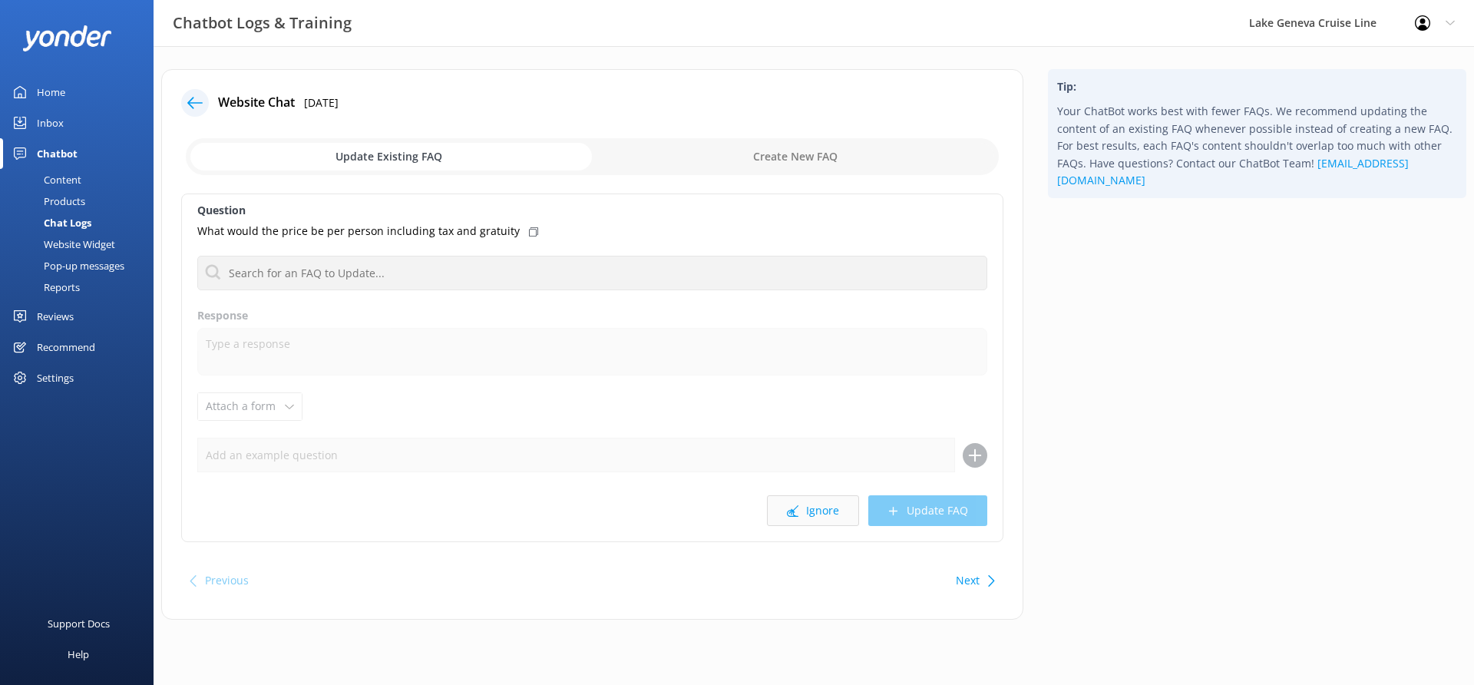
click at [812, 502] on button "Ignore" at bounding box center [813, 510] width 92 height 31
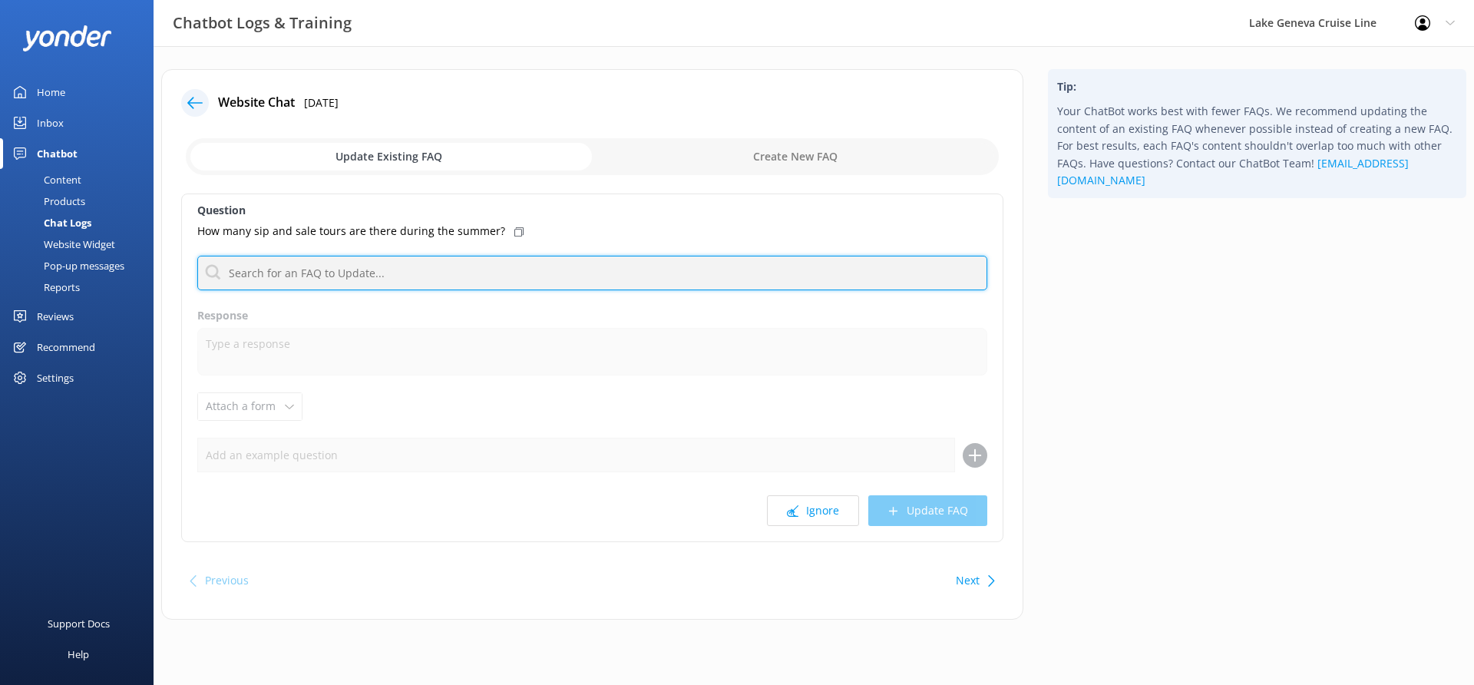
click at [566, 265] on input "text" at bounding box center [592, 273] width 790 height 35
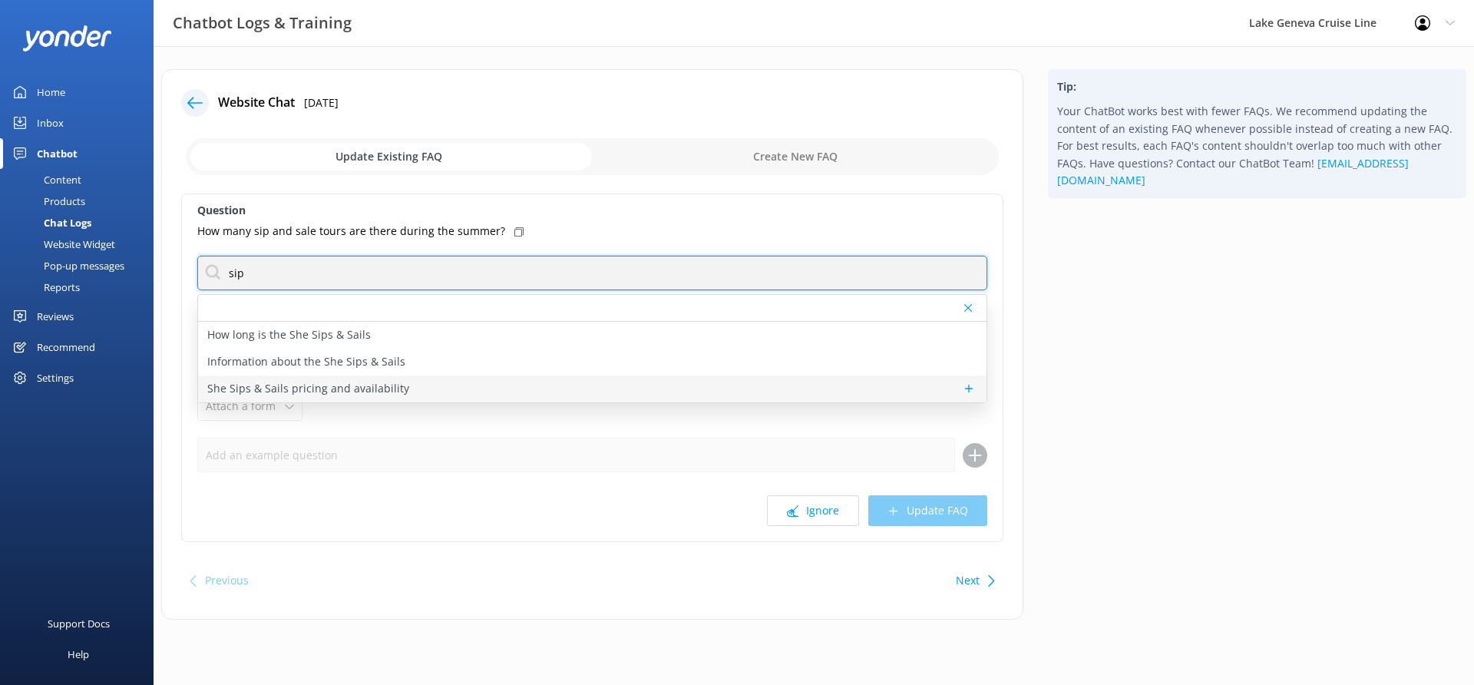
type input "sip"
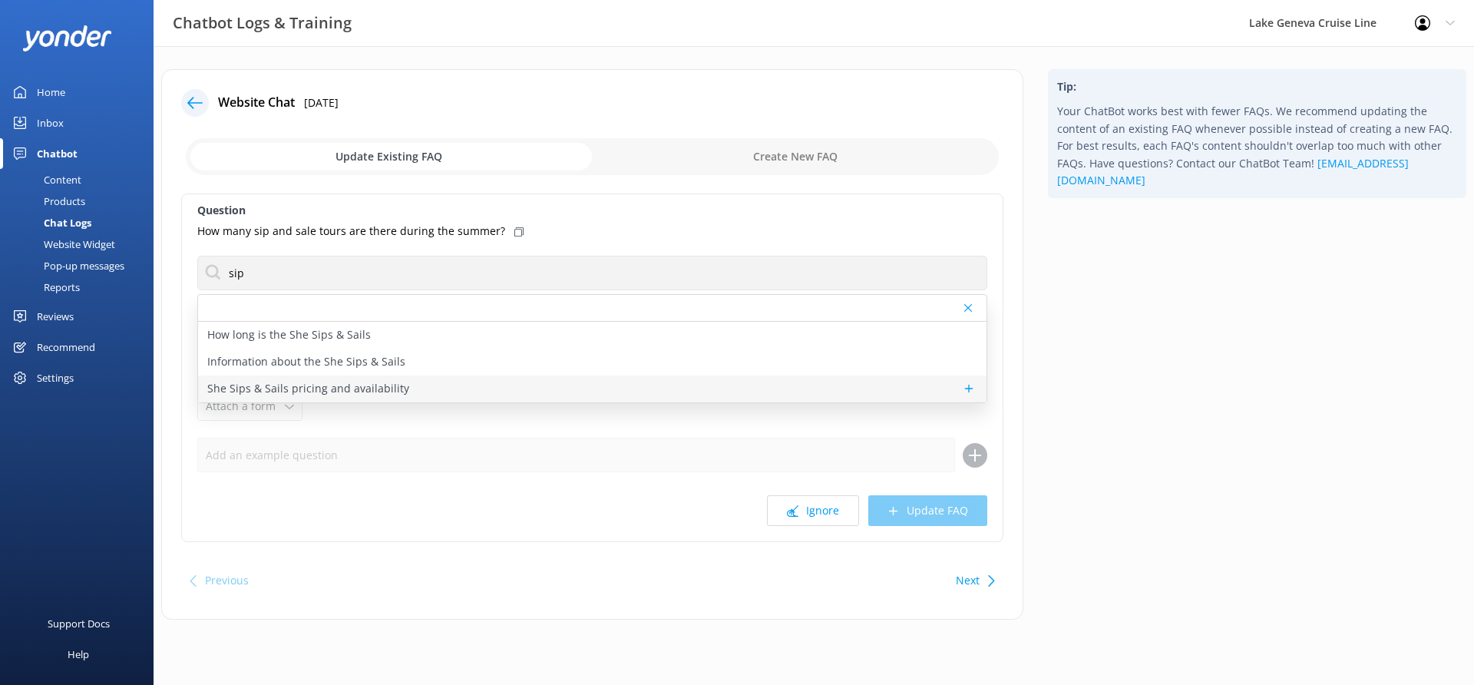
click at [414, 381] on div "She Sips & Sails pricing and availability" at bounding box center [592, 388] width 788 height 27
type textarea "She Sips & Sails prices start from $70 per adult. You can view accurate pricing…"
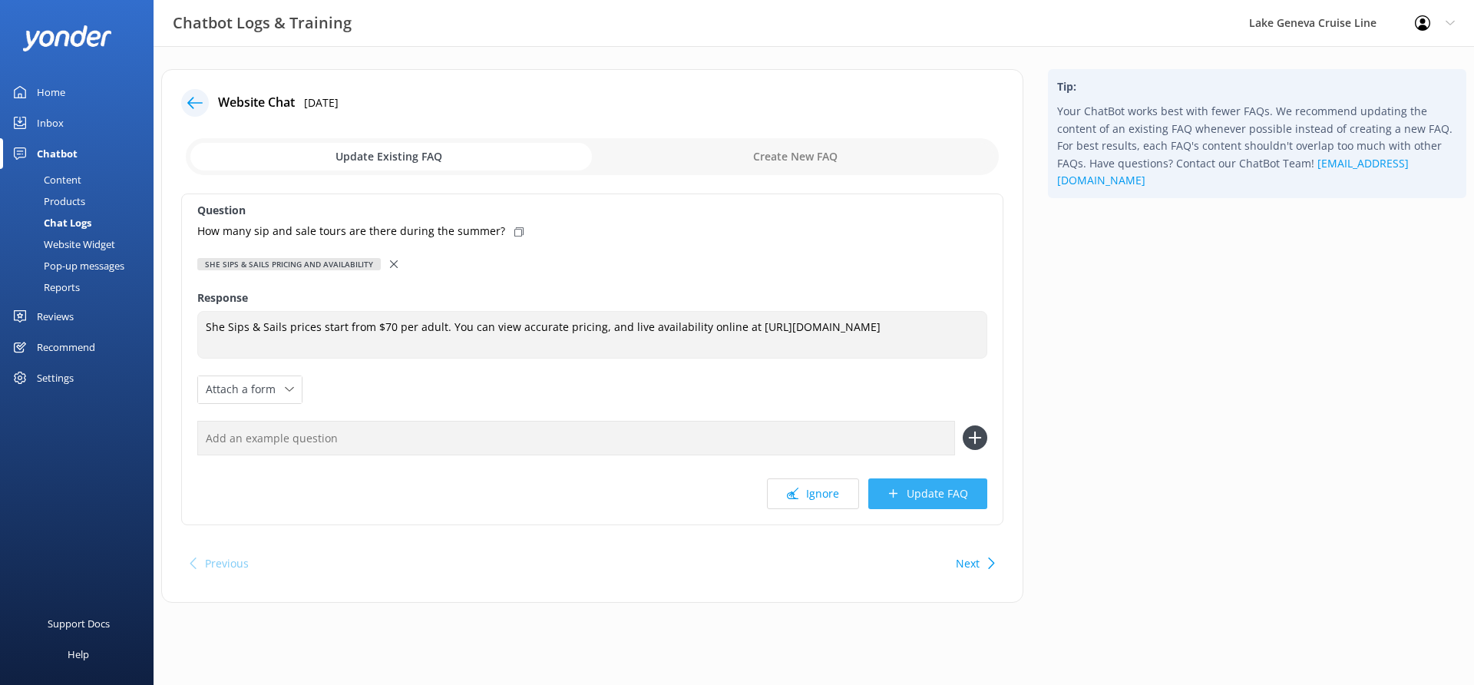
click at [923, 498] on button "Update FAQ" at bounding box center [927, 493] width 119 height 31
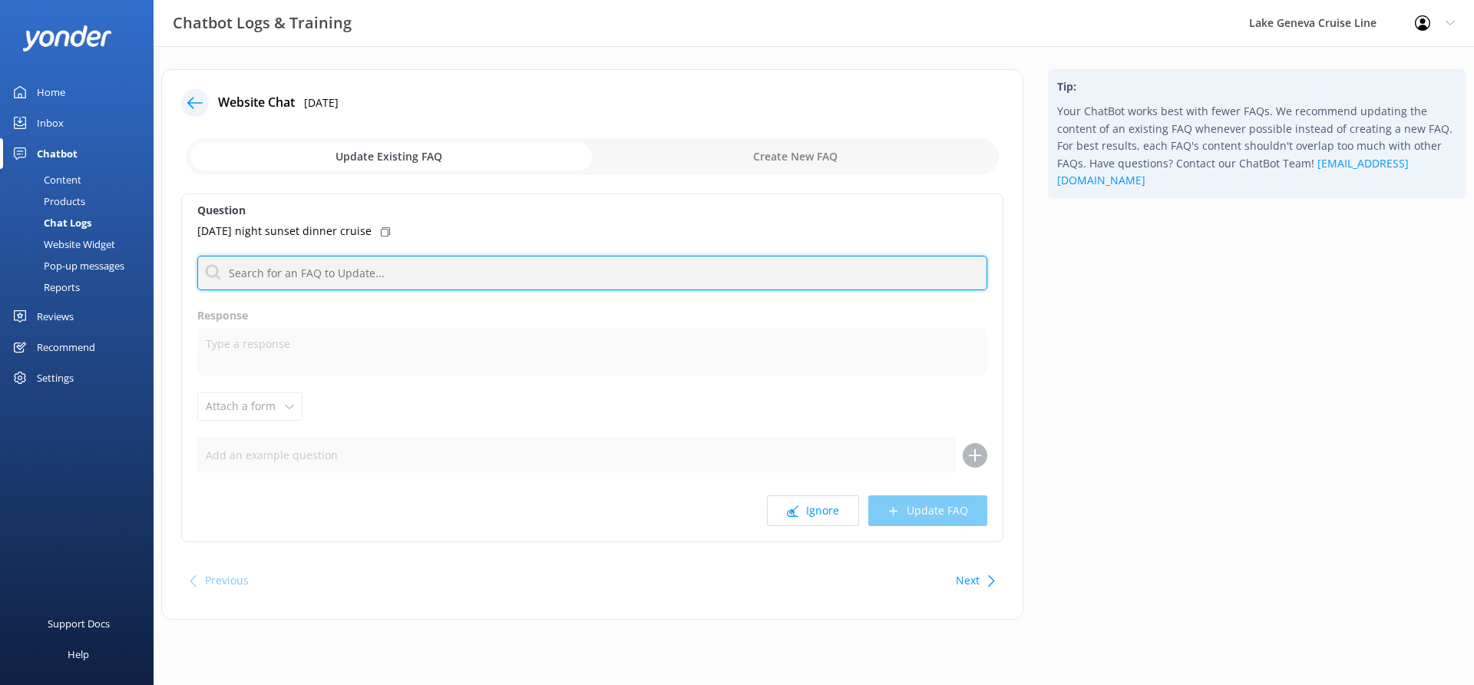
click at [418, 277] on input "text" at bounding box center [592, 273] width 790 height 35
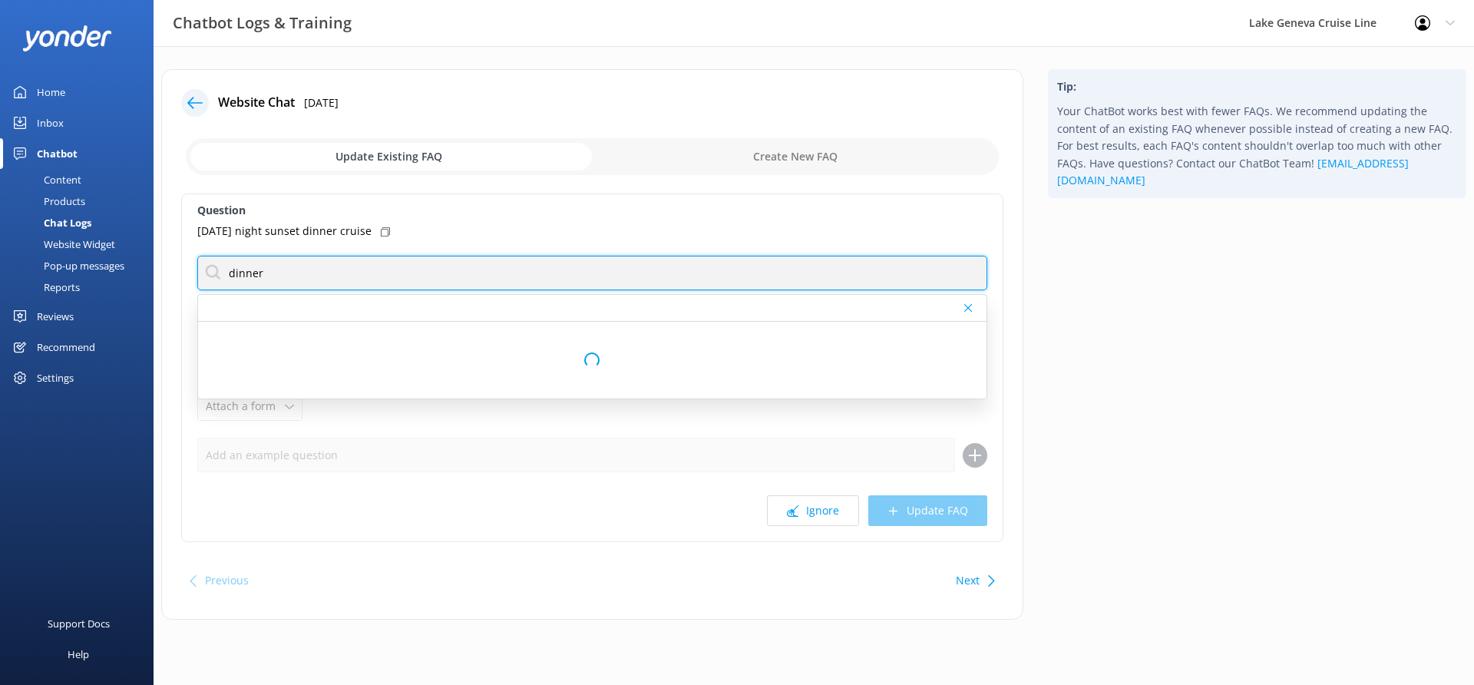
type input "dinner cruise"
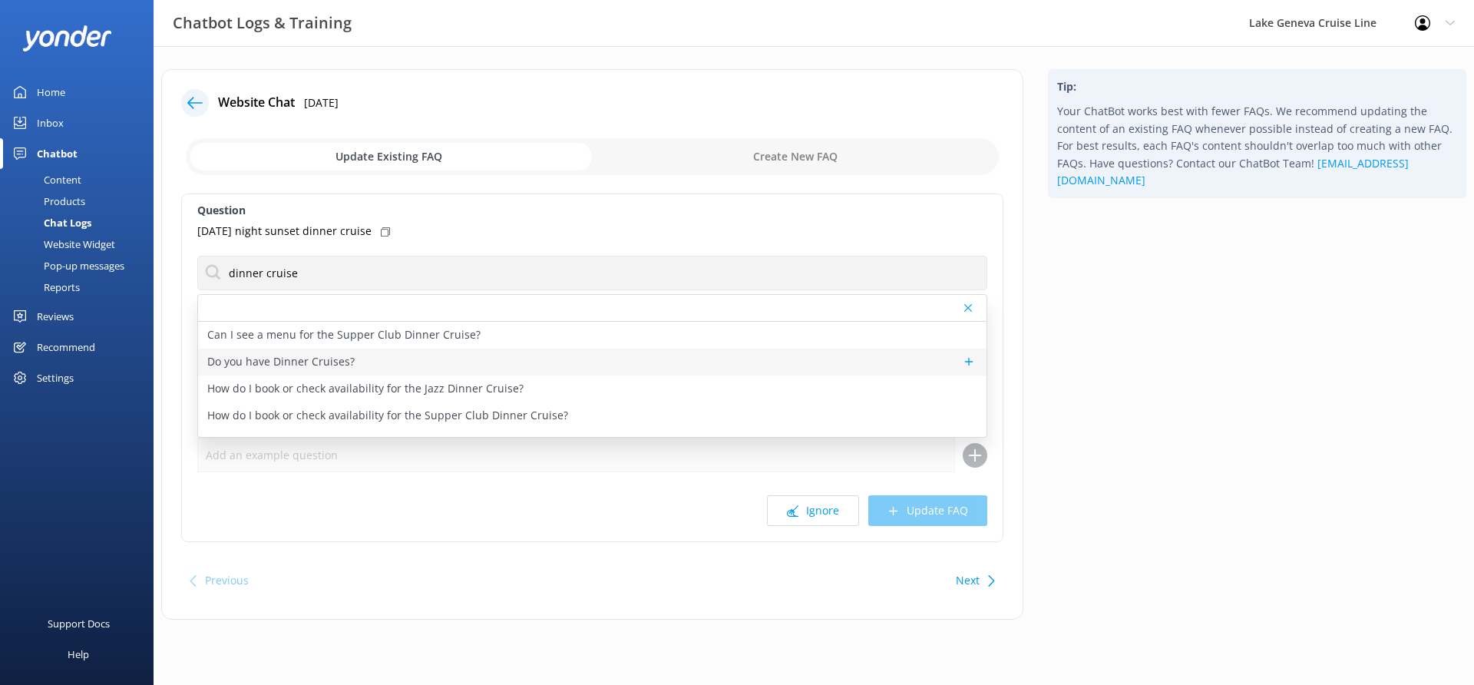
click at [345, 358] on p "Do you have Dinner Cruises?" at bounding box center [280, 361] width 147 height 17
type textarea "We have two dinner cruises: the Supper Club Dinner Cruise and the Jazz Dinner C…"
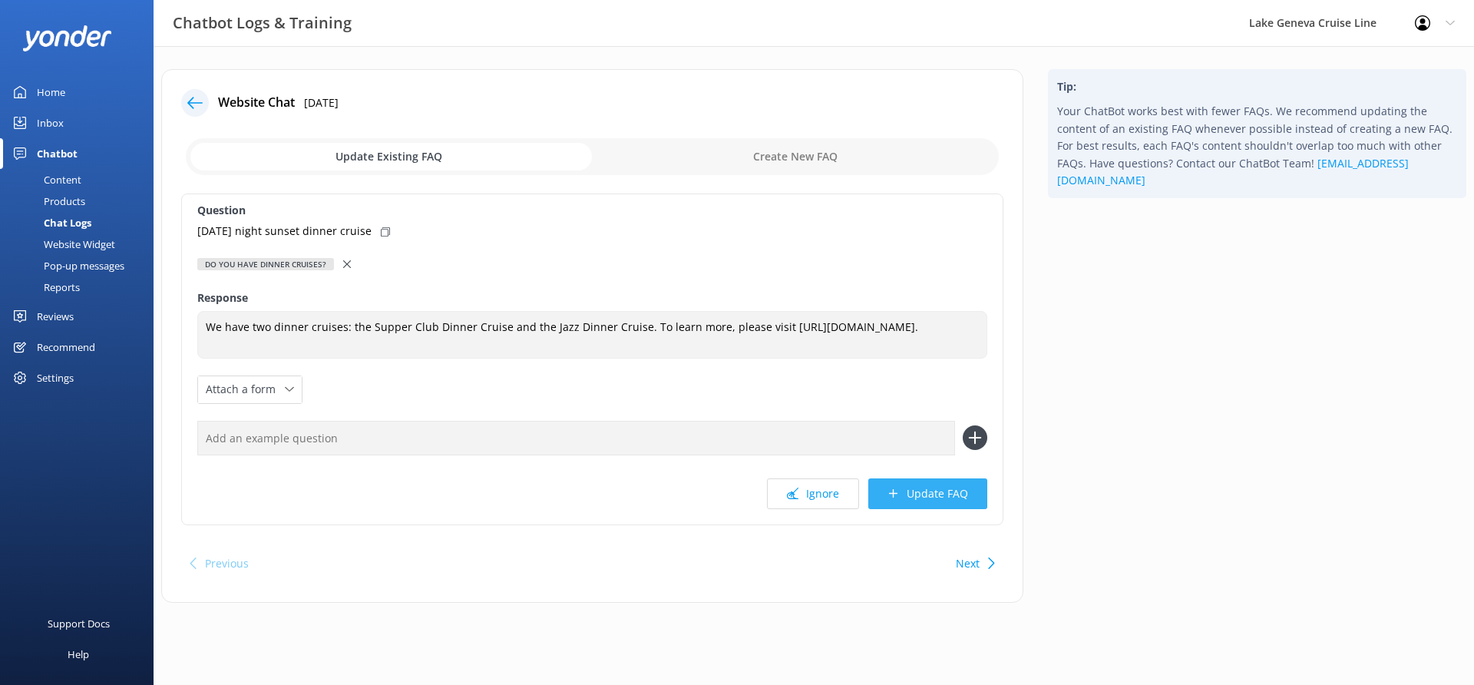
click at [916, 496] on button "Update FAQ" at bounding box center [927, 493] width 119 height 31
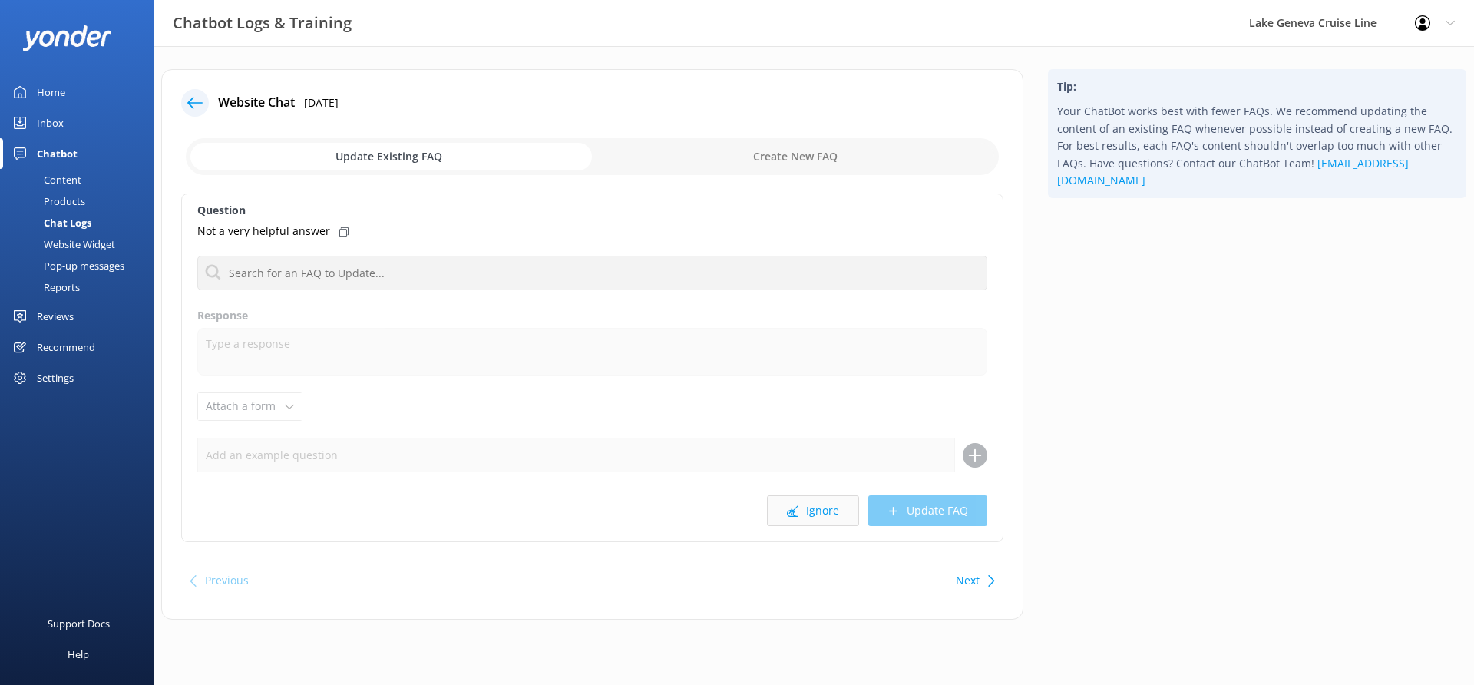
click at [837, 503] on button "Ignore" at bounding box center [813, 510] width 92 height 31
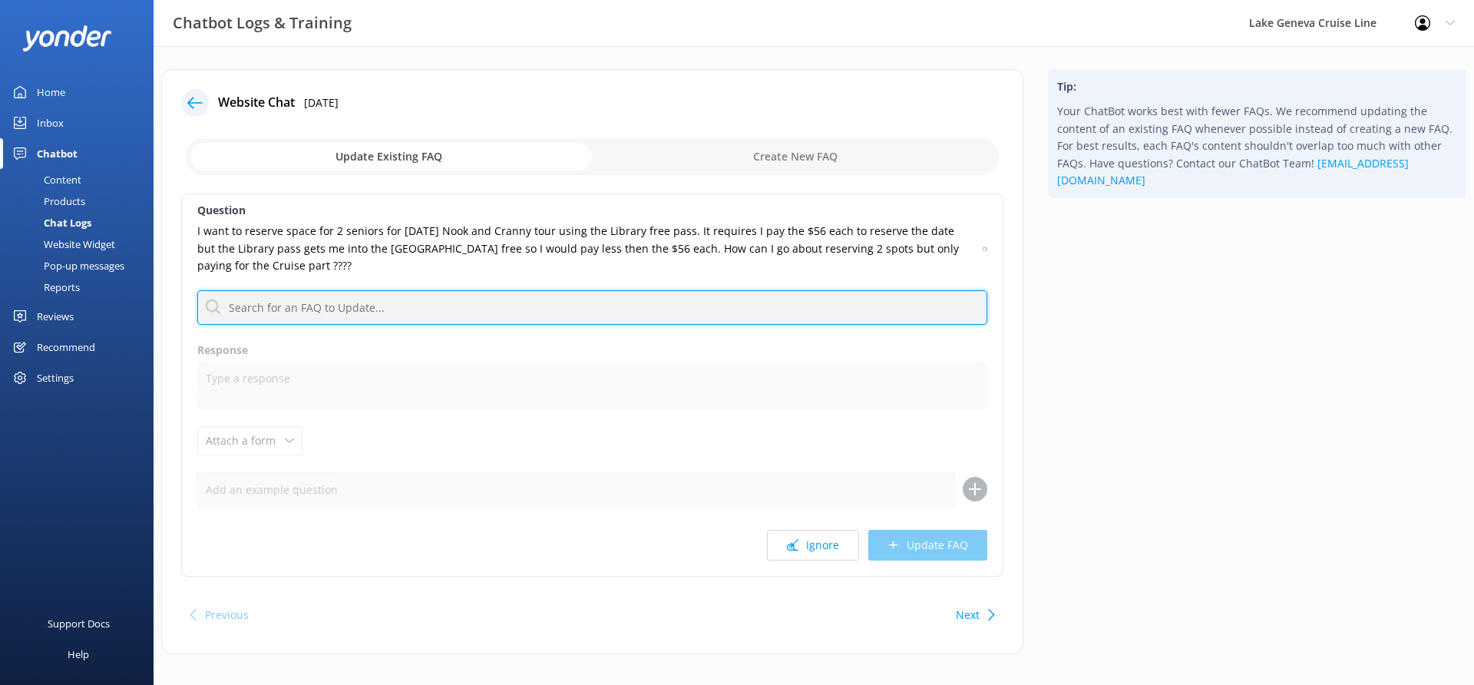
click at [644, 297] on input "text" at bounding box center [592, 307] width 790 height 35
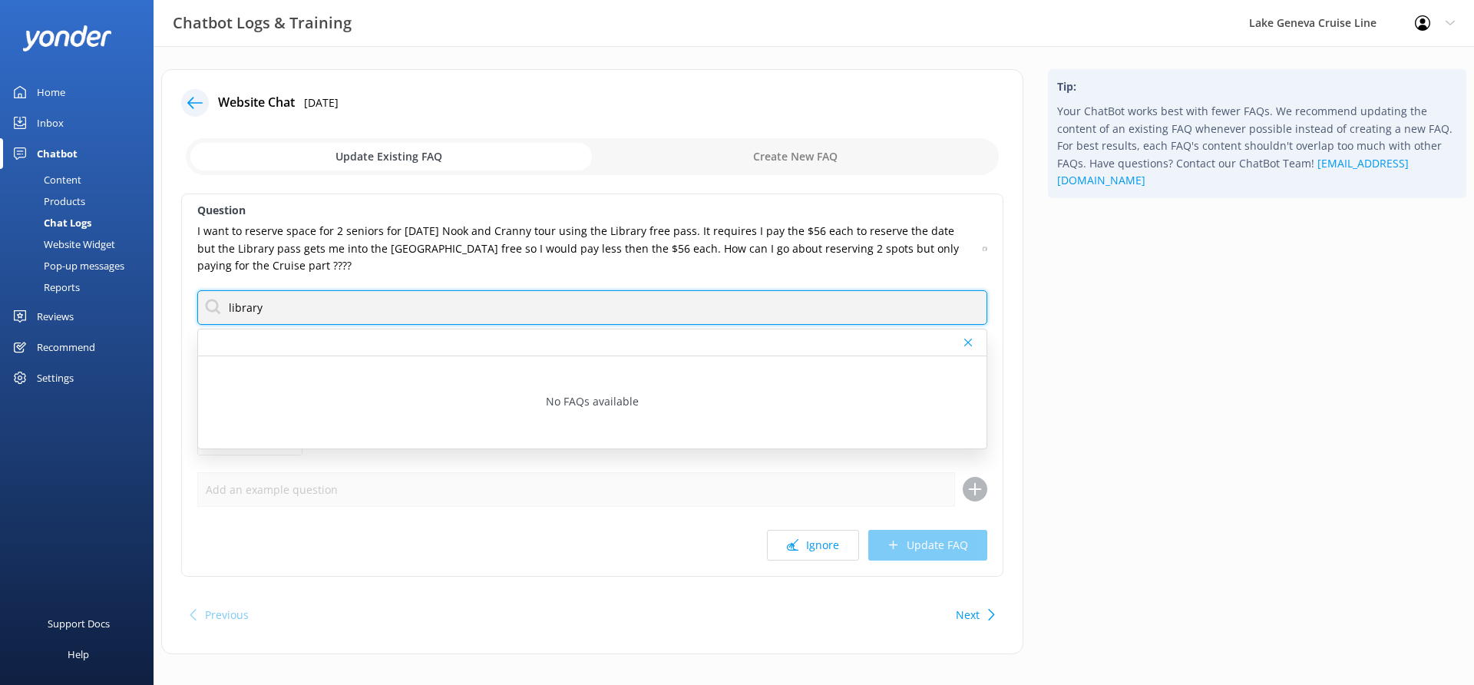
type input "library"
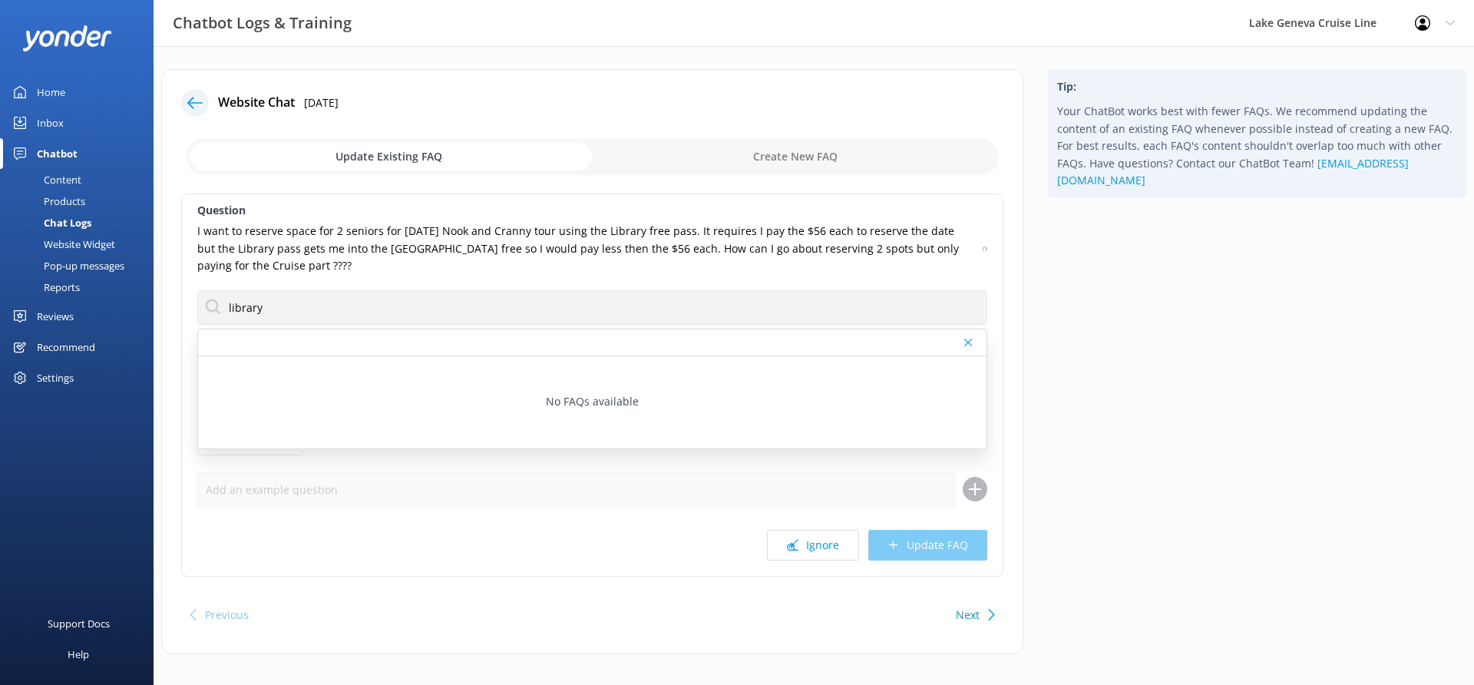
click at [1059, 457] on div "Tip: Your ChatBot works best with fewer FAQs. We recommend updating the content…" at bounding box center [1256, 369] width 443 height 600
click at [975, 613] on button "Next" at bounding box center [968, 614] width 24 height 31
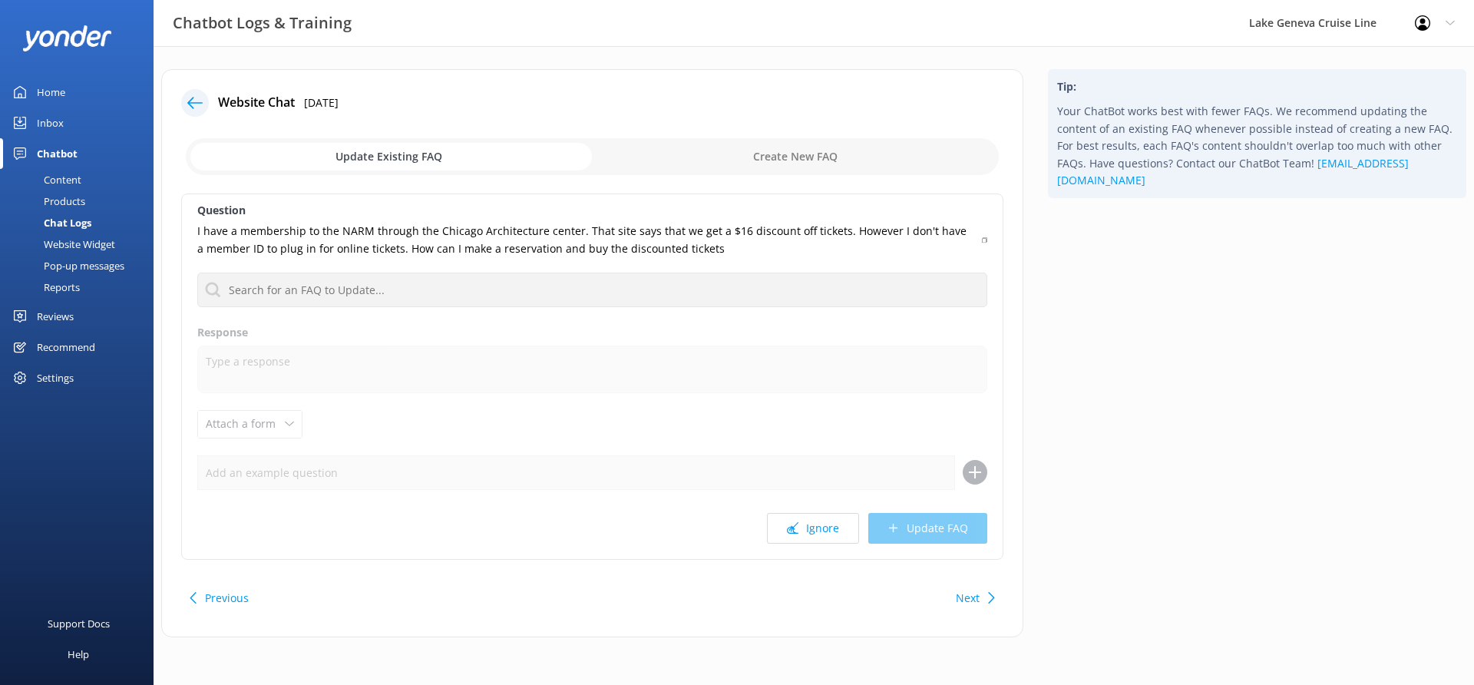
click at [976, 613] on button "Next" at bounding box center [968, 598] width 24 height 31
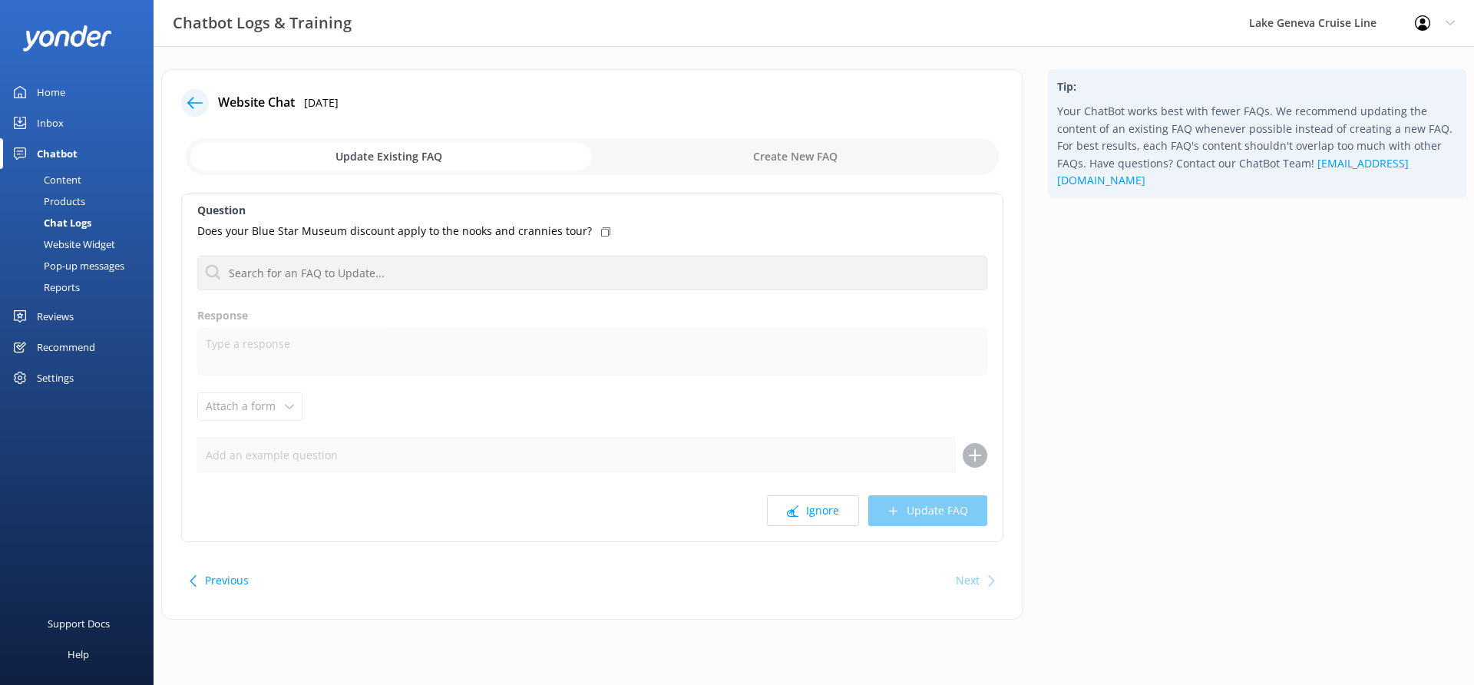
click at [976, 613] on div "Website Chat 25th Jul 2025 Update Existing FAQ Create New FAQ Question Does you…" at bounding box center [592, 344] width 862 height 550
click at [193, 104] on icon at bounding box center [194, 102] width 15 height 15
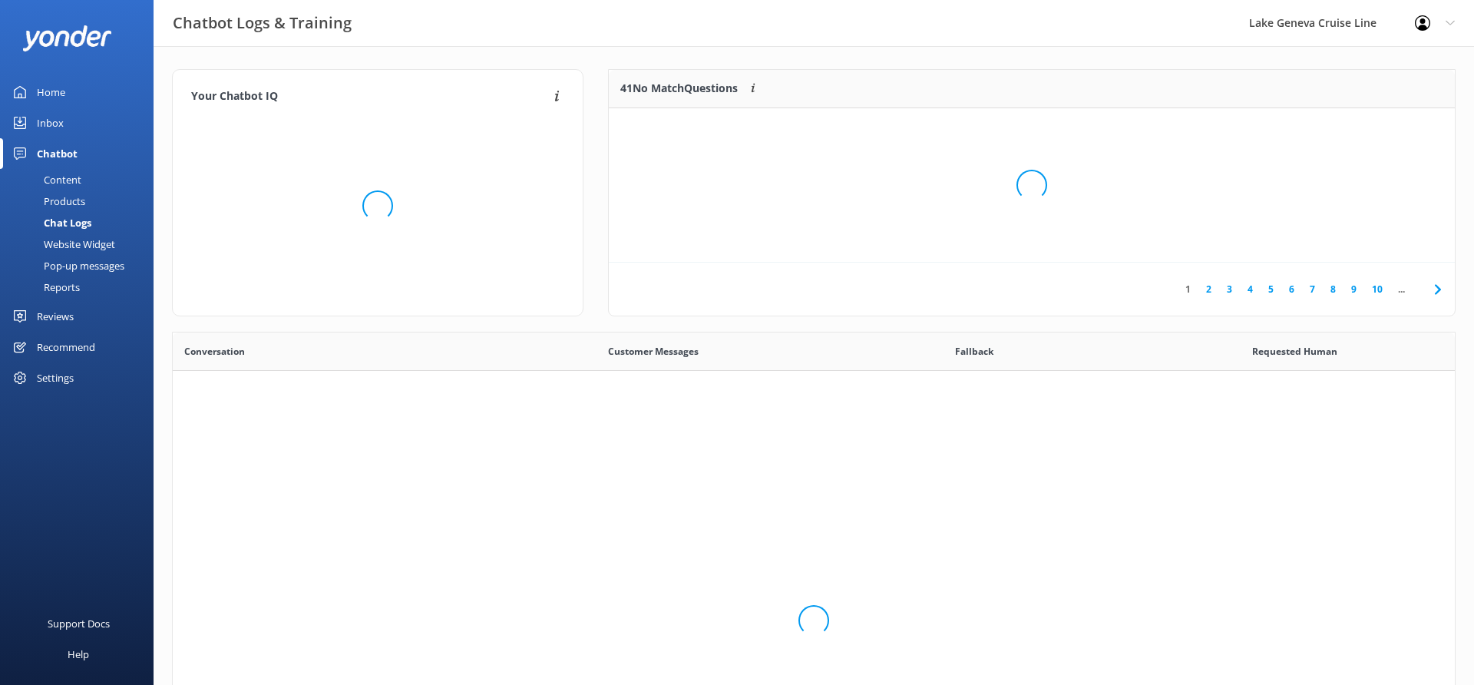
scroll to position [154, 846]
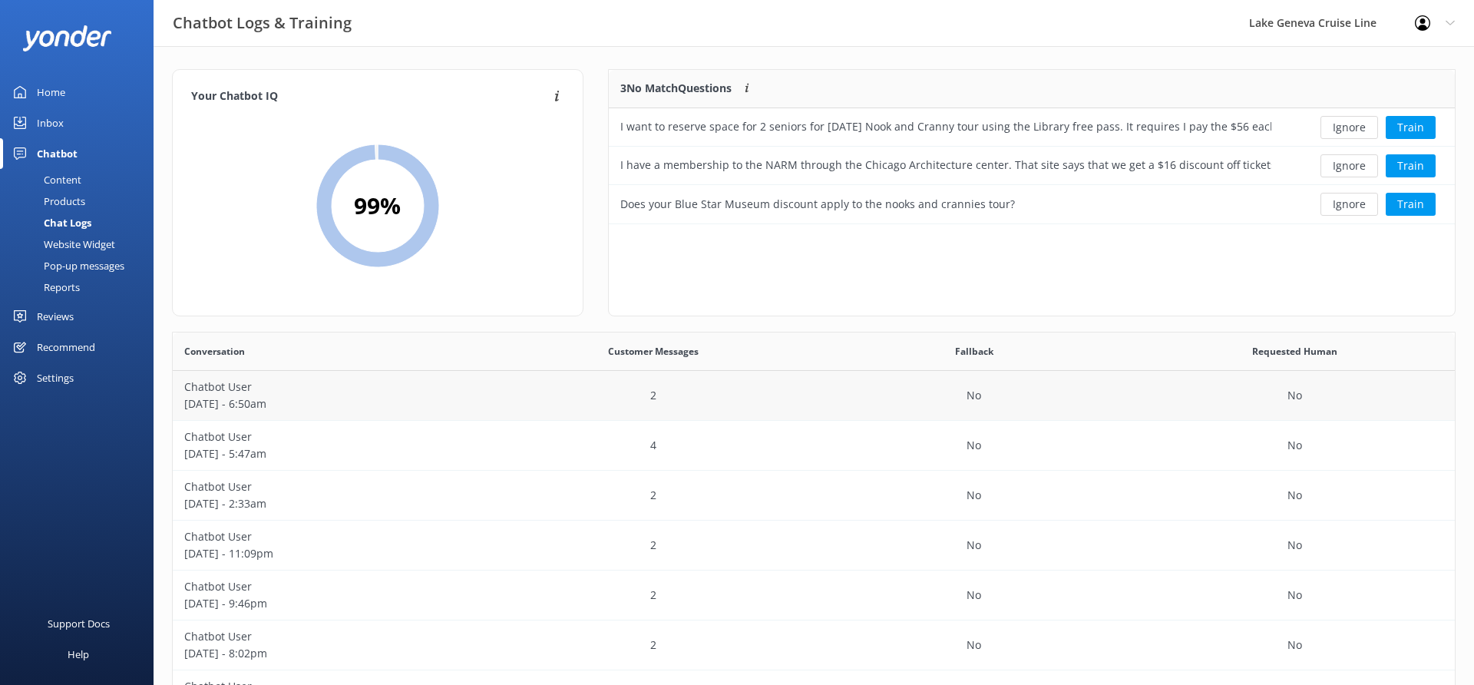
click at [432, 379] on p "Chatbot User" at bounding box center [333, 386] width 298 height 17
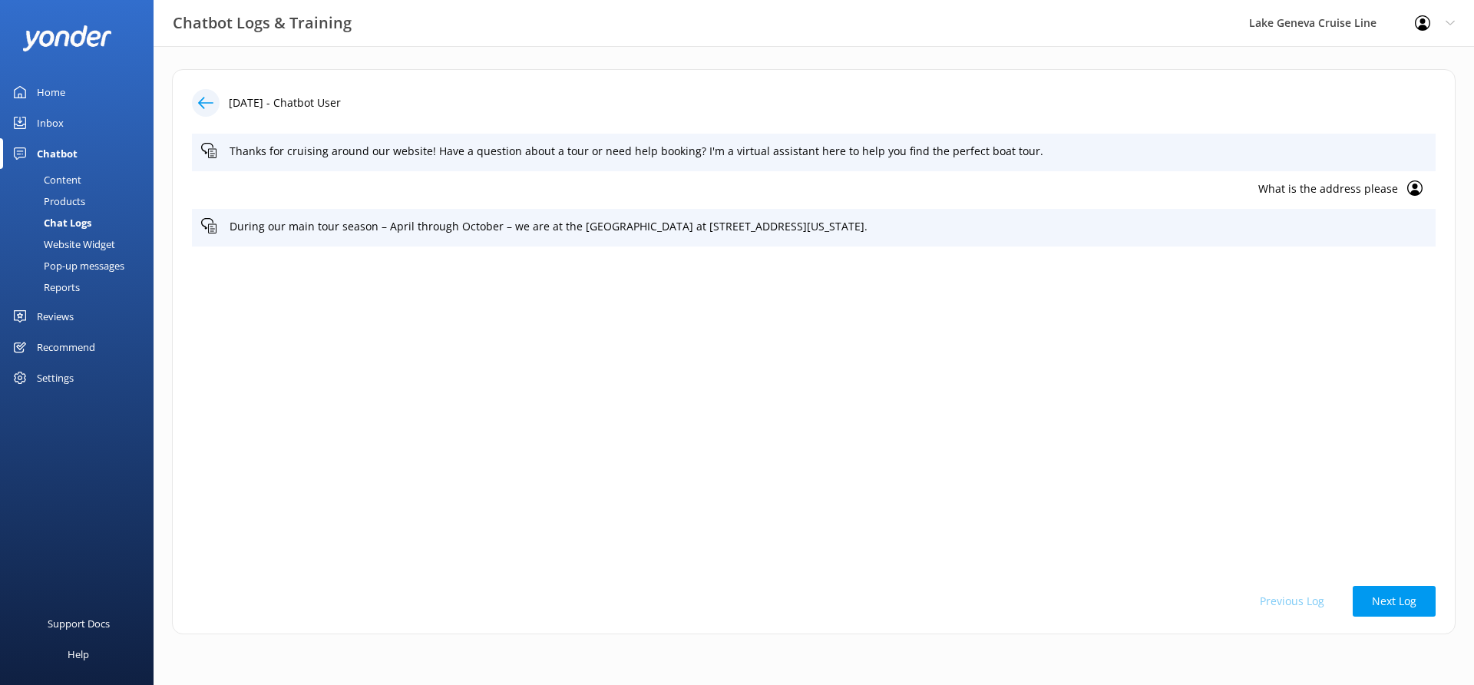
click at [195, 94] on div at bounding box center [206, 103] width 28 height 28
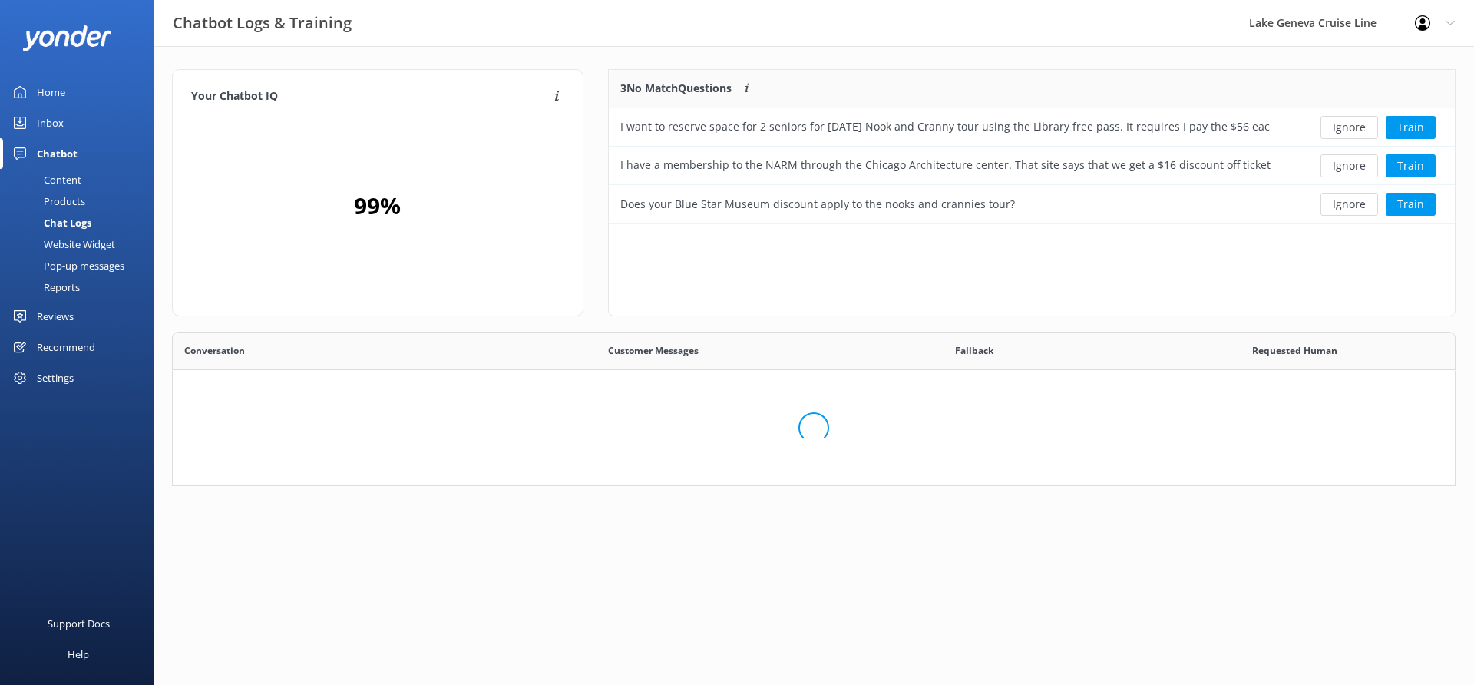
scroll to position [538, 1282]
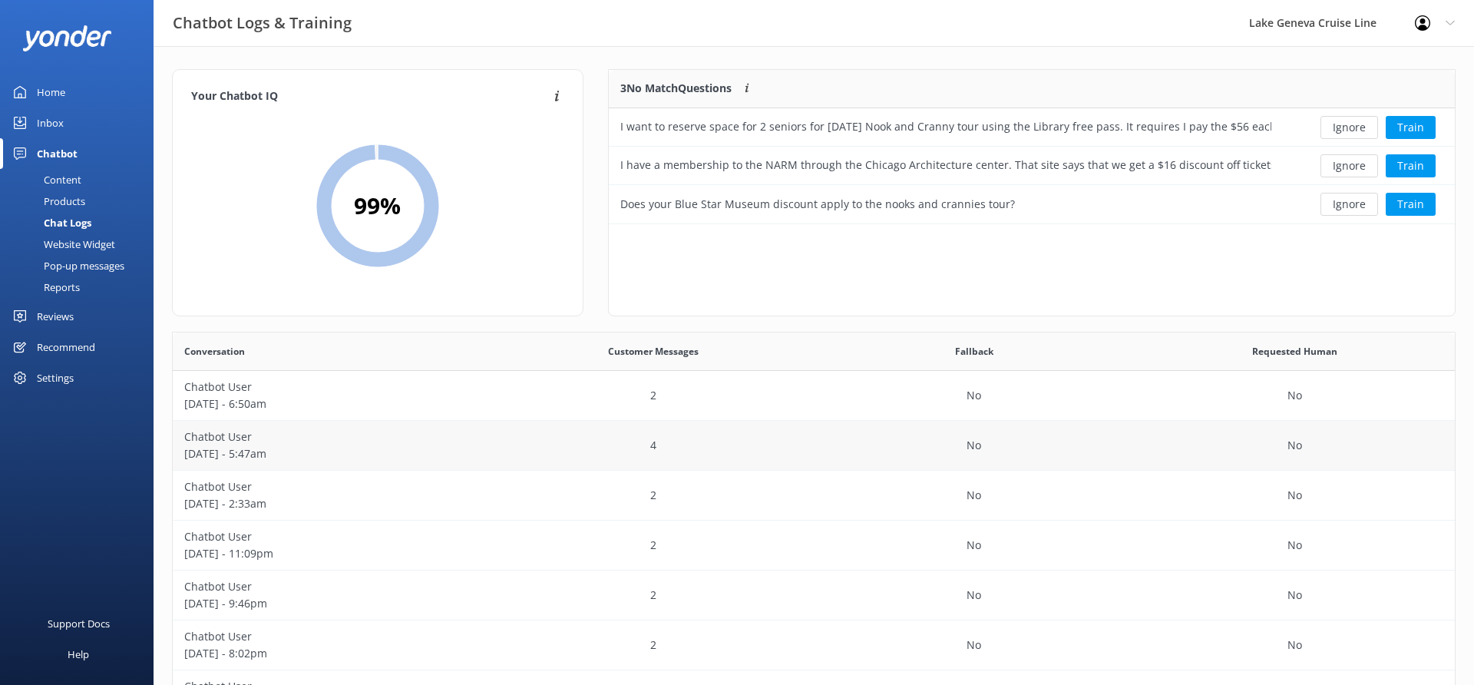
click at [378, 457] on p "[DATE] - 5:47am" at bounding box center [333, 453] width 298 height 17
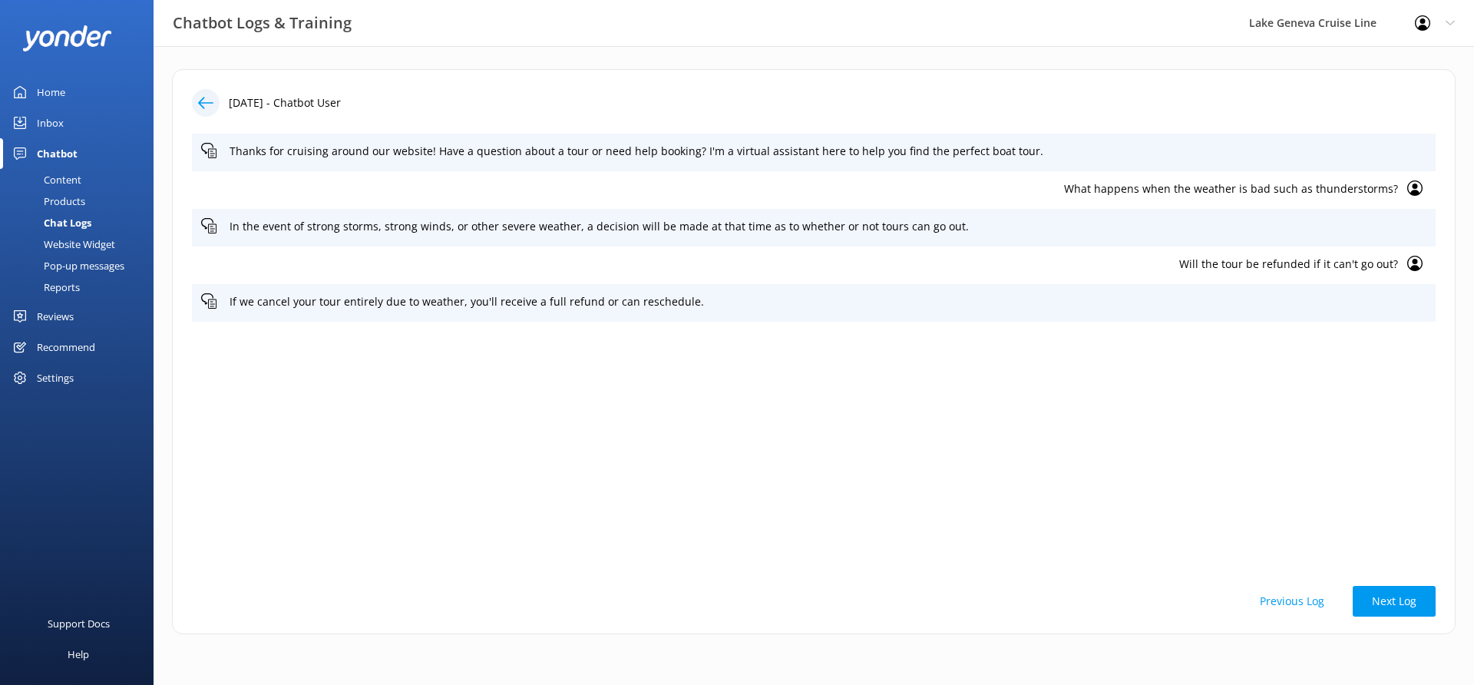
click at [194, 101] on div at bounding box center [206, 103] width 28 height 28
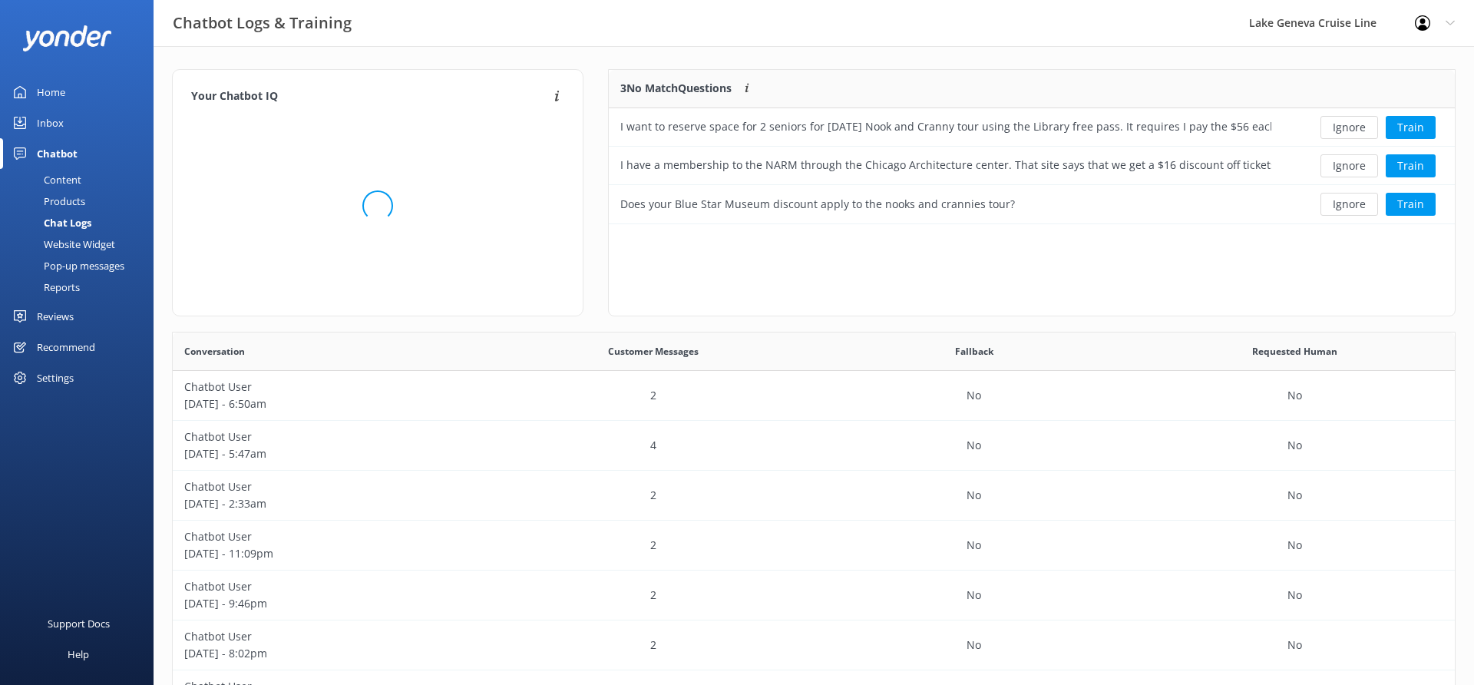
scroll to position [154, 846]
click at [475, 535] on p "Chatbot User" at bounding box center [333, 536] width 298 height 17
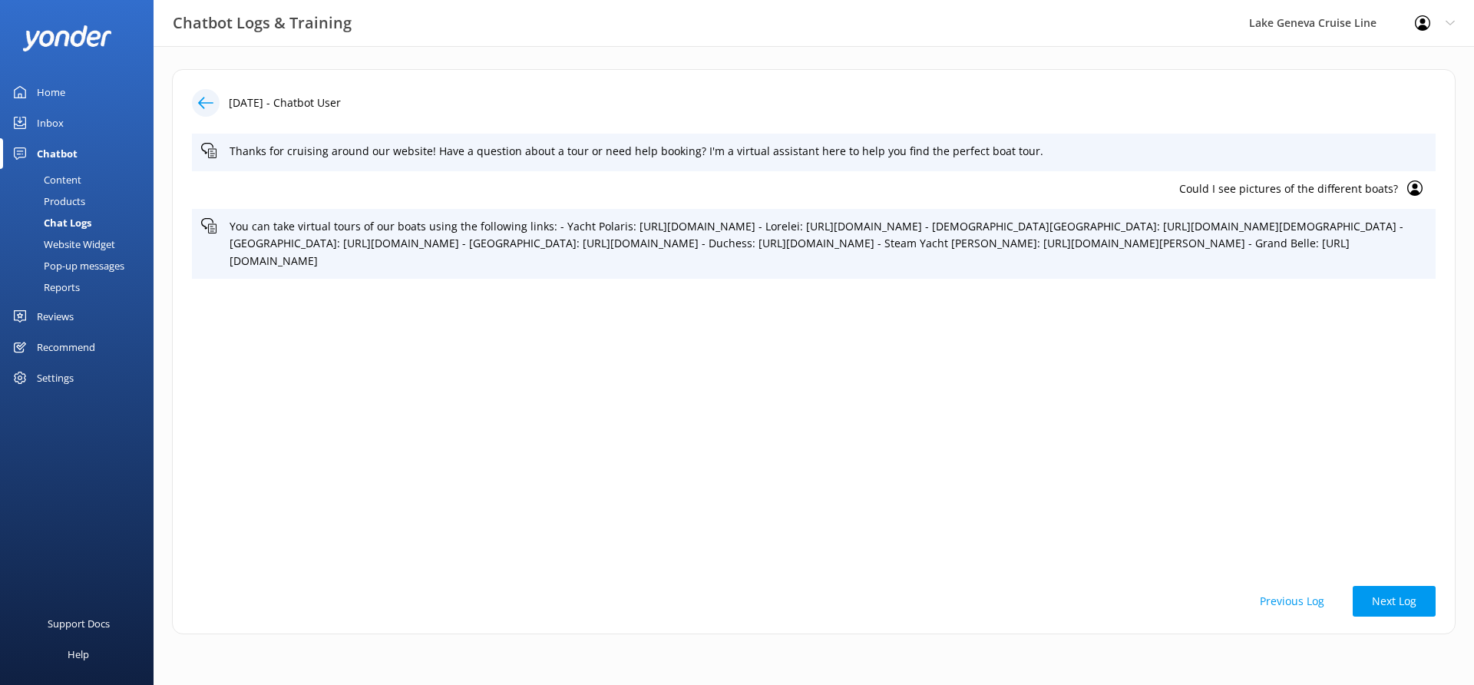
click at [209, 96] on icon at bounding box center [205, 102] width 15 height 15
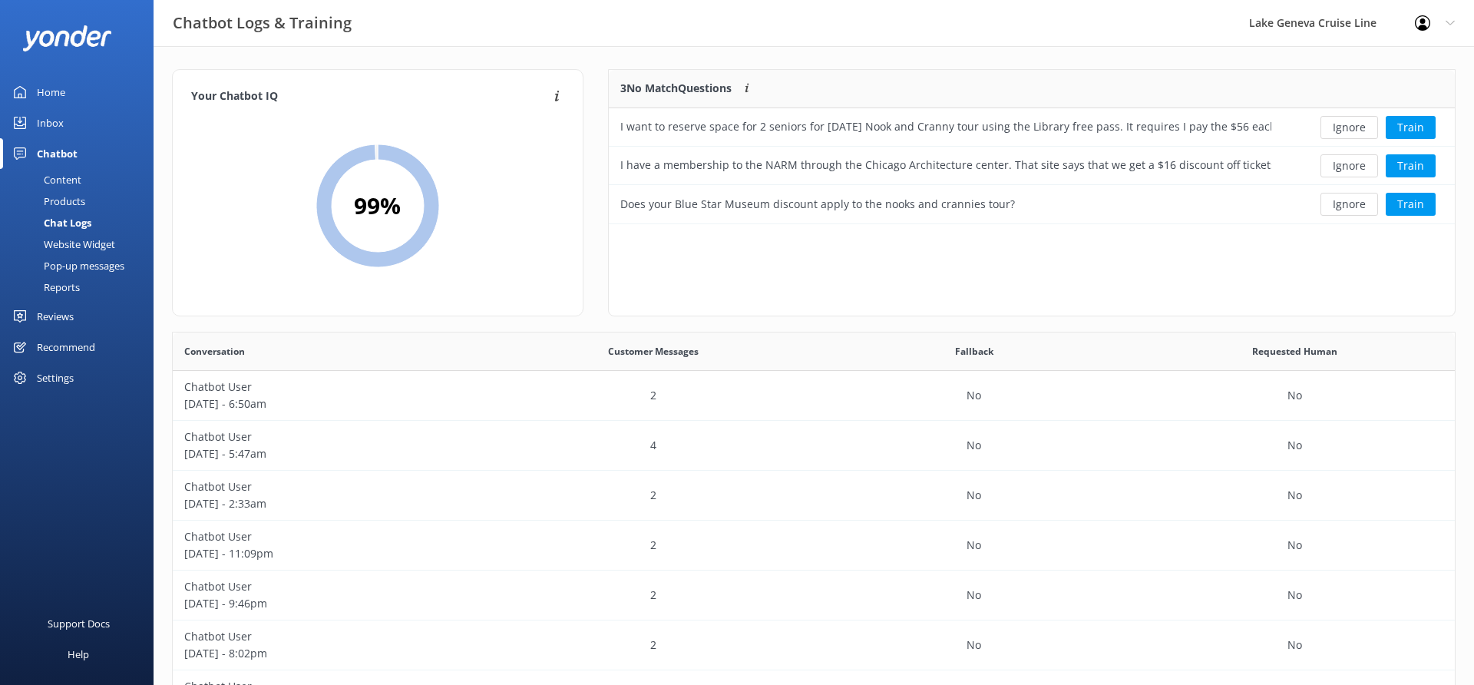
scroll to position [538, 1282]
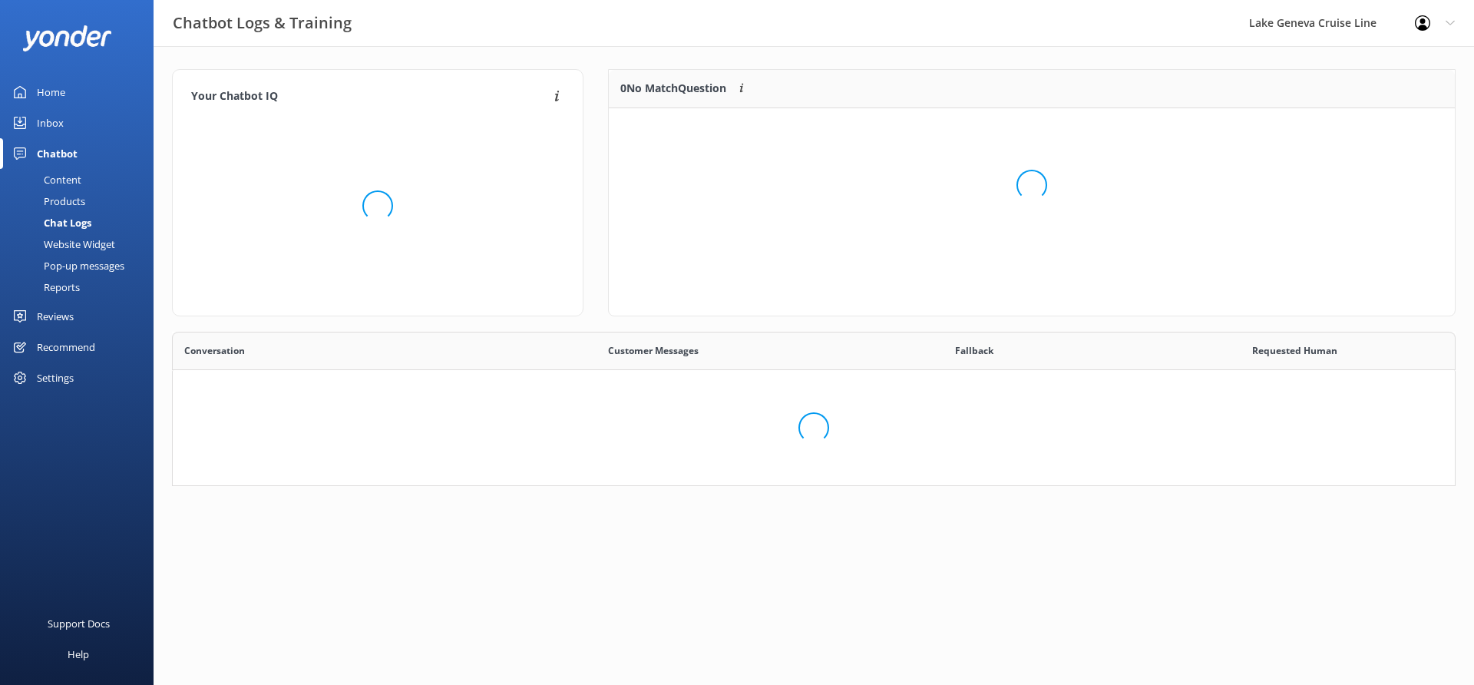
scroll to position [193, 846]
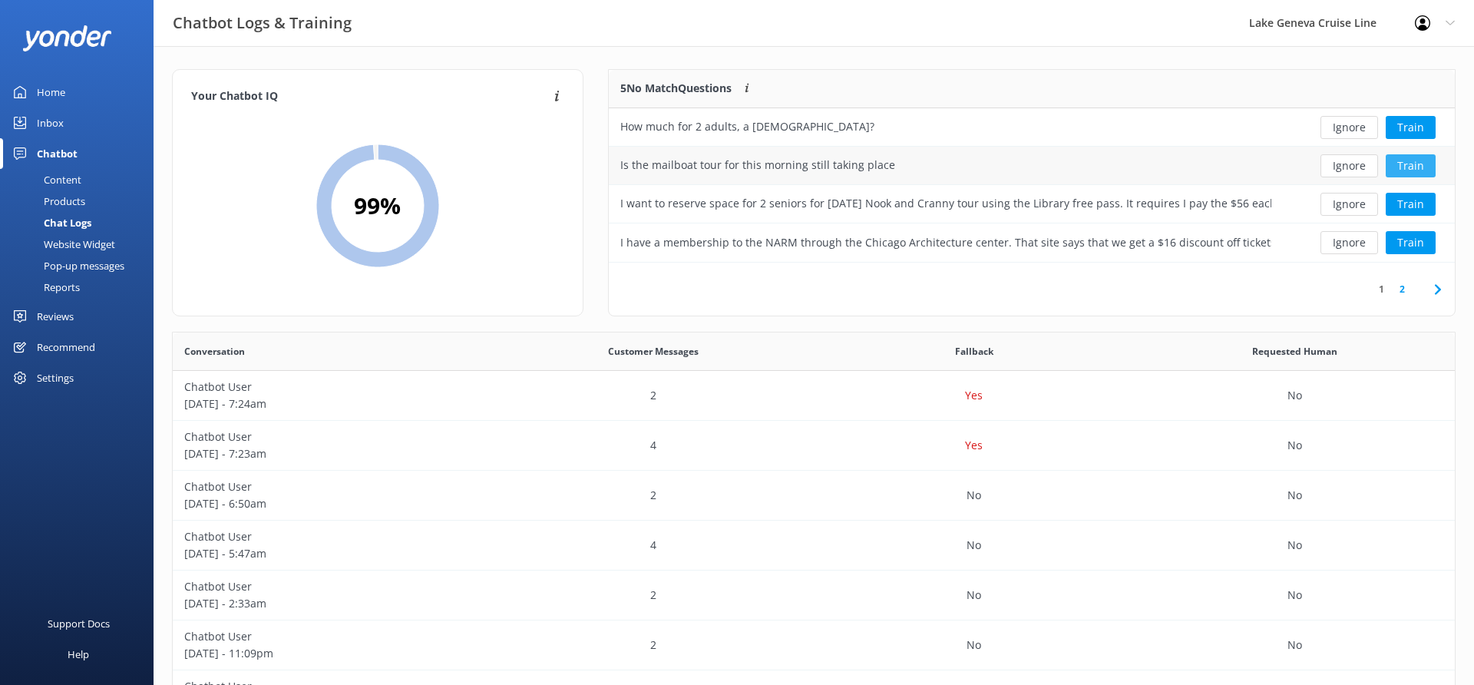
click at [1405, 168] on button "Train" at bounding box center [1410, 165] width 50 height 23
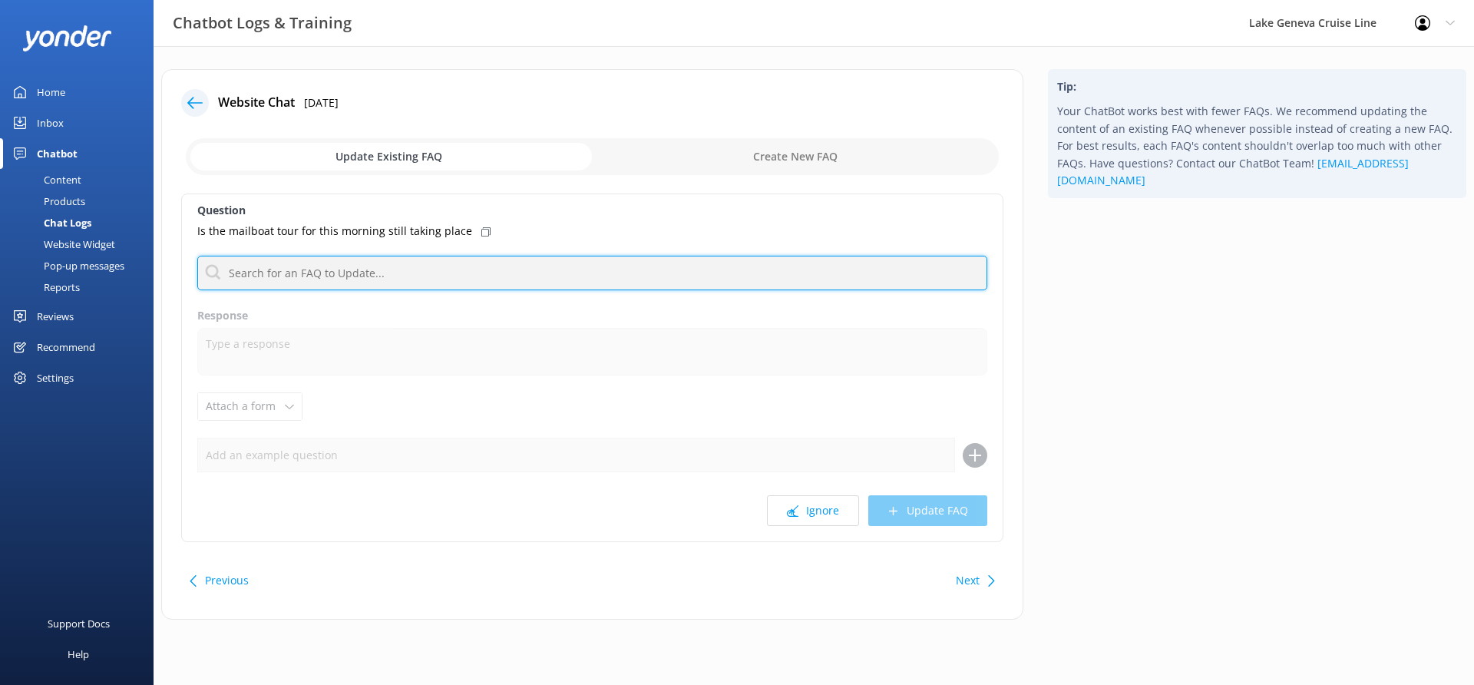
click at [460, 282] on input "text" at bounding box center [592, 273] width 790 height 35
type input "rain"
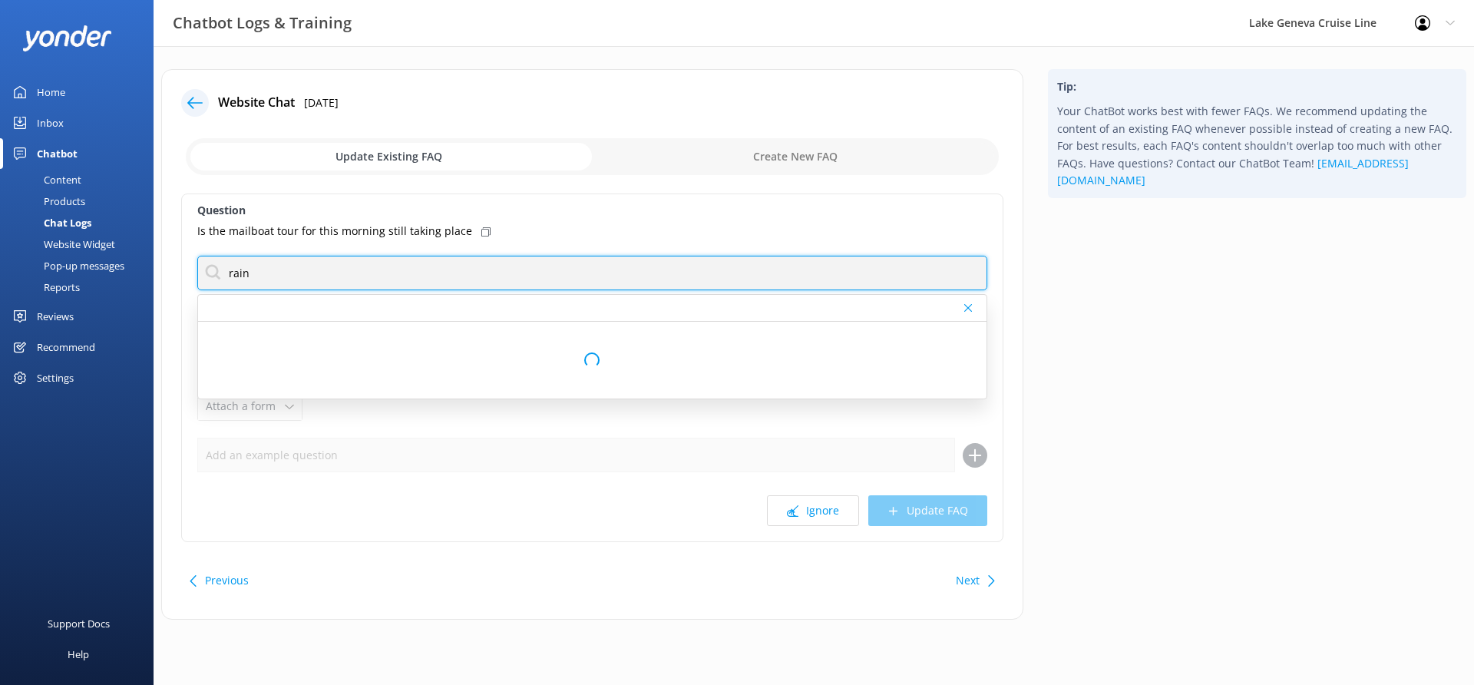
click at [353, 276] on input "rain" at bounding box center [592, 273] width 790 height 35
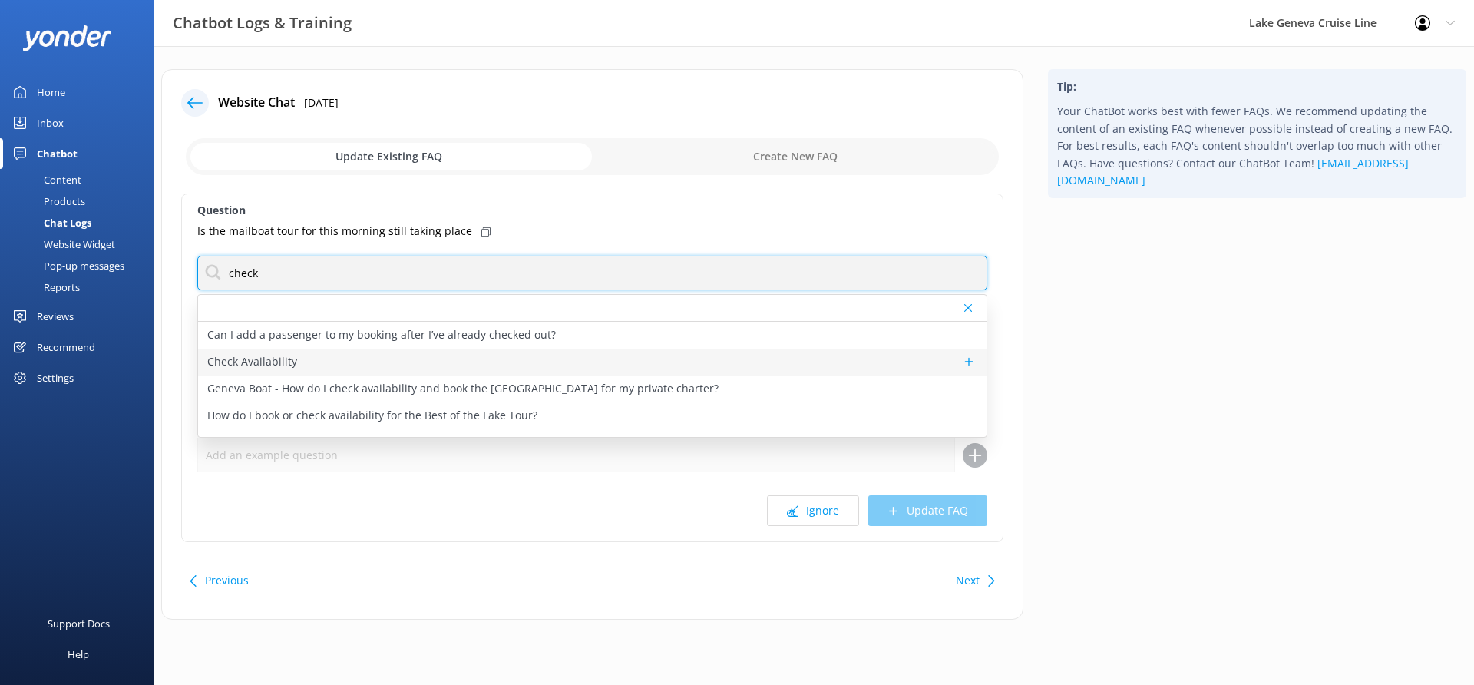
type input "check"
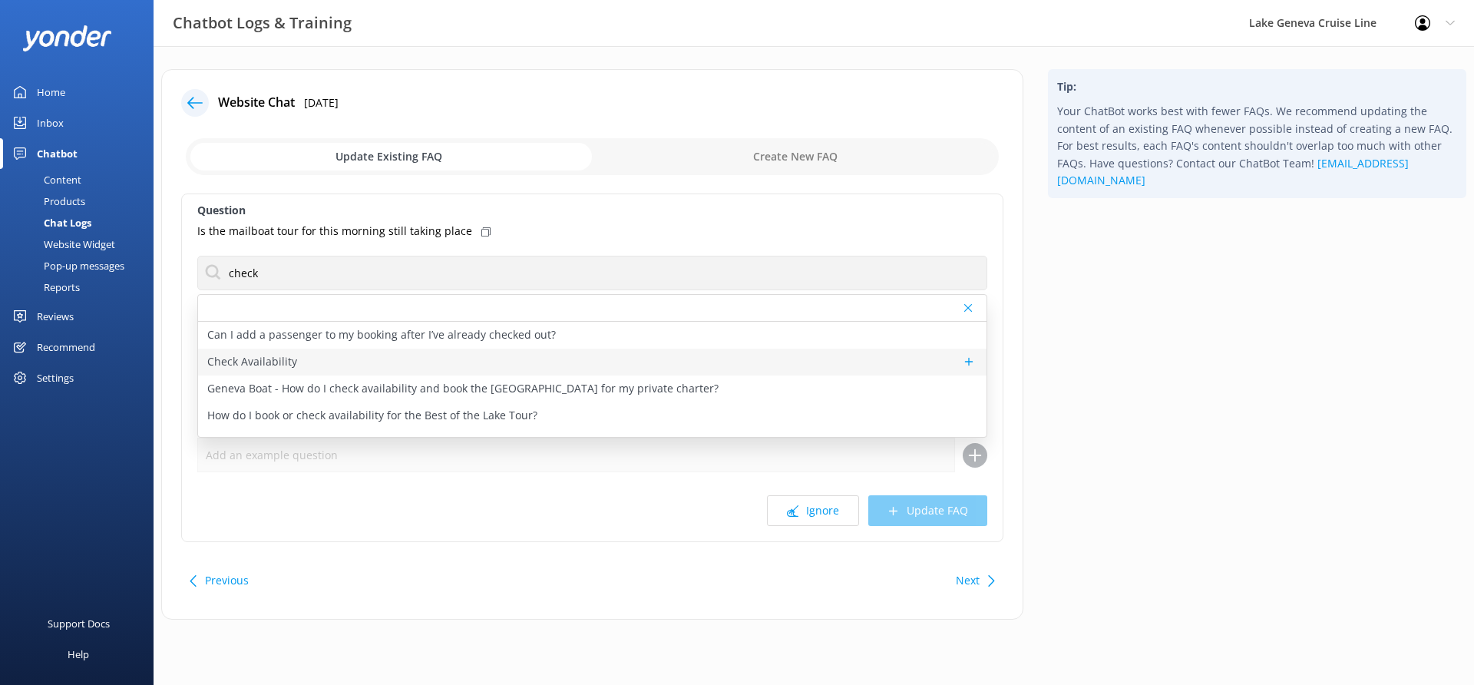
click at [255, 364] on p "Check Availability" at bounding box center [252, 361] width 90 height 17
type textarea "You can check the availability of a tour using the tool below."
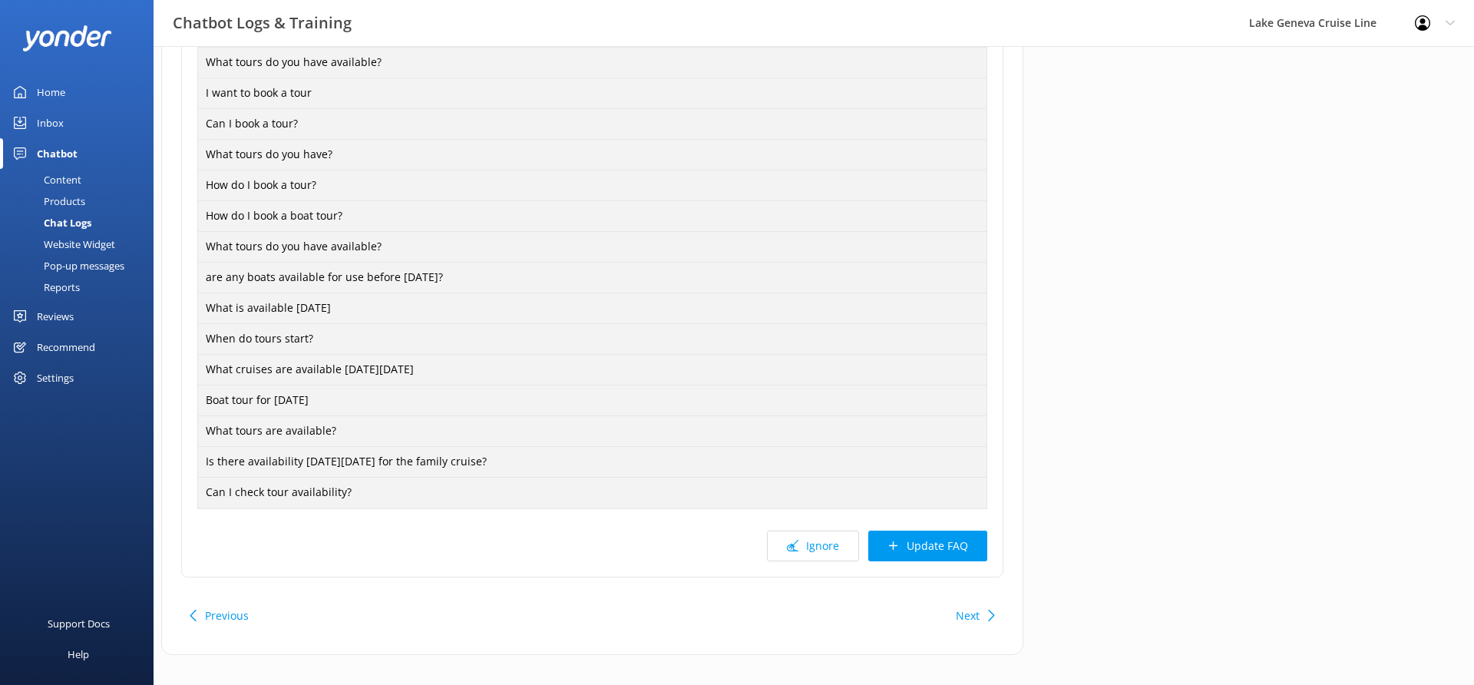
scroll to position [1178, 0]
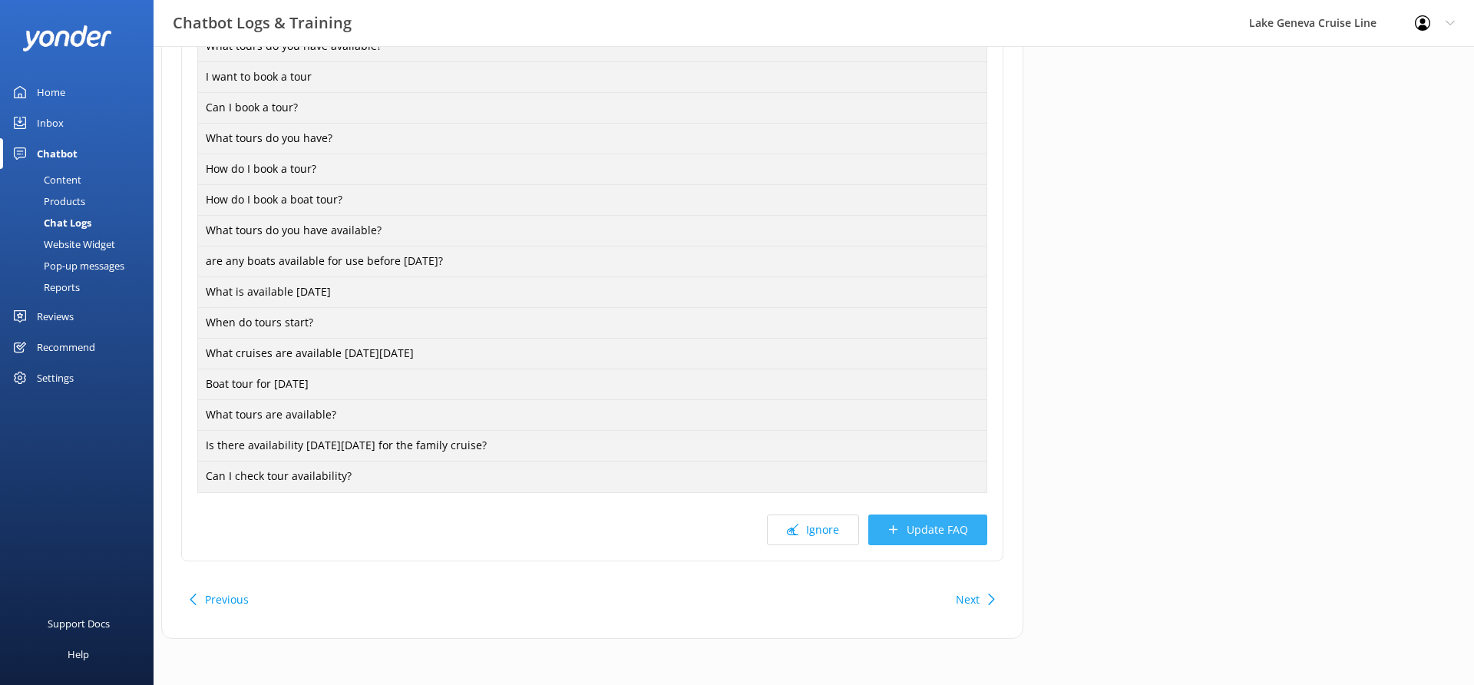
click at [969, 524] on button "Update FAQ" at bounding box center [927, 529] width 119 height 31
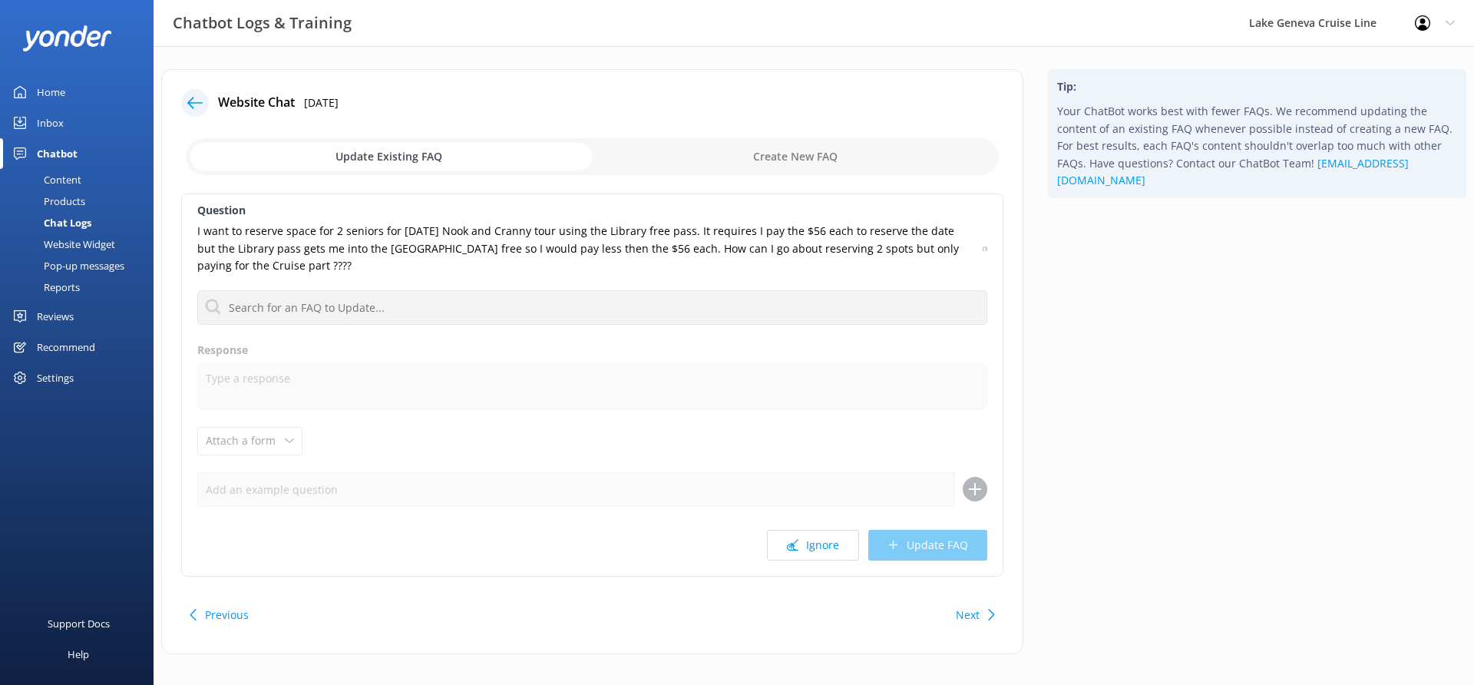
click at [190, 103] on use at bounding box center [194, 103] width 15 height 12
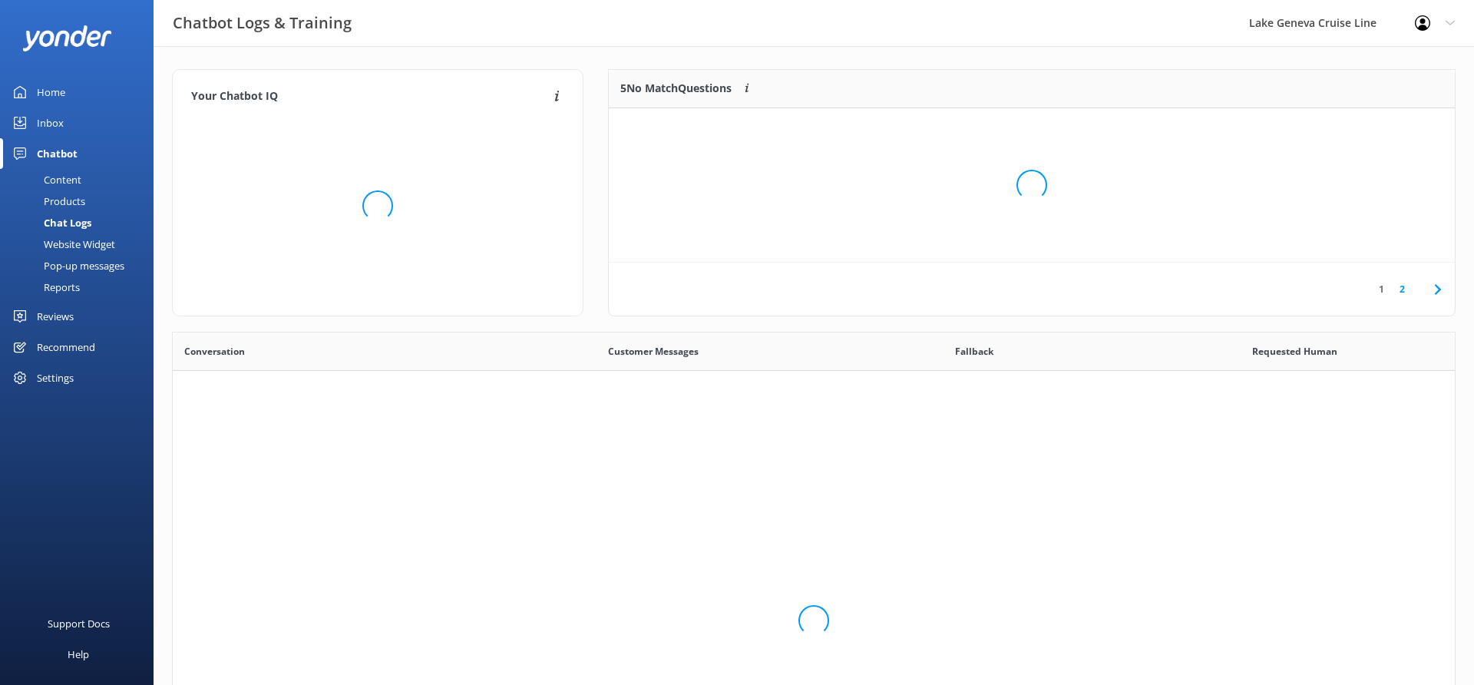
scroll to position [538, 1282]
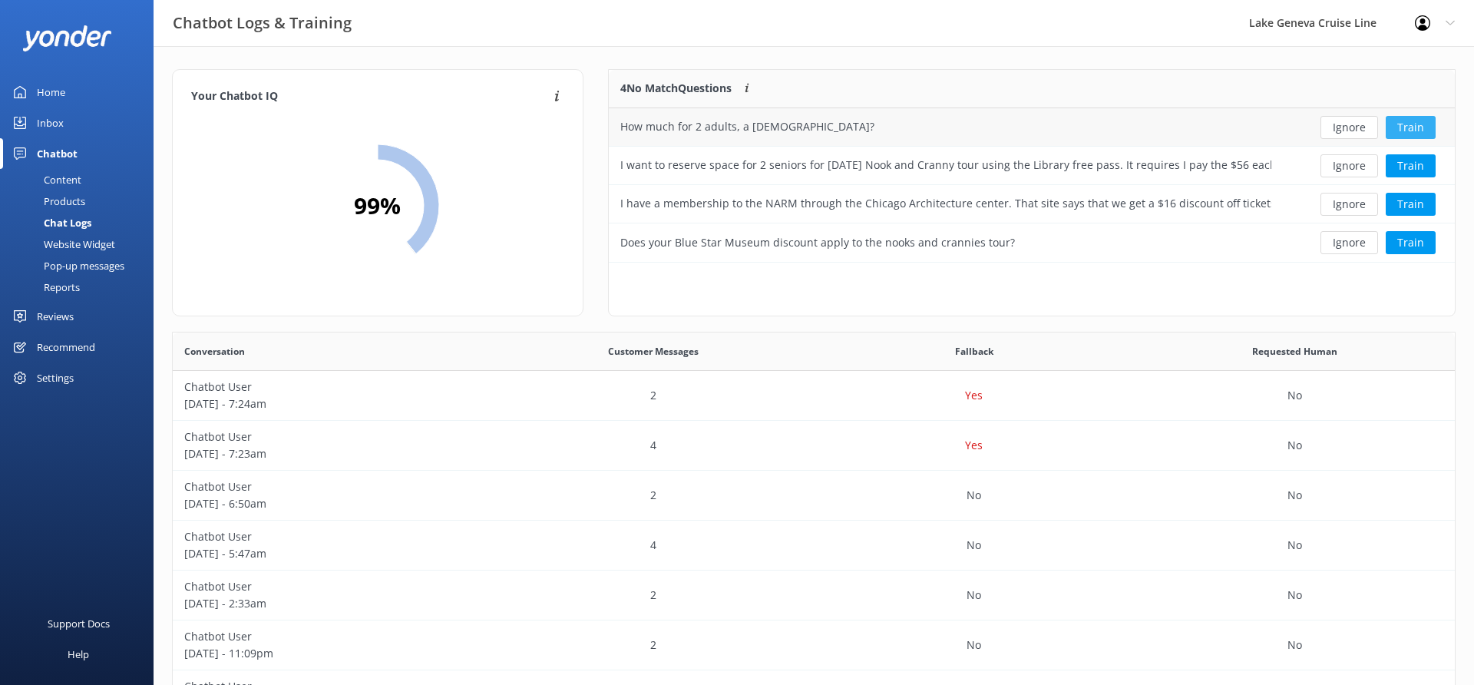
click at [1406, 118] on button "Train" at bounding box center [1410, 127] width 50 height 23
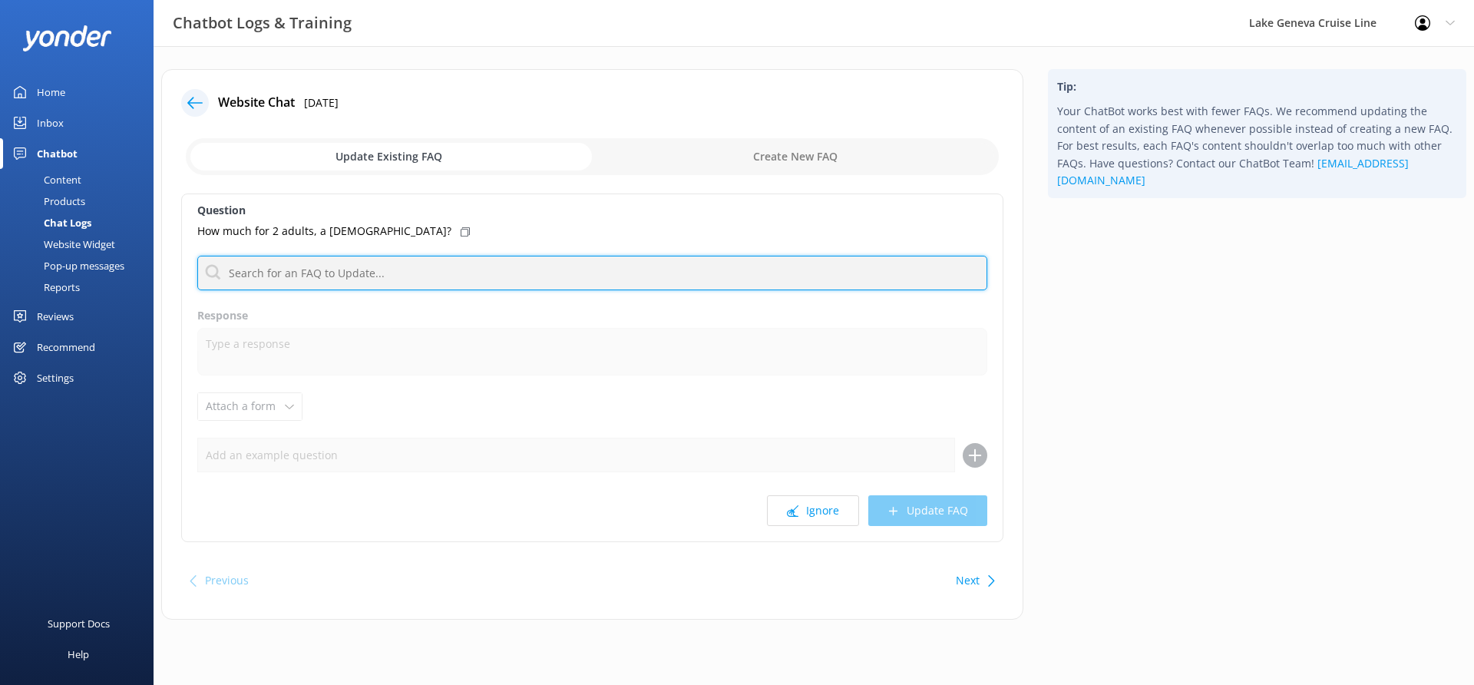
click at [355, 276] on input "text" at bounding box center [592, 273] width 790 height 35
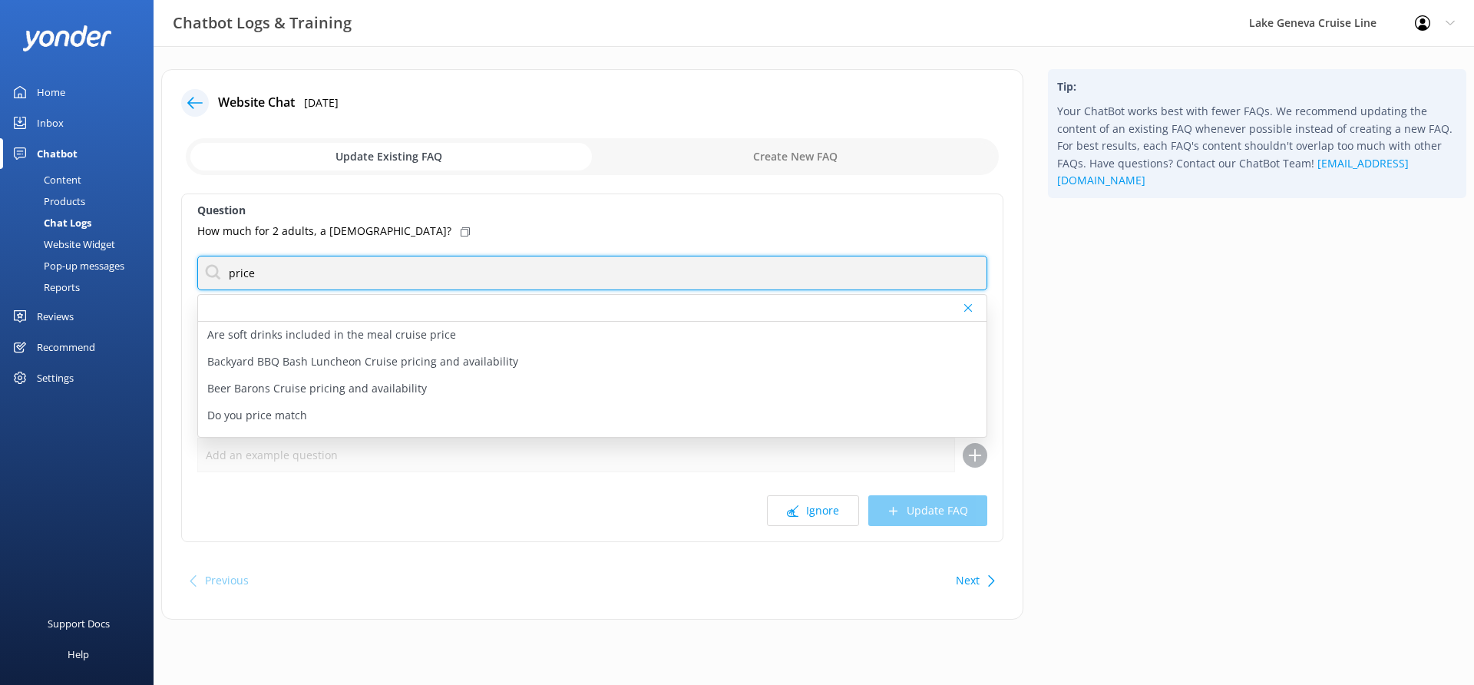
click at [235, 283] on input "price" at bounding box center [592, 273] width 790 height 35
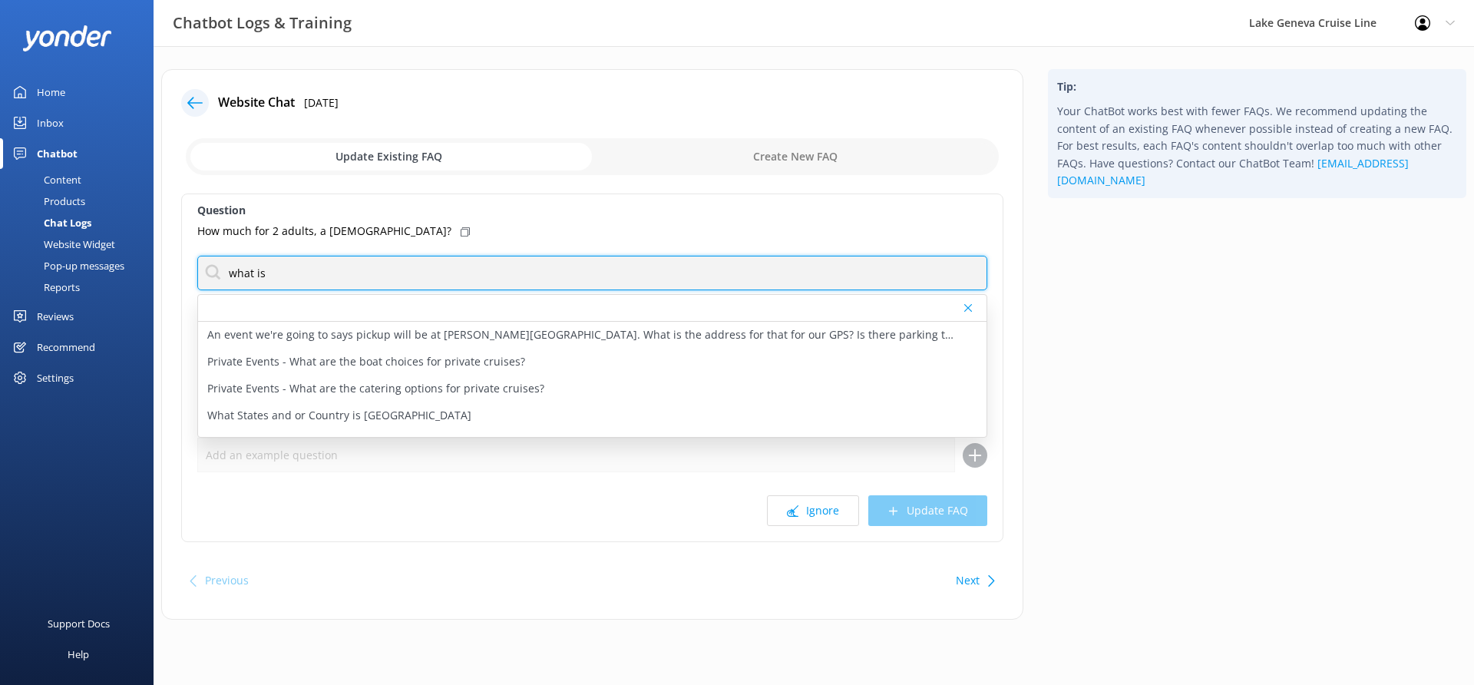
type input "what is the price"
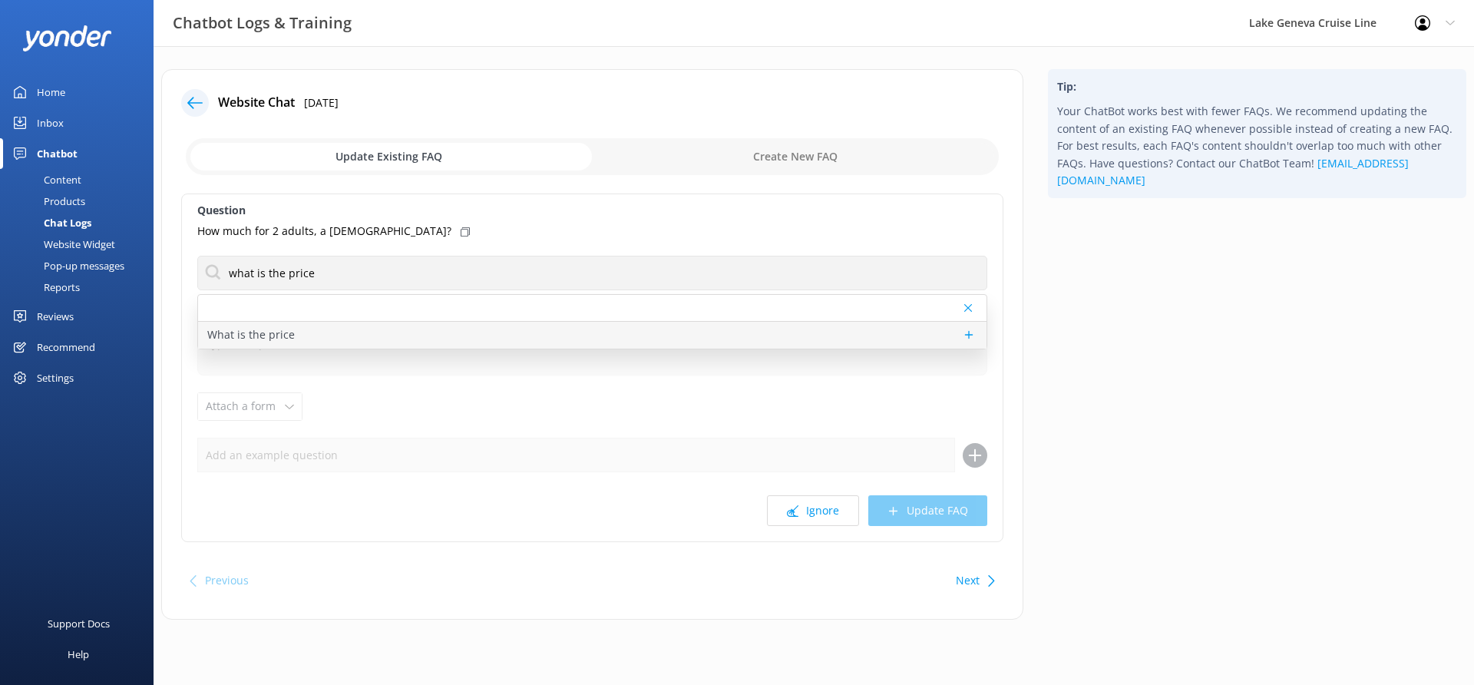
click at [311, 332] on div "What is the price" at bounding box center [592, 335] width 788 height 27
type textarea "Pricing varies based on the tour type, date, length, and passenger age. To see …"
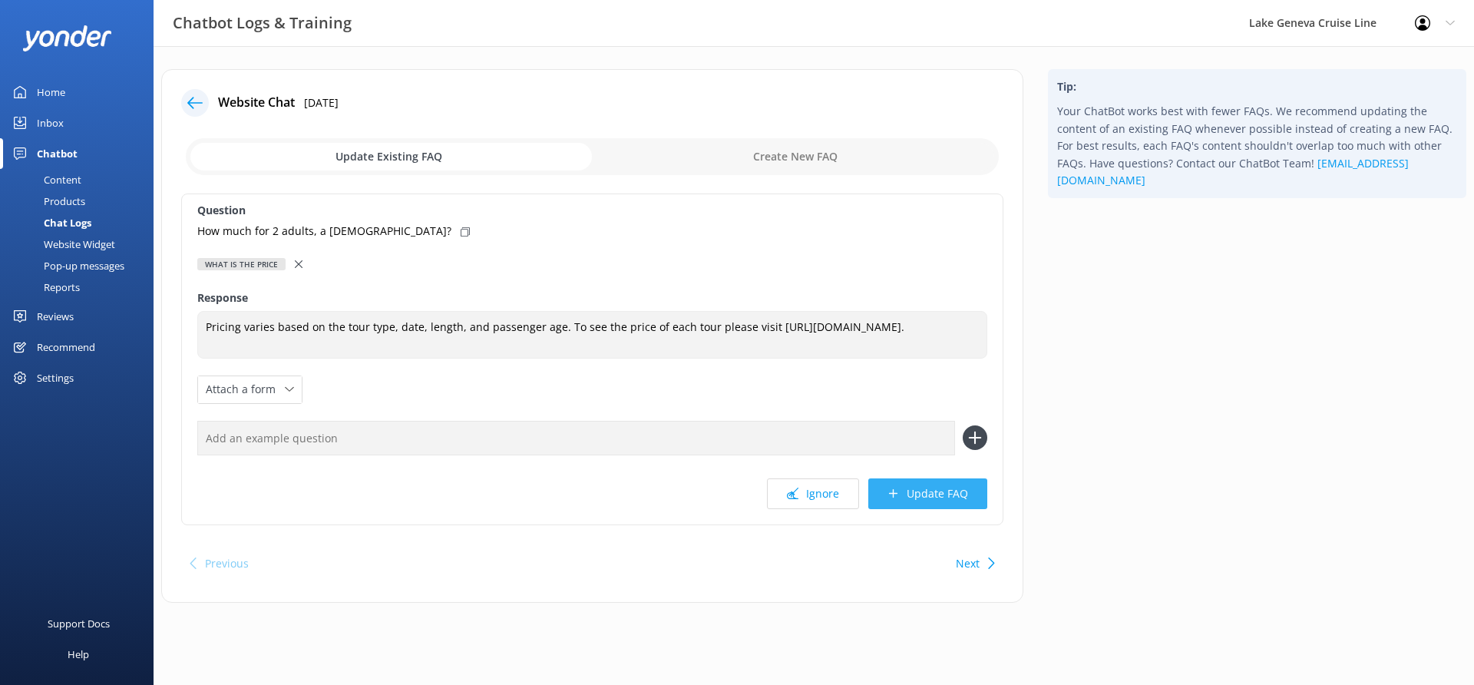
click at [951, 497] on button "Update FAQ" at bounding box center [927, 493] width 119 height 31
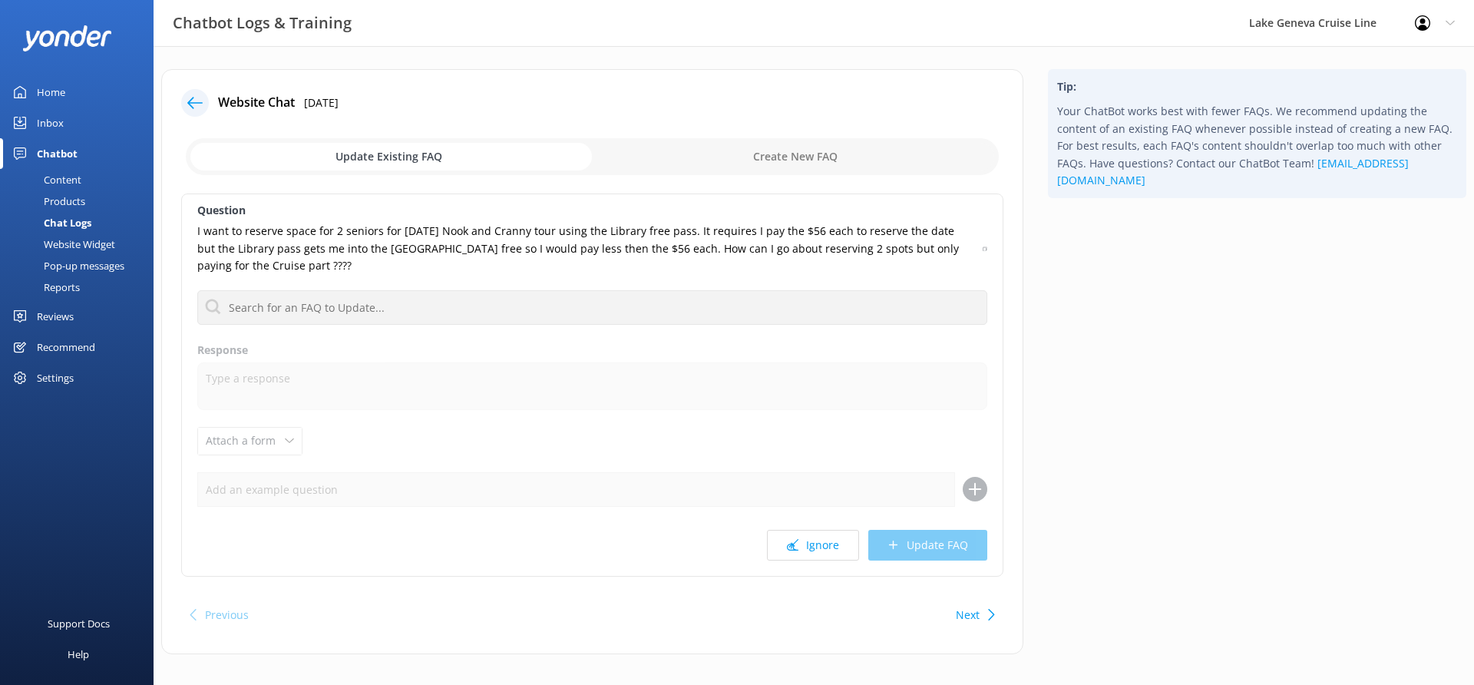
click at [197, 99] on icon at bounding box center [194, 102] width 15 height 15
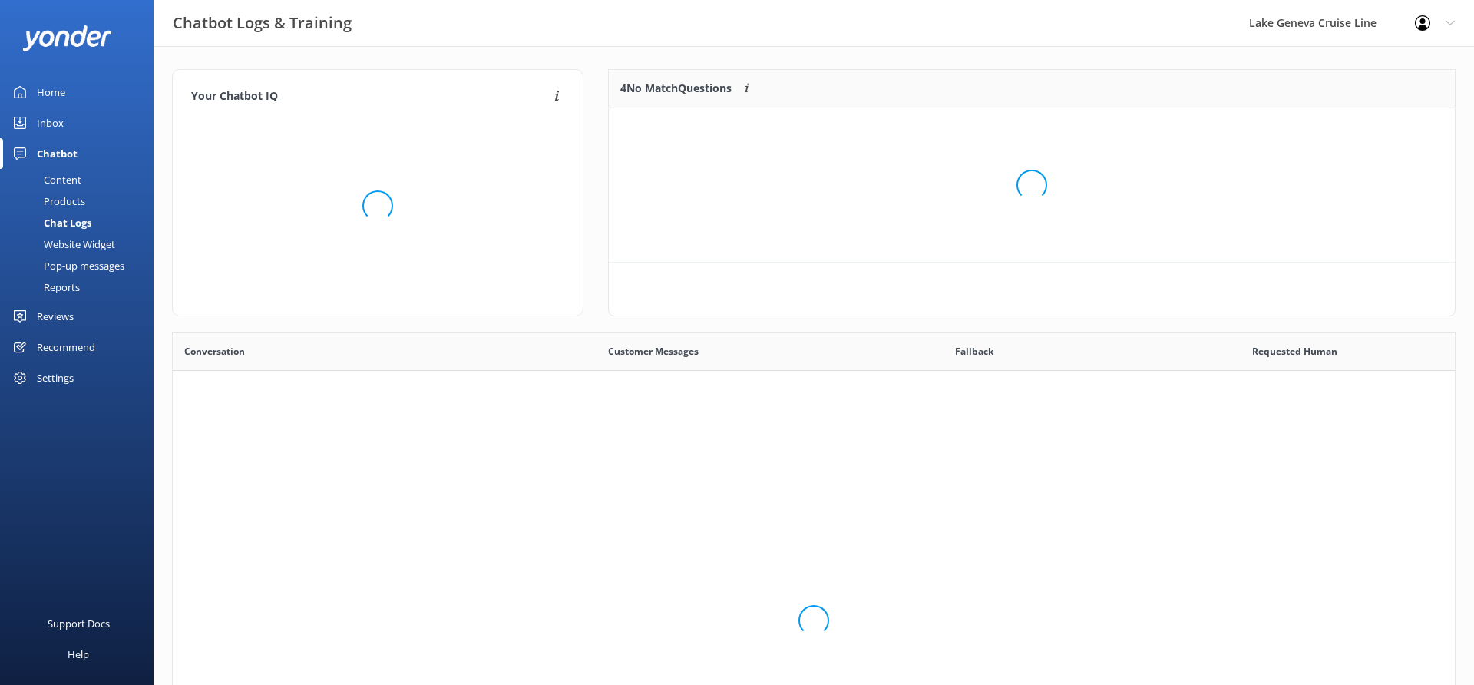
scroll to position [154, 846]
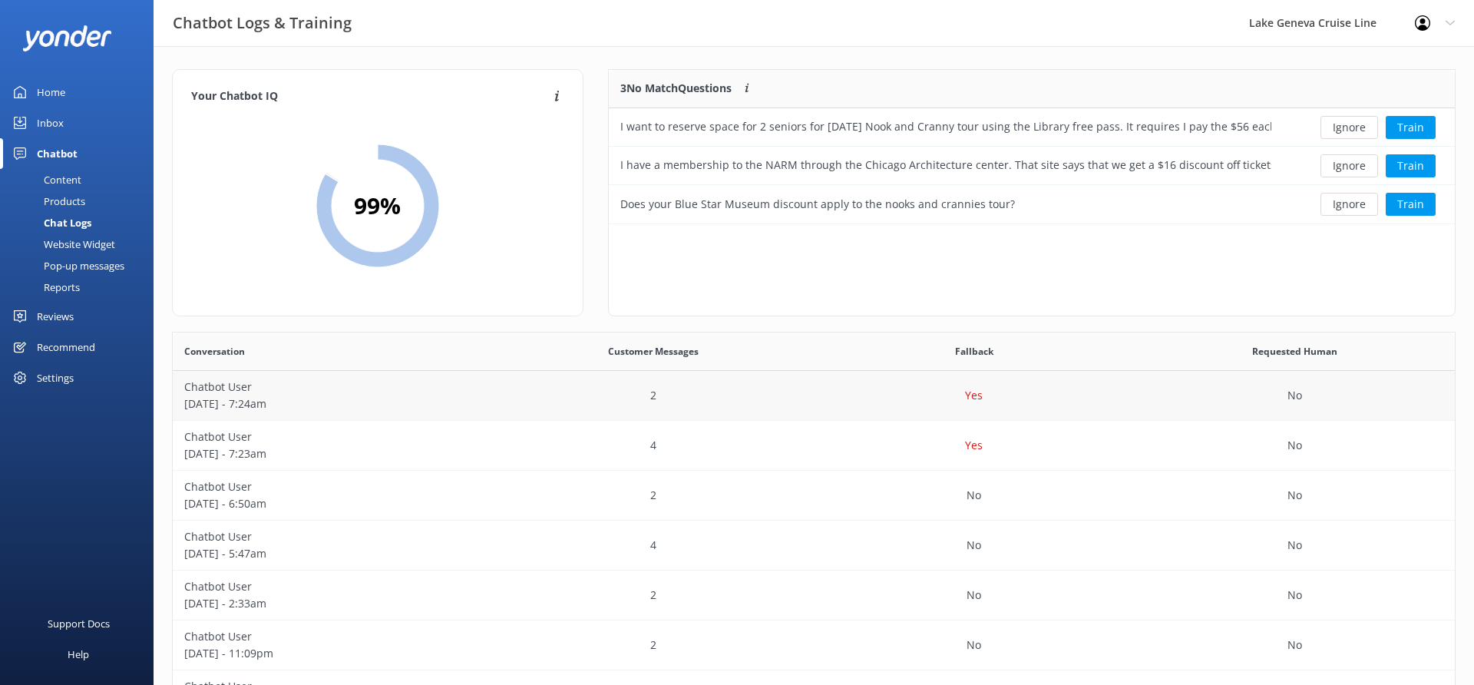
click at [431, 411] on p "[DATE] - 7:24am" at bounding box center [333, 403] width 298 height 17
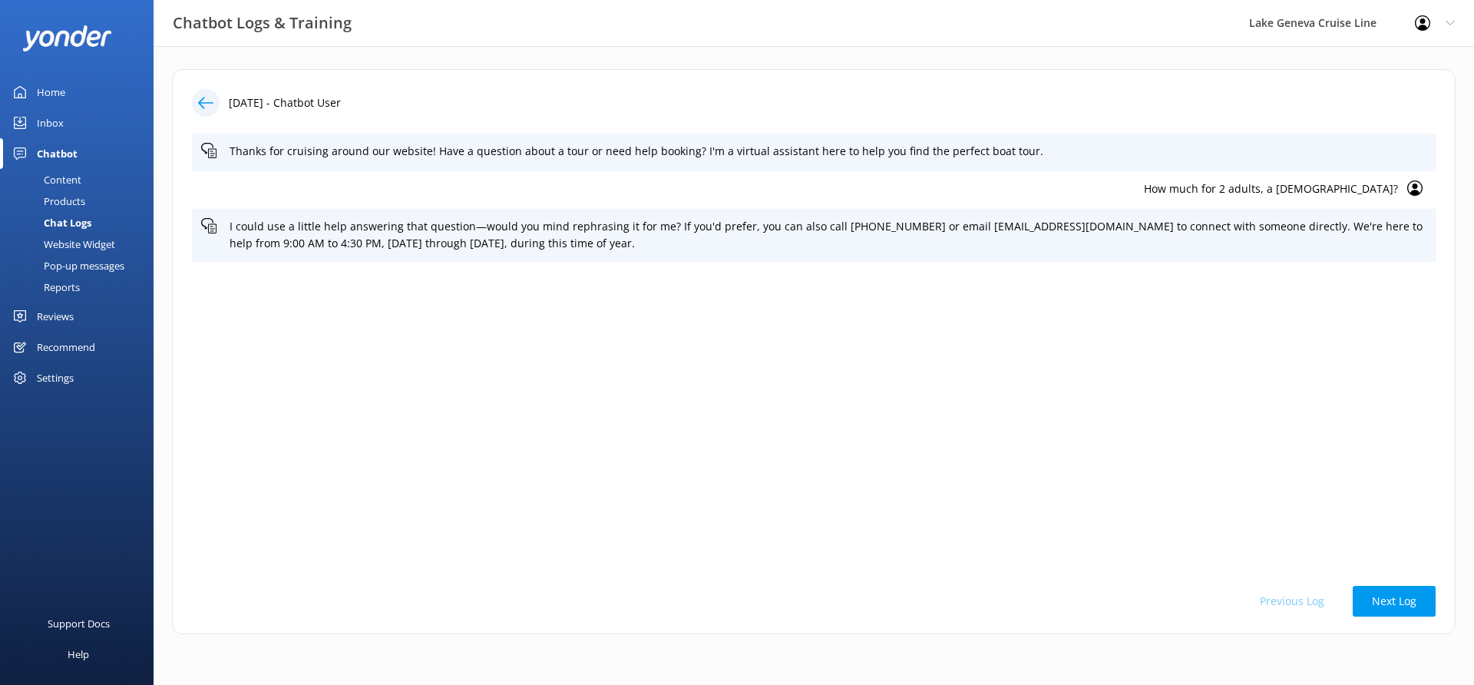
click at [213, 94] on div at bounding box center [206, 103] width 28 height 28
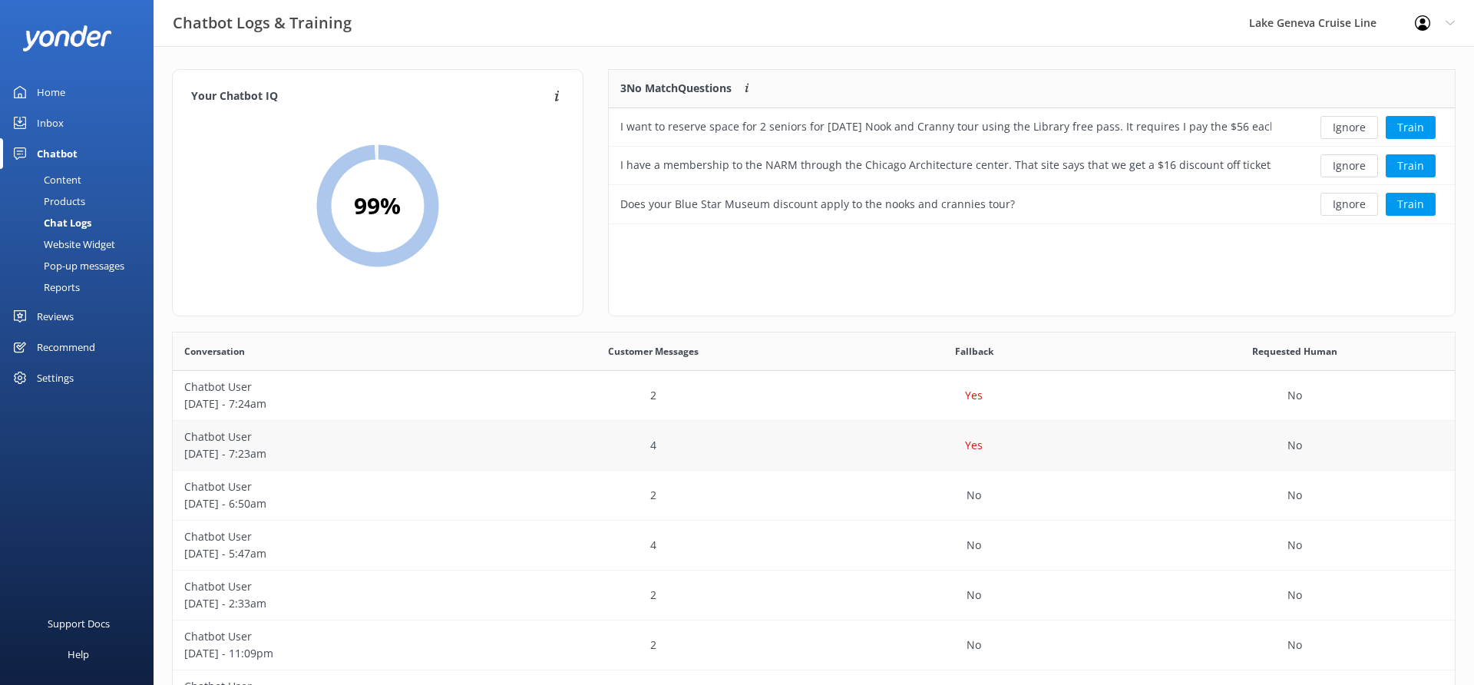
scroll to position [538, 1282]
click at [467, 449] on p "[DATE] - 7:23am" at bounding box center [333, 453] width 298 height 17
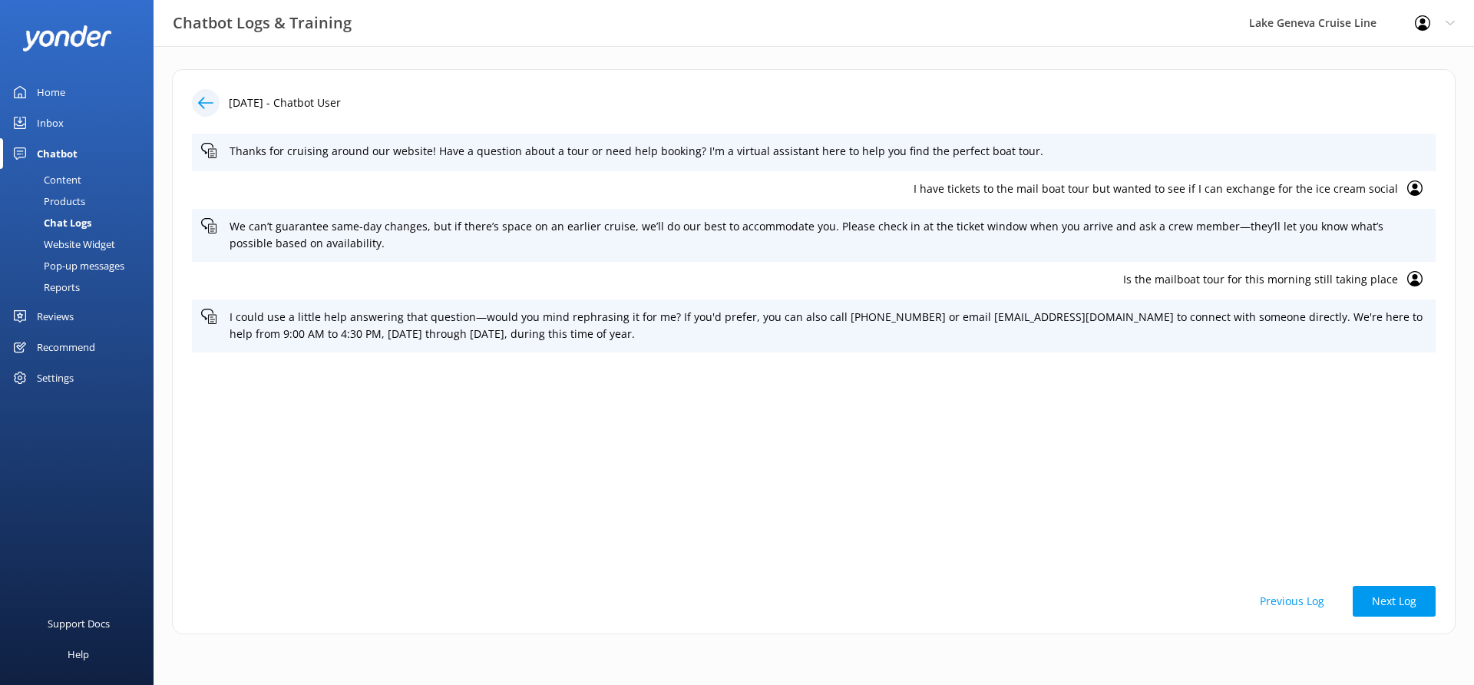
click at [194, 101] on div at bounding box center [206, 103] width 28 height 28
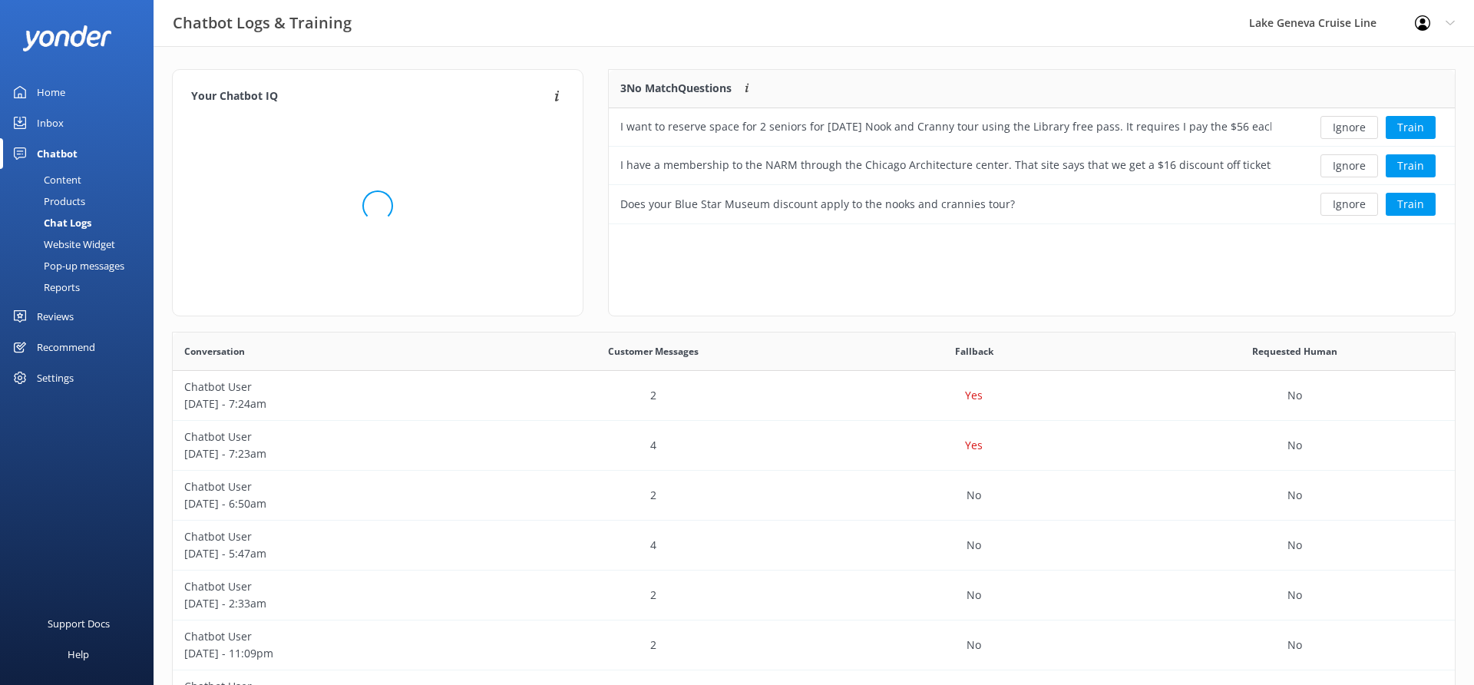
scroll to position [538, 1282]
click at [453, 495] on p "[DATE] - 6:50am" at bounding box center [333, 503] width 298 height 17
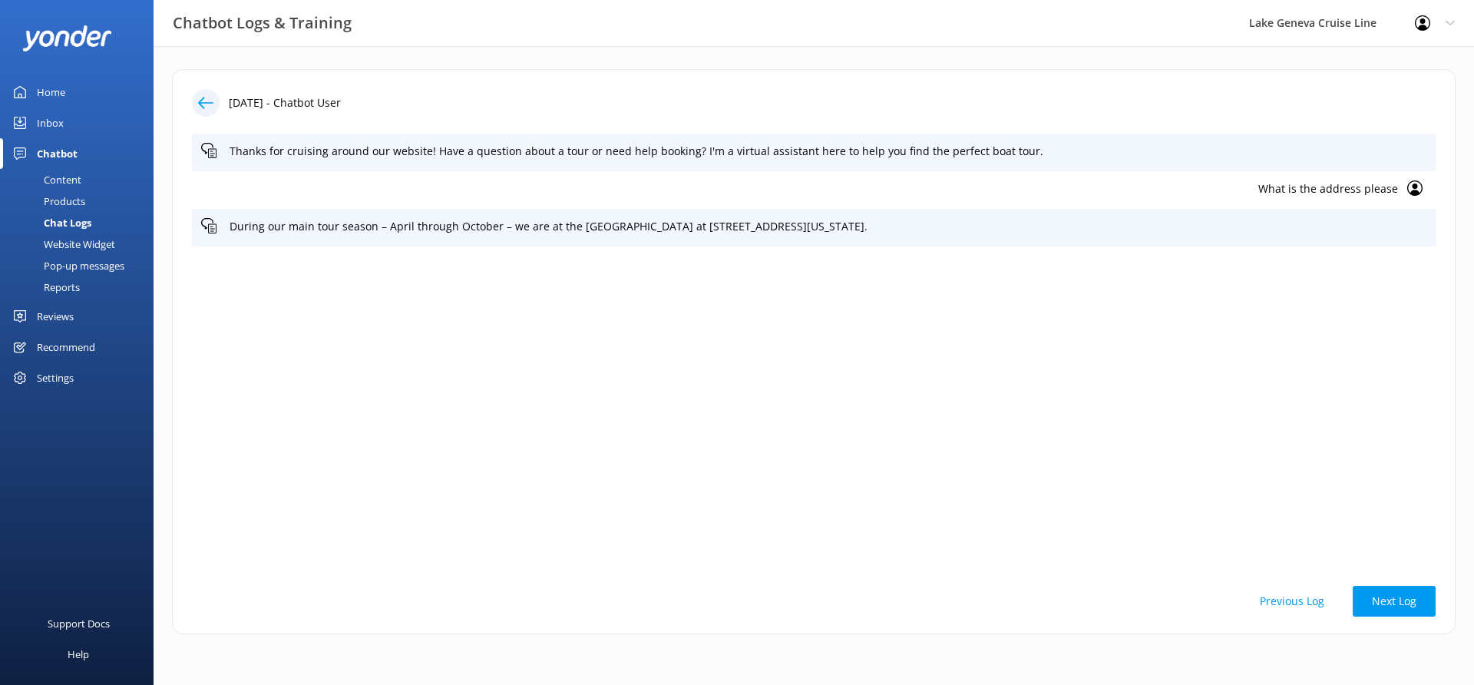
click at [205, 107] on icon at bounding box center [205, 102] width 15 height 15
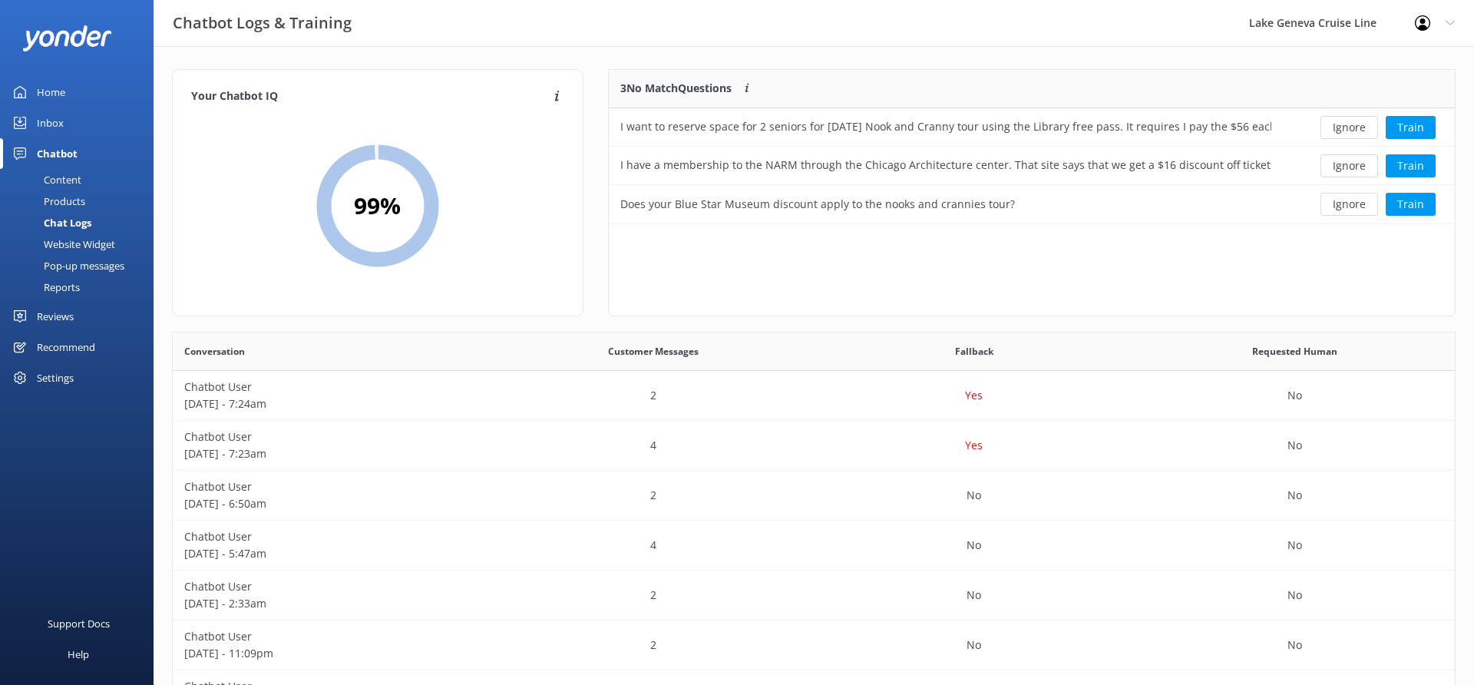
click at [67, 121] on link "Inbox" at bounding box center [77, 122] width 154 height 31
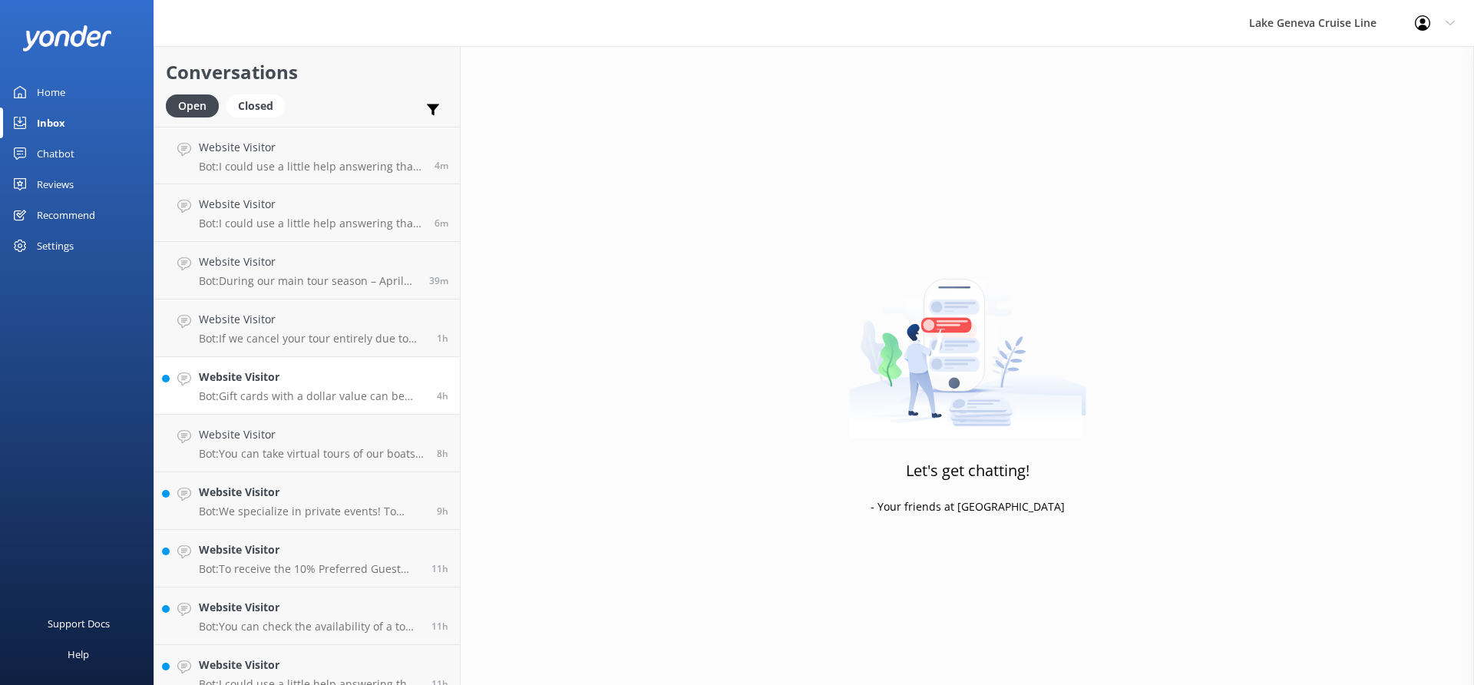
click at [305, 375] on h4 "Website Visitor" at bounding box center [312, 376] width 226 height 17
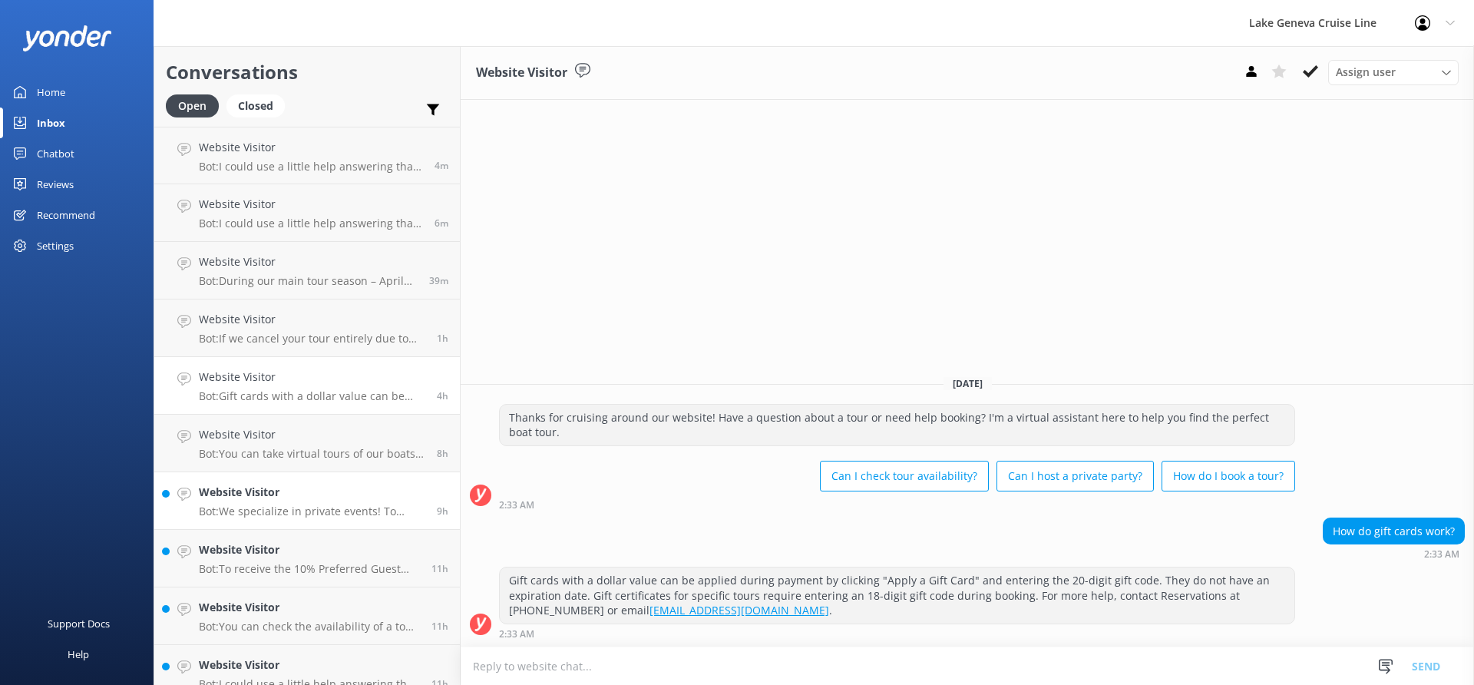
click at [266, 513] on p "Bot: We specialize in private events! To learn more about our private event opt…" at bounding box center [312, 511] width 226 height 14
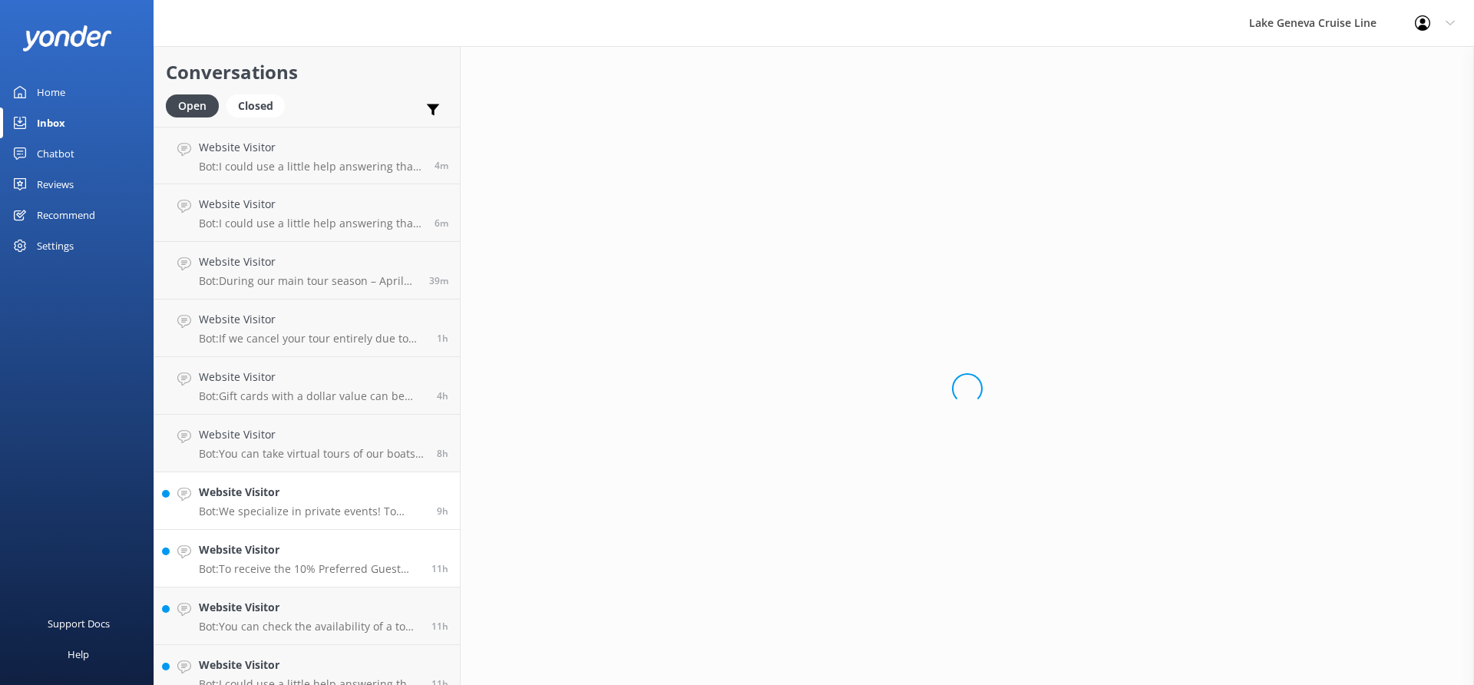
click at [286, 547] on h4 "Website Visitor" at bounding box center [309, 549] width 221 height 17
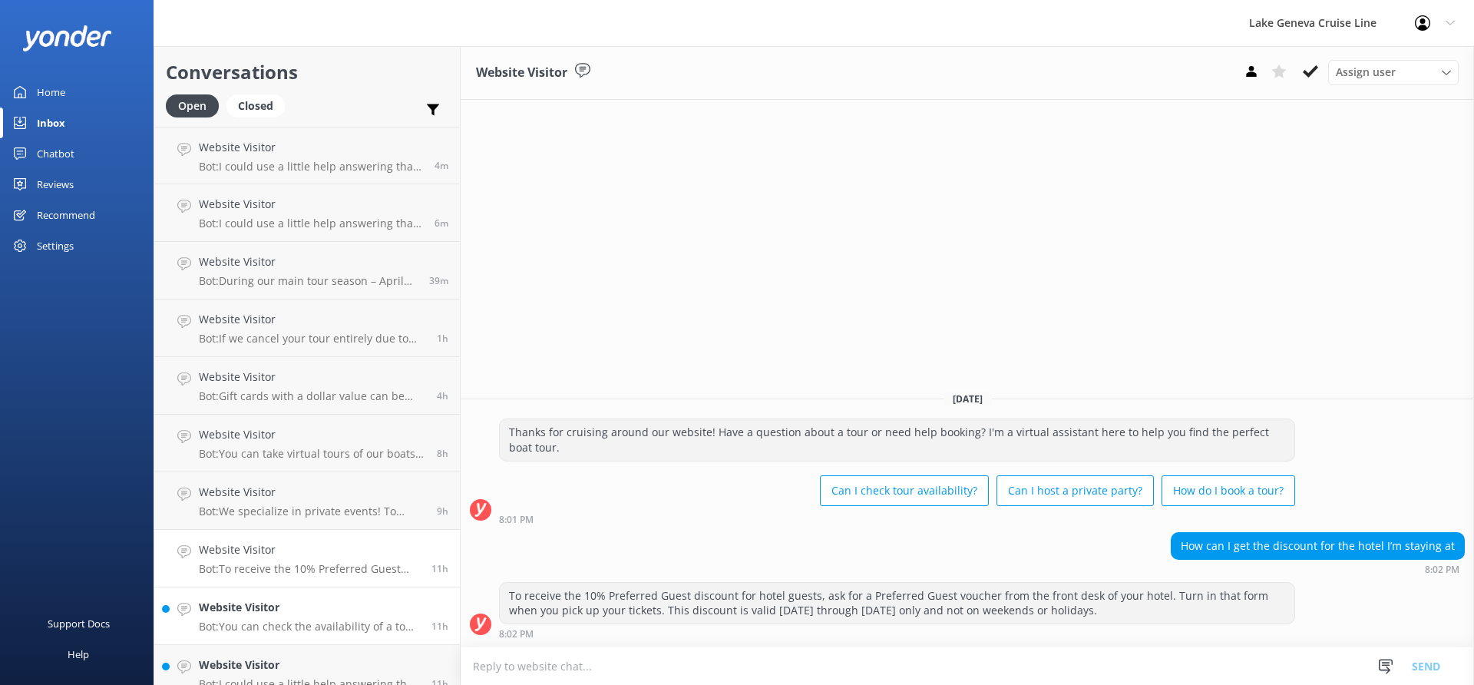
click at [315, 609] on h4 "Website Visitor" at bounding box center [309, 607] width 221 height 17
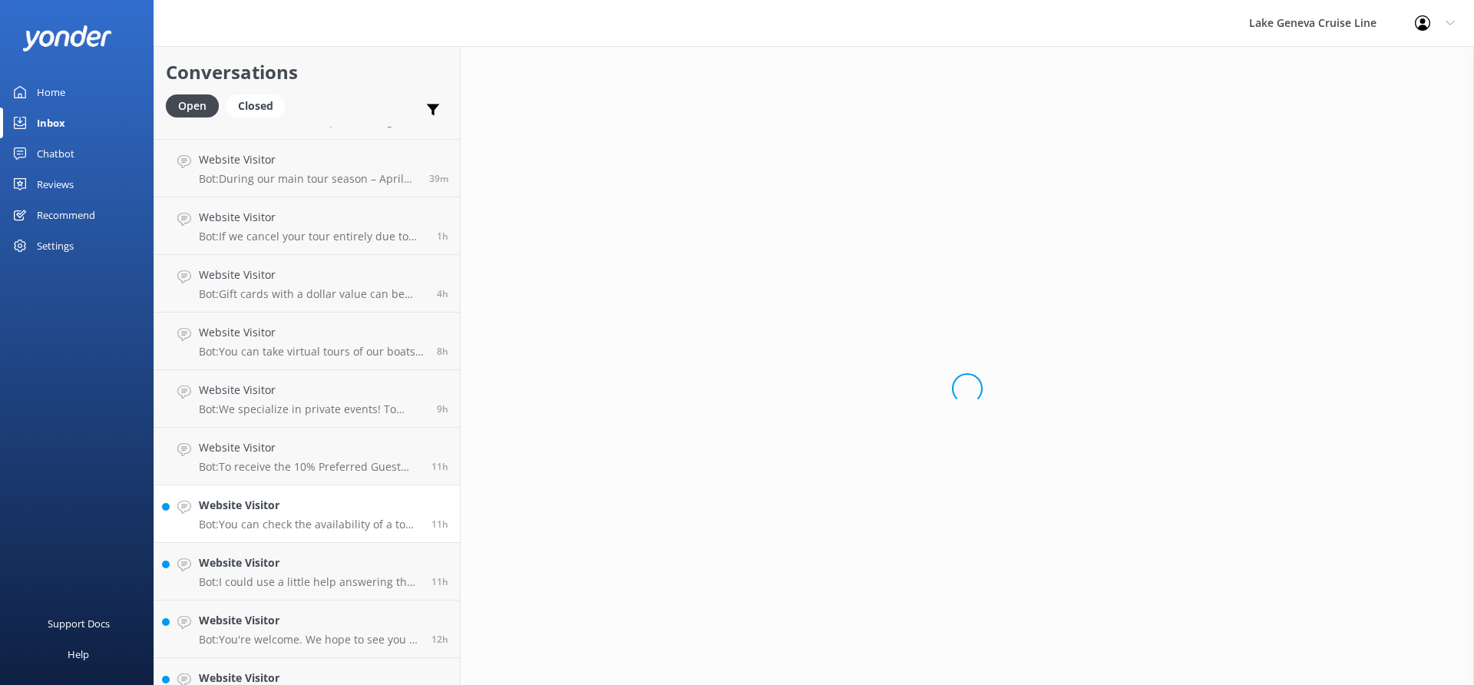
scroll to position [104, 0]
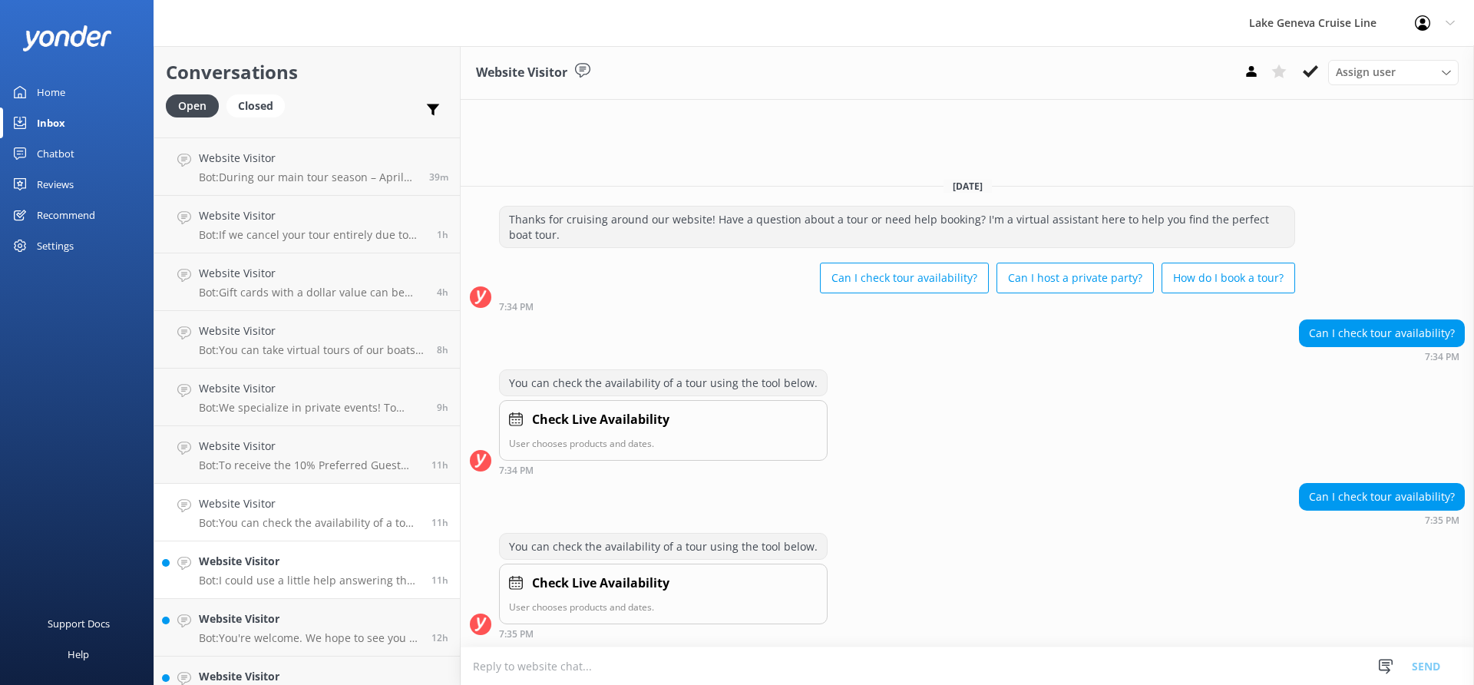
click at [316, 577] on p "Bot: I could use a little help answering that question—would you mind rephrasin…" at bounding box center [309, 580] width 221 height 14
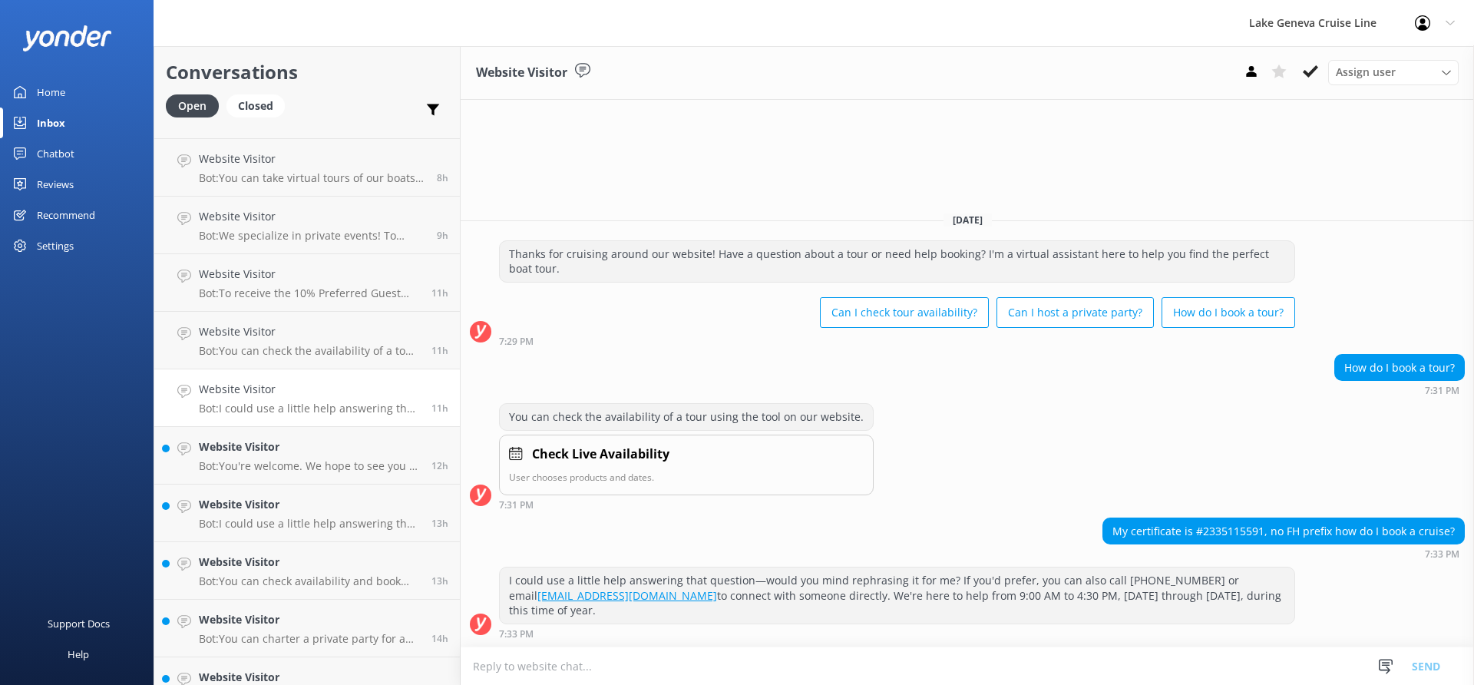
scroll to position [277, 0]
click at [316, 473] on link "Website Visitor Bot: You're welcome. We hope to see you at Lake Geneva Cruise L…" at bounding box center [307, 454] width 306 height 58
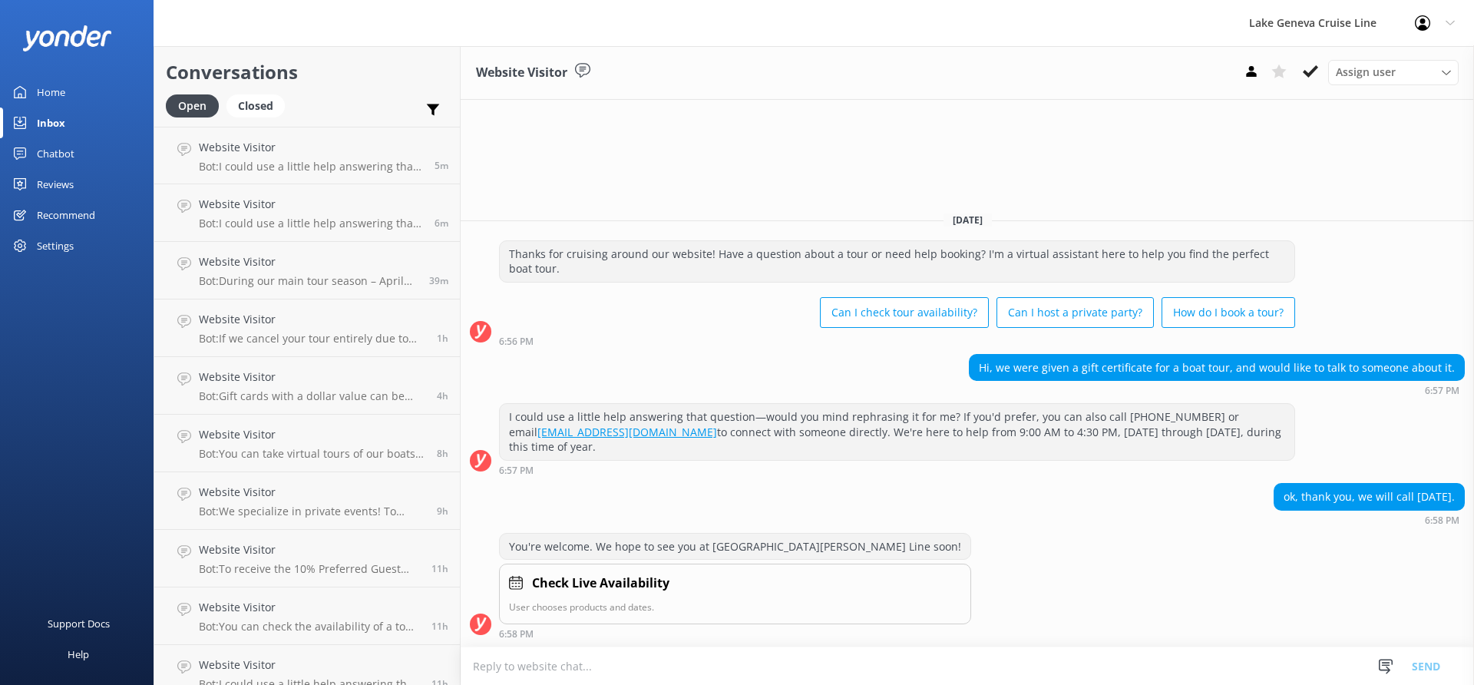
click at [95, 83] on link "Home" at bounding box center [77, 92] width 154 height 31
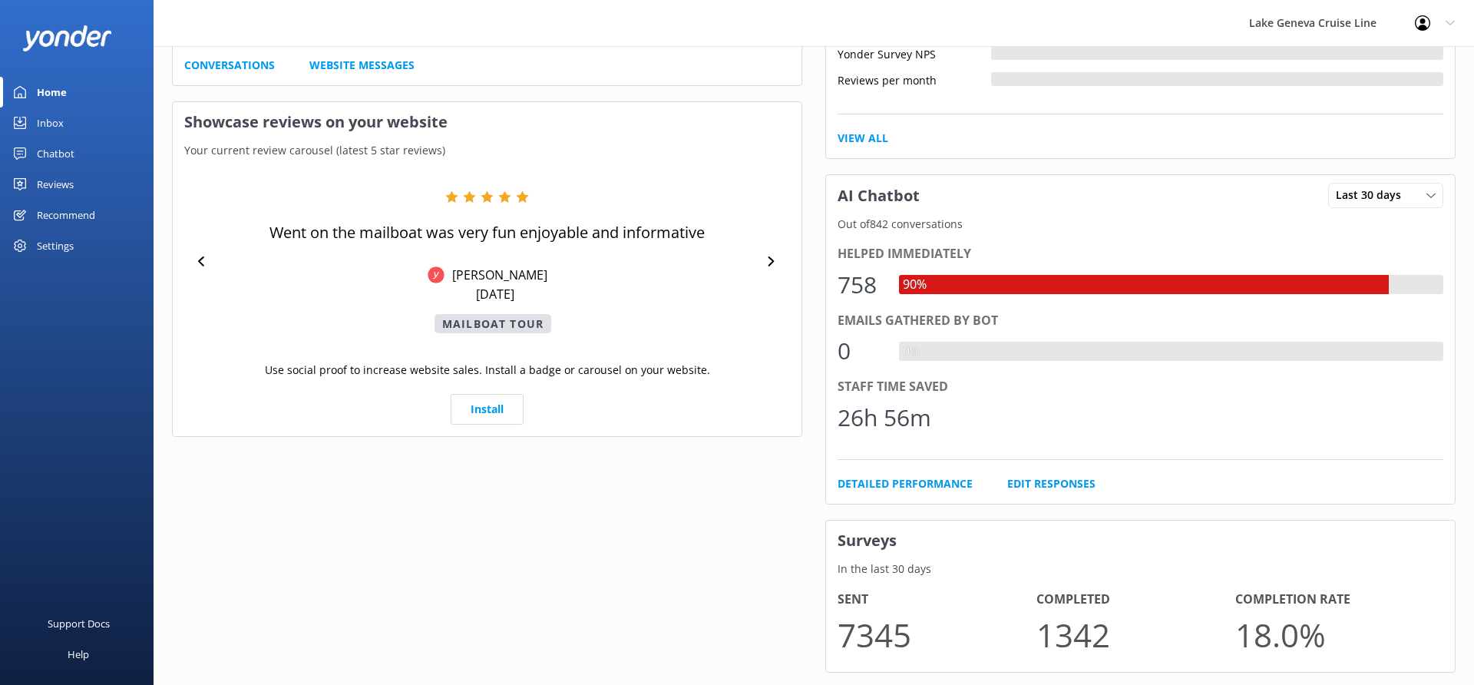
scroll to position [546, 0]
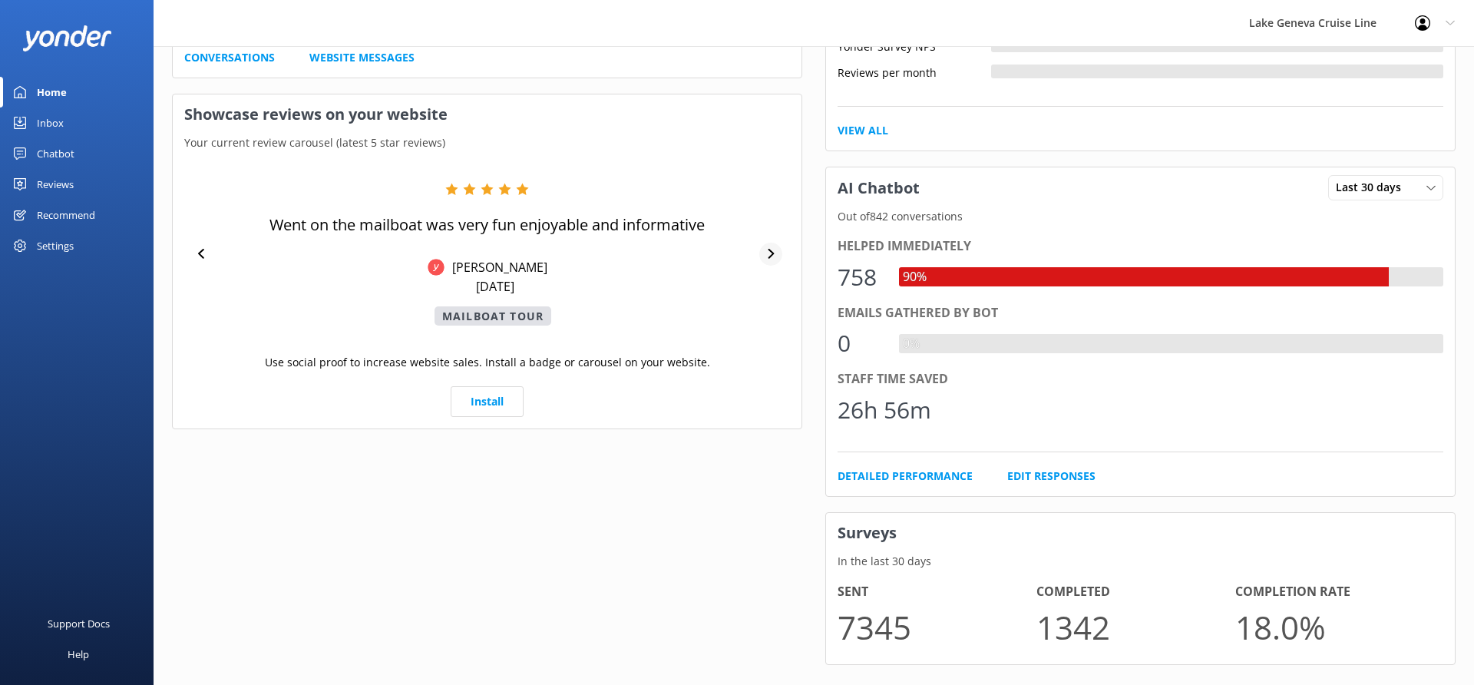
click at [767, 251] on icon at bounding box center [771, 254] width 10 height 10
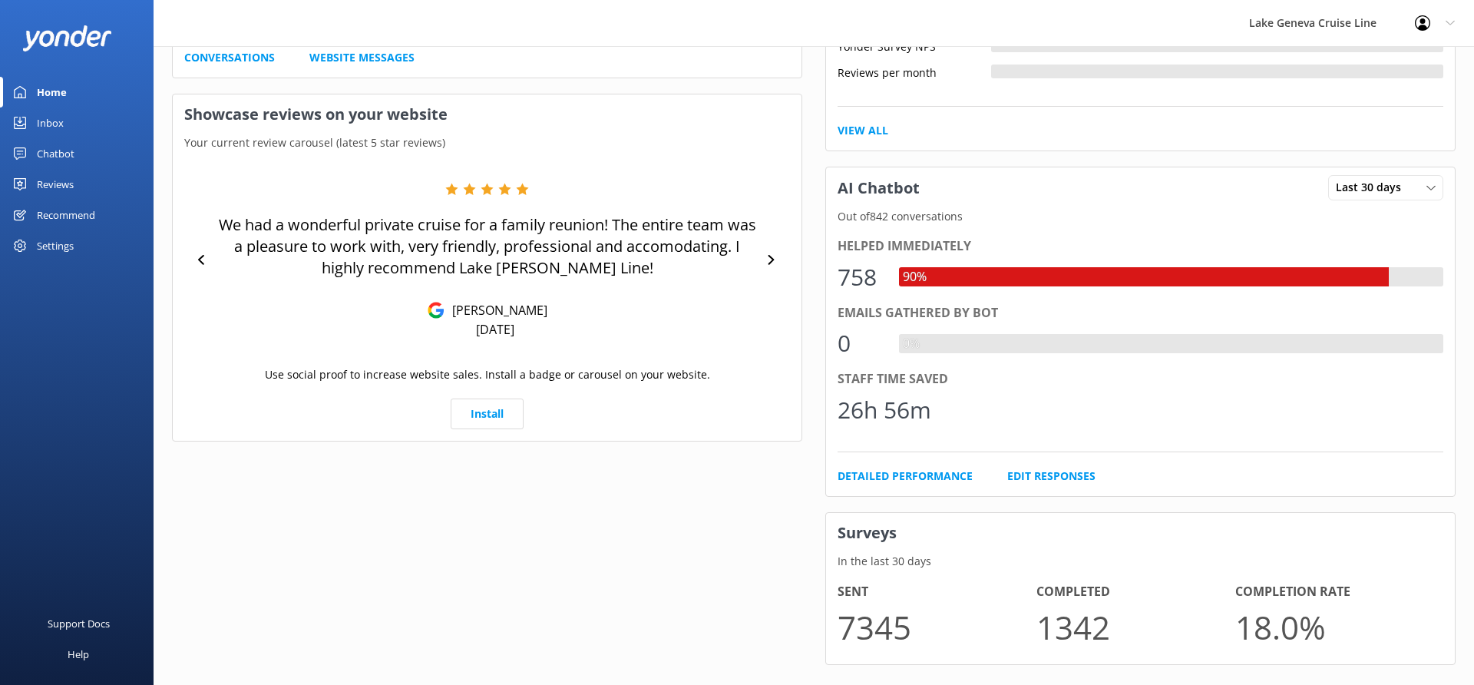
click at [51, 94] on div "Home" at bounding box center [52, 92] width 30 height 31
click at [62, 158] on div "Chatbot" at bounding box center [56, 153] width 38 height 31
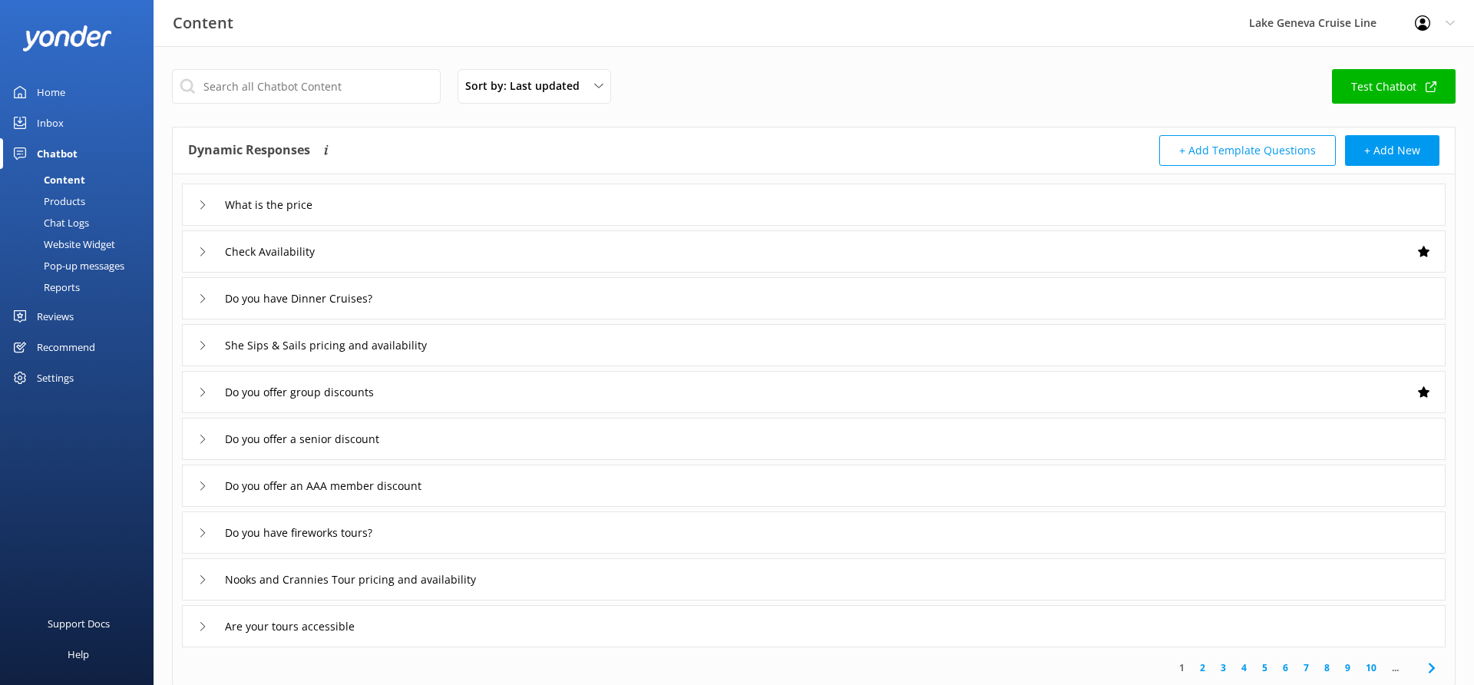
click at [74, 219] on div "Chat Logs" at bounding box center [49, 222] width 80 height 21
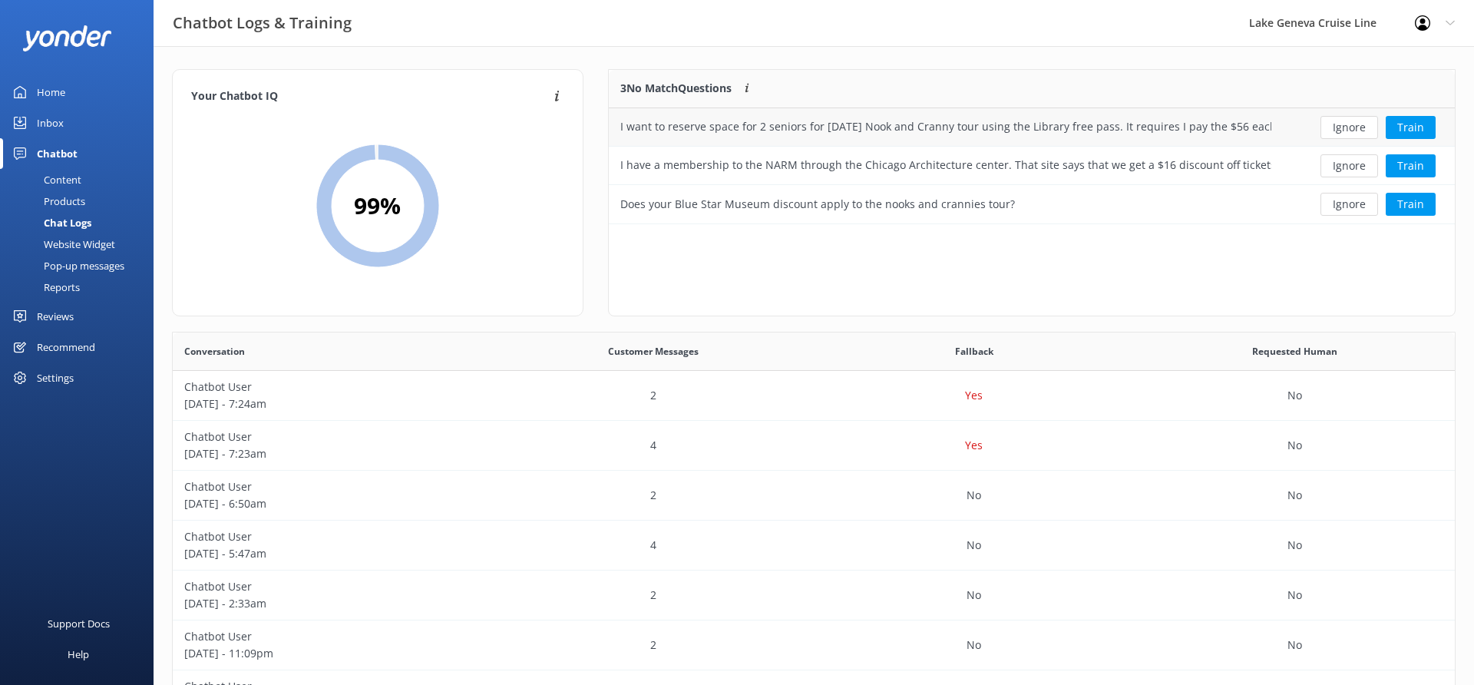
scroll to position [538, 1282]
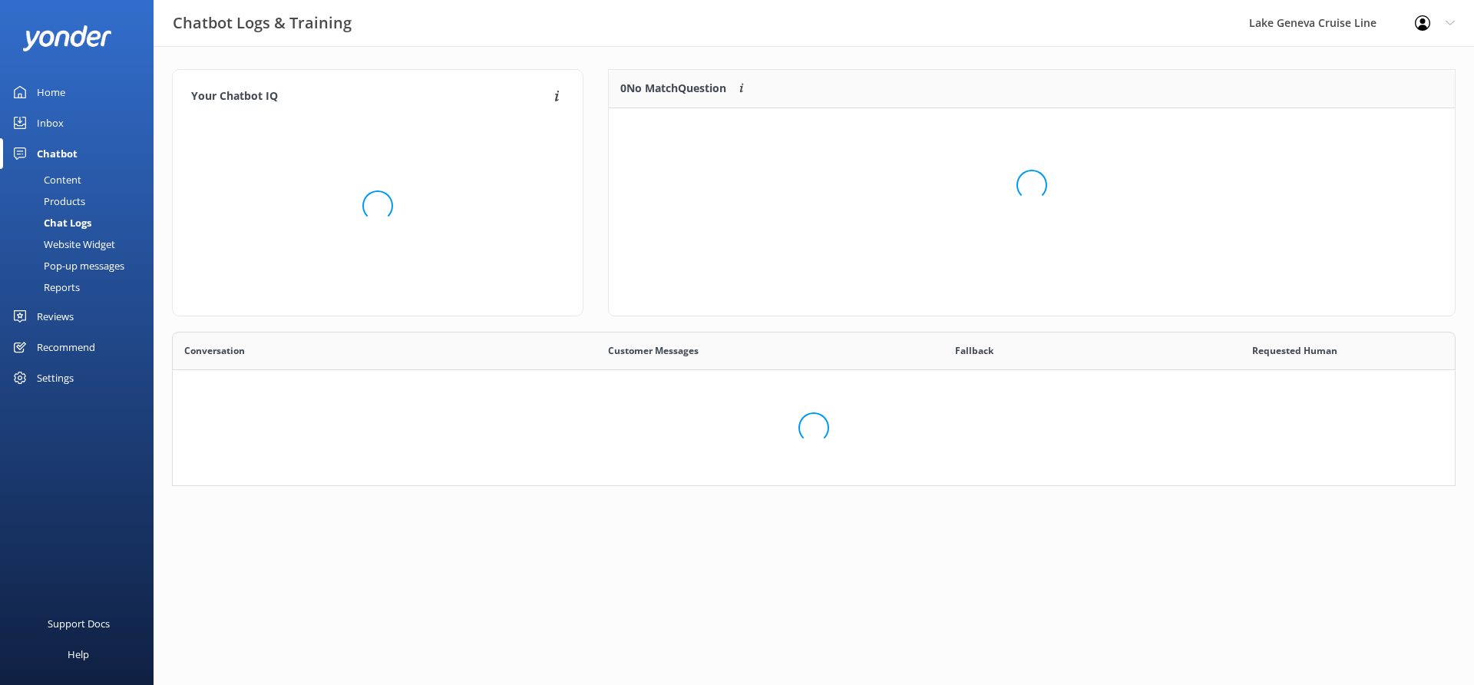
scroll to position [538, 1282]
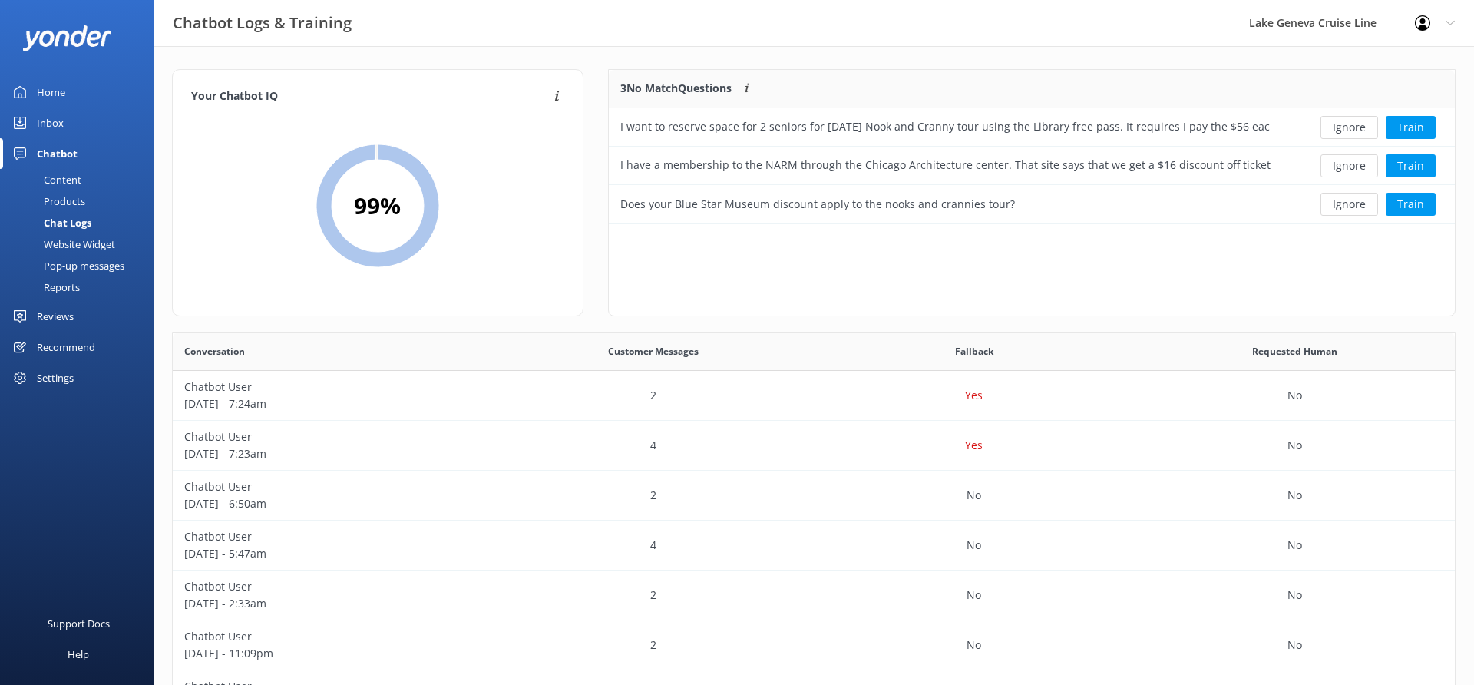
scroll to position [538, 1282]
click at [66, 178] on div "Content" at bounding box center [45, 179] width 72 height 21
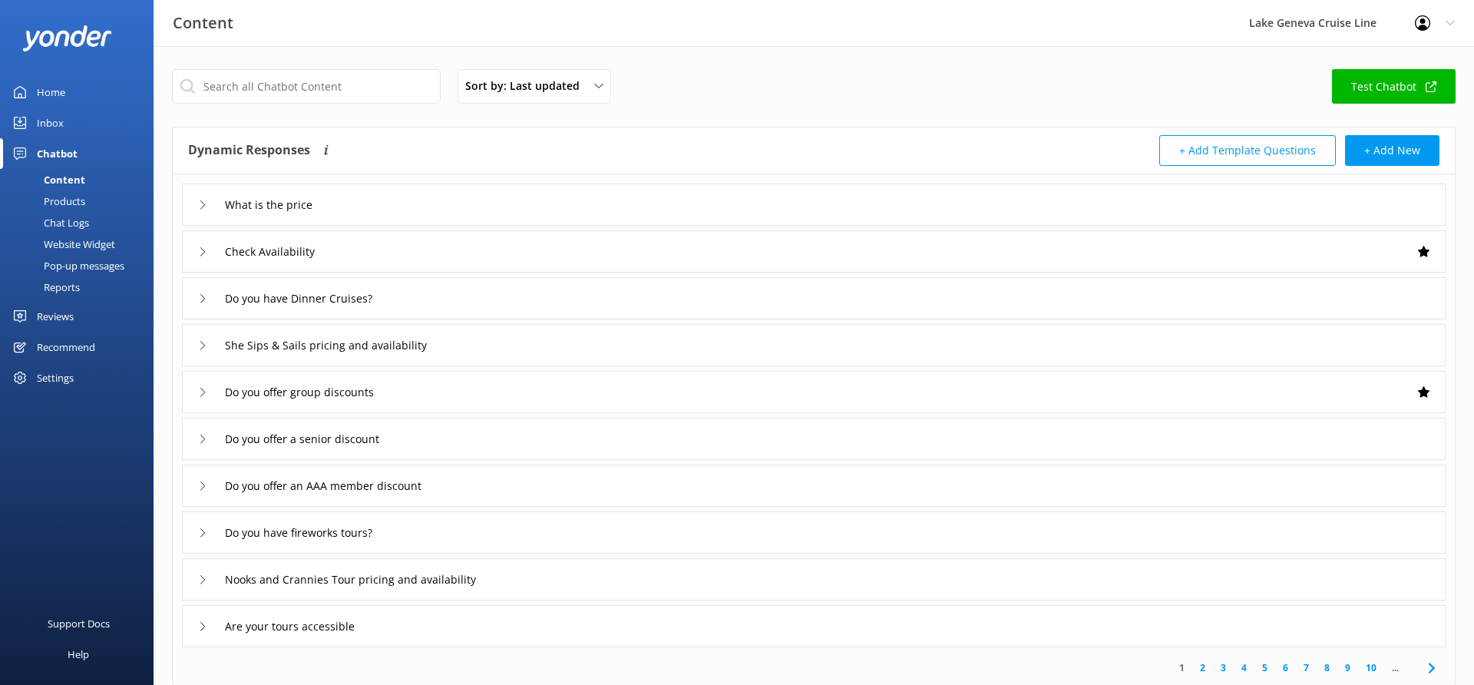
click at [55, 125] on div "Inbox" at bounding box center [50, 122] width 27 height 31
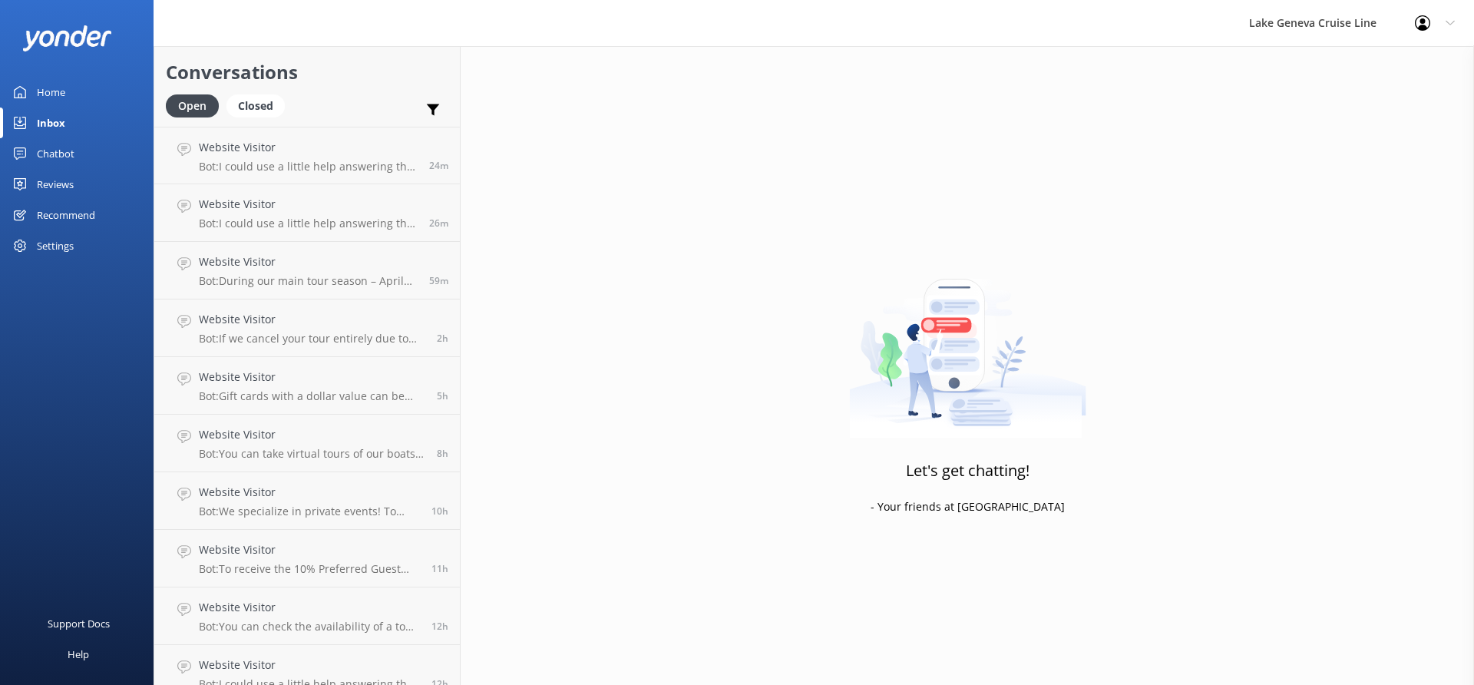
click at [45, 150] on div "Chatbot" at bounding box center [56, 153] width 38 height 31
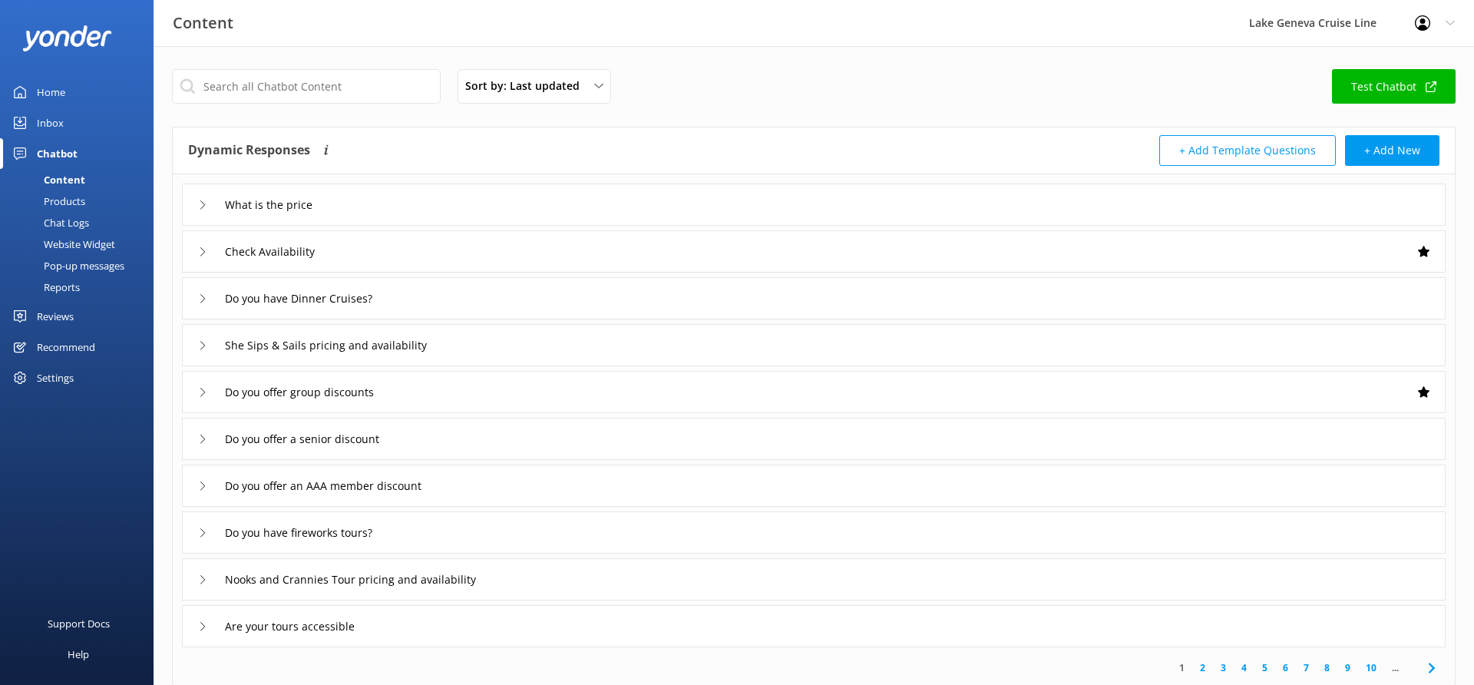
click at [64, 236] on div "Website Widget" at bounding box center [62, 243] width 106 height 21
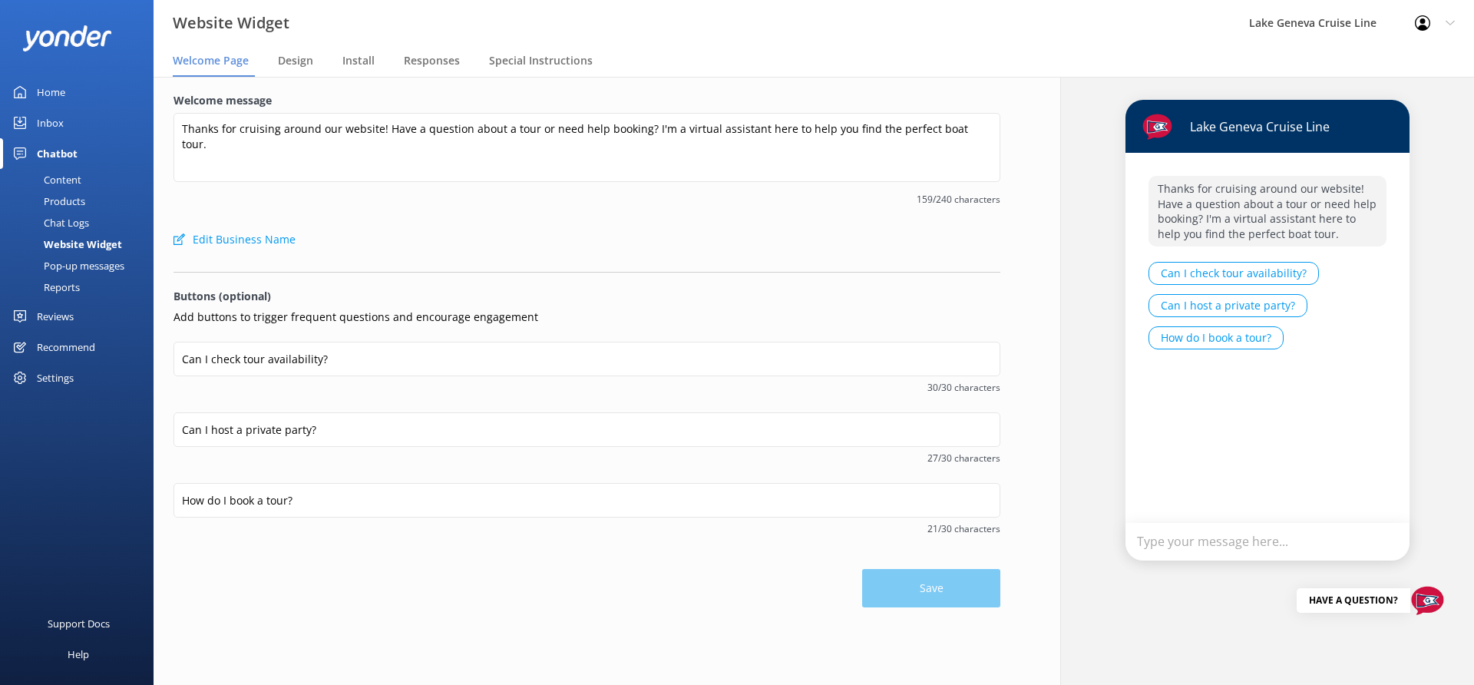
click at [80, 265] on div "Pop-up messages" at bounding box center [66, 265] width 115 height 21
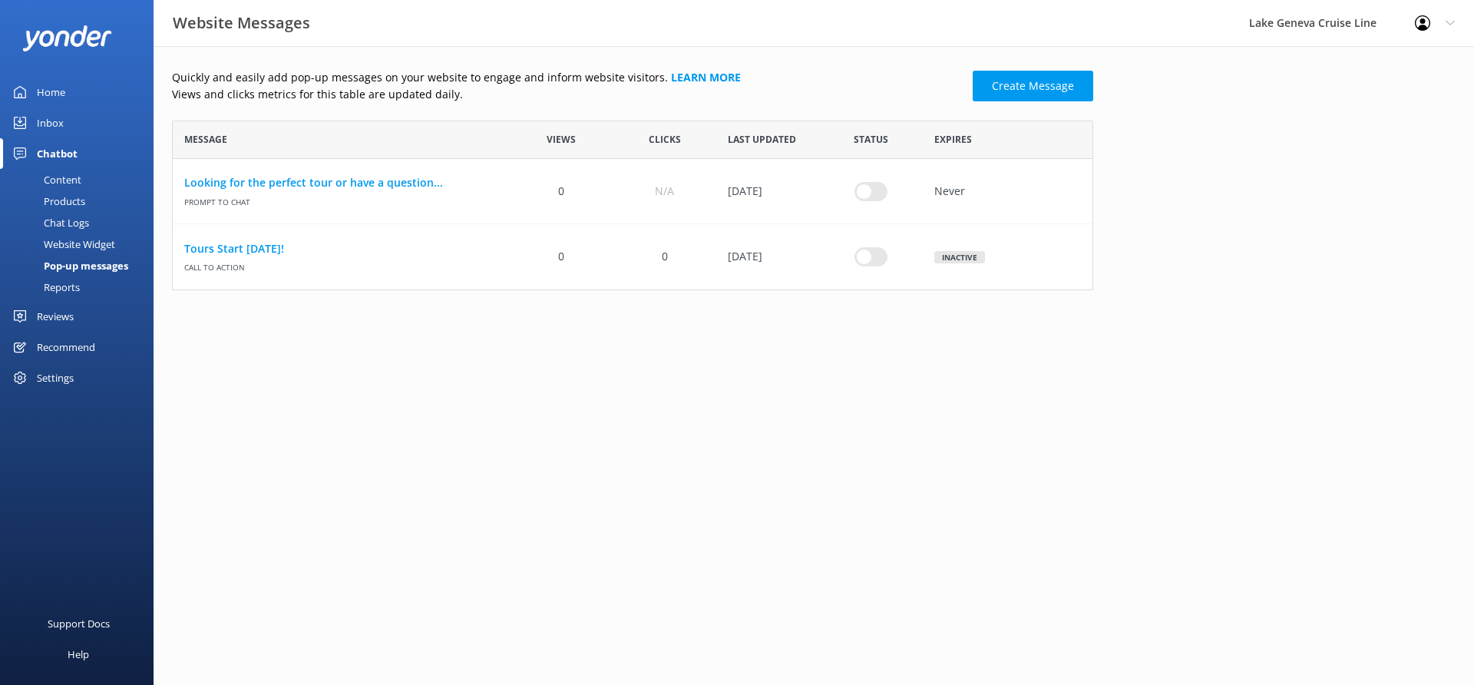
scroll to position [170, 921]
click at [59, 175] on div "Content" at bounding box center [45, 179] width 72 height 21
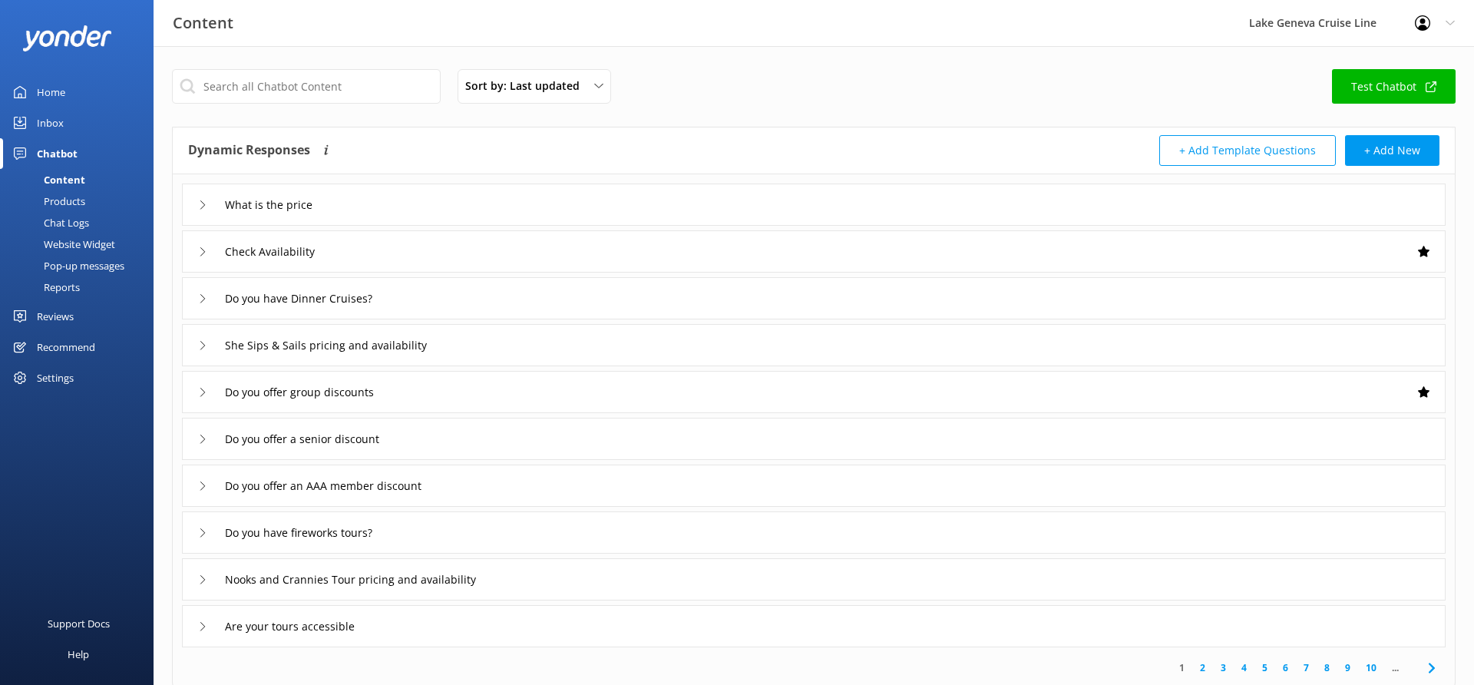
click at [72, 216] on div "Chat Logs" at bounding box center [49, 222] width 80 height 21
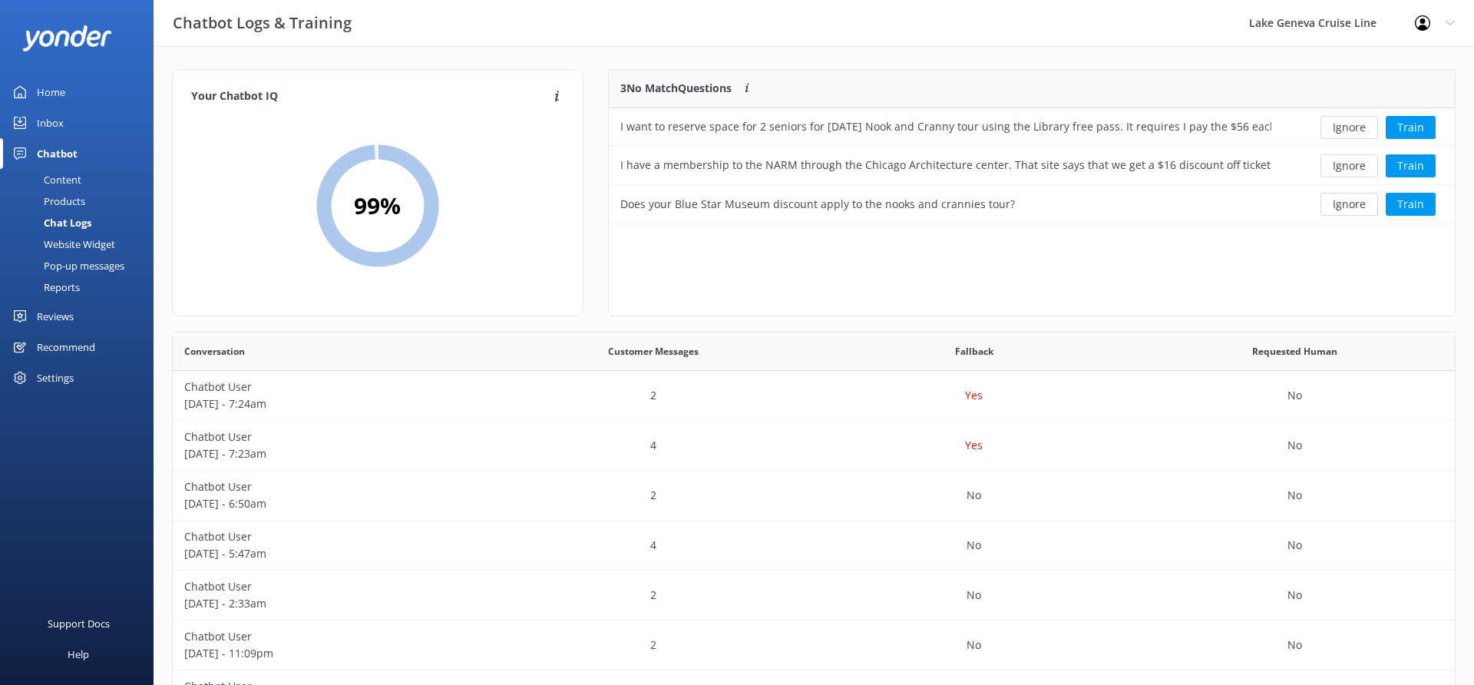
click at [38, 96] on div "Home" at bounding box center [51, 92] width 28 height 31
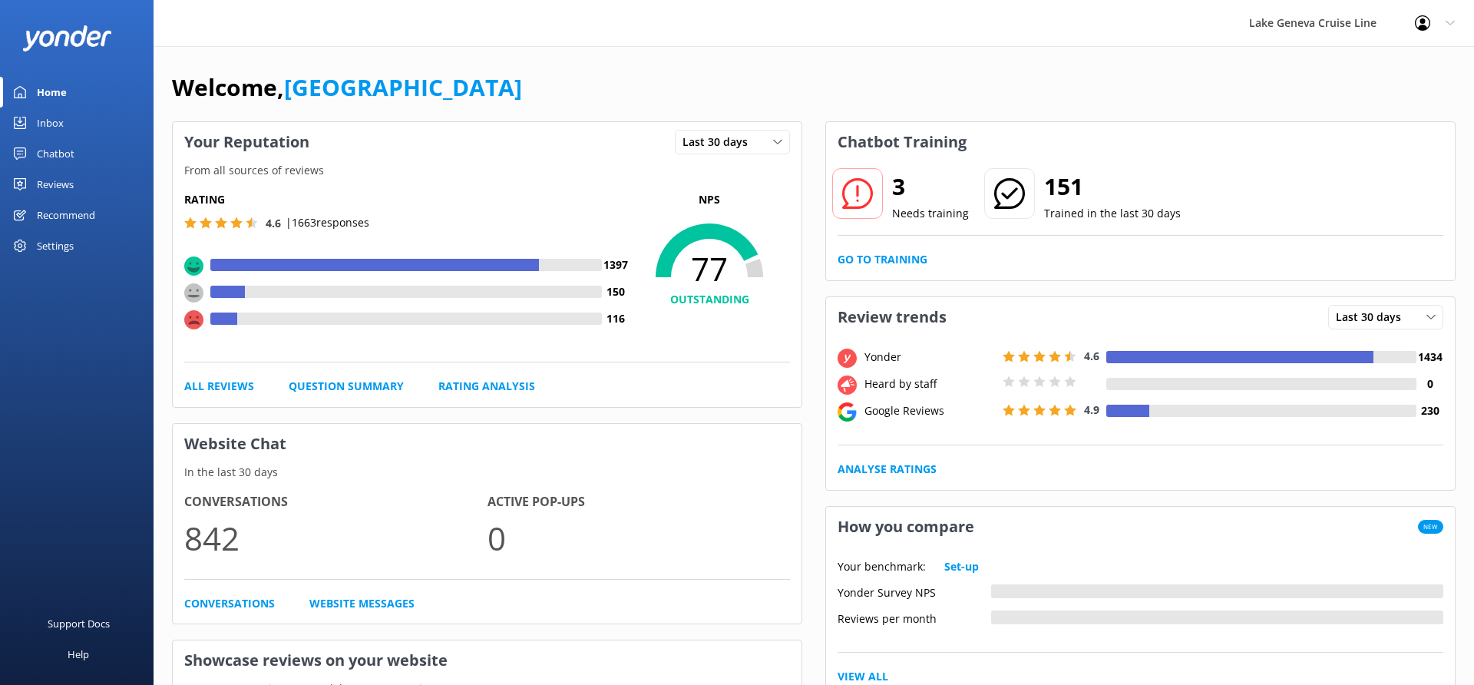
click at [71, 148] on div "Chatbot" at bounding box center [56, 153] width 38 height 31
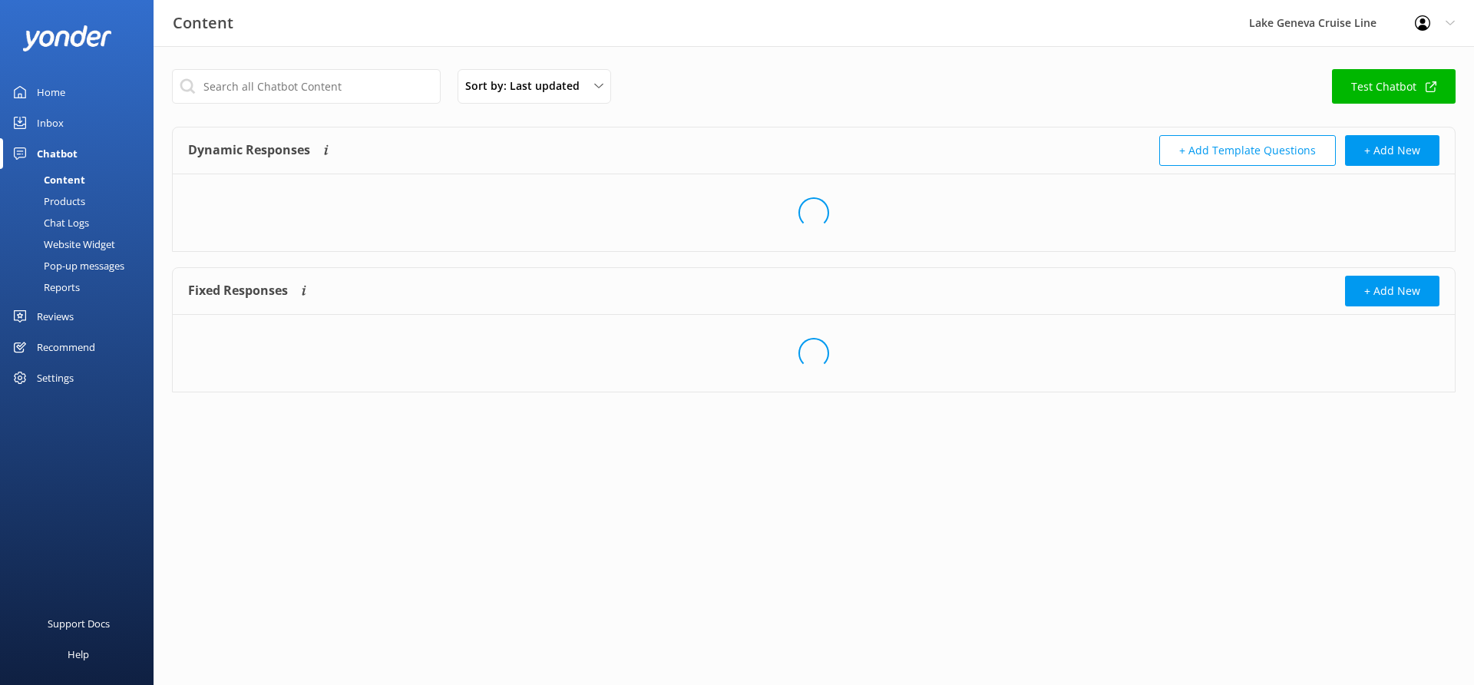
click at [64, 222] on div "Chat Logs" at bounding box center [49, 222] width 80 height 21
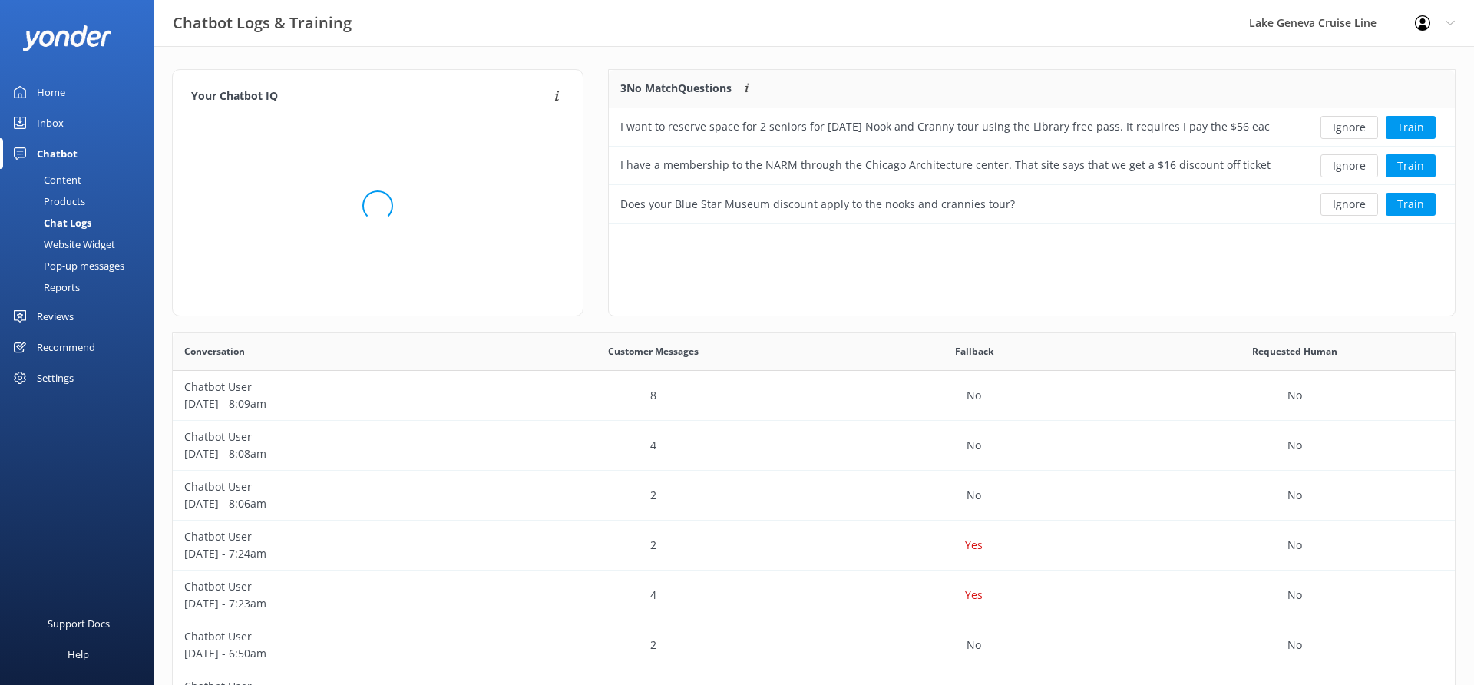
scroll to position [154, 846]
